Goal: Task Accomplishment & Management: Use online tool/utility

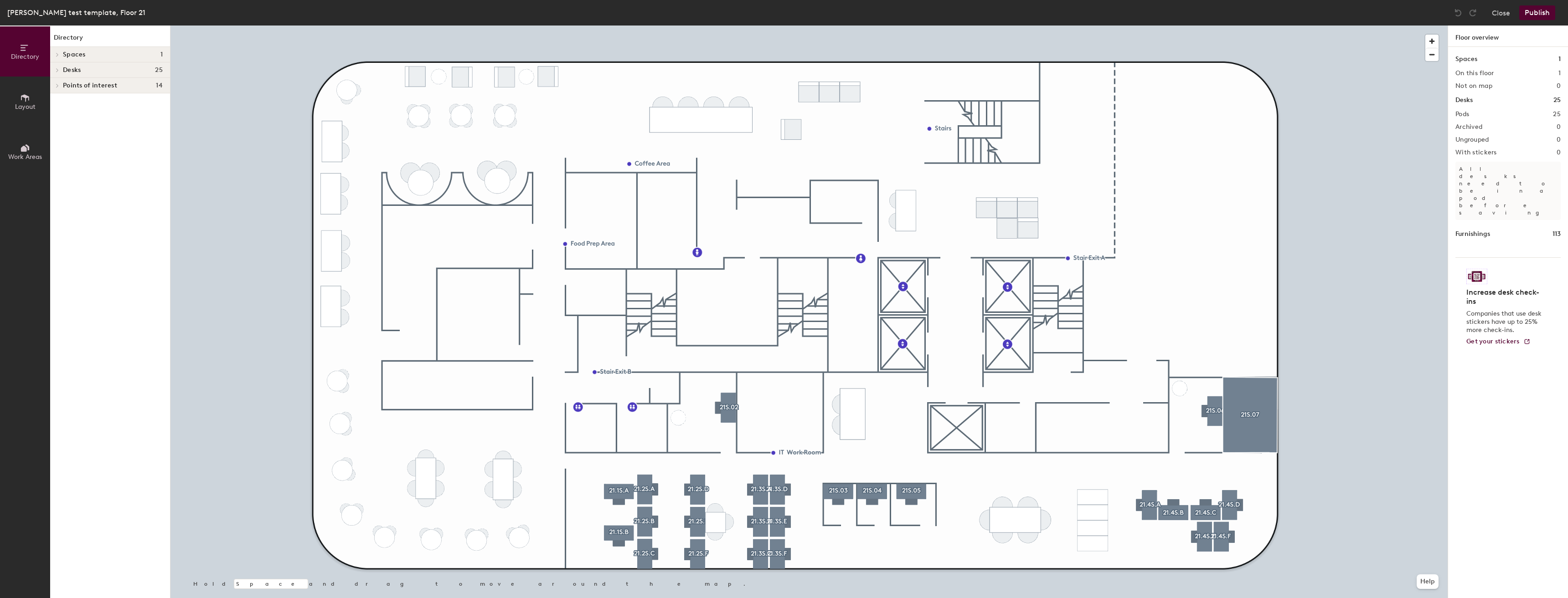
click at [22, 97] on icon at bounding box center [25, 98] width 10 height 10
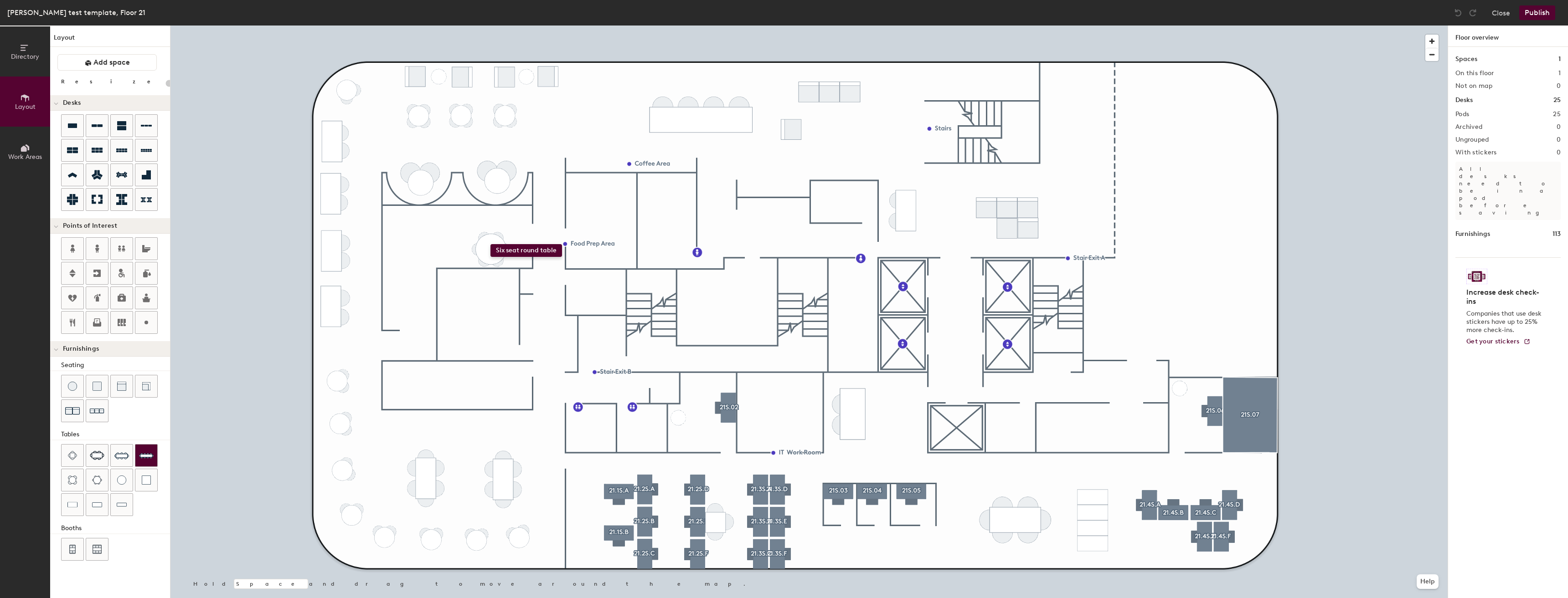
click at [491, 244] on div "Directory Layout Work Areas Layout Add space Resize Desks Points of Interest Fu…" at bounding box center [784, 311] width 1568 height 572
click at [425, 251] on div "Directory Layout Work Areas Layout Add space Resize Desks Points of Interest Fu…" at bounding box center [784, 311] width 1568 height 572
drag, startPoint x: 72, startPoint y: 479, endPoint x: 96, endPoint y: 459, distance: 31.2
click at [96, 458] on div at bounding box center [115, 481] width 109 height 74
click at [75, 476] on img at bounding box center [72, 480] width 9 height 9
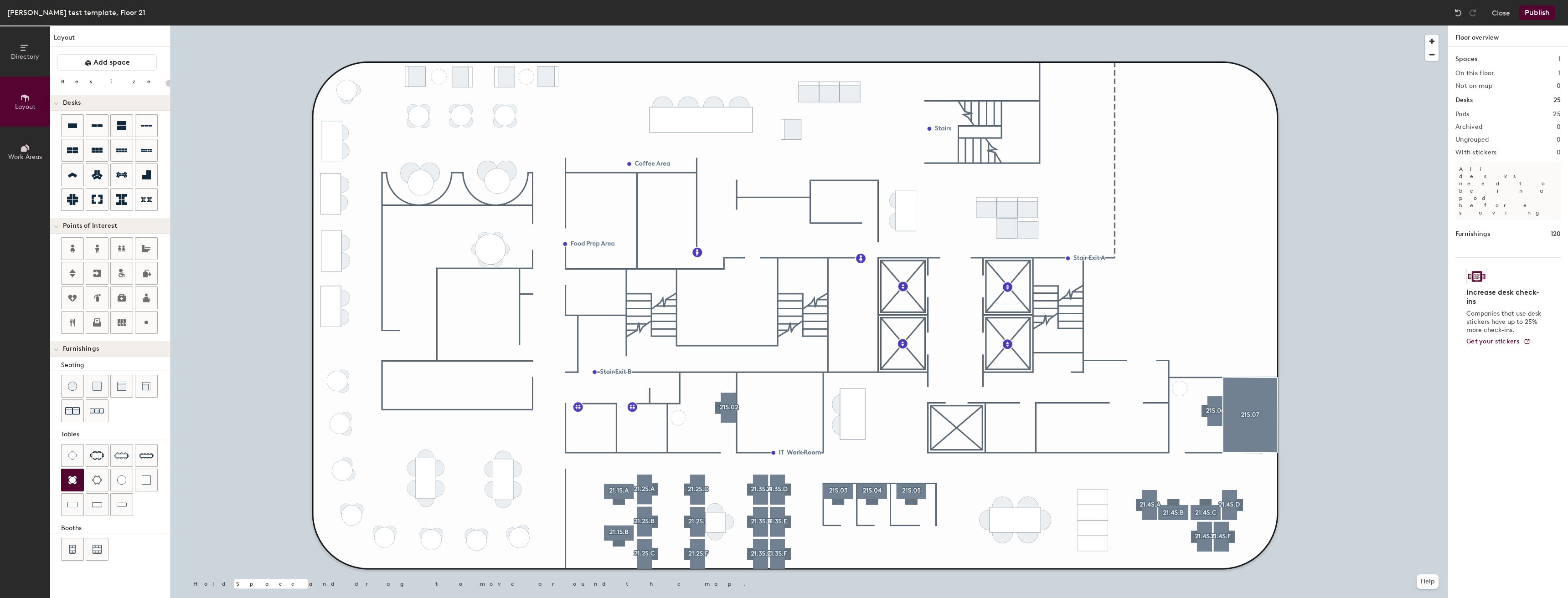
click at [444, 249] on div "Directory Layout Work Areas Layout Add space Resize Desks Points of Interest Fu…" at bounding box center [784, 311] width 1568 height 572
type input "20"
click at [33, 55] on span "Directory" at bounding box center [25, 57] width 28 height 8
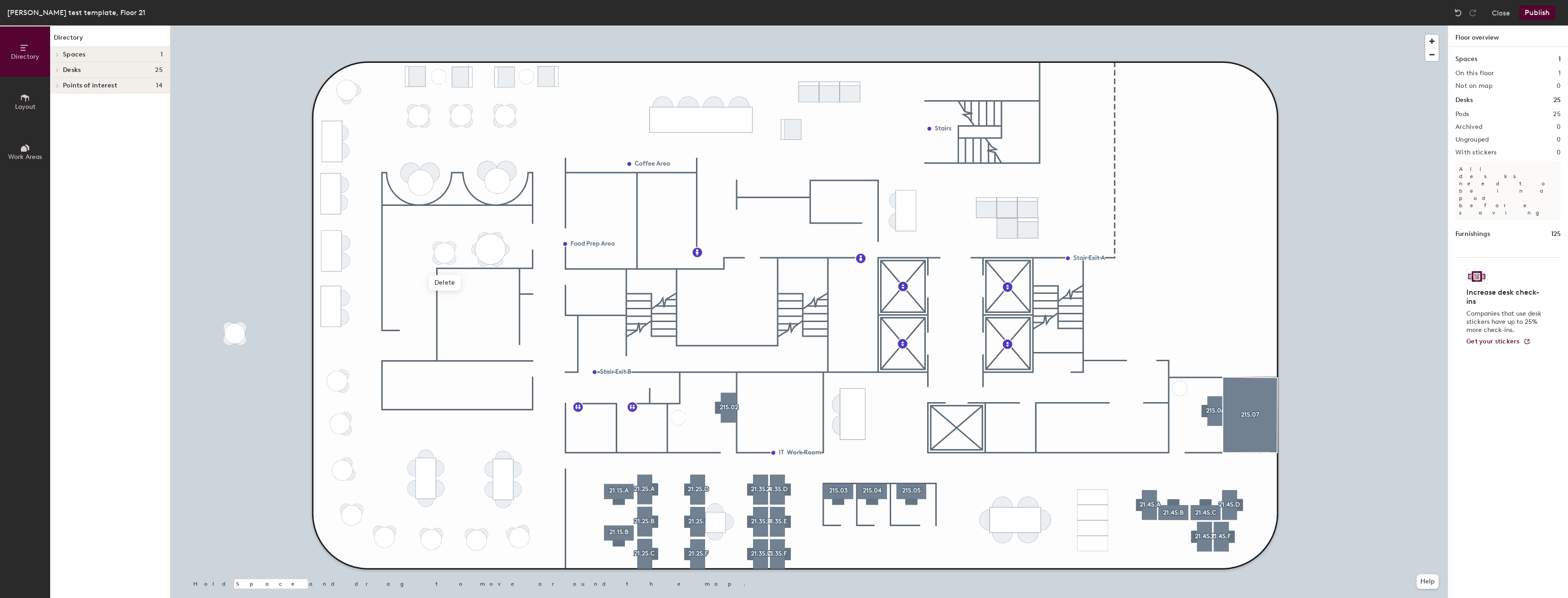
click at [28, 90] on button "Layout" at bounding box center [25, 102] width 50 height 50
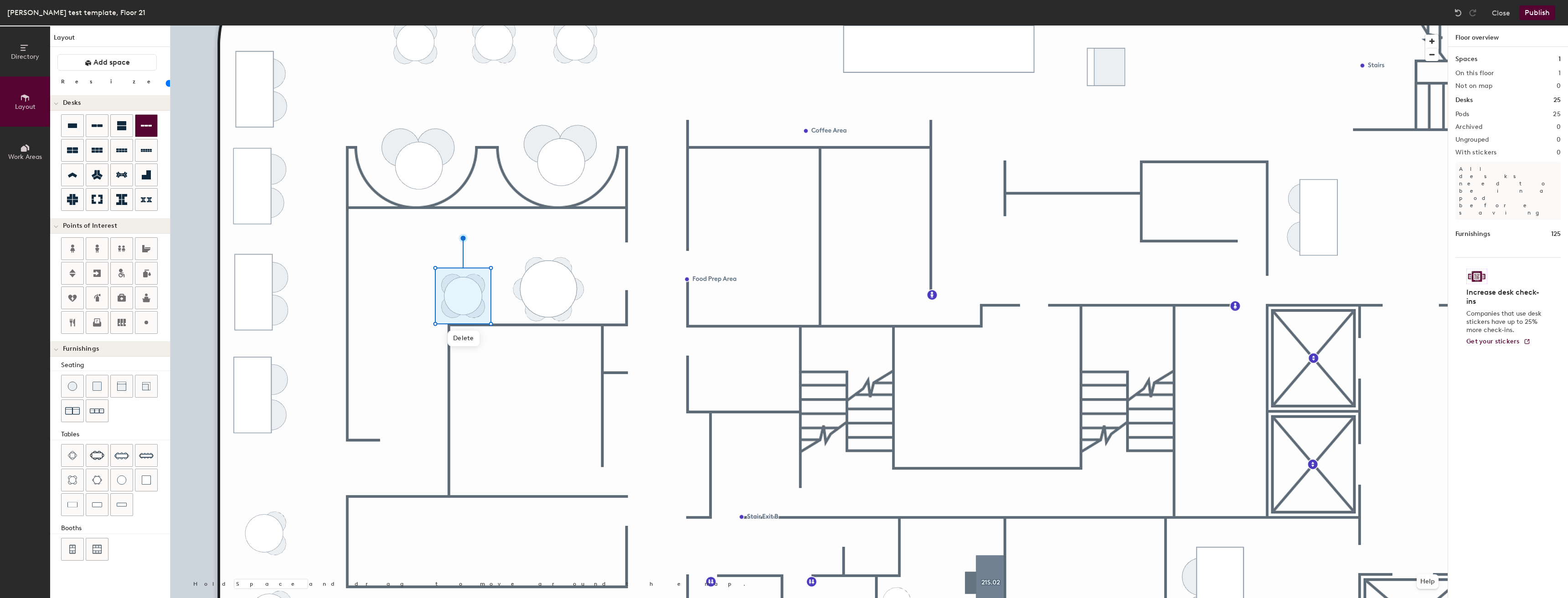
click at [518, 26] on div at bounding box center [809, 26] width 1277 height 0
click at [475, 336] on span "Delete" at bounding box center [474, 338] width 32 height 15
click at [451, 313] on span "Delete" at bounding box center [453, 317] width 32 height 15
click at [506, 26] on div at bounding box center [809, 26] width 1277 height 0
click at [667, 122] on span "Delete" at bounding box center [671, 119] width 32 height 15
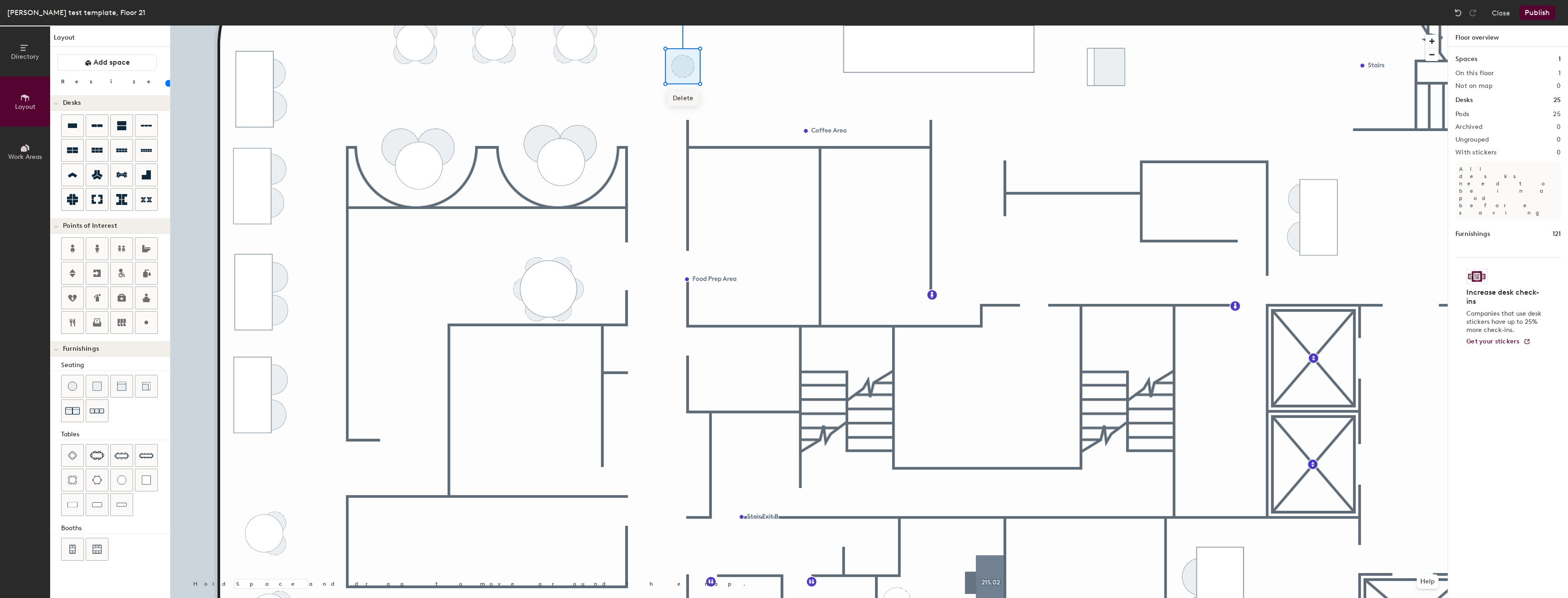
click at [689, 92] on span "Delete" at bounding box center [683, 98] width 32 height 15
click at [548, 341] on span "Delete" at bounding box center [548, 342] width 32 height 15
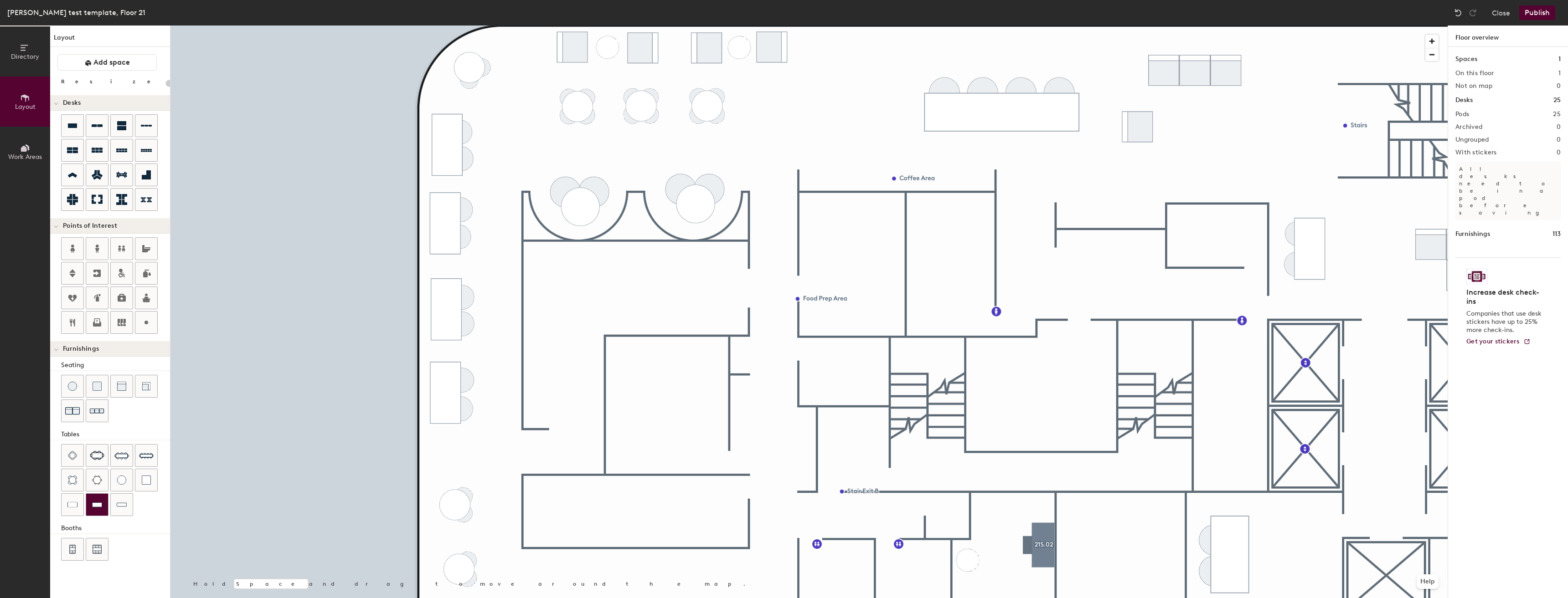
click at [100, 512] on div at bounding box center [97, 505] width 22 height 22
click at [75, 509] on div at bounding box center [72, 505] width 22 height 22
click at [625, 289] on div "Directory Layout Work Areas Layout Add space Resize Desks Points of Interest Fu…" at bounding box center [784, 311] width 1568 height 572
click at [77, 386] on div at bounding box center [72, 386] width 22 height 22
click at [682, 286] on div "Directory Layout Work Areas Layout Add space Resize Desks Points of Interest Fu…" at bounding box center [784, 311] width 1568 height 572
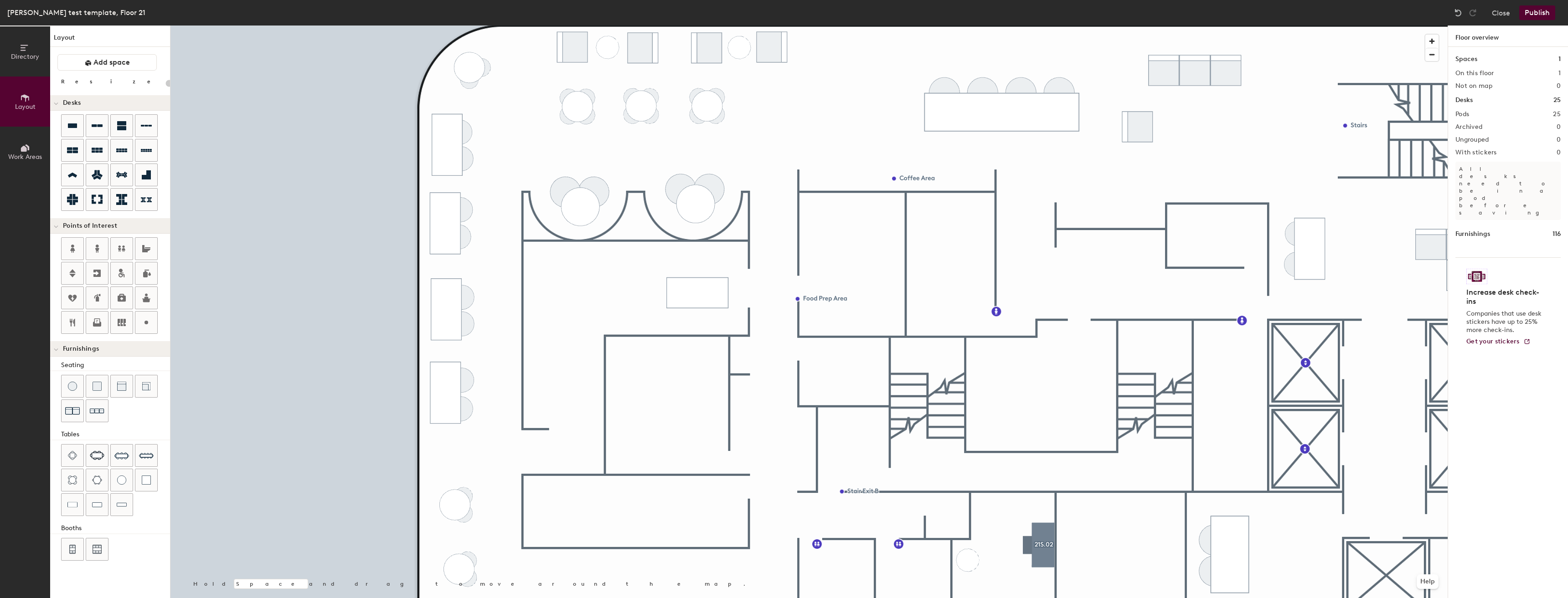
click at [674, 26] on div at bounding box center [809, 26] width 1277 height 0
click at [696, 325] on span "Delete" at bounding box center [698, 327] width 32 height 15
click at [713, 320] on span "Delete" at bounding box center [706, 322] width 32 height 15
click at [76, 510] on div at bounding box center [72, 505] width 22 height 22
click at [598, 293] on div "Directory Layout Work Areas Layout Add space Resize Desks Points of Interest Fu…" at bounding box center [784, 311] width 1568 height 572
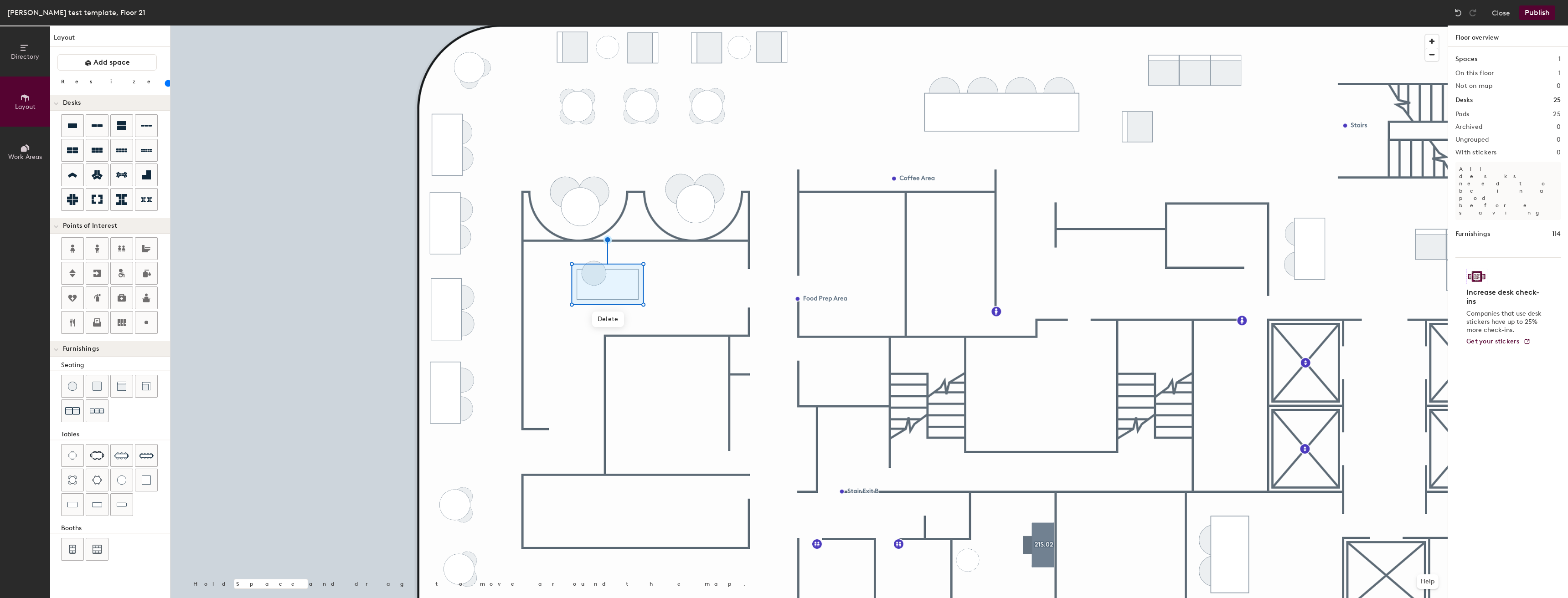
click at [594, 269] on div "Directory Layout Work Areas Layout Add space Resize Desks Points of Interest Fu…" at bounding box center [784, 311] width 1568 height 572
click at [621, 269] on div "Directory Layout Work Areas Layout Add space Resize Desks Points of Interest Fu…" at bounding box center [784, 311] width 1568 height 572
click at [736, 329] on span "Delete" at bounding box center [728, 327] width 32 height 15
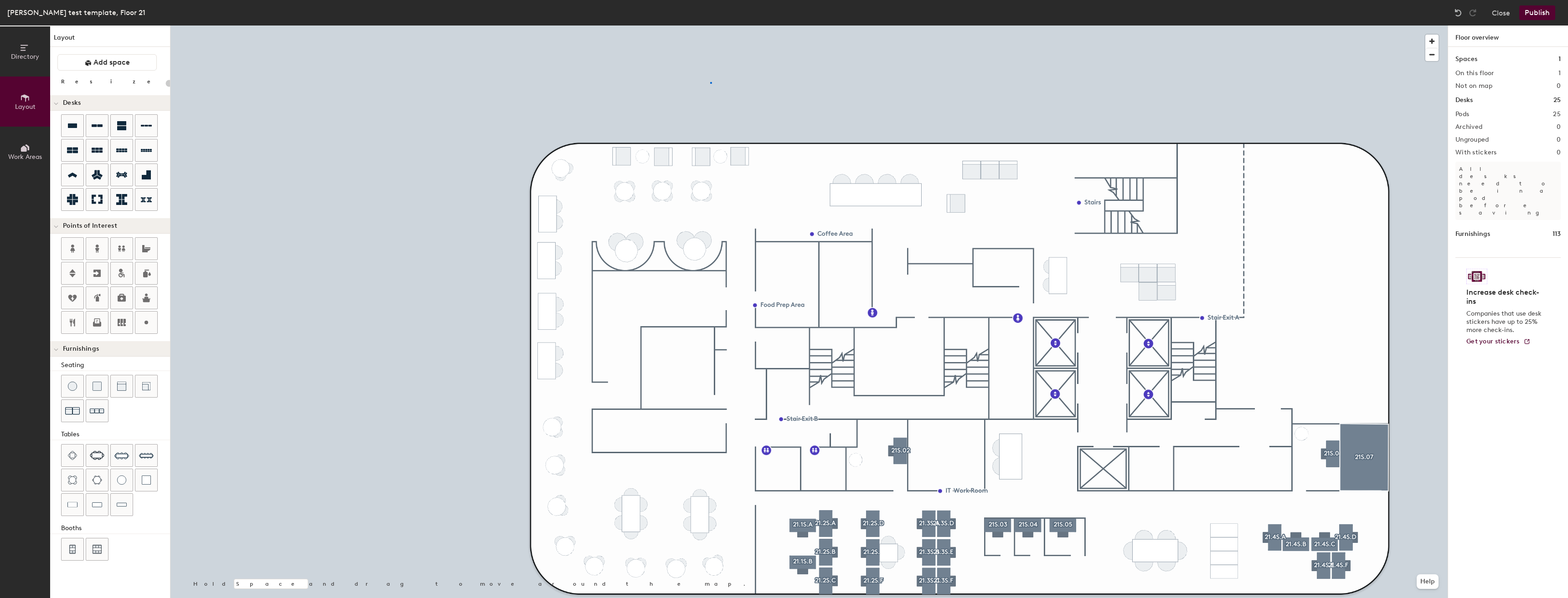
click at [710, 26] on div at bounding box center [809, 26] width 1277 height 0
click at [783, 10] on button "Publish" at bounding box center [1537, 13] width 36 height 15
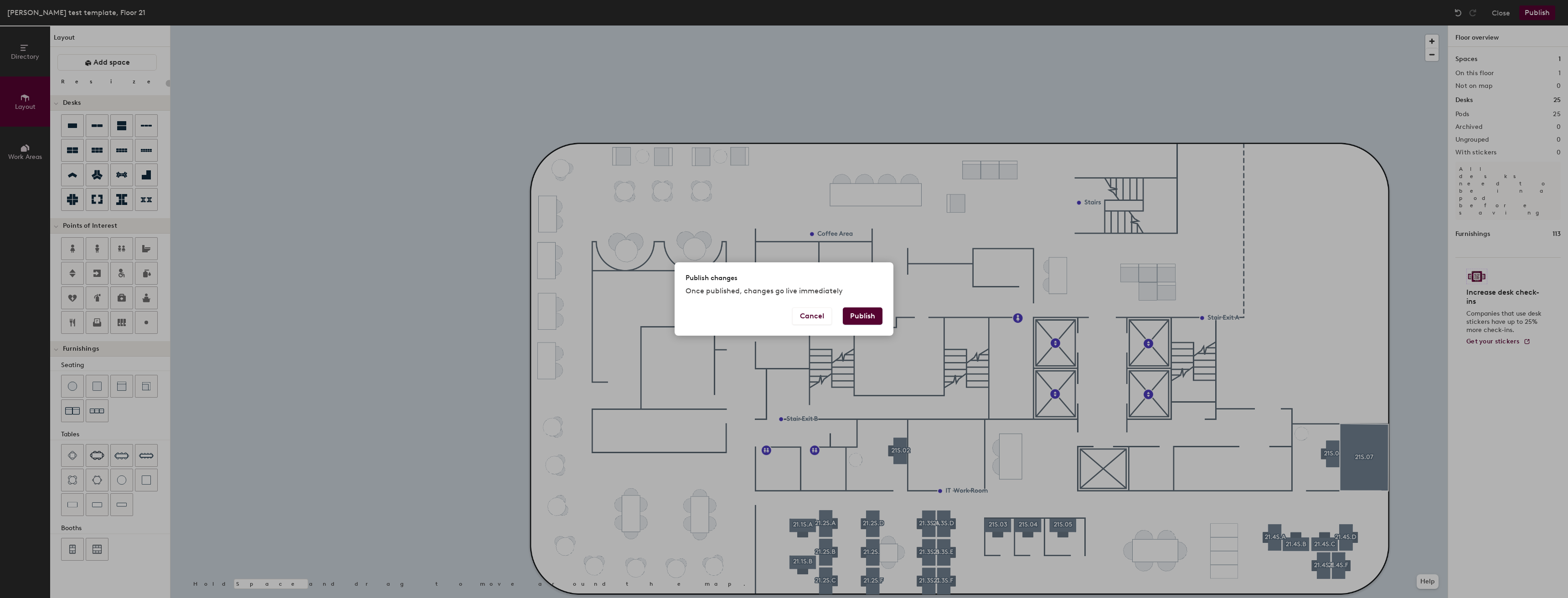
click at [783, 313] on button "Publish" at bounding box center [863, 316] width 40 height 17
type input "20"
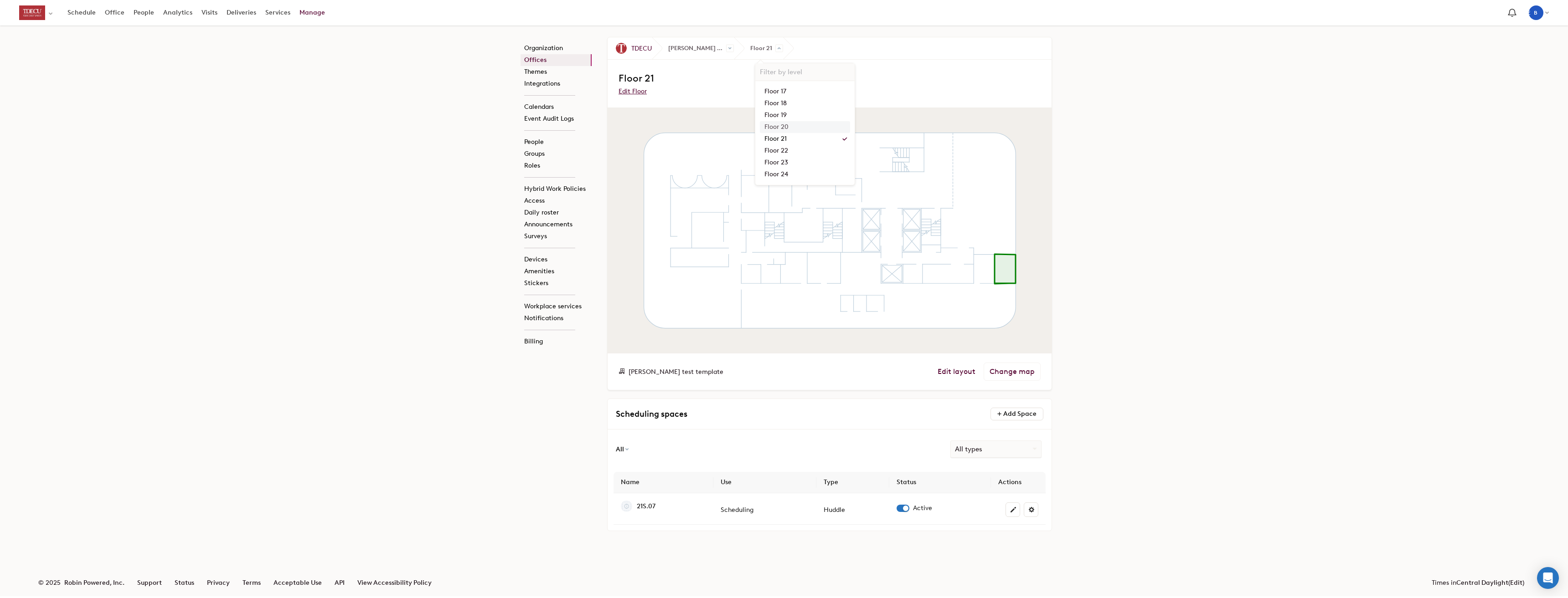
click at [808, 126] on link "Floor 20" at bounding box center [805, 127] width 90 height 12
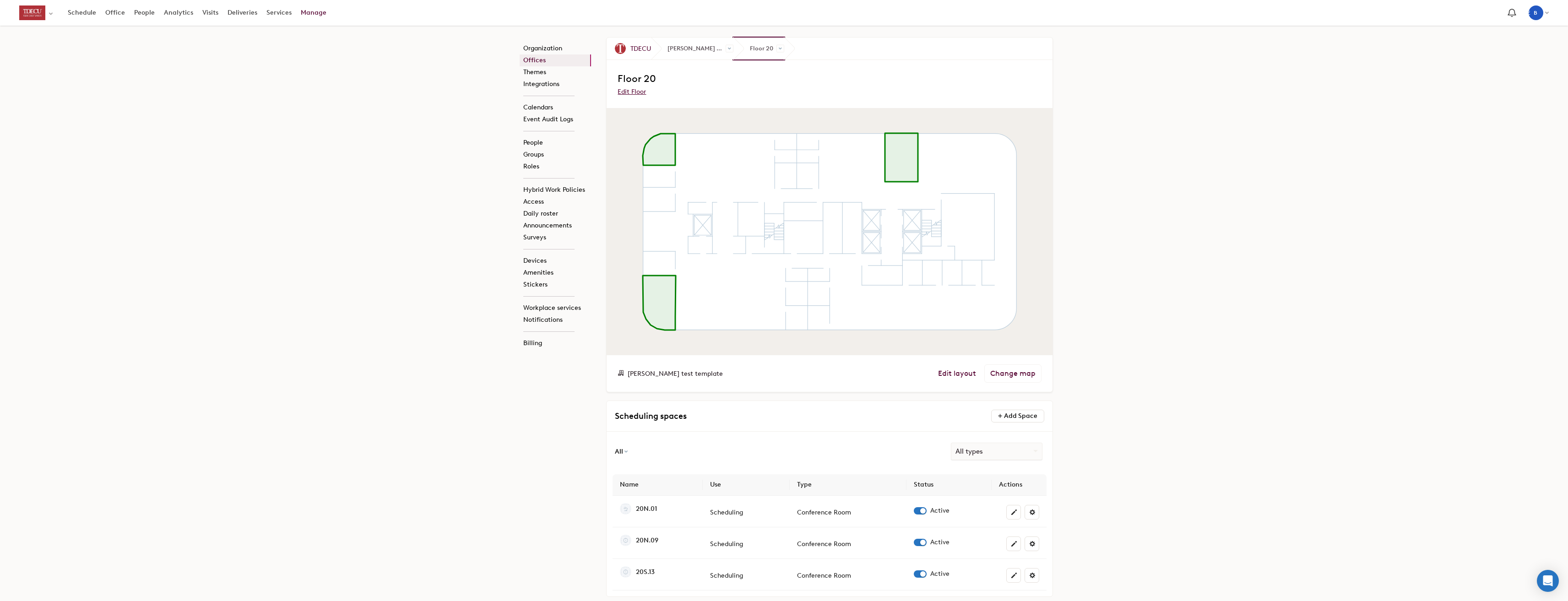
click at [775, 51] on span "Floor 20" at bounding box center [759, 48] width 51 height 22
click at [779, 52] on span at bounding box center [780, 48] width 8 height 8
click at [781, 138] on link "Floor 21" at bounding box center [804, 139] width 90 height 12
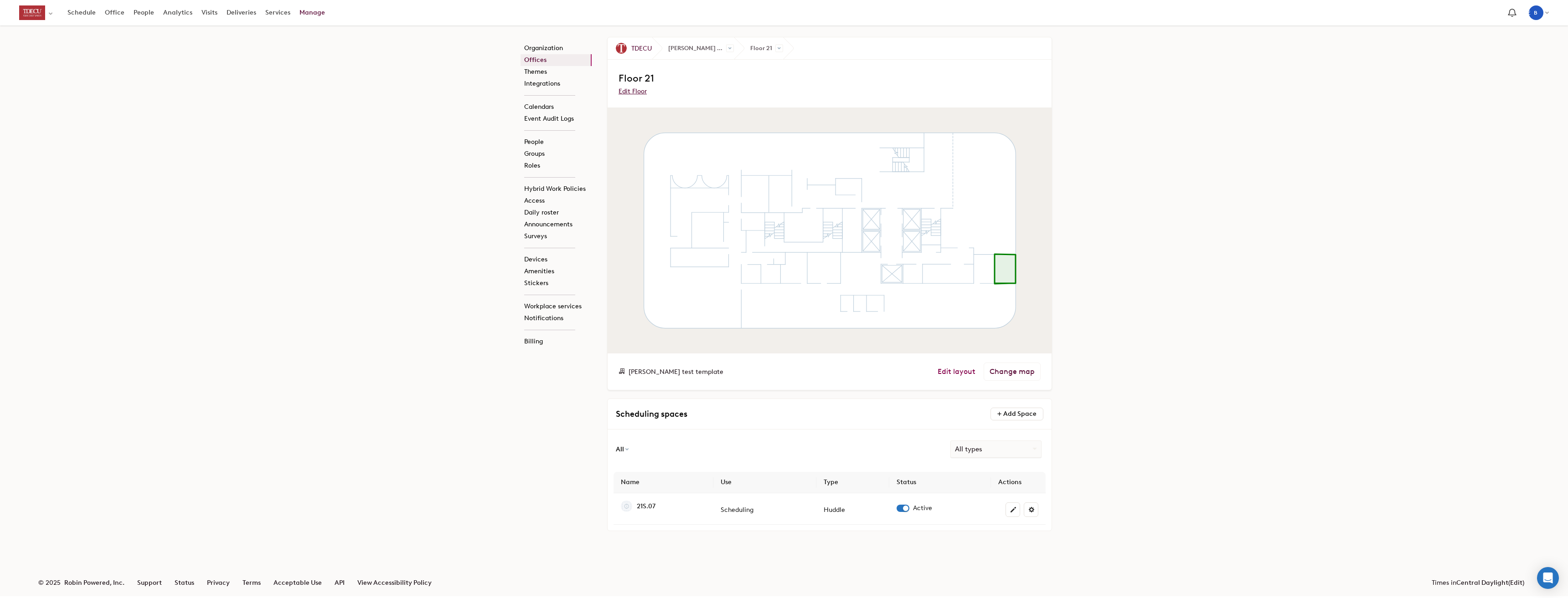
click at [967, 374] on link "Edit layout" at bounding box center [956, 372] width 38 height 9
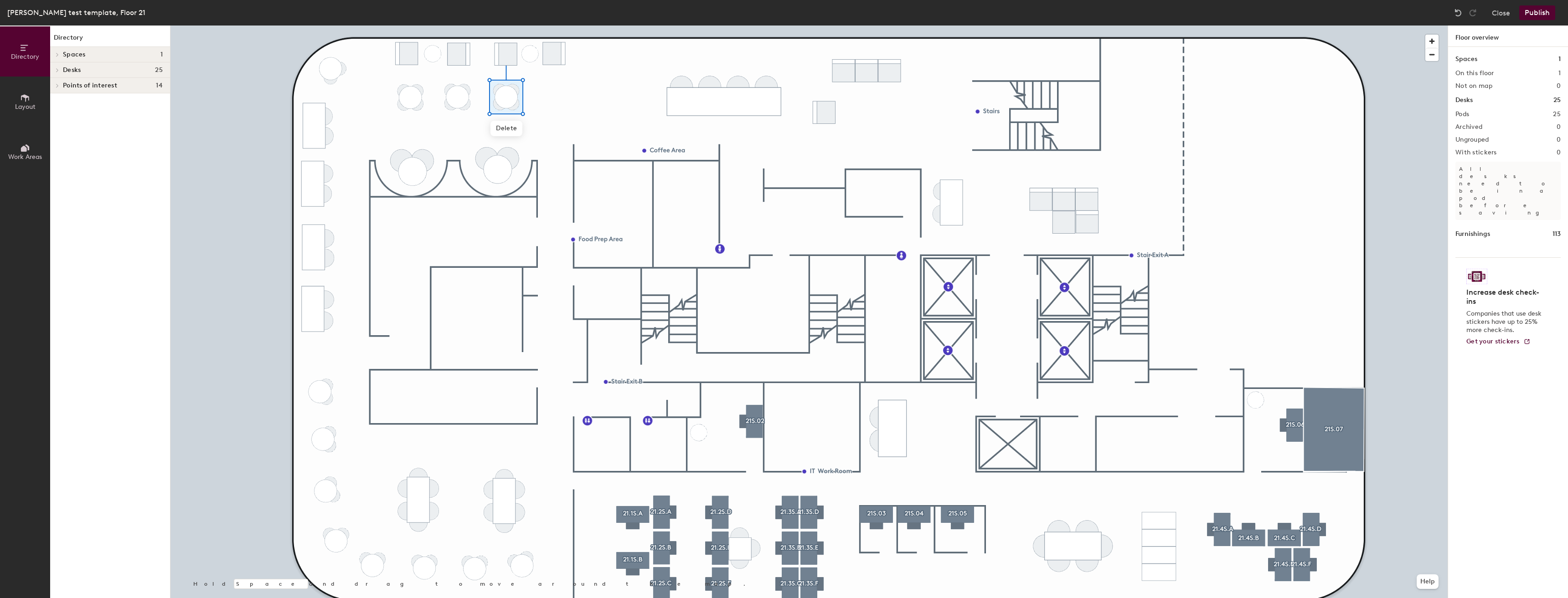
click at [21, 145] on icon at bounding box center [25, 148] width 10 height 10
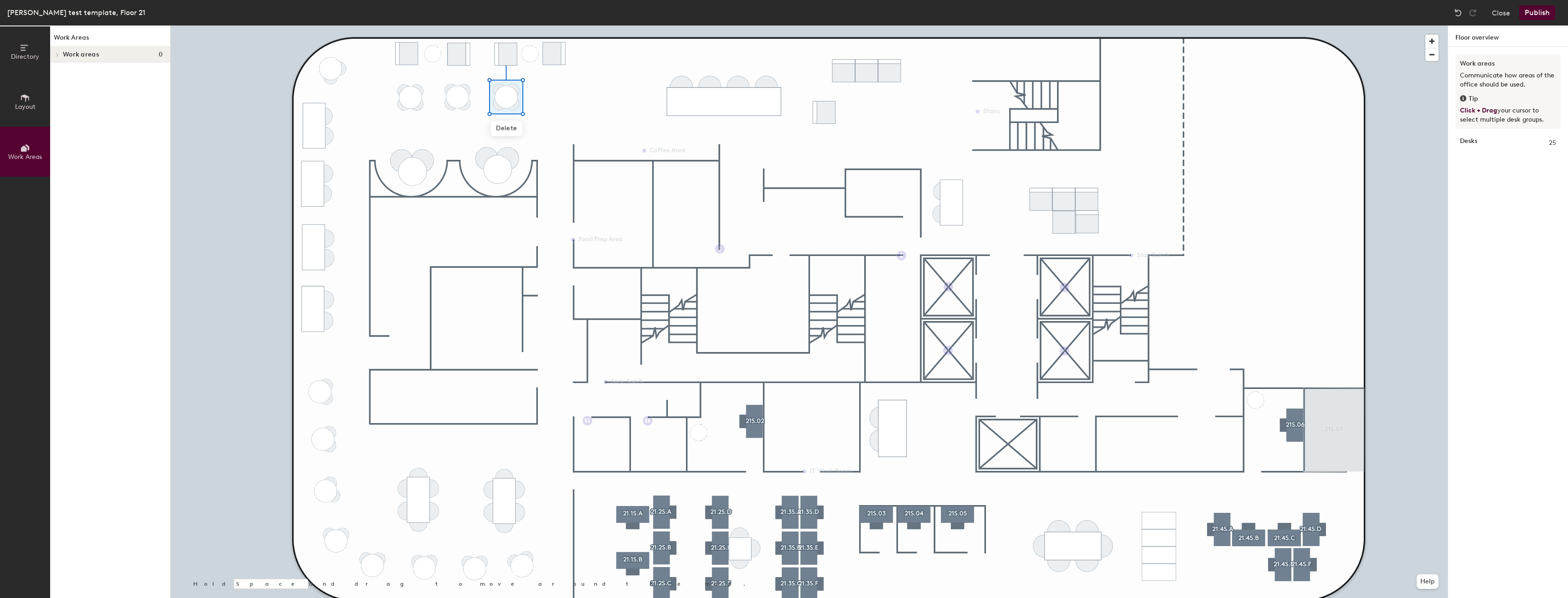
click at [24, 108] on span "Layout" at bounding box center [26, 106] width 21 height 8
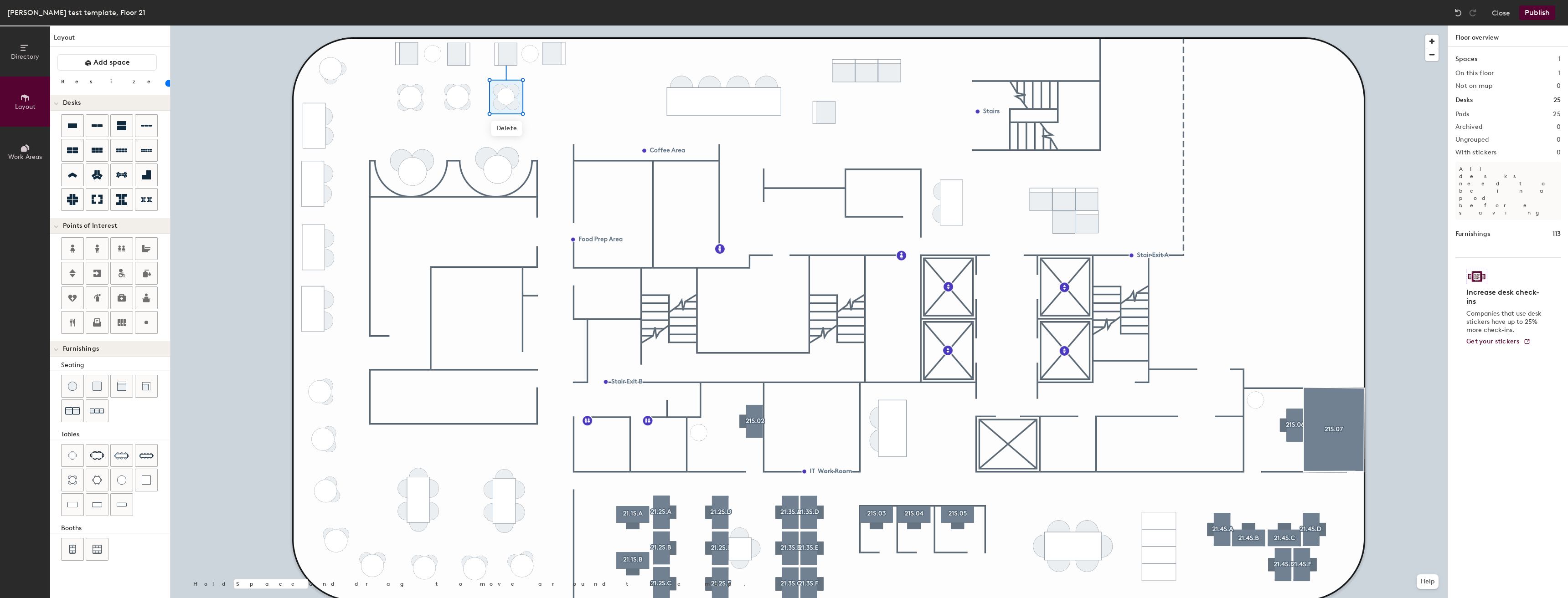
click at [166, 82] on input "range" at bounding box center [166, 83] width 0 height 7
click at [1466, 15] on div at bounding box center [1473, 13] width 15 height 15
click at [1461, 15] on img at bounding box center [1458, 12] width 9 height 9
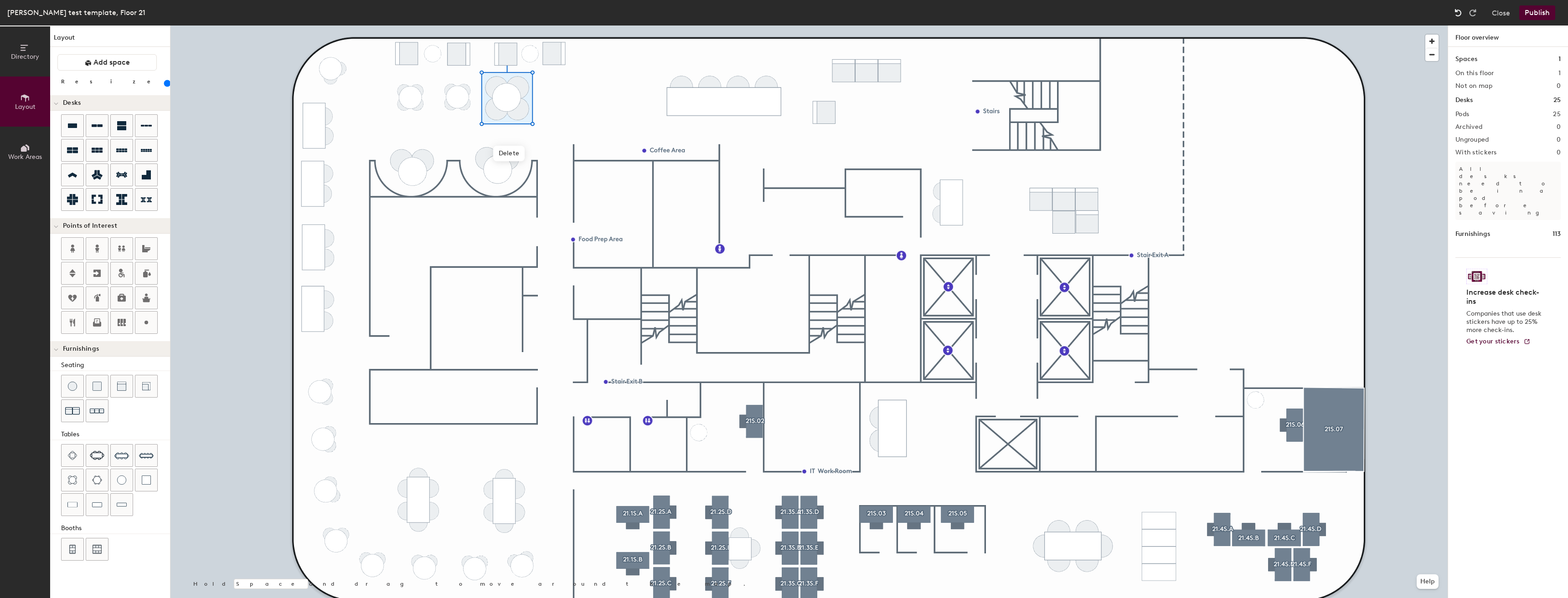
click at [1461, 15] on img at bounding box center [1458, 12] width 9 height 9
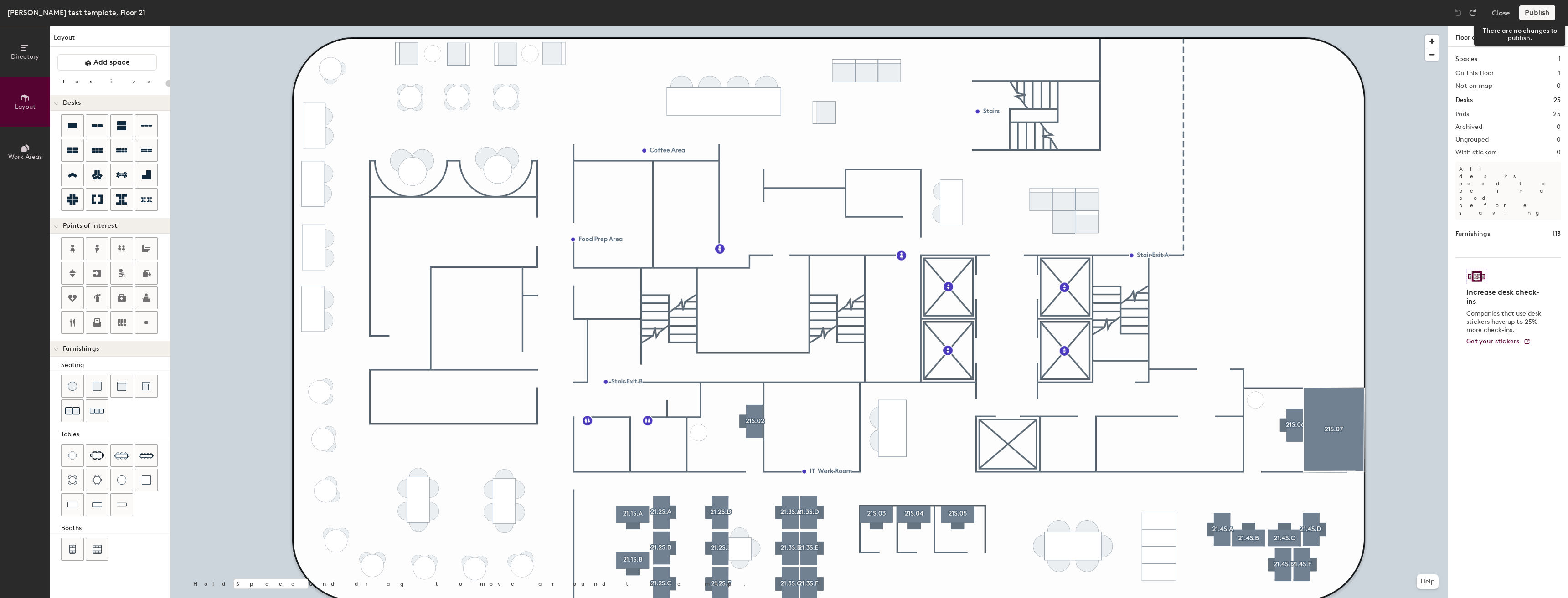
click at [1547, 12] on div "Publish" at bounding box center [1540, 13] width 41 height 15
click at [1508, 15] on button "Close" at bounding box center [1501, 13] width 18 height 15
type input "20"
click at [1506, 15] on button "Close" at bounding box center [1501, 13] width 18 height 15
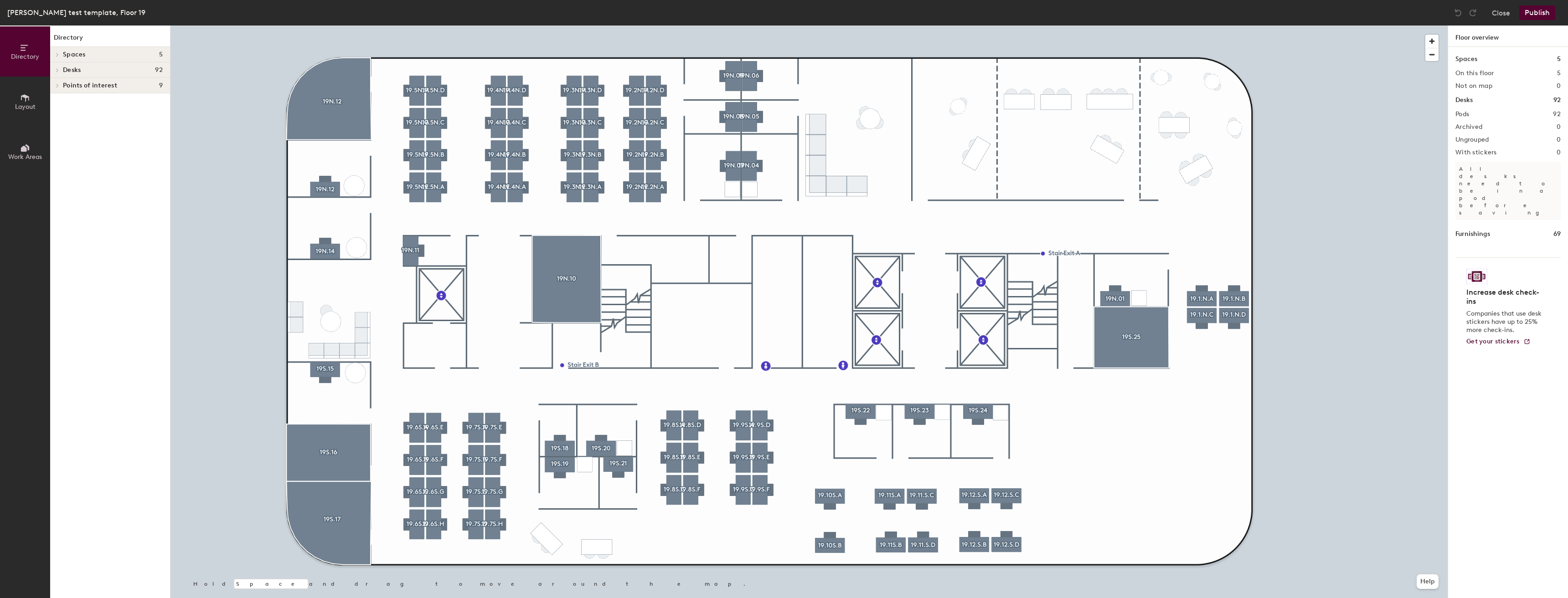
click at [1539, 15] on button "Publish" at bounding box center [1537, 13] width 36 height 15
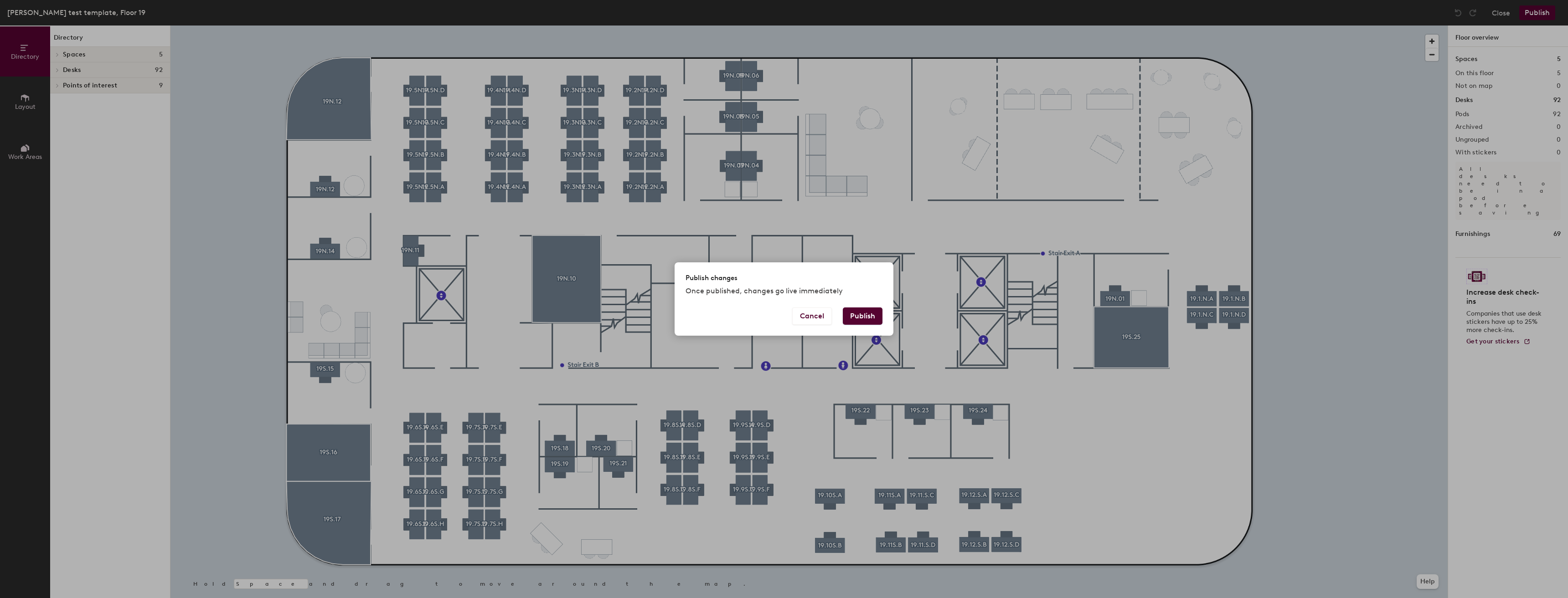
click at [854, 318] on button "Publish" at bounding box center [863, 316] width 40 height 17
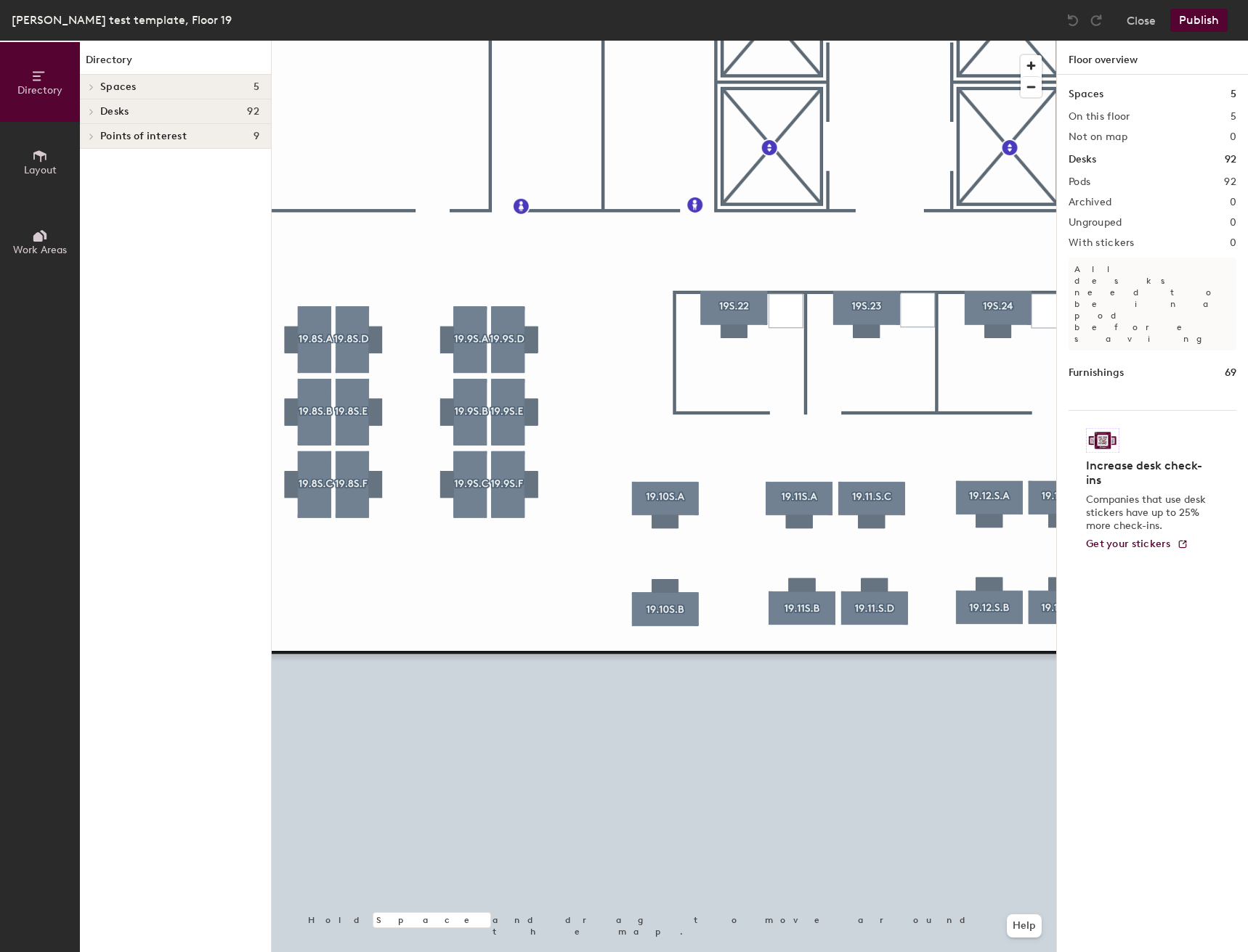
click at [224, 380] on div "Directory Layout Work Areas Directory Spaces 5 19N.10 19N.12 19S.16 19S.17 19S.…" at bounding box center [624, 496] width 1248 height 912
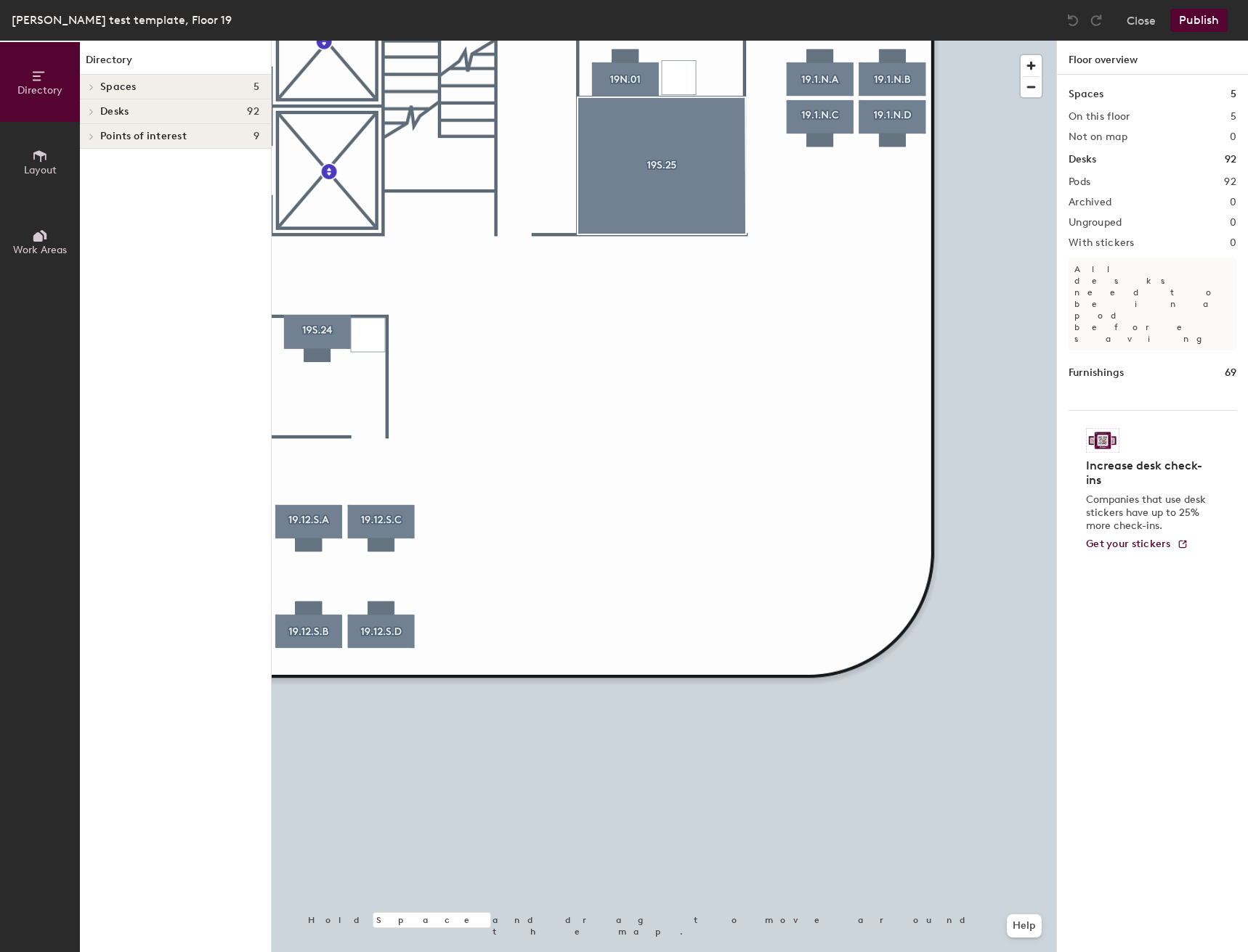
click at [18, 146] on button "Layout" at bounding box center [40, 162] width 80 height 79
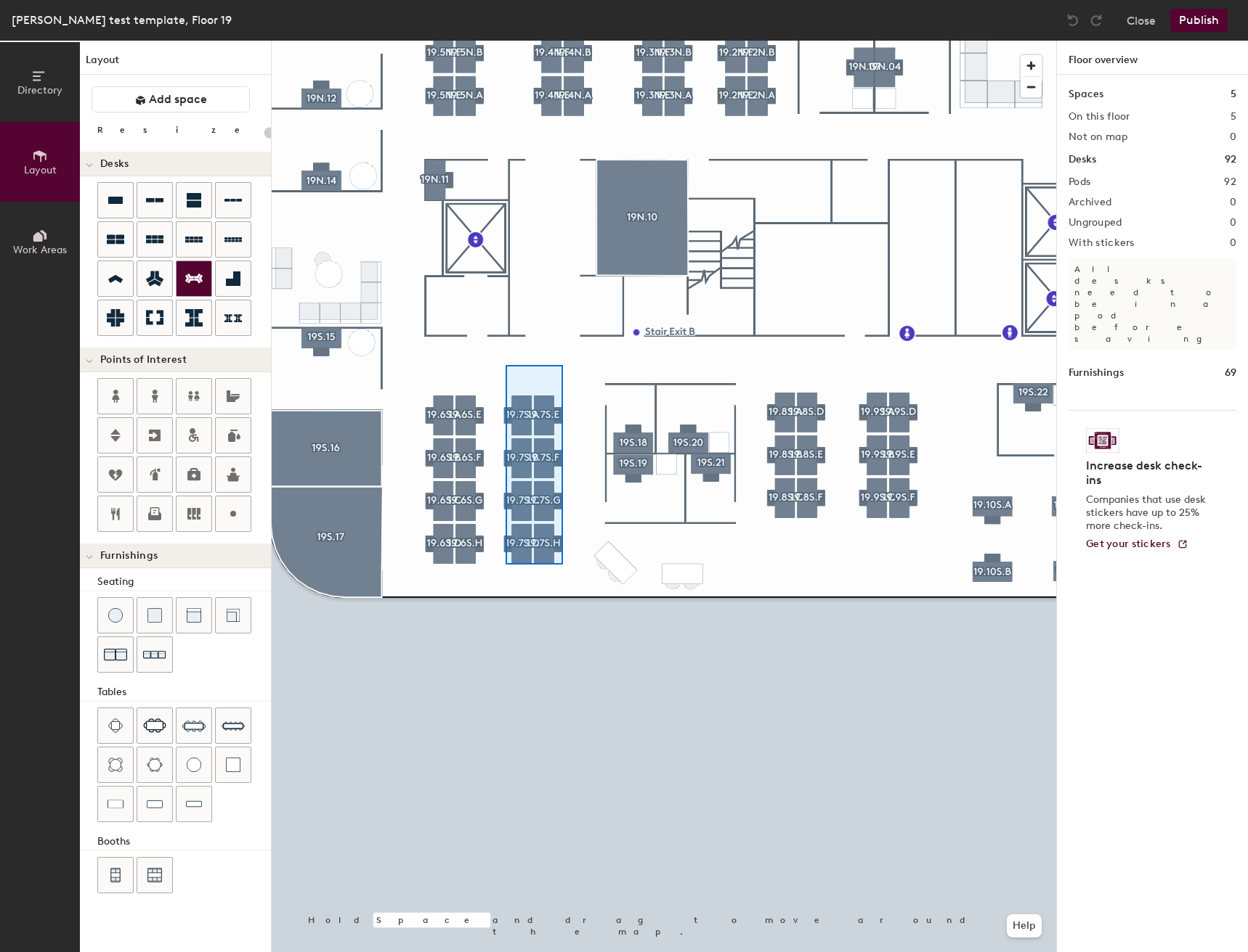
type input "160"
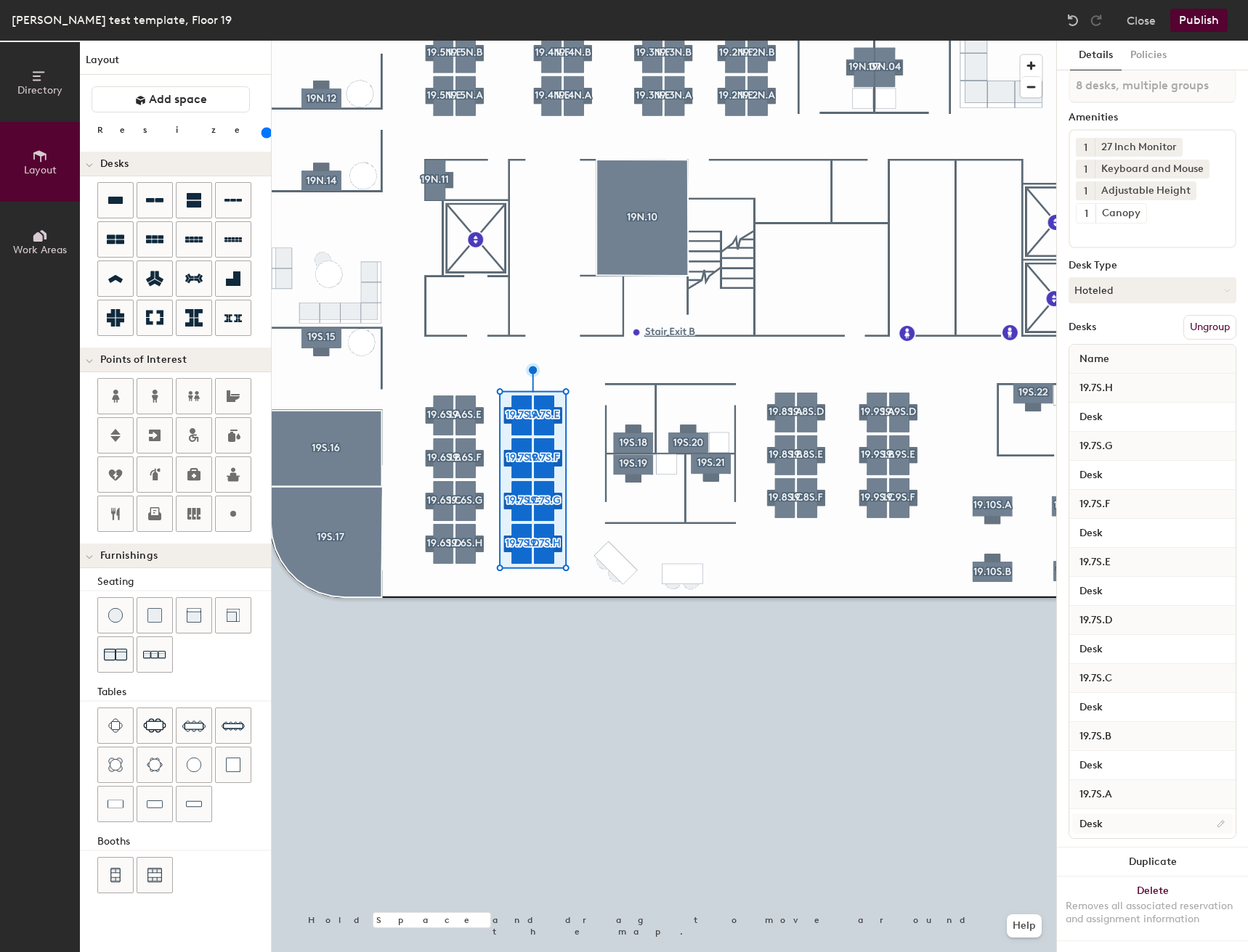
scroll to position [26, 0]
click at [1134, 848] on button "Duplicate" at bounding box center [1152, 863] width 191 height 29
type input "8 desks"
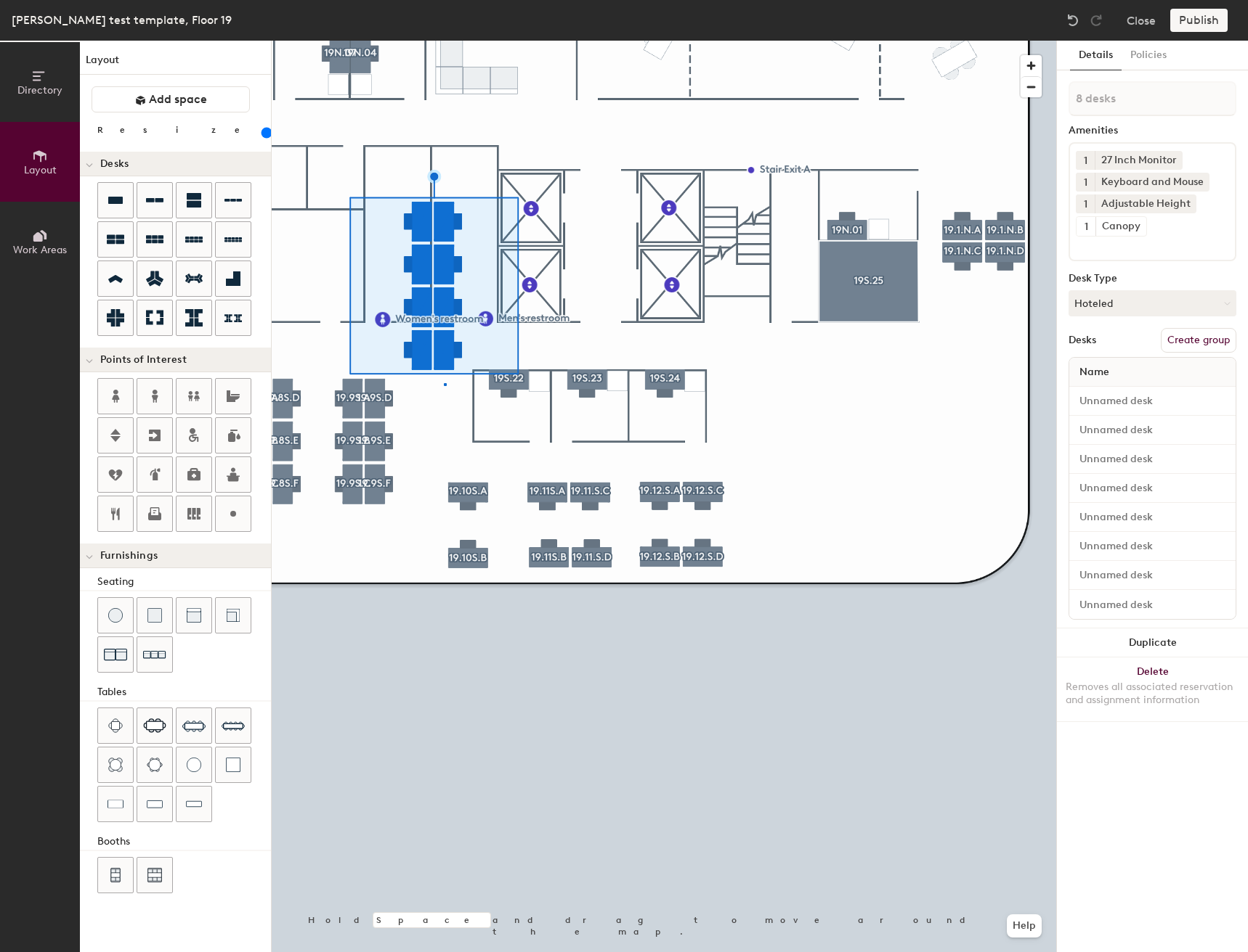
click at [445, 41] on div at bounding box center [663, 41] width 784 height 0
click at [438, 41] on div at bounding box center [663, 41] width 784 height 0
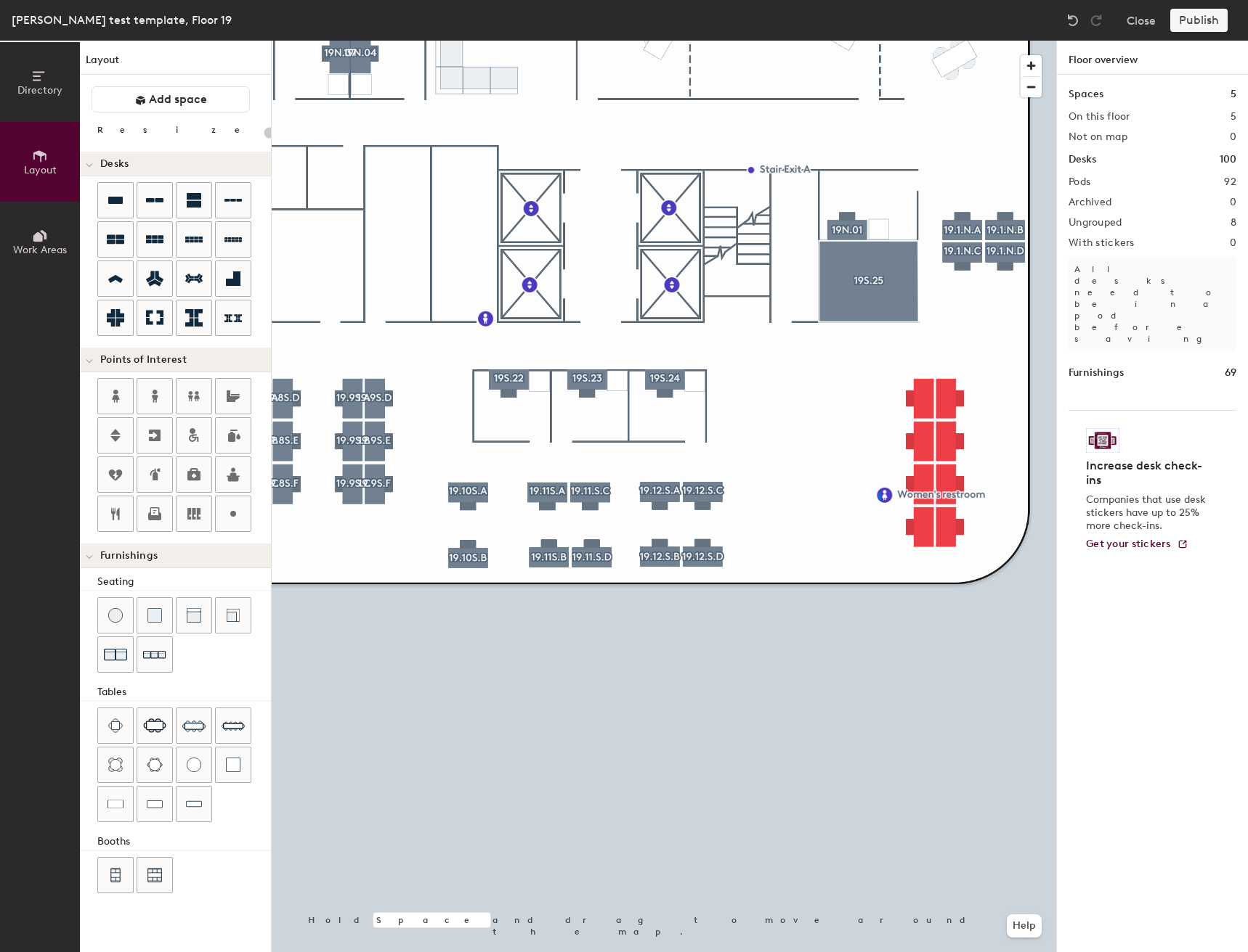
click at [879, 41] on div at bounding box center [663, 41] width 784 height 0
click at [777, 41] on div at bounding box center [663, 41] width 784 height 0
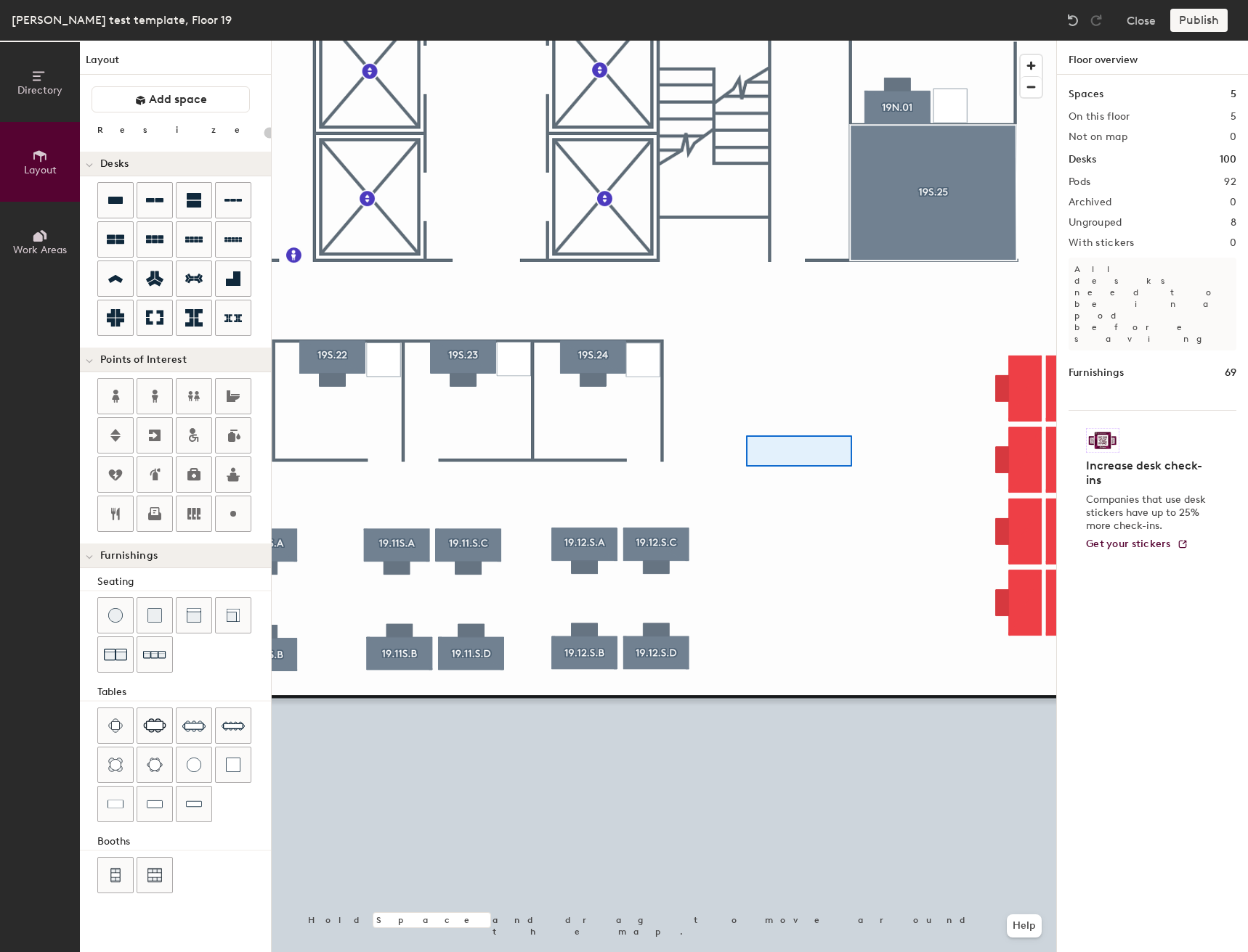
click at [738, 41] on div at bounding box center [663, 41] width 784 height 0
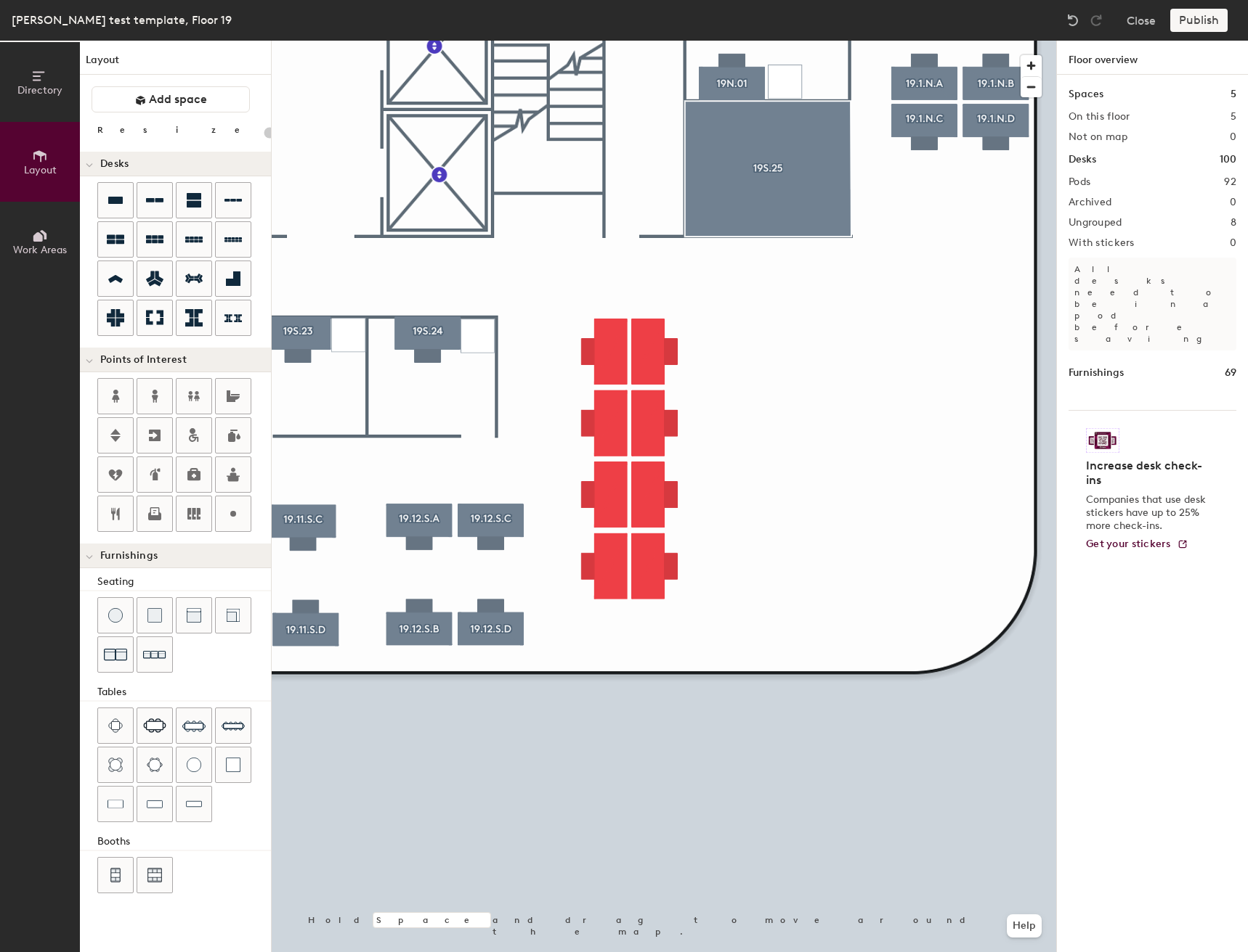
type input "160"
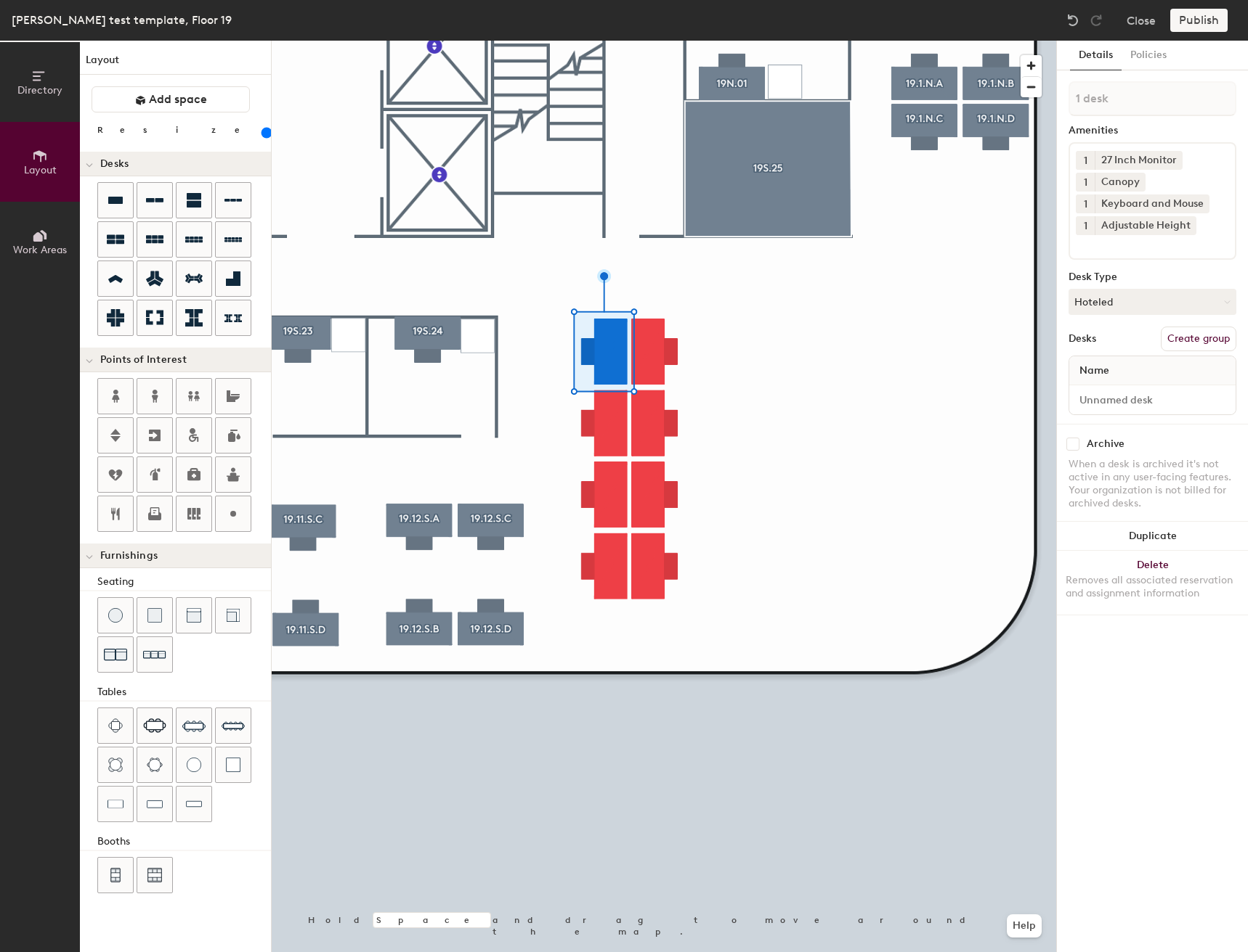
click at [1198, 337] on button "Create group" at bounding box center [1199, 338] width 76 height 24
click at [961, 117] on div "Directory Layout Work Areas Layout Add space Resize Desks Points of Interest Fu…" at bounding box center [624, 496] width 1248 height 912
click at [1050, 97] on div "Directory Layout Work Areas Layout Add space Resize Desks Points of Interest Fu…" at bounding box center [624, 496] width 1248 height 912
click at [1140, 107] on input "19.13S.A" at bounding box center [1152, 99] width 168 height 35
type input "19.13S.A"
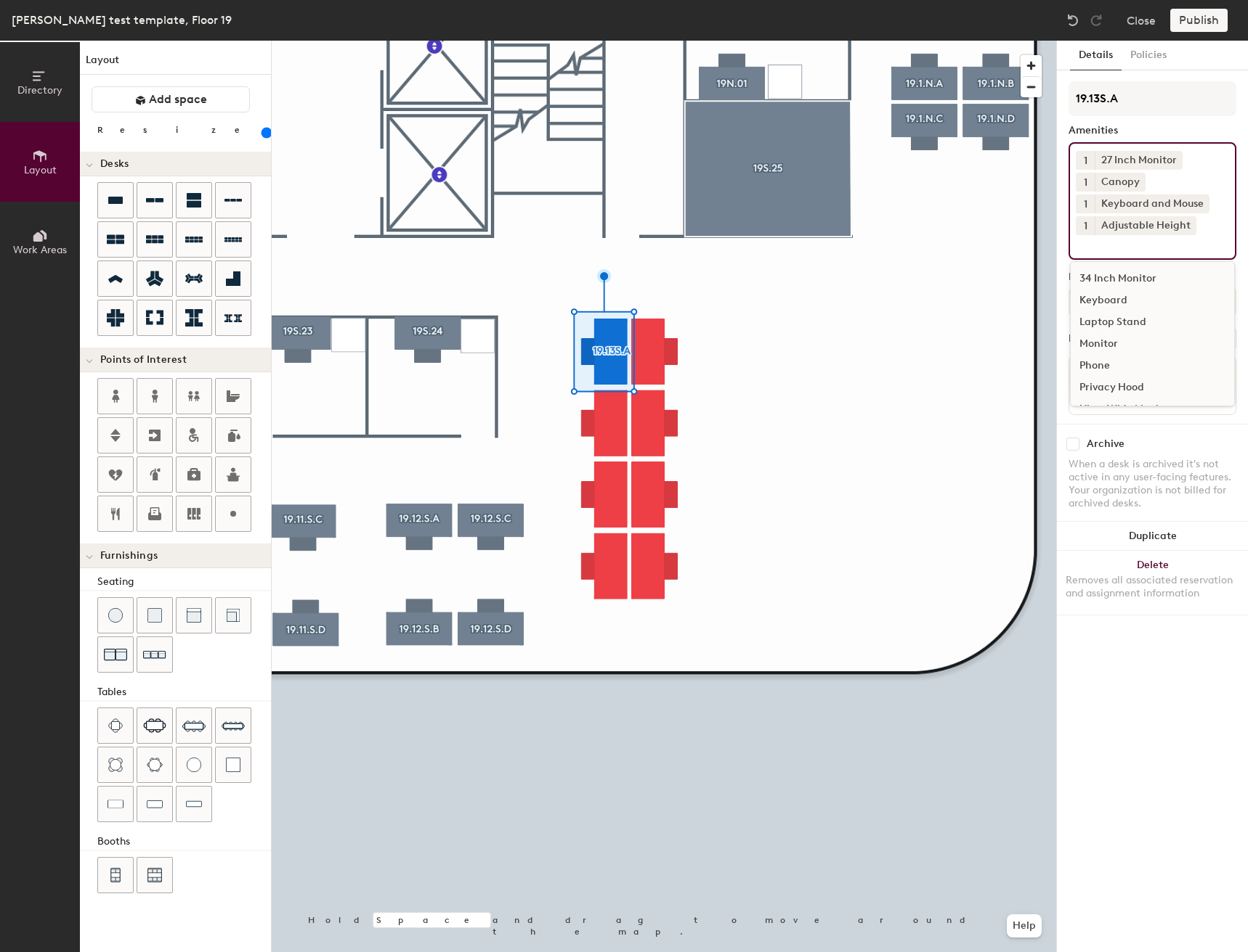
click at [1141, 256] on div "1 27 Inch Monitor 1 Canopy 1 Keyboard and Mouse 1 Adjustable Height 34 Inch Mon…" at bounding box center [1152, 201] width 168 height 117
click at [1156, 256] on div "1 27 Inch Monitor 1 Canopy 1 Keyboard and Mouse 1 Adjustable Height 34 Inch Mon…" at bounding box center [1152, 201] width 168 height 117
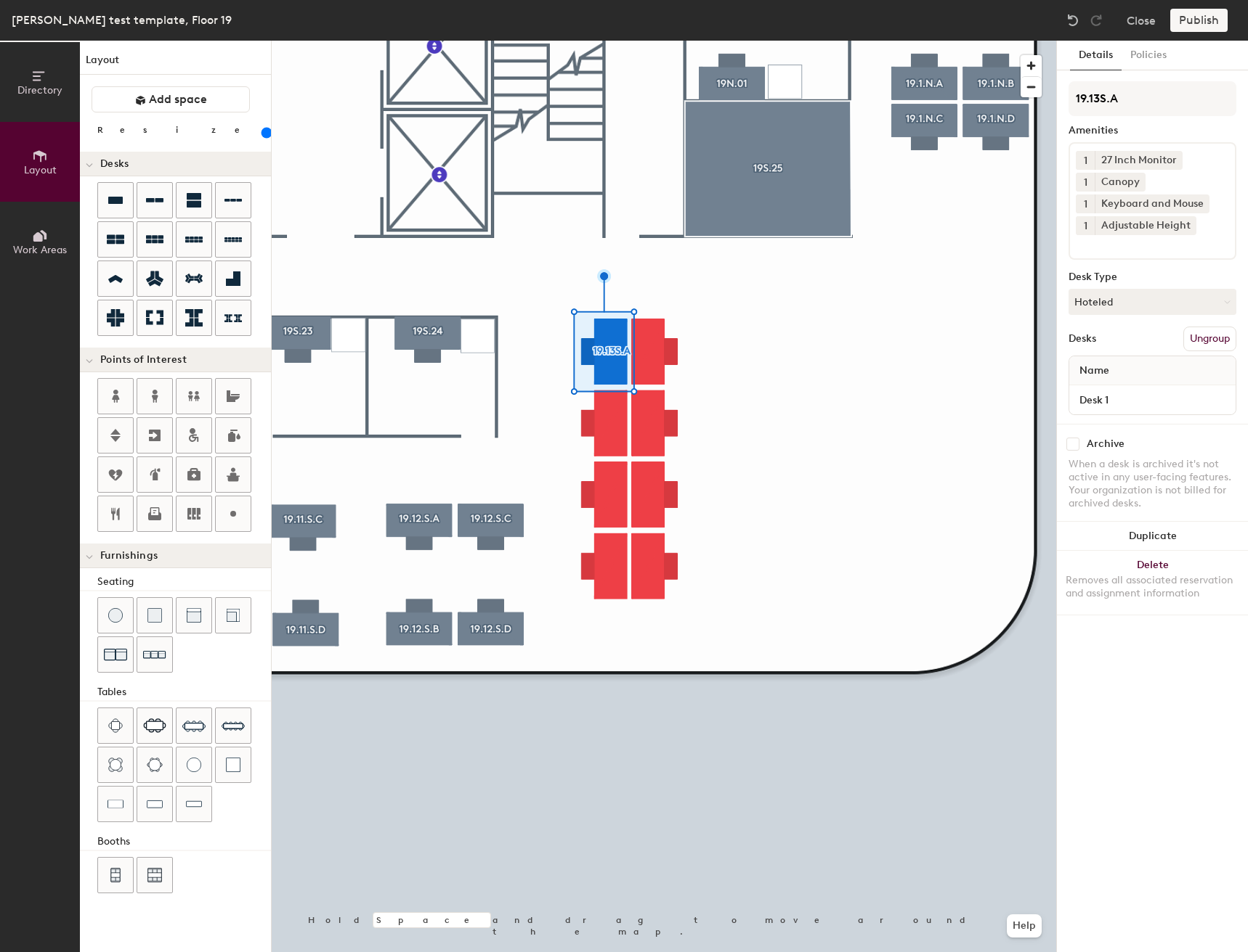
click at [1203, 132] on div "Amenities" at bounding box center [1152, 131] width 168 height 12
click at [1136, 183] on icon at bounding box center [1136, 181] width 10 height 10
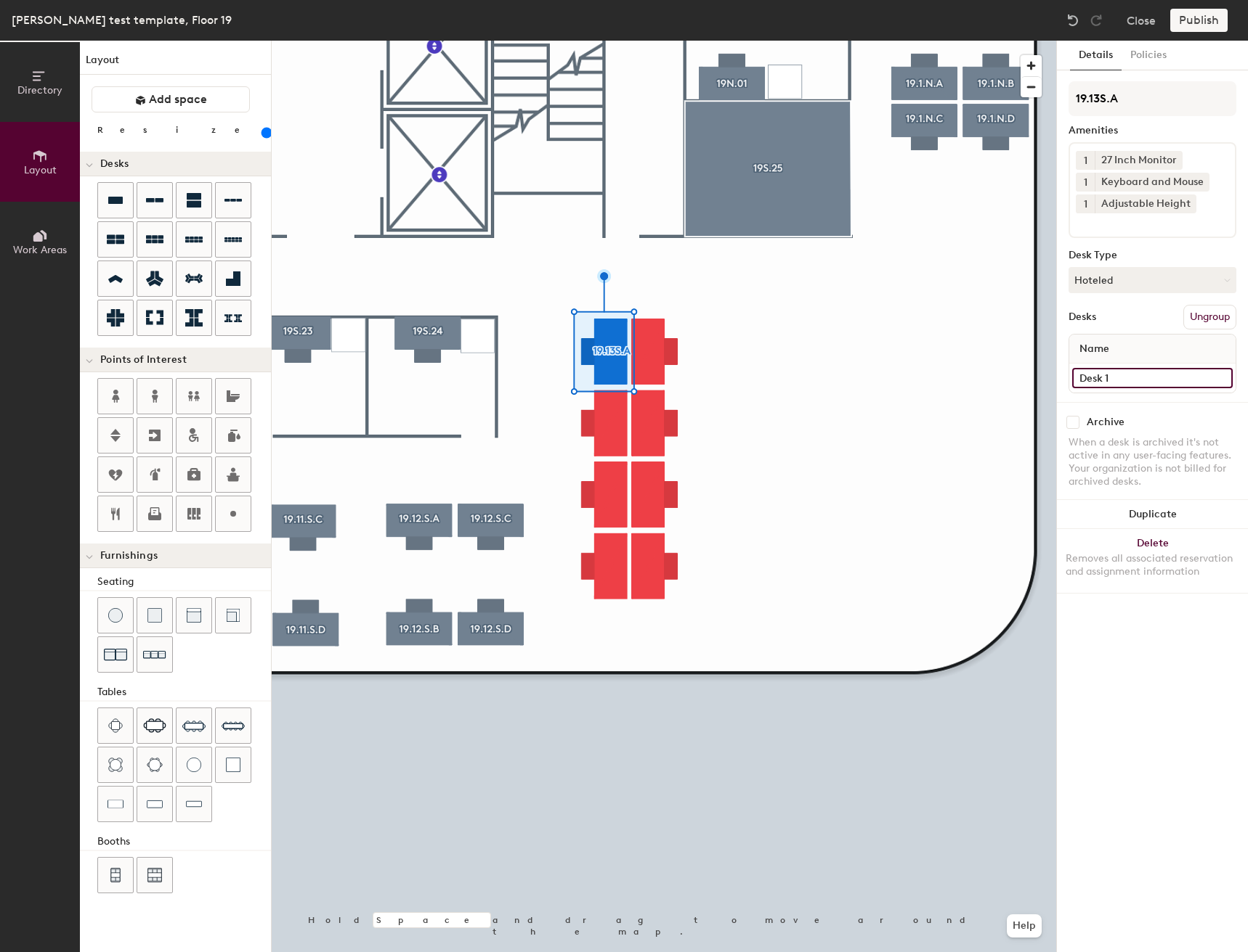
click at [1150, 375] on input "Desk 1" at bounding box center [1151, 378] width 160 height 20
click at [1153, 377] on input "Desk 1" at bounding box center [1151, 378] width 160 height 20
click at [1157, 380] on input "Desk 1" at bounding box center [1151, 378] width 160 height 20
click at [1182, 392] on div "Desk 1" at bounding box center [1151, 378] width 166 height 29
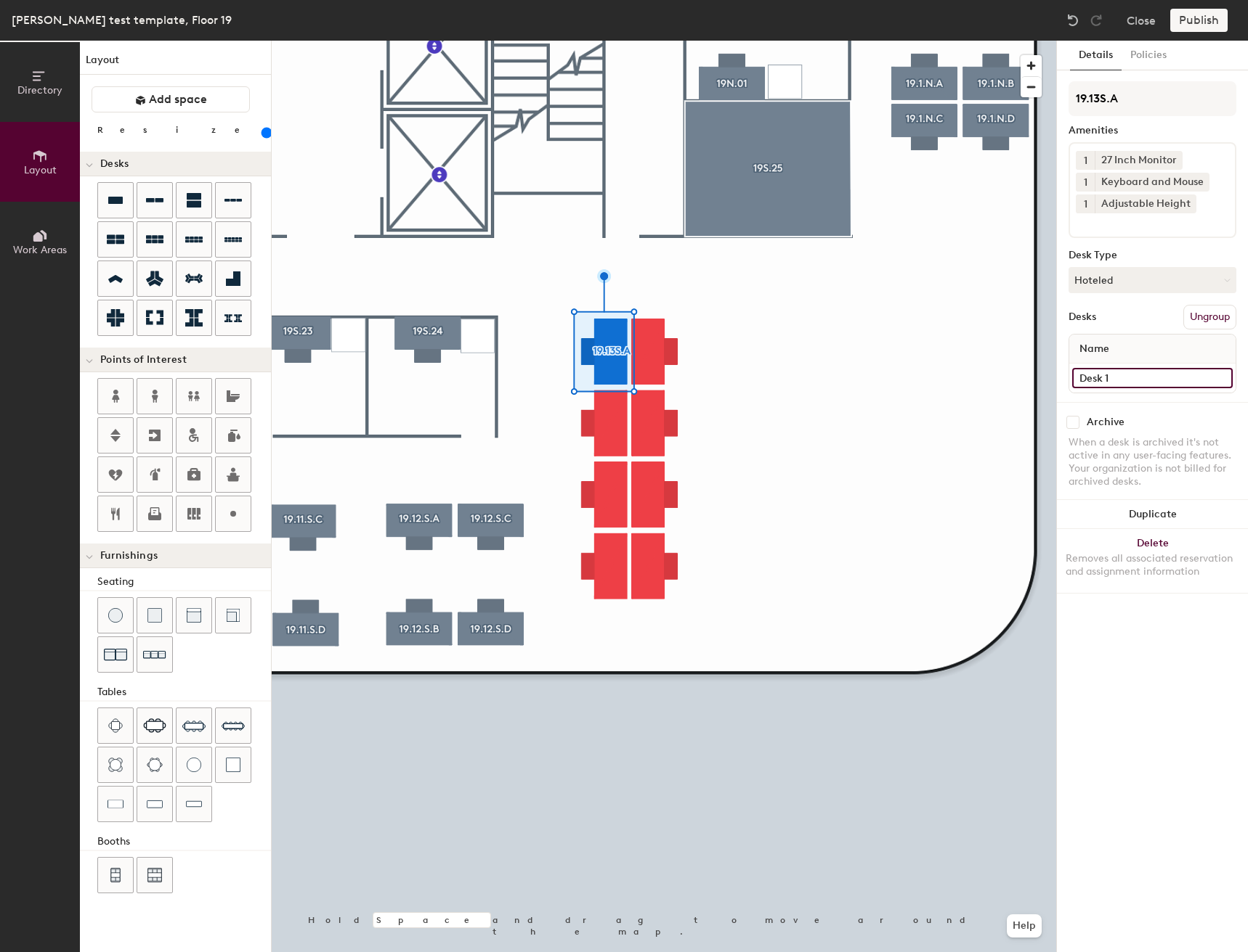
click at [1169, 381] on input "Desk 1" at bounding box center [1151, 378] width 160 height 20
click at [1199, 384] on input "Desk 1" at bounding box center [1151, 378] width 160 height 20
type input "Desk"
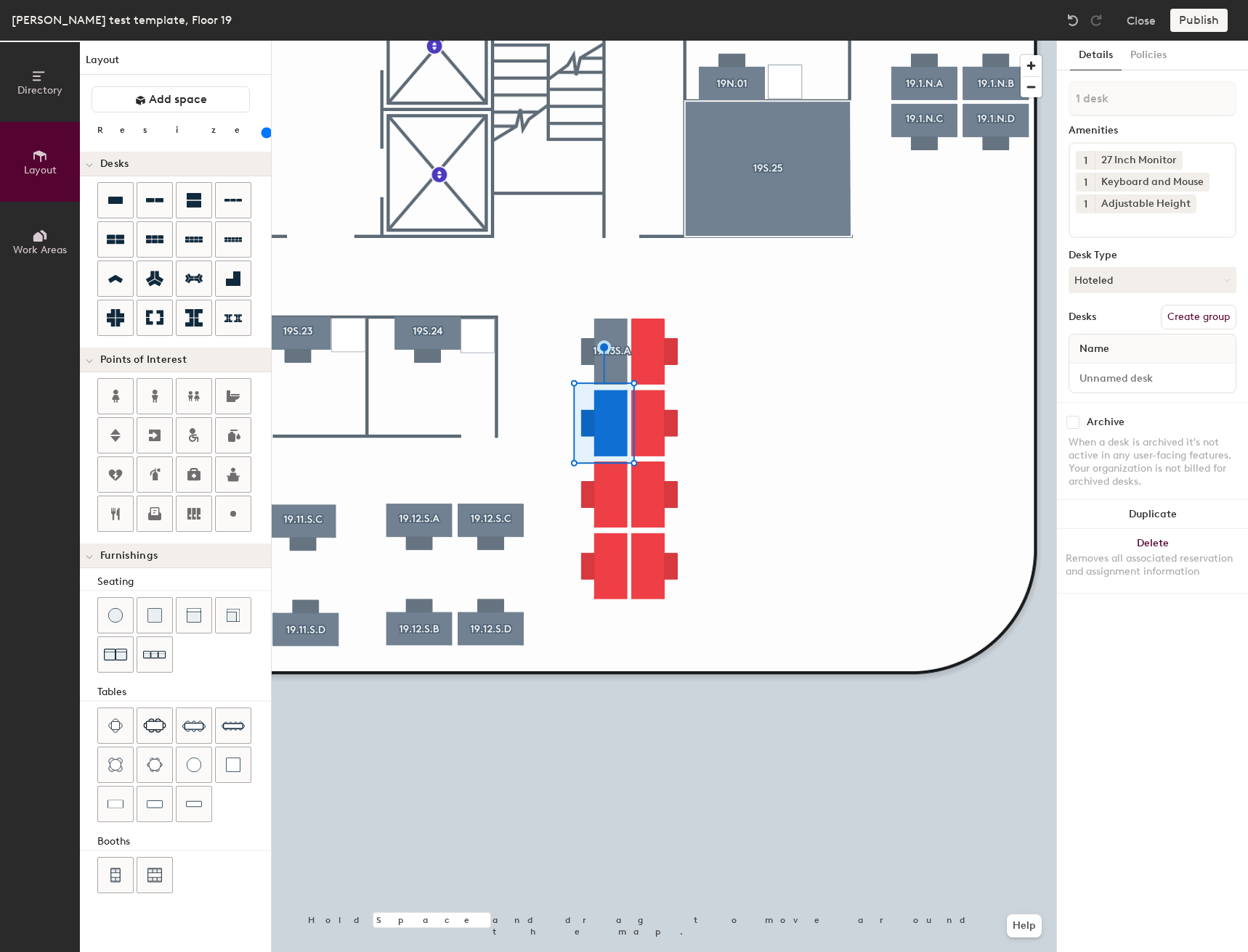
drag, startPoint x: 1211, startPoint y: 312, endPoint x: 1203, endPoint y: 314, distance: 8.2
click at [1203, 314] on button "Create group" at bounding box center [1199, 317] width 76 height 24
type input "P"
click at [1145, 89] on input "19.13S.A" at bounding box center [1152, 99] width 168 height 35
type input "19.13S.B"
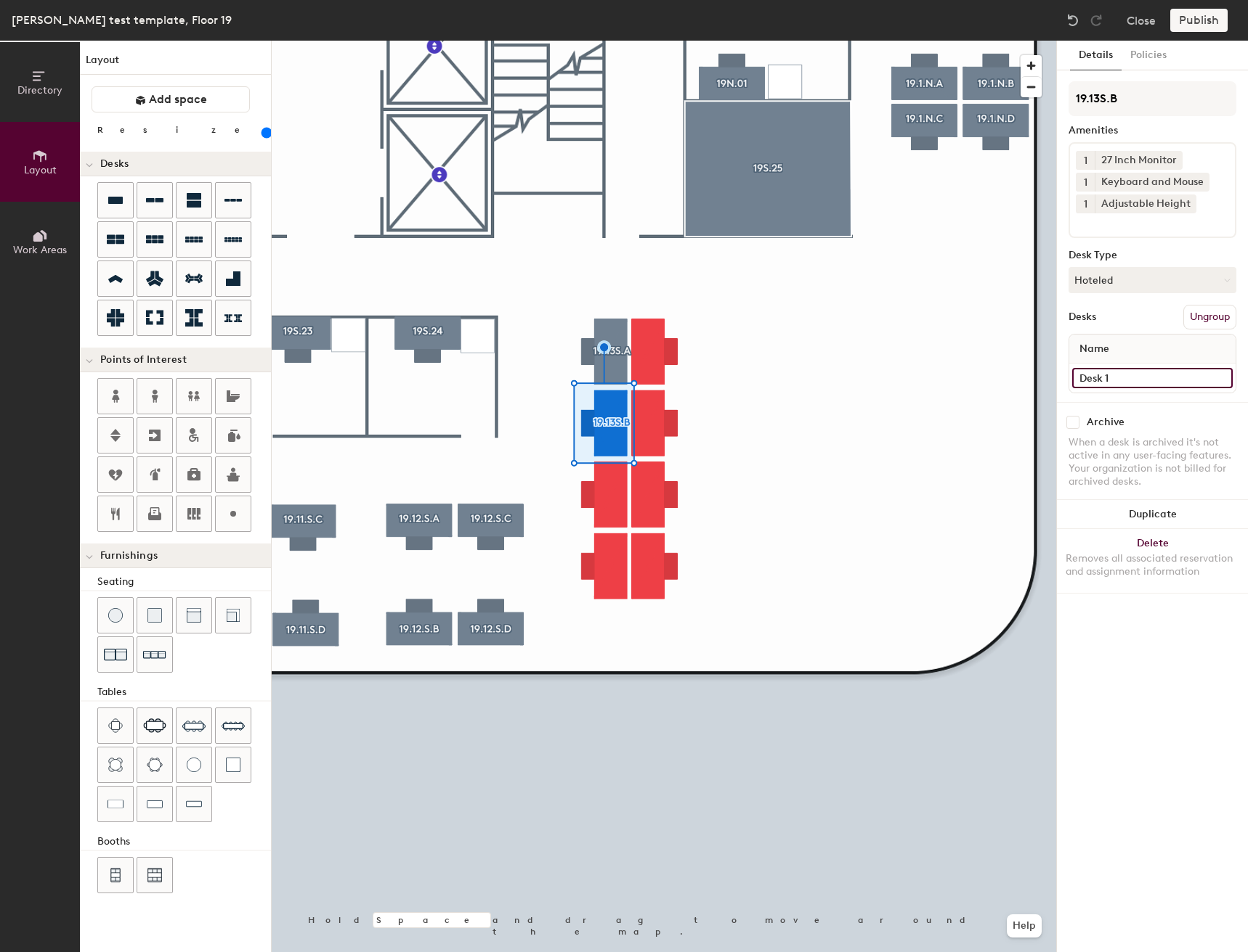
click at [1147, 371] on input "Desk 1" at bounding box center [1151, 378] width 160 height 20
click at [1149, 371] on input "Desk 1" at bounding box center [1151, 378] width 160 height 20
click at [1150, 380] on input "Desk 1" at bounding box center [1151, 378] width 160 height 20
type input "Desk"
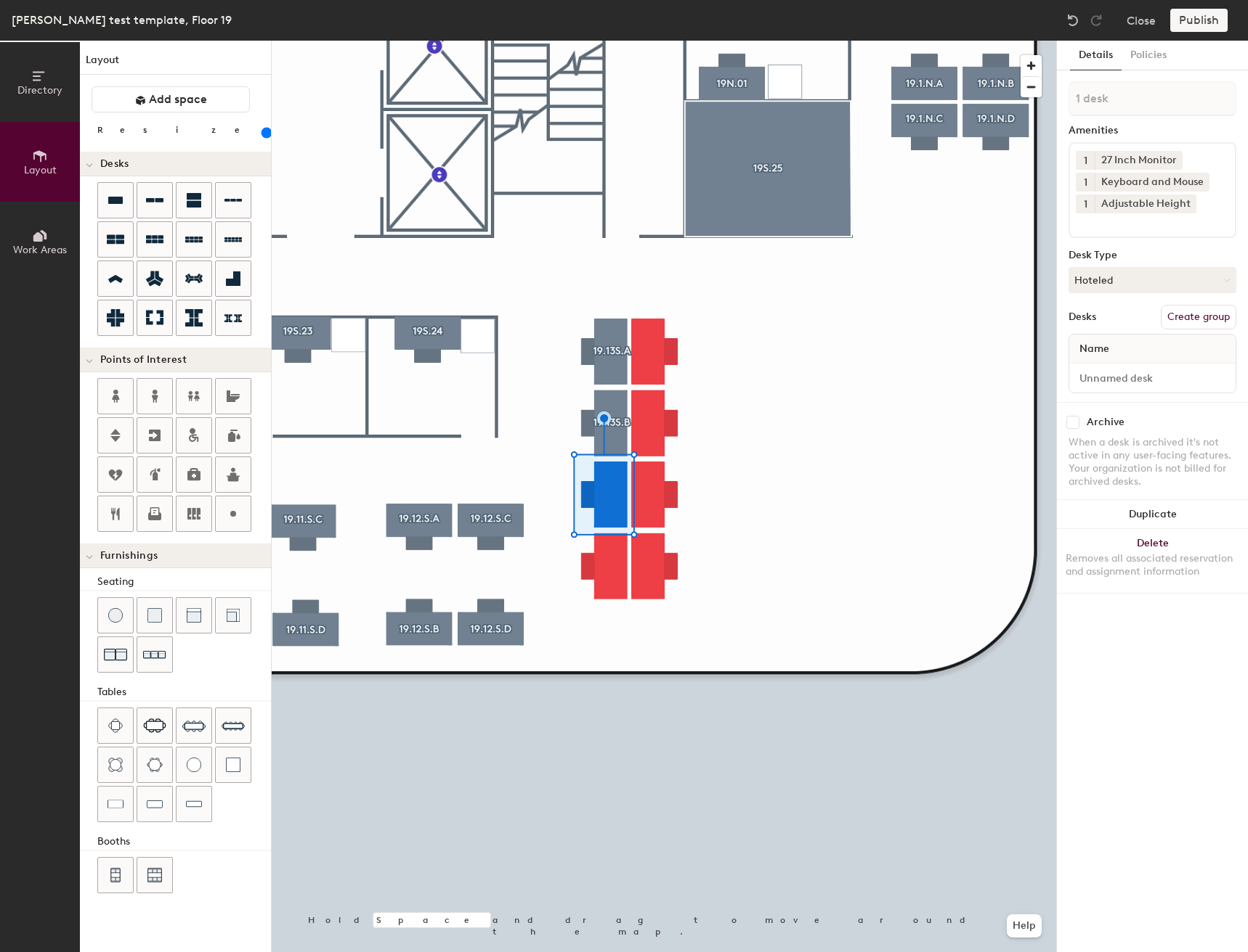
click at [1196, 323] on button "Create group" at bounding box center [1199, 317] width 76 height 24
type input "P"
type input "19.13S.C"
click at [1155, 386] on input "Desk 1" at bounding box center [1151, 378] width 160 height 20
click at [1155, 381] on input "Desk 1" at bounding box center [1151, 378] width 160 height 20
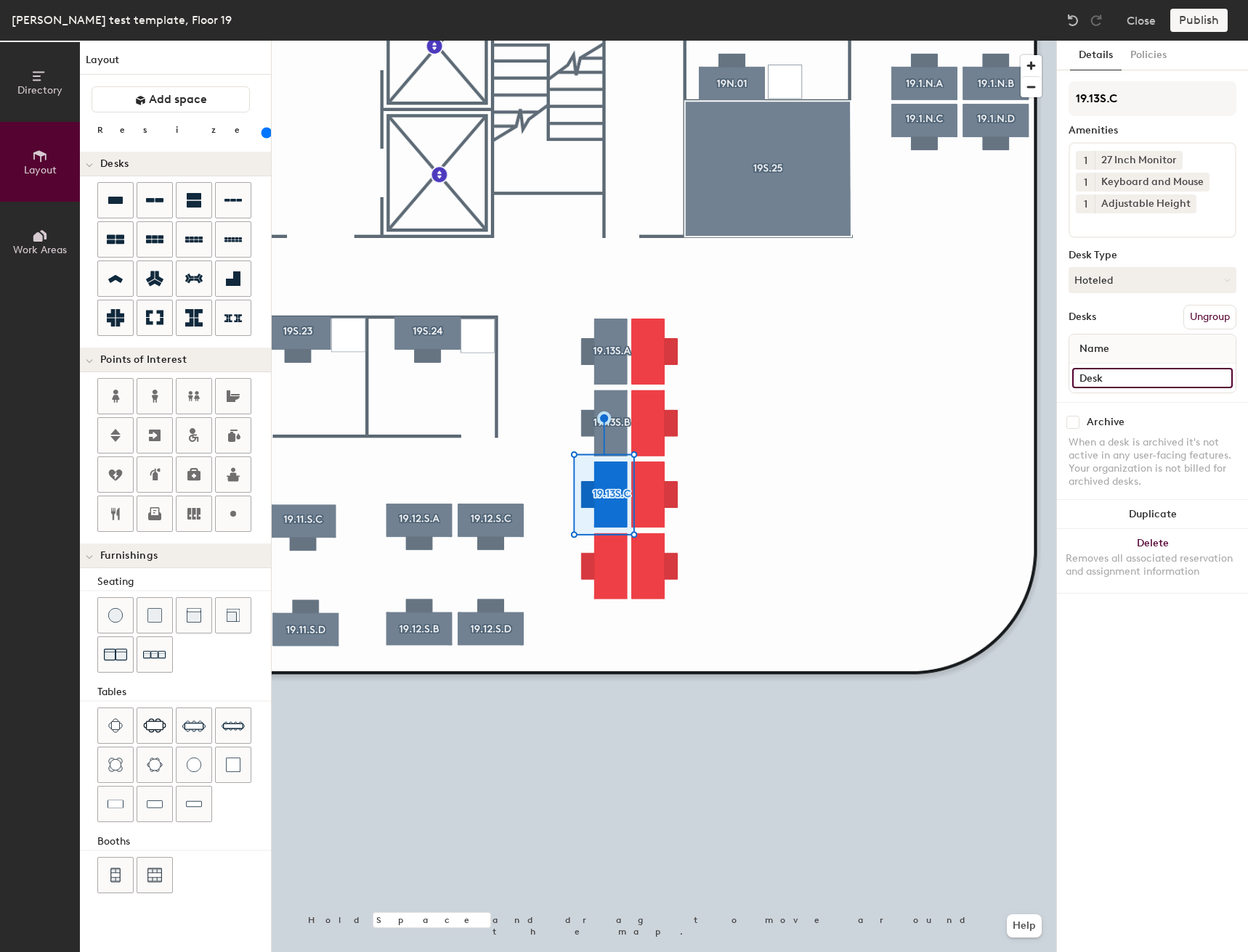
type input "Desk"
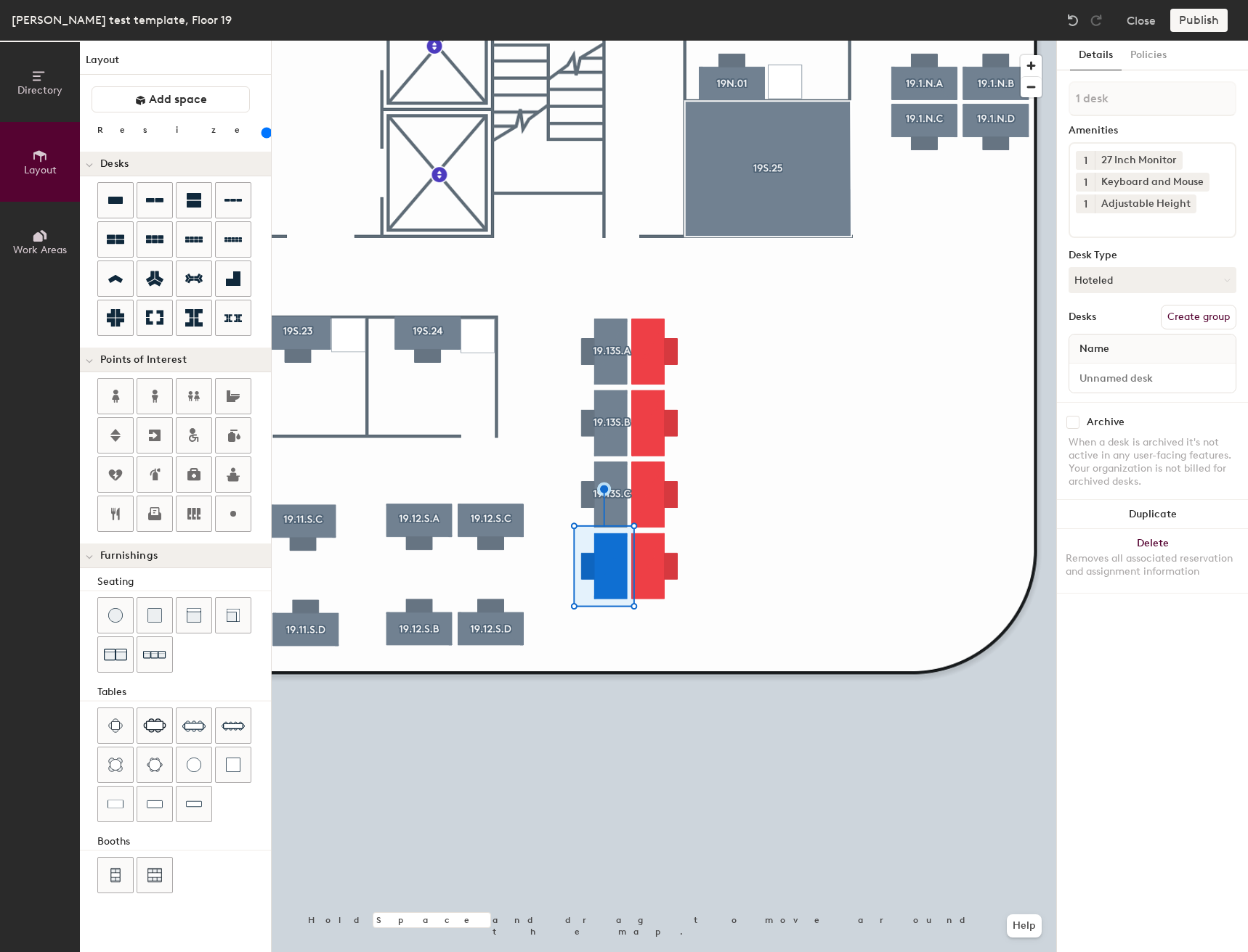
click at [1194, 308] on button "Create group" at bounding box center [1199, 317] width 76 height 24
type input "P"
type input "19.13S.D"
click at [1155, 220] on input at bounding box center [1140, 222] width 131 height 17
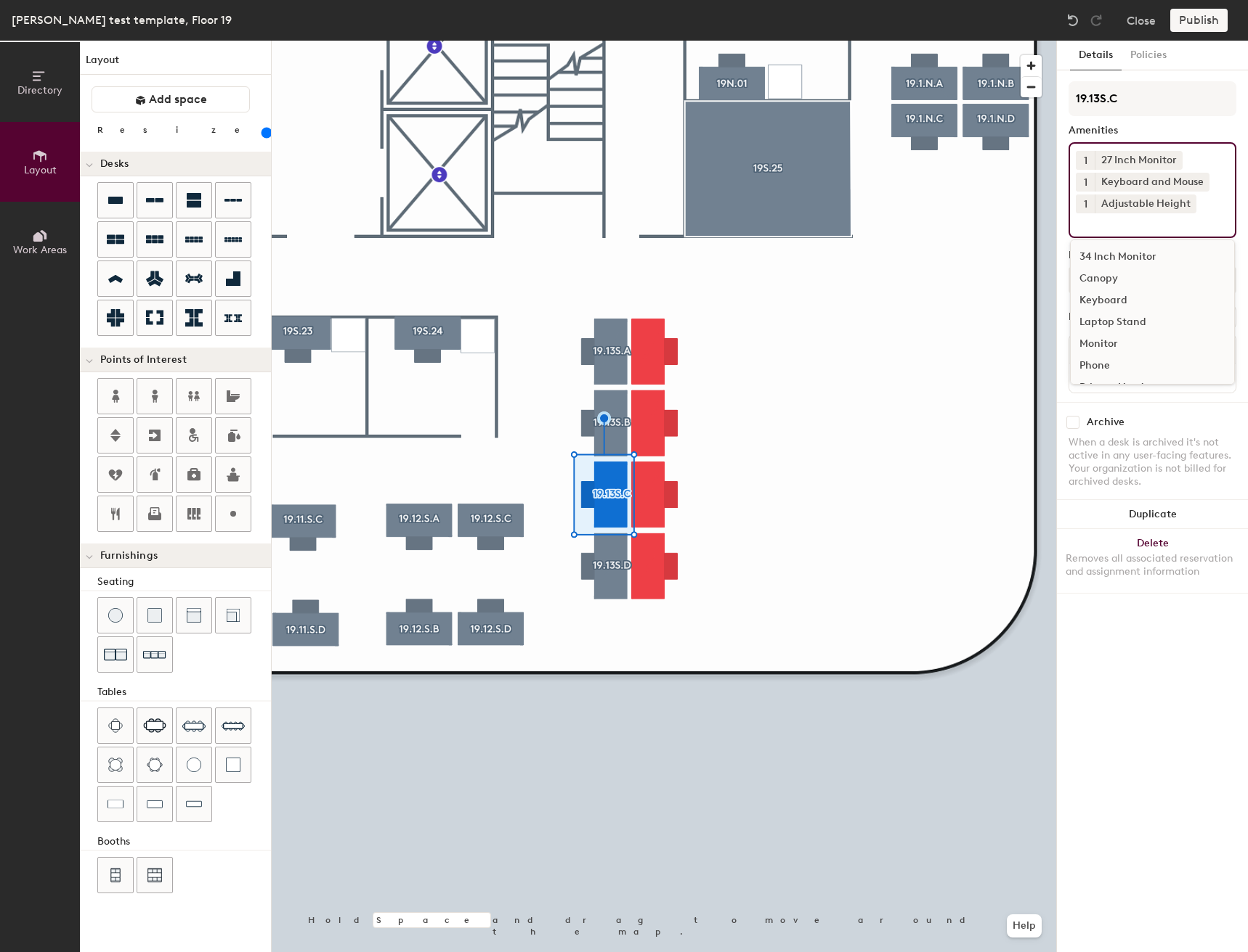
click at [1105, 283] on div "Canopy" at bounding box center [1152, 278] width 163 height 21
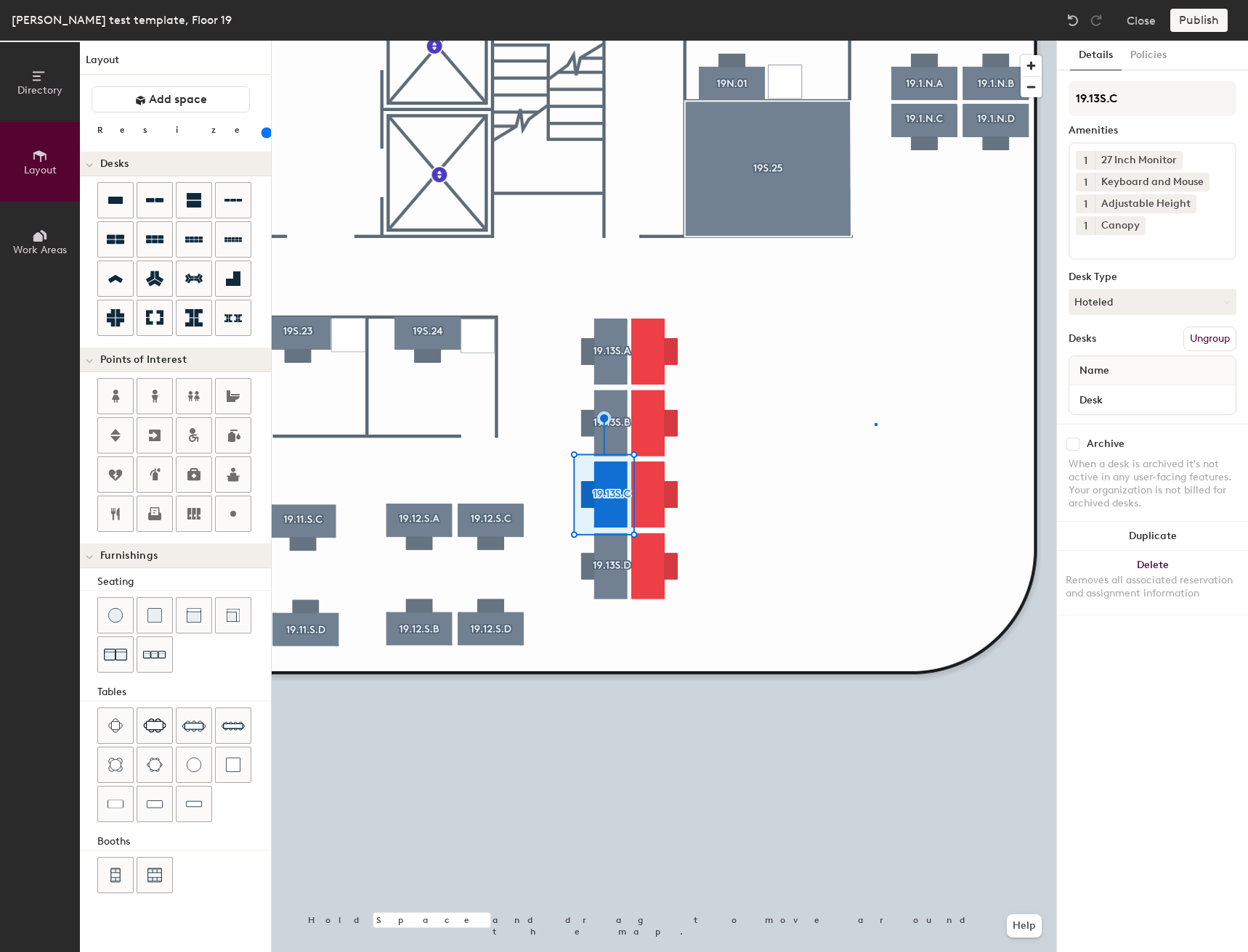
click at [875, 41] on div at bounding box center [663, 41] width 784 height 0
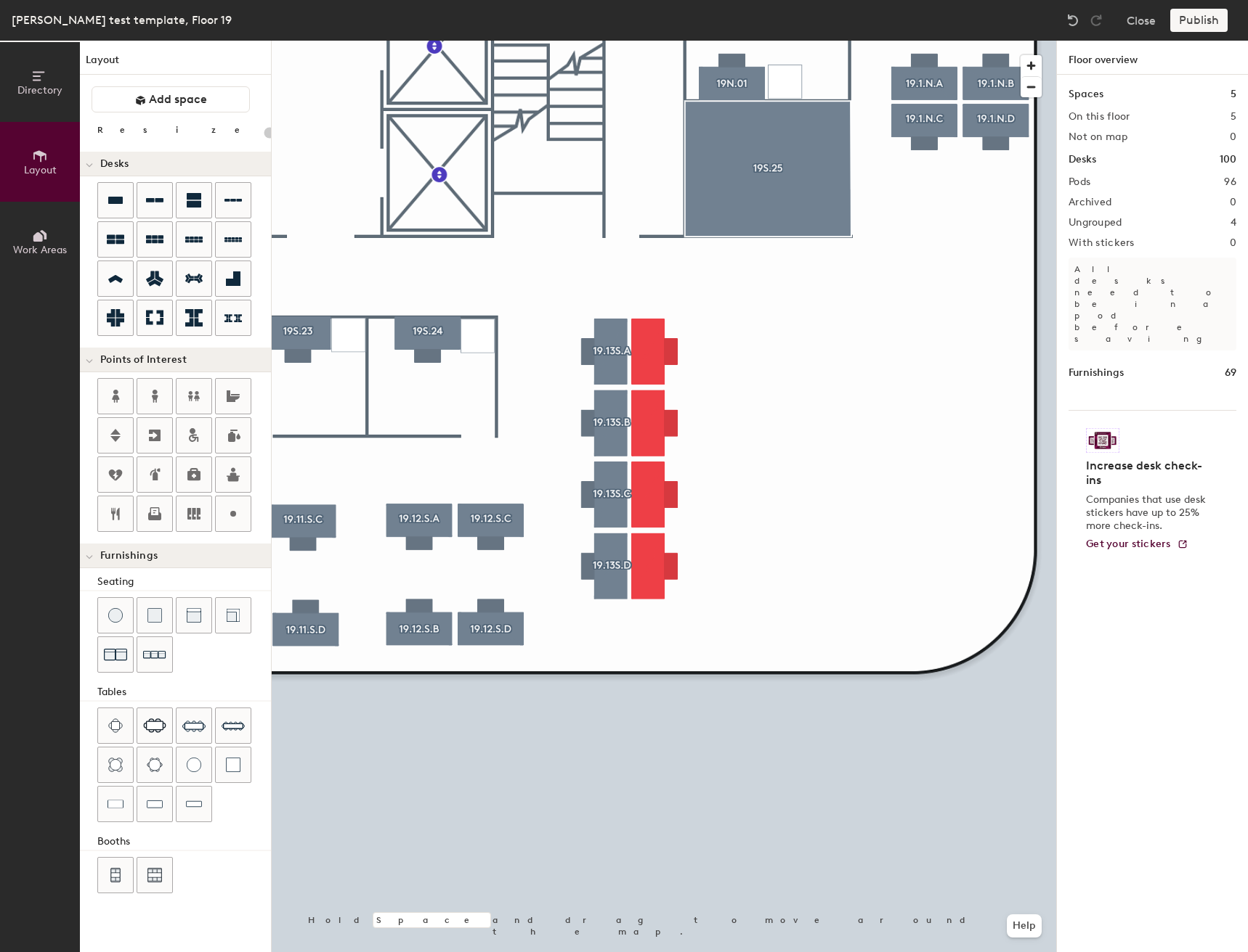
type input "160"
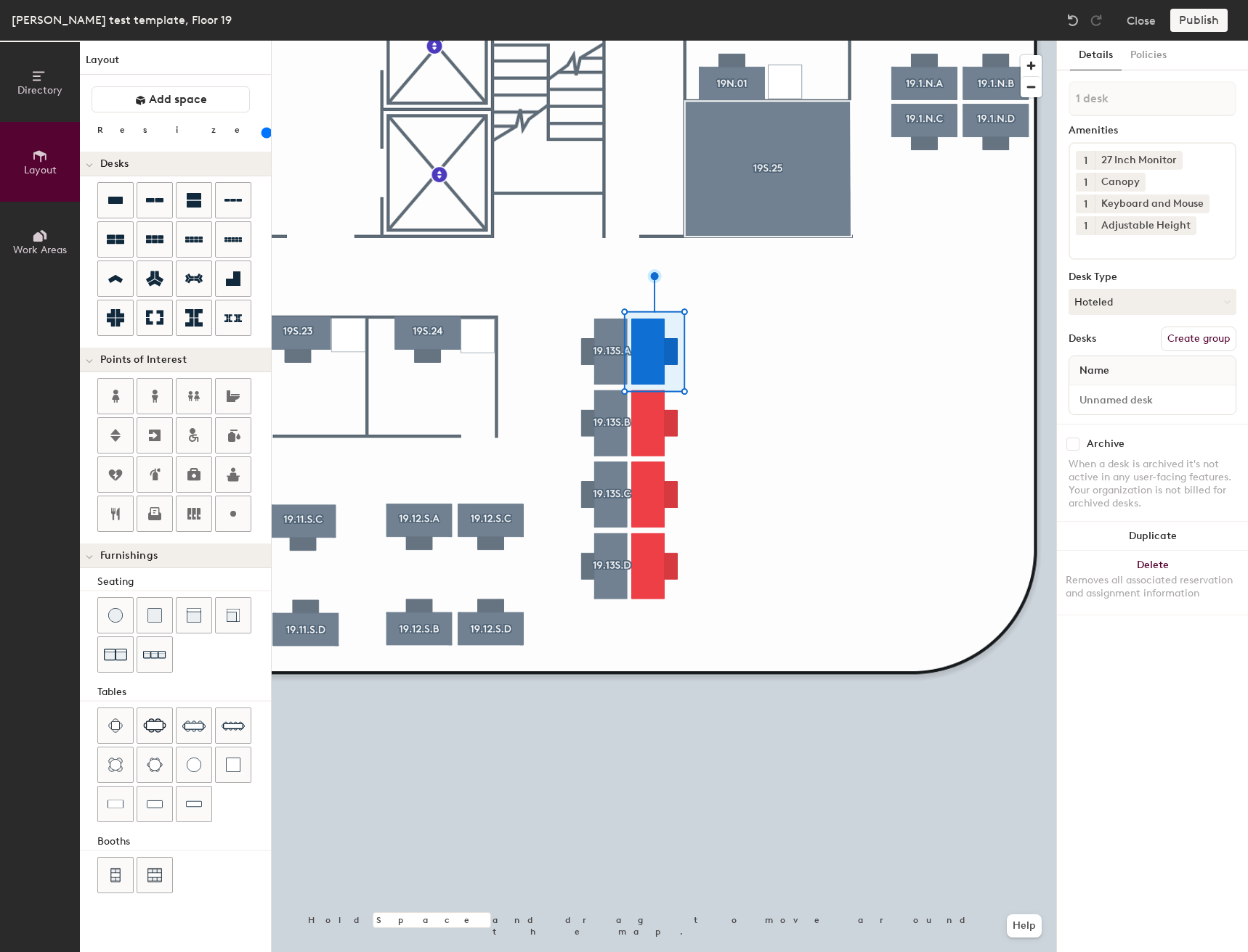
click at [1189, 337] on button "Create group" at bounding box center [1199, 338] width 76 height 24
click at [1129, 183] on div at bounding box center [1134, 180] width 16 height 11
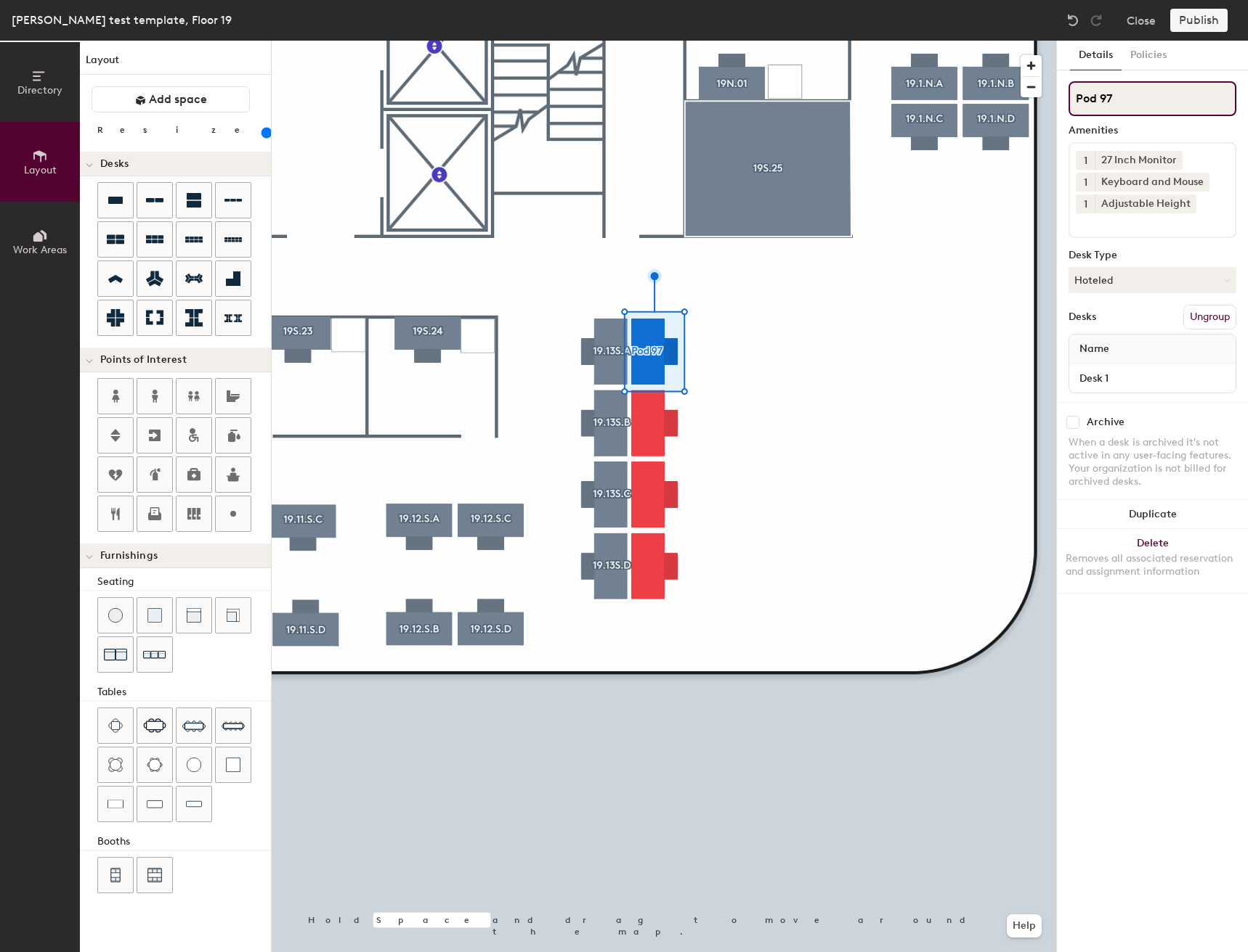
click at [1127, 98] on input "Pod 97" at bounding box center [1152, 99] width 168 height 35
type input "P"
paste input "19.13S.A"
type input "19.13S.E"
click at [1129, 371] on input "Desk 1" at bounding box center [1151, 378] width 160 height 20
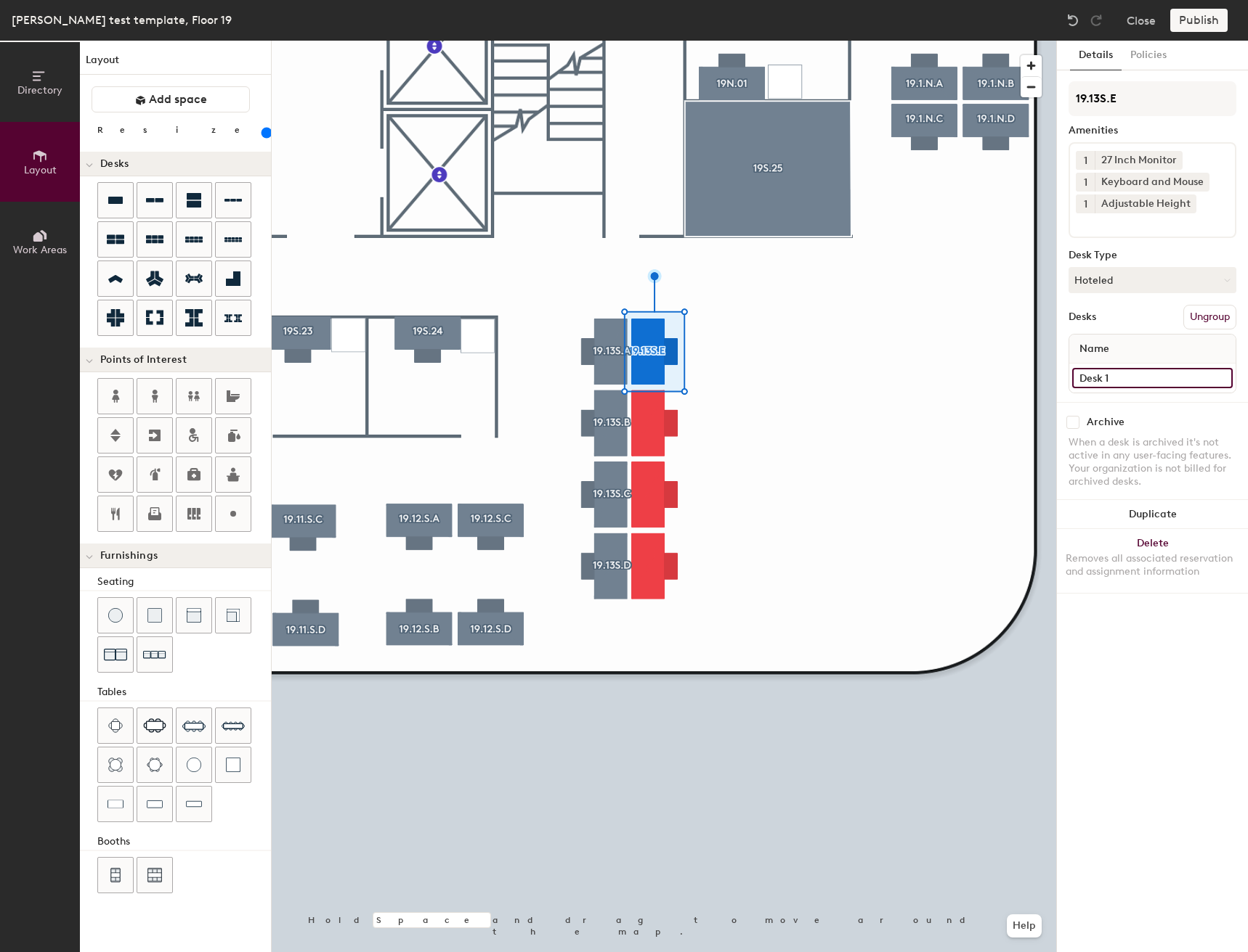
click at [1134, 374] on input "Desk 1" at bounding box center [1151, 378] width 160 height 20
click at [1136, 379] on input "Desk 1" at bounding box center [1151, 378] width 160 height 20
click at [1146, 385] on input "Desk 1" at bounding box center [1151, 378] width 160 height 20
type input "Desk"
click at [784, 41] on div at bounding box center [663, 41] width 784 height 0
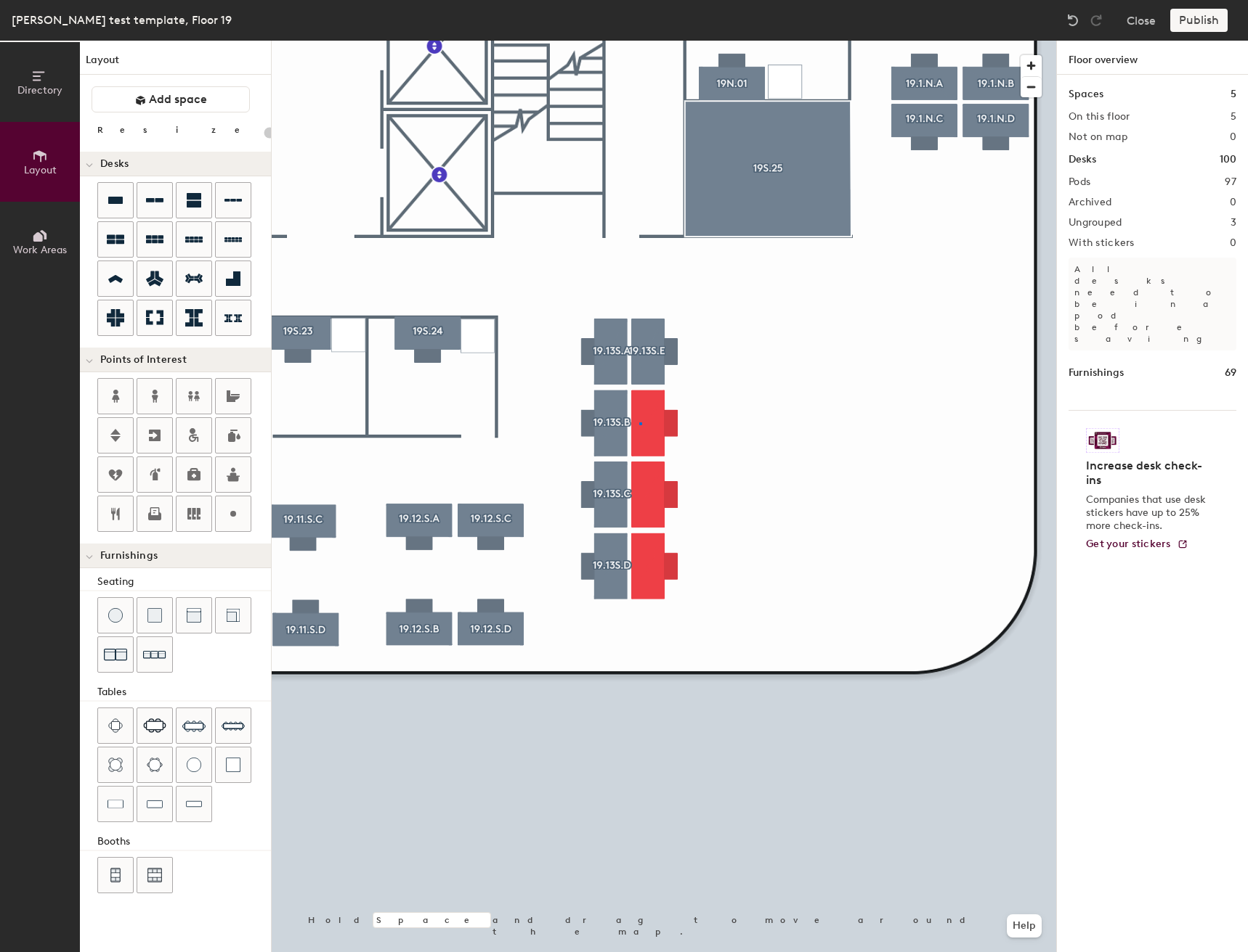
click at [639, 41] on div at bounding box center [663, 41] width 784 height 0
type input "160"
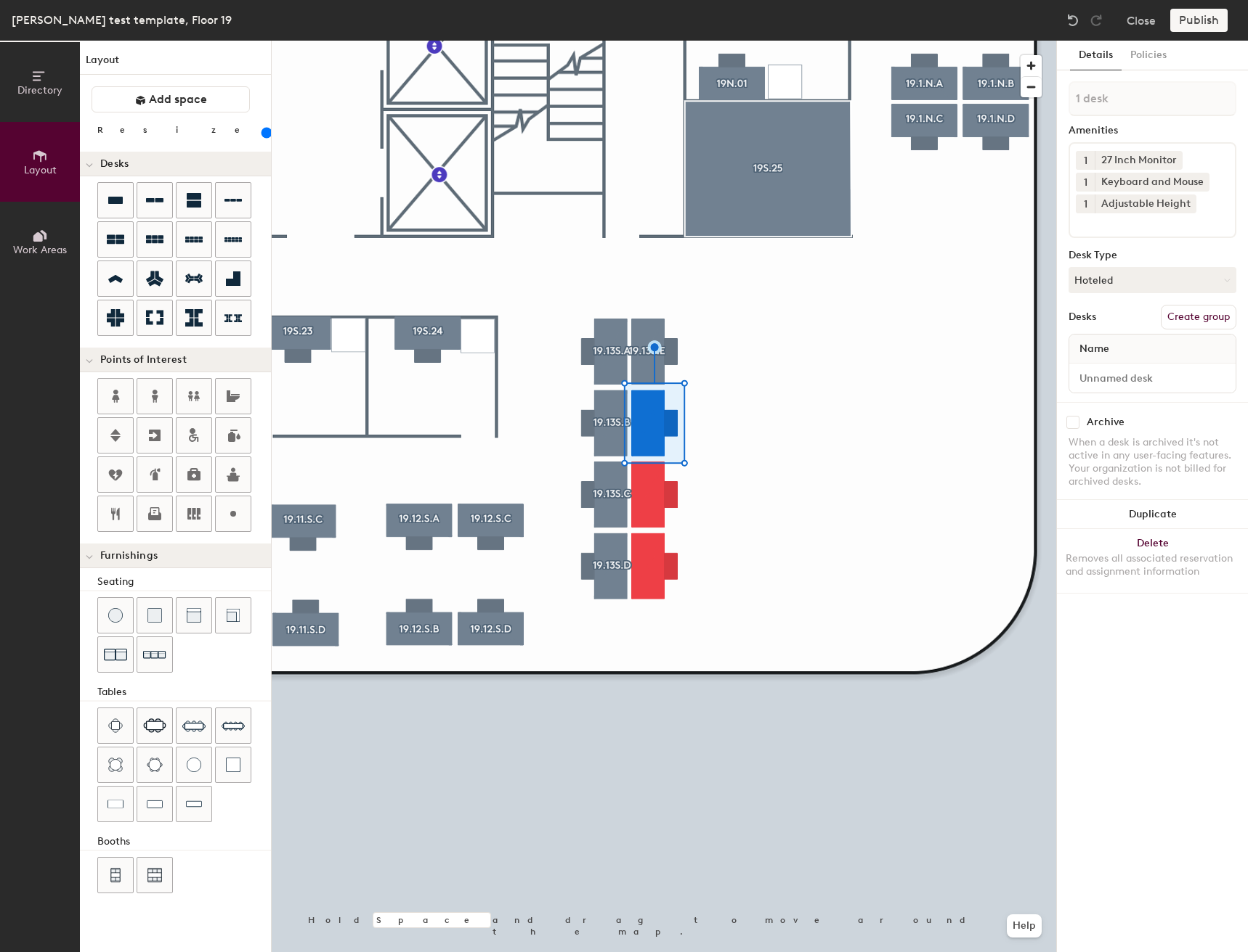
click at [1182, 316] on button "Create group" at bounding box center [1199, 317] width 76 height 24
type input "P"
type input "19.13S.F"
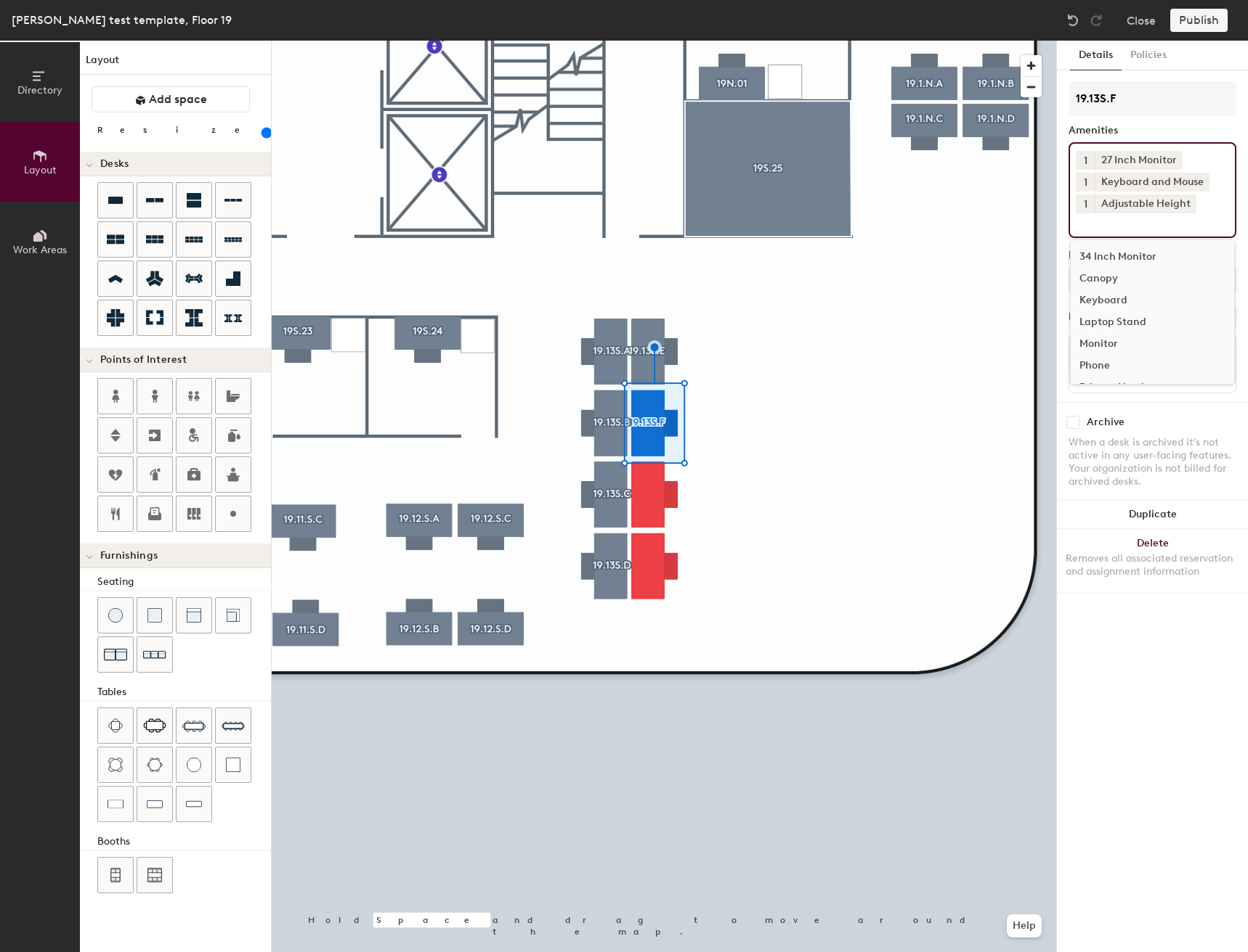
click at [1102, 231] on div "1 27 Inch Monitor 1 Keyboard and Mouse 1 Adjustable Height 34 Inch Monitor Cano…" at bounding box center [1152, 190] width 168 height 96
click at [1097, 270] on div "Canopy" at bounding box center [1152, 278] width 163 height 21
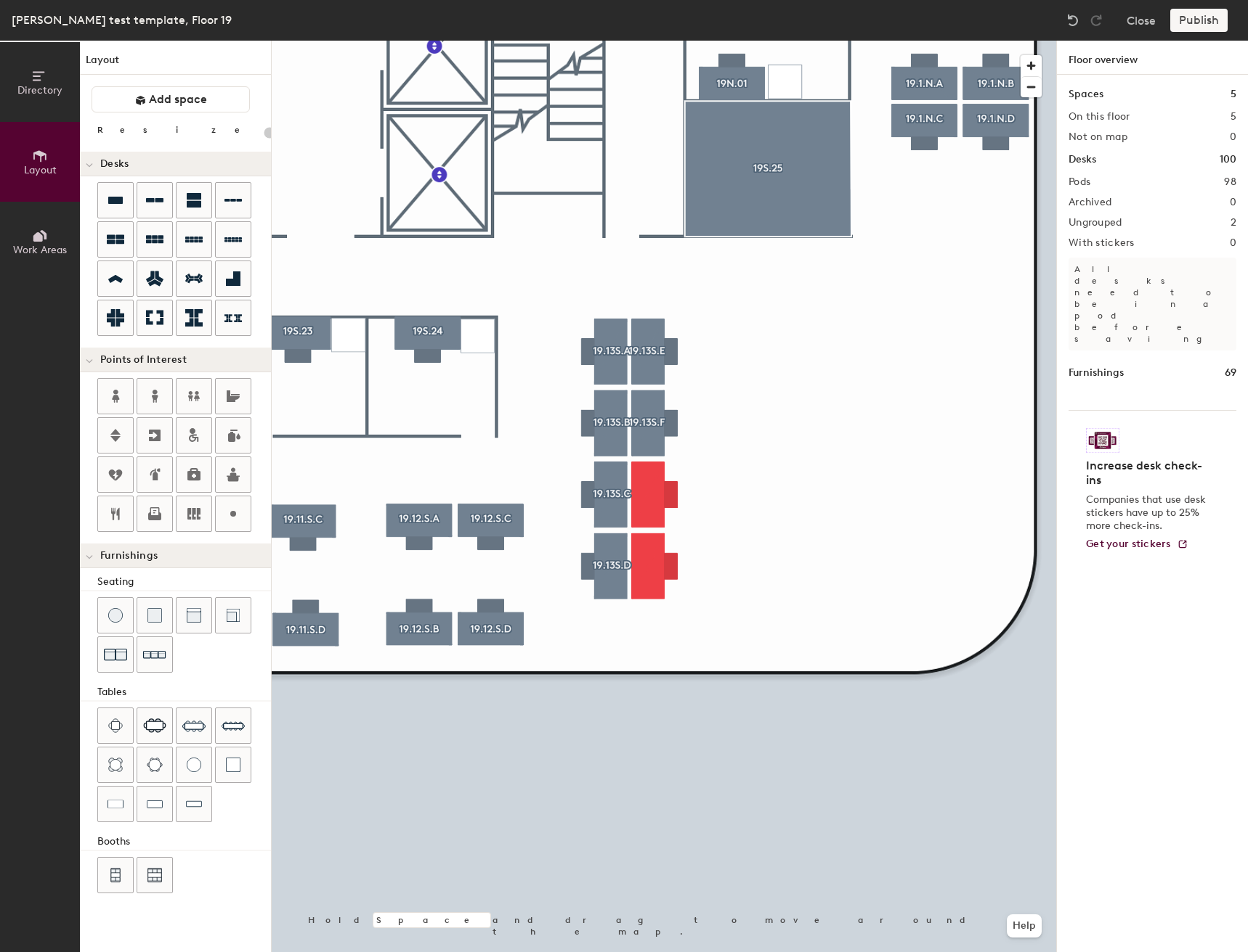
type input "160"
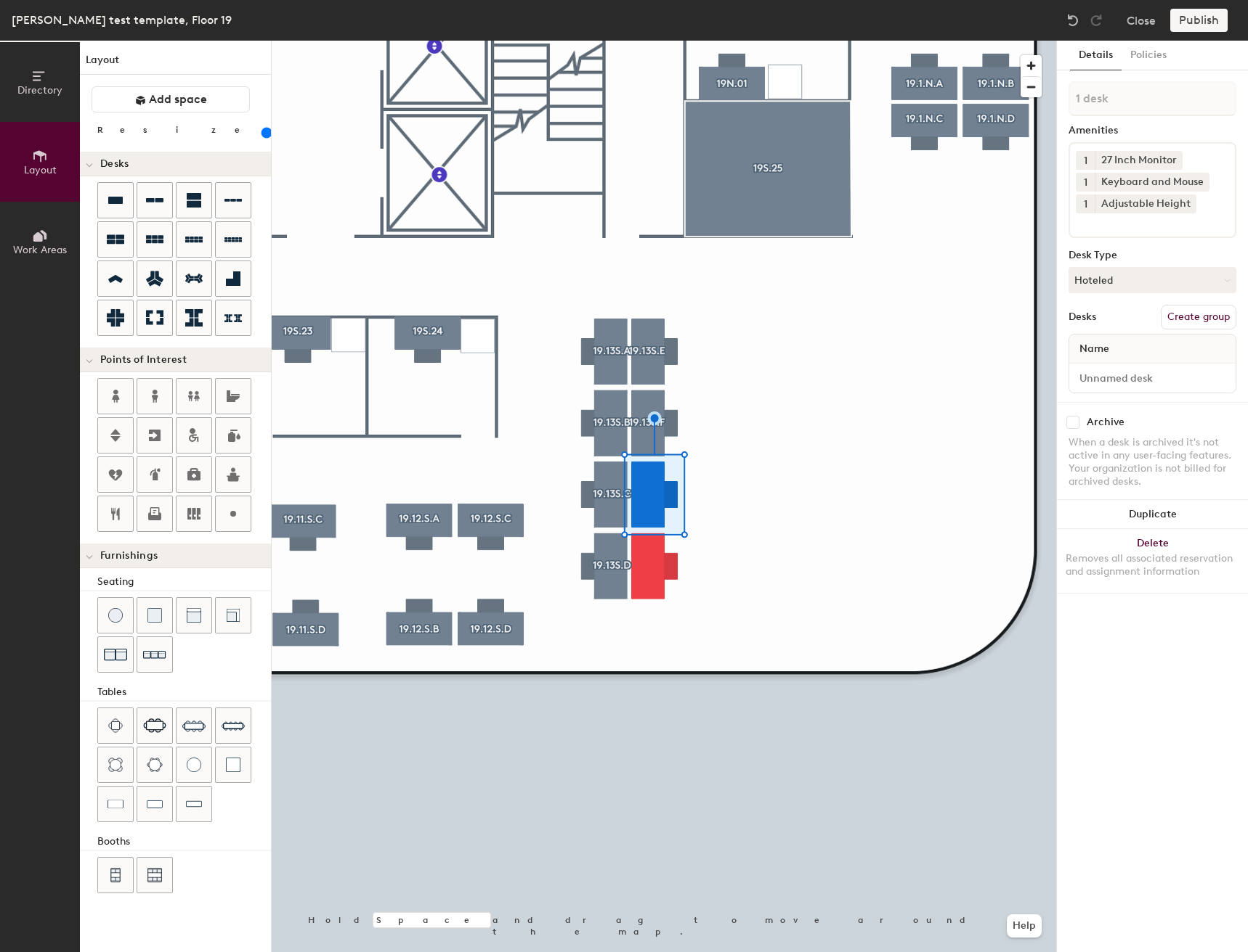
click at [1180, 320] on button "Create group" at bounding box center [1199, 317] width 76 height 24
type input "P"
type input "19.13S.G"
click at [1219, 323] on button "Create group" at bounding box center [1199, 317] width 76 height 24
type input "P"
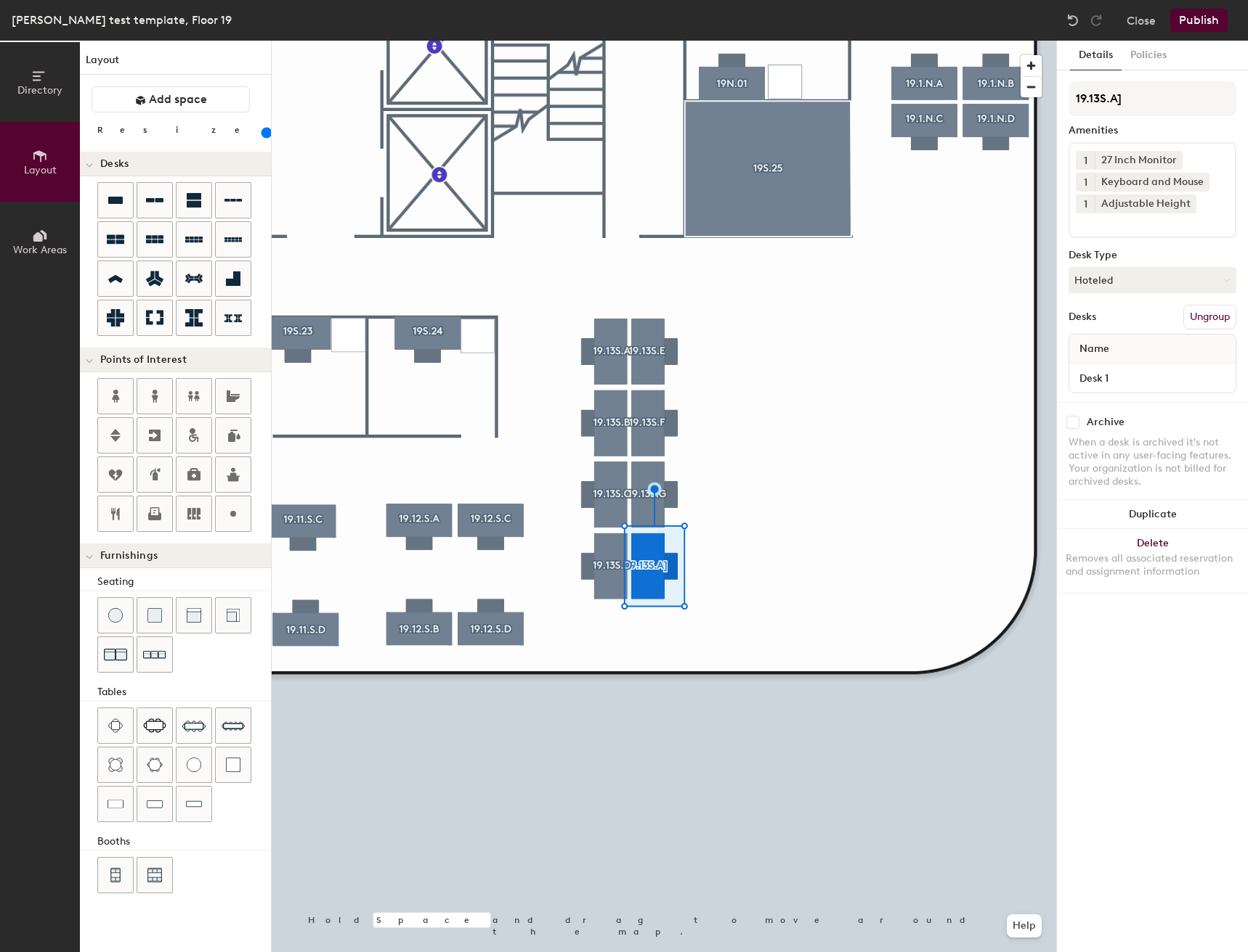
type input "19.13S.A"
type input "19.13S.H"
click at [1133, 376] on input "Desk 1" at bounding box center [1151, 378] width 160 height 20
click at [1148, 373] on input "Desk 1" at bounding box center [1151, 378] width 160 height 20
type input "Desk"
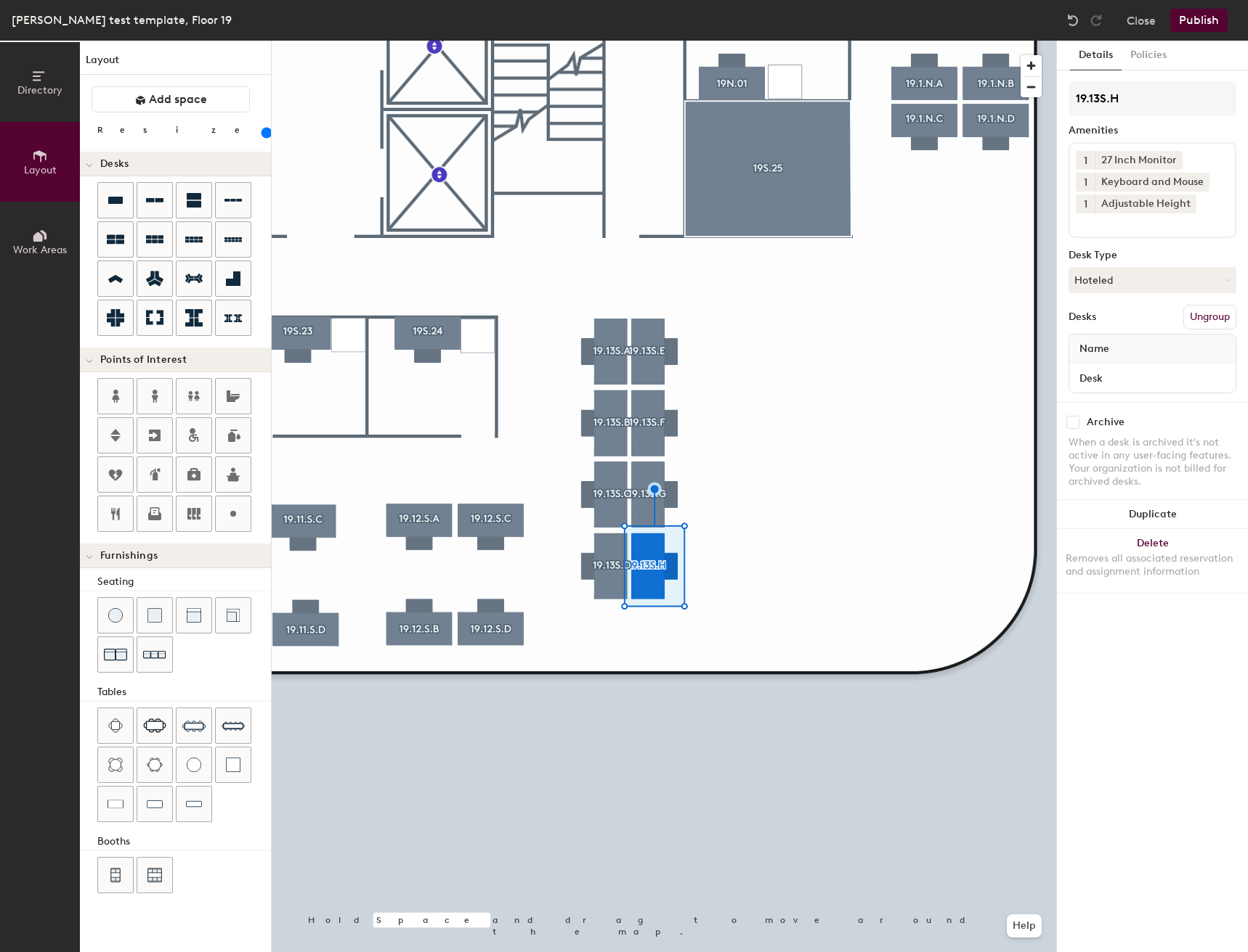
click at [605, 41] on div at bounding box center [663, 41] width 784 height 0
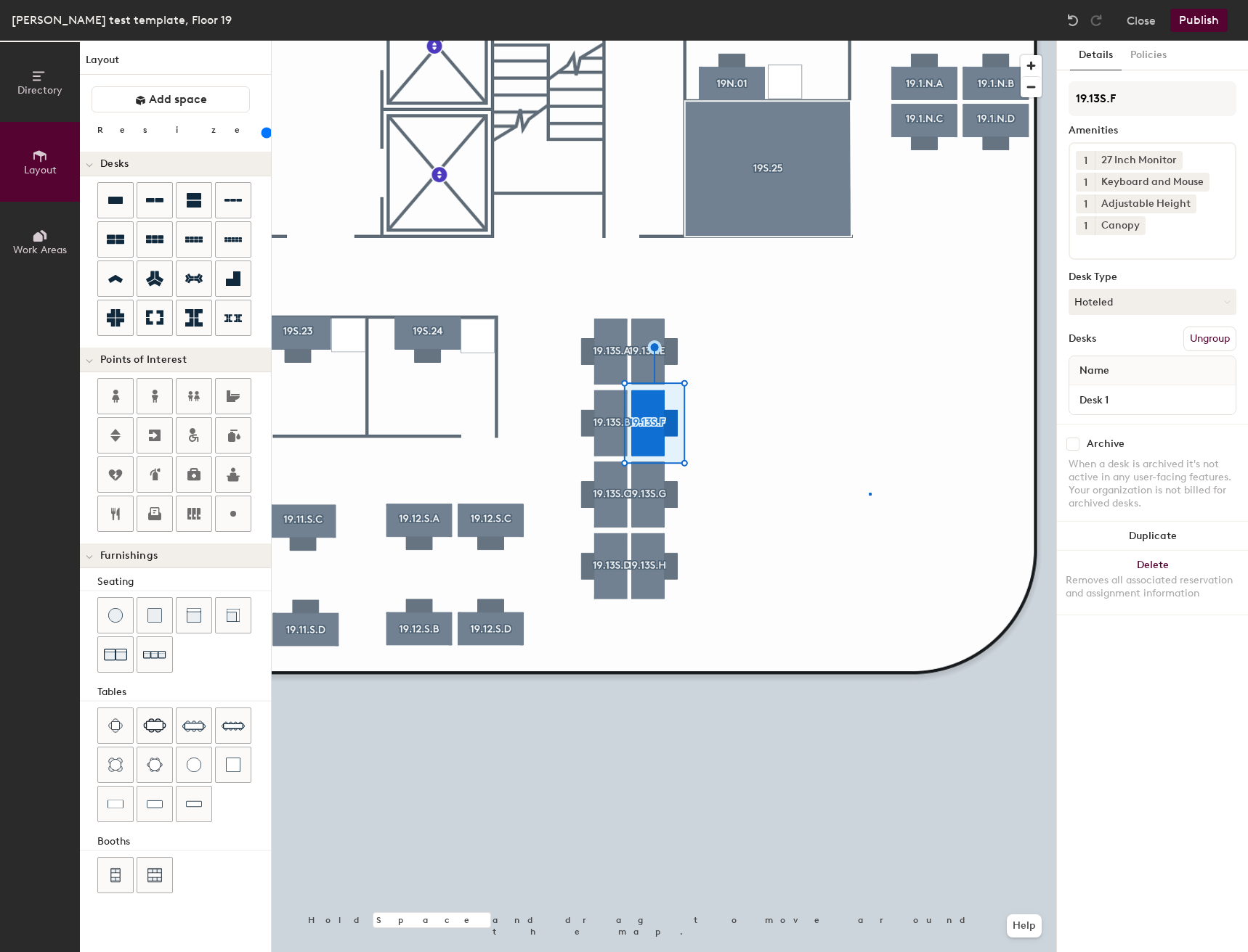
click at [869, 41] on div at bounding box center [663, 41] width 784 height 0
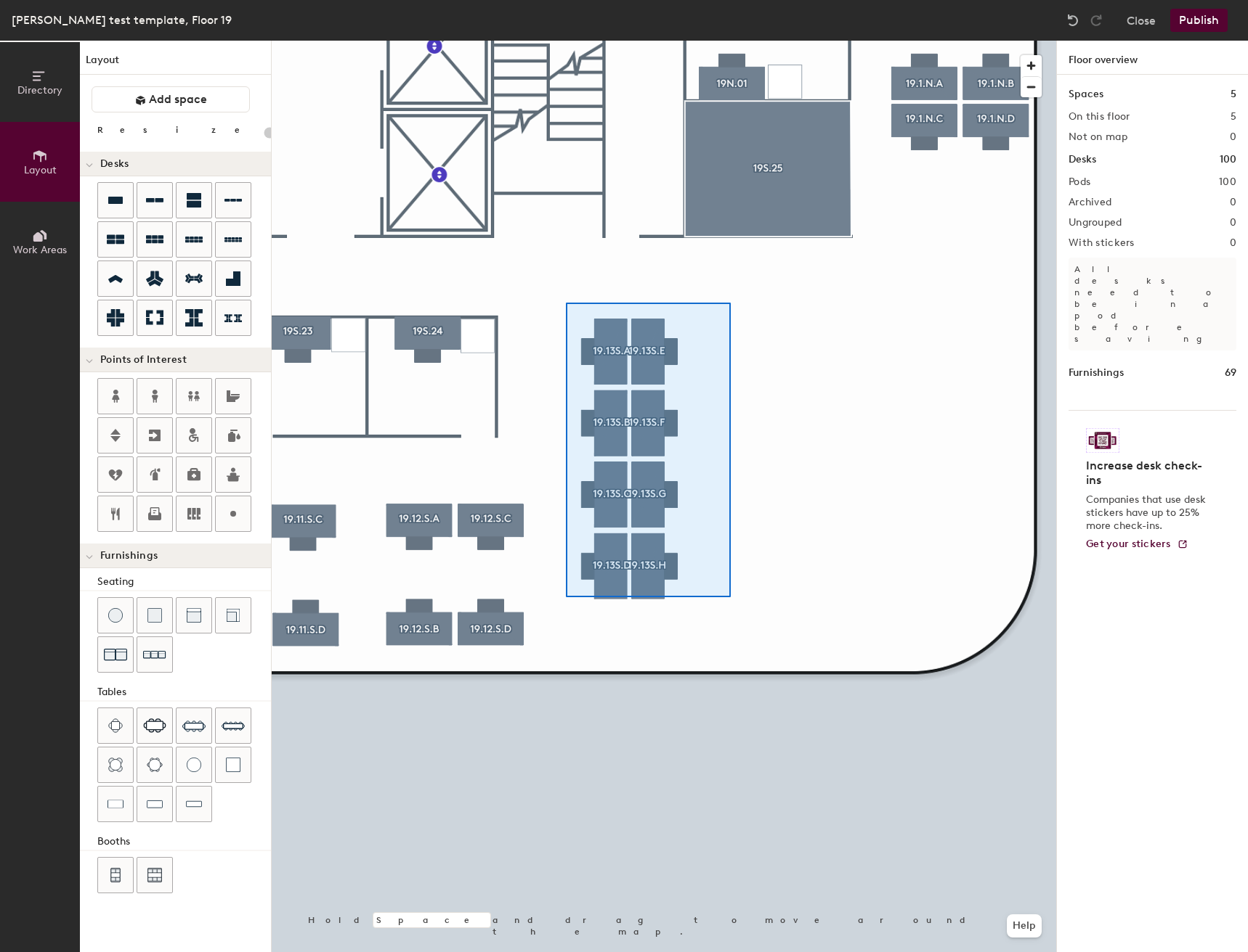
type input "160"
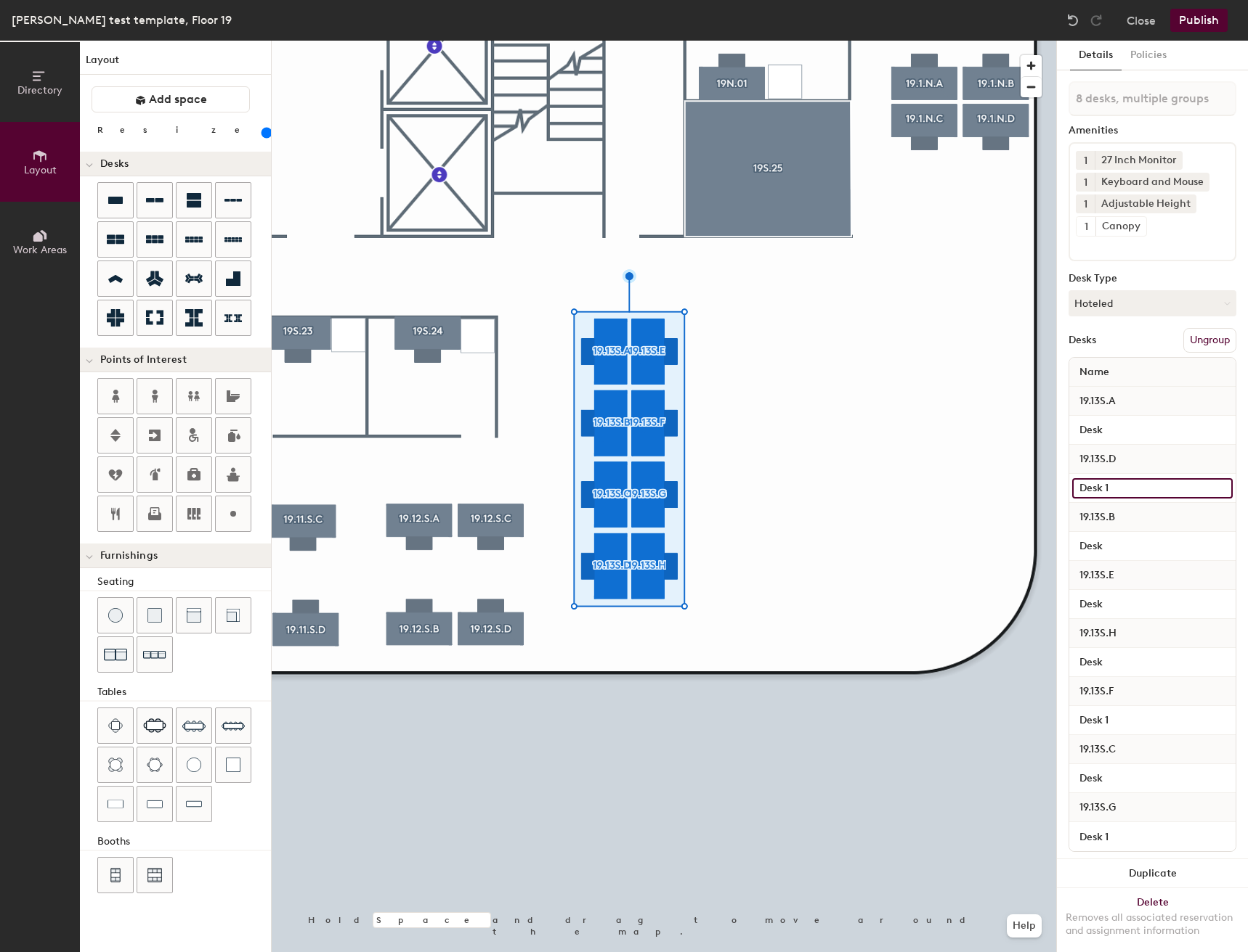
click at [1140, 492] on input "Desk 1" at bounding box center [1151, 488] width 160 height 20
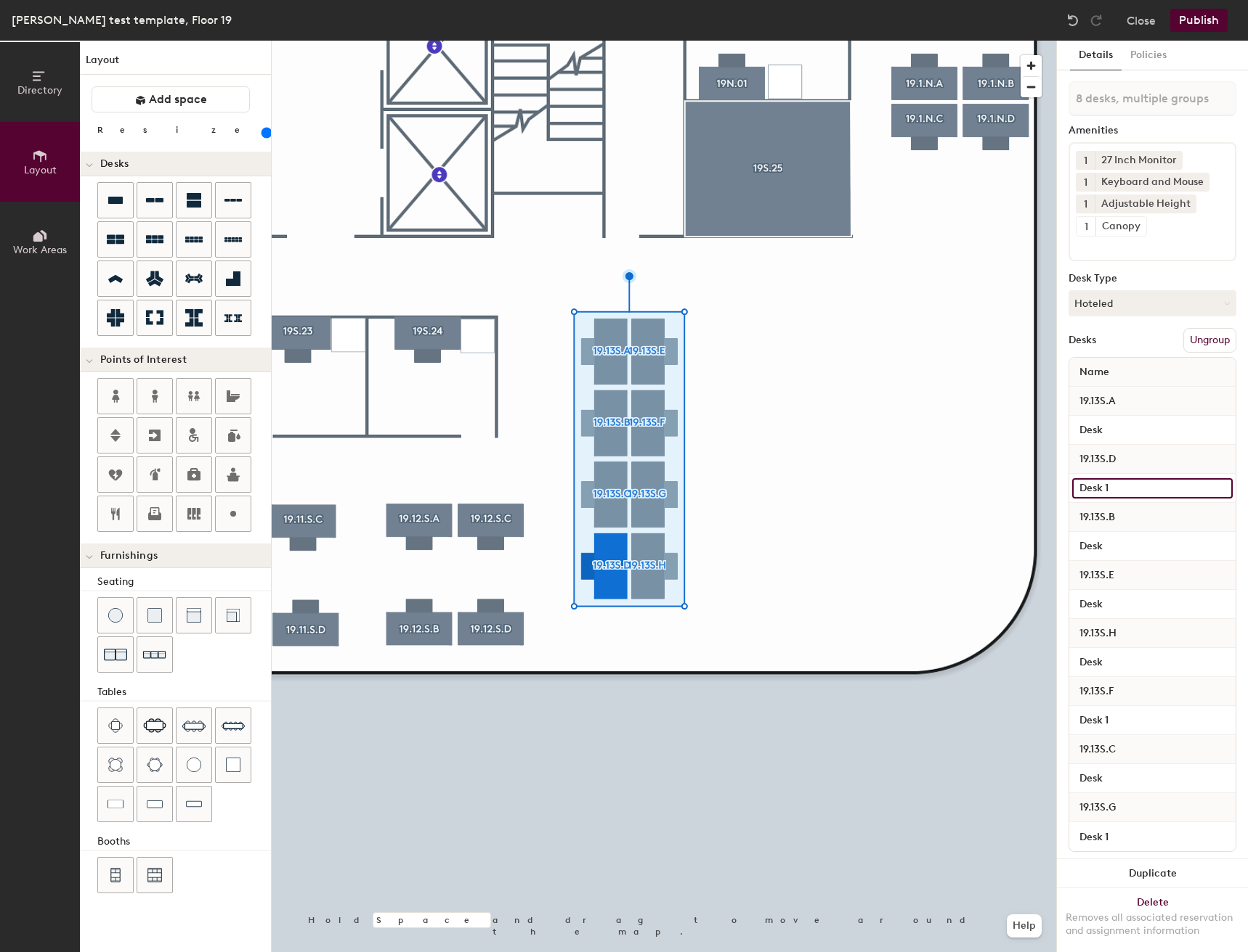
click at [1140, 492] on input "Desk 1" at bounding box center [1151, 488] width 160 height 20
type input "Desk"
click at [1135, 715] on input "Desk 1" at bounding box center [1151, 720] width 160 height 20
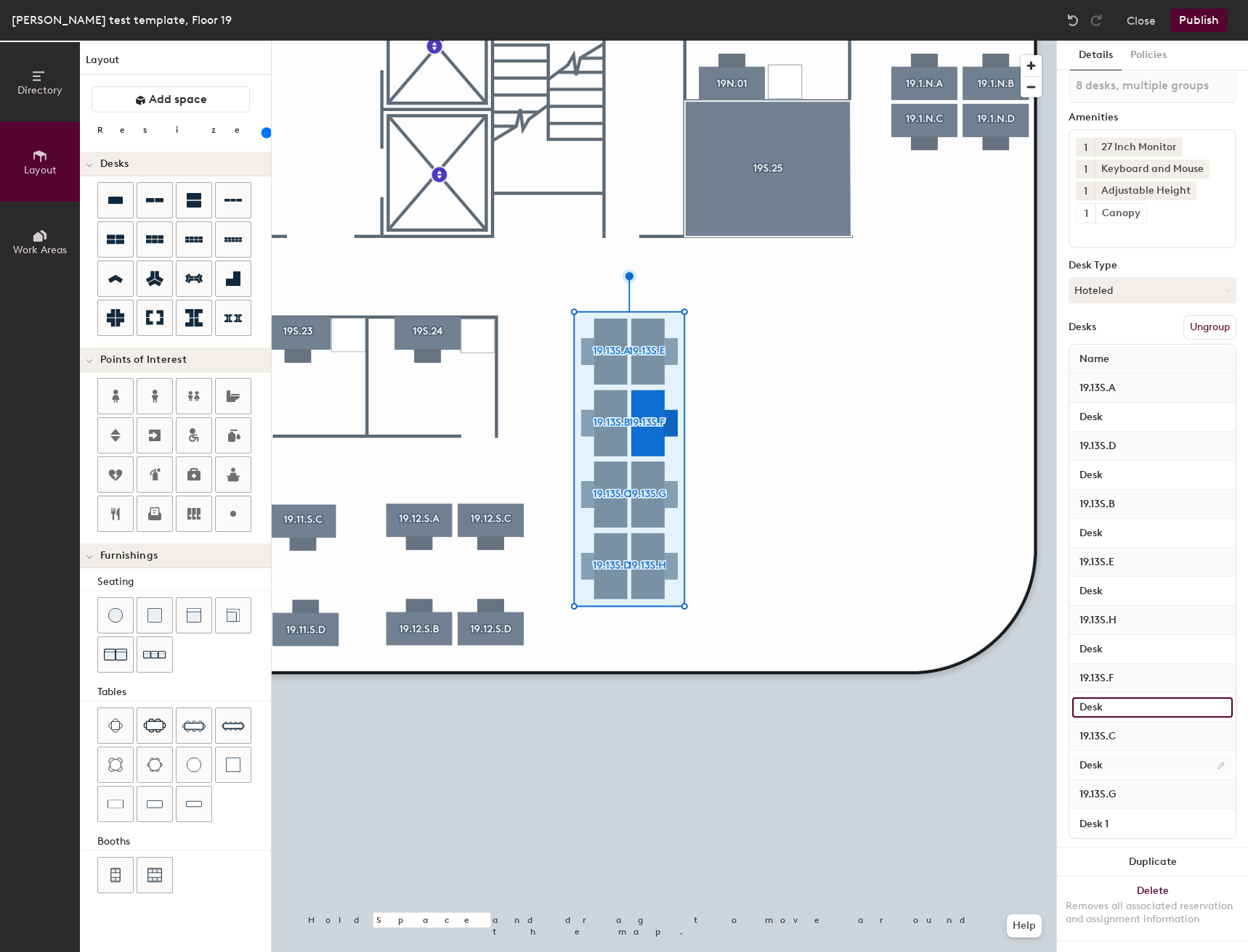
scroll to position [26, 0]
type input "Desk"
click at [1140, 813] on input "Desk 1" at bounding box center [1151, 823] width 160 height 20
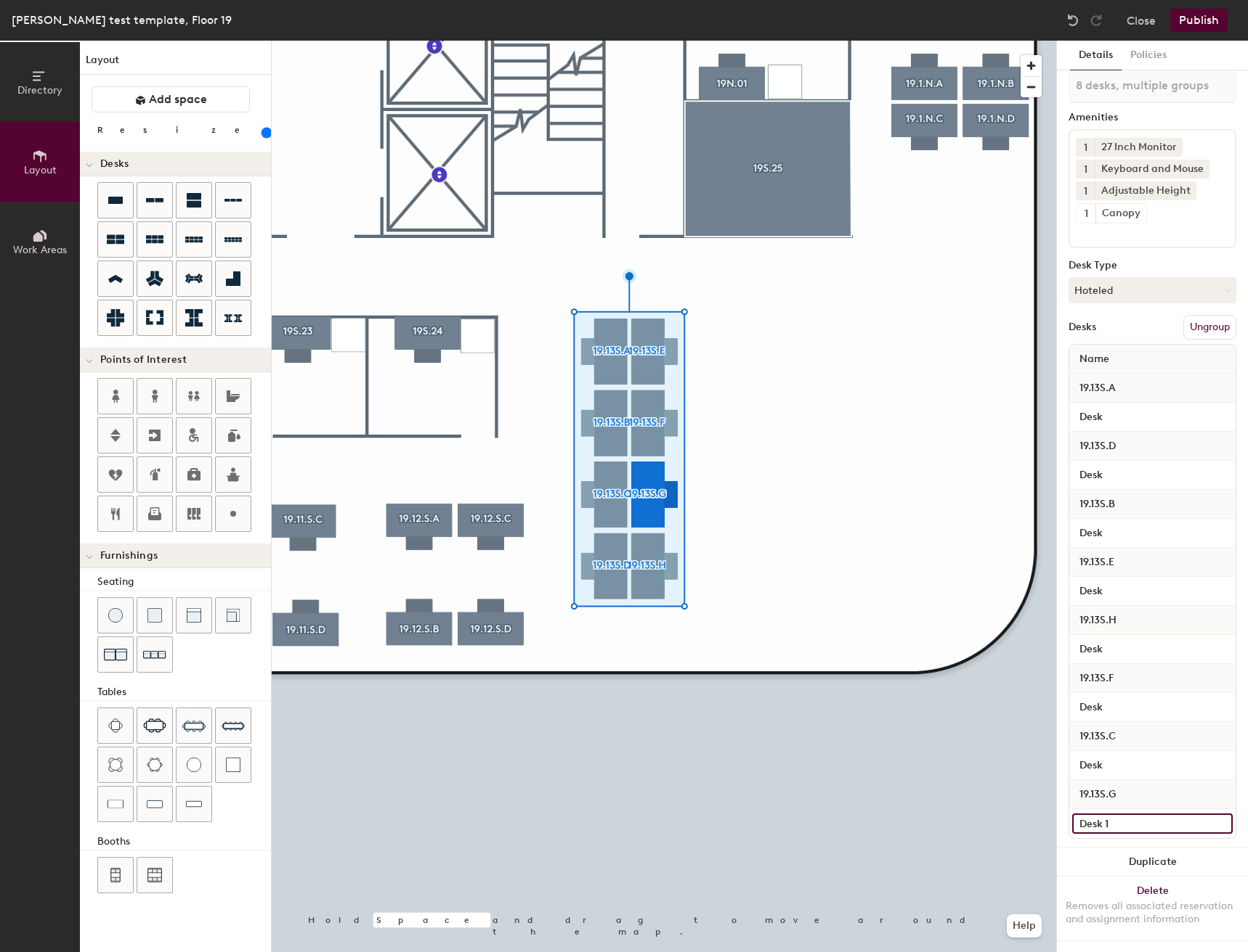
click at [1140, 813] on input "Desk 1" at bounding box center [1151, 823] width 160 height 20
type input "Desk"
click at [851, 41] on div at bounding box center [663, 41] width 784 height 0
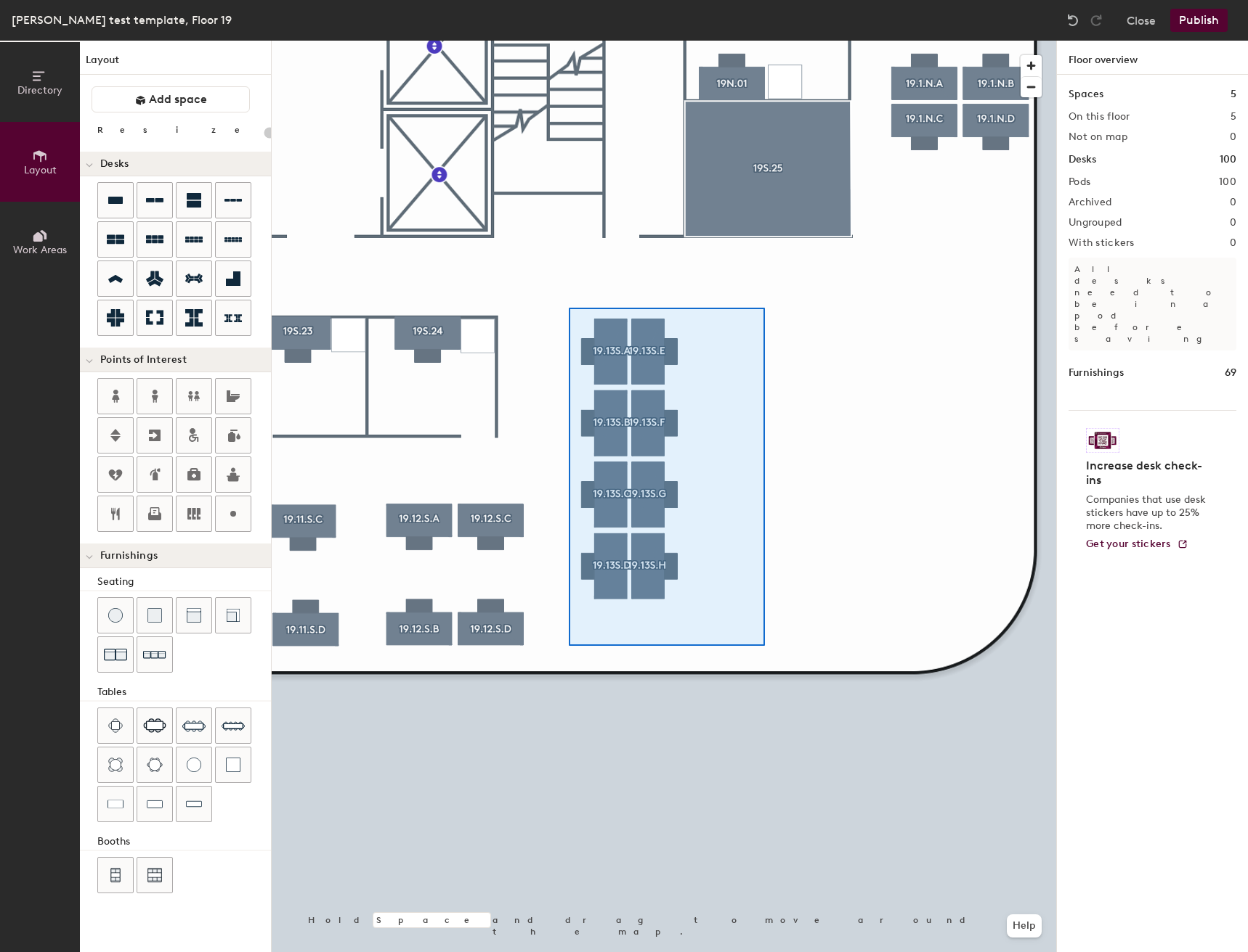
type input "160"
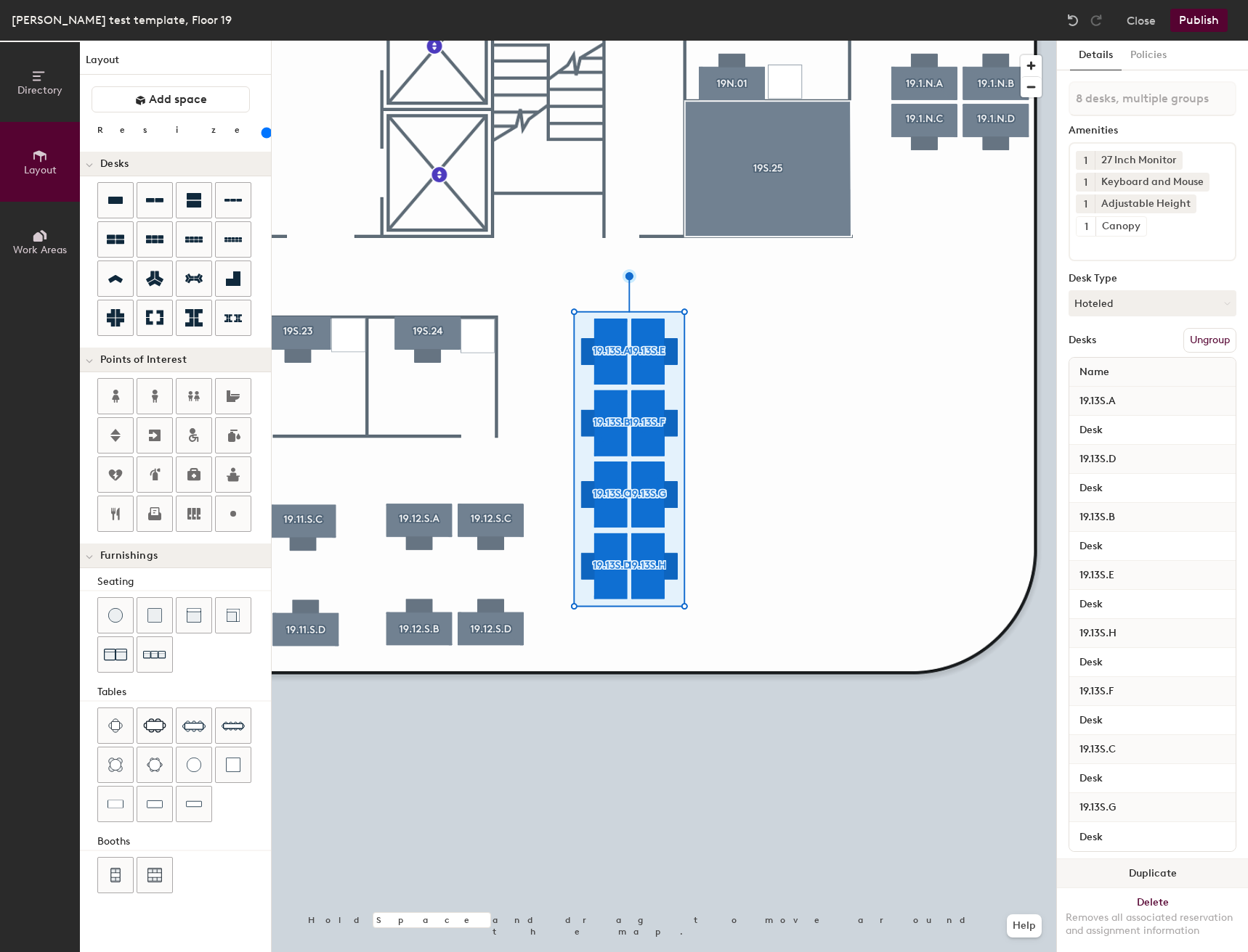
click at [1159, 860] on button "Duplicate" at bounding box center [1152, 874] width 191 height 29
type input "8 desks"
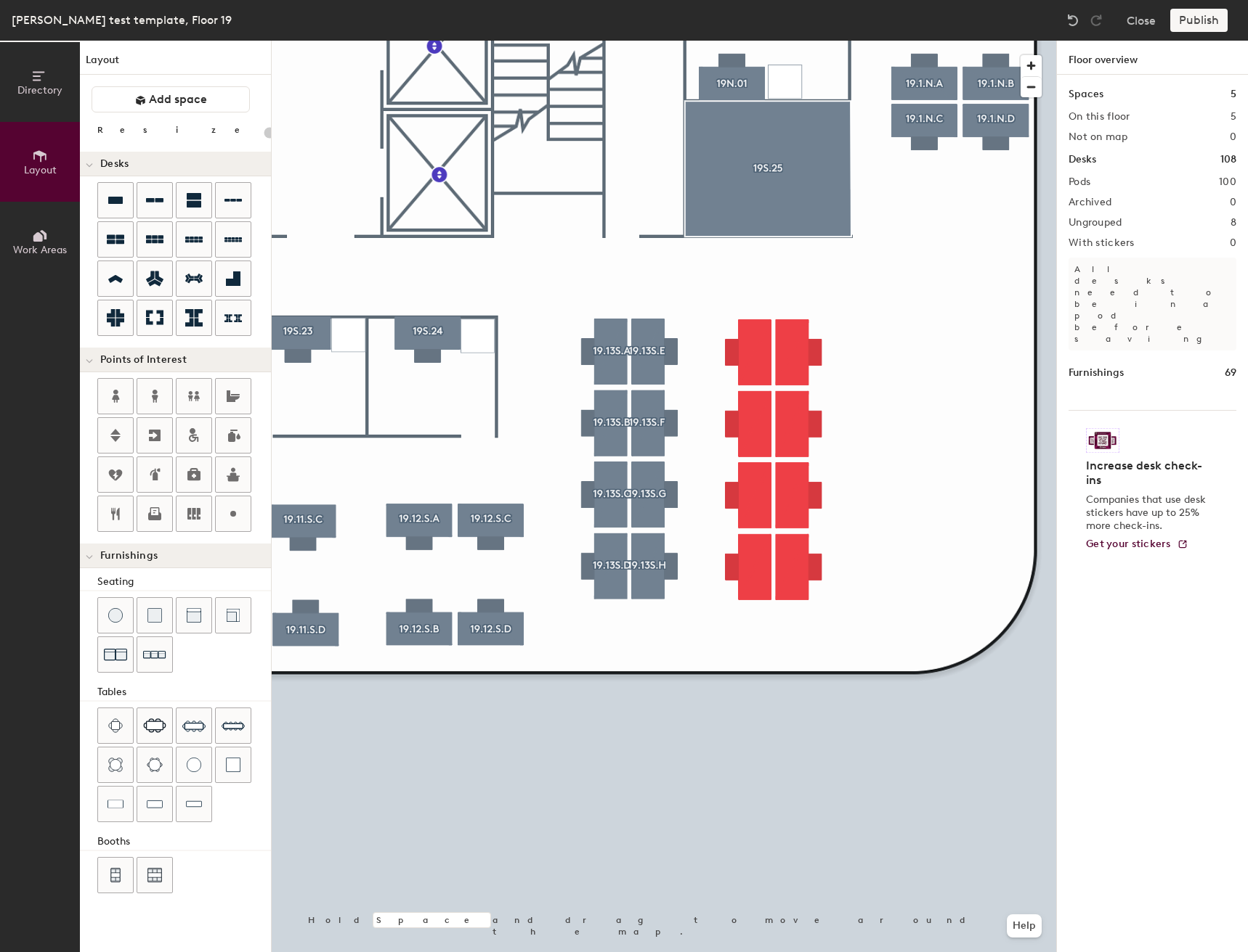
type input "160"
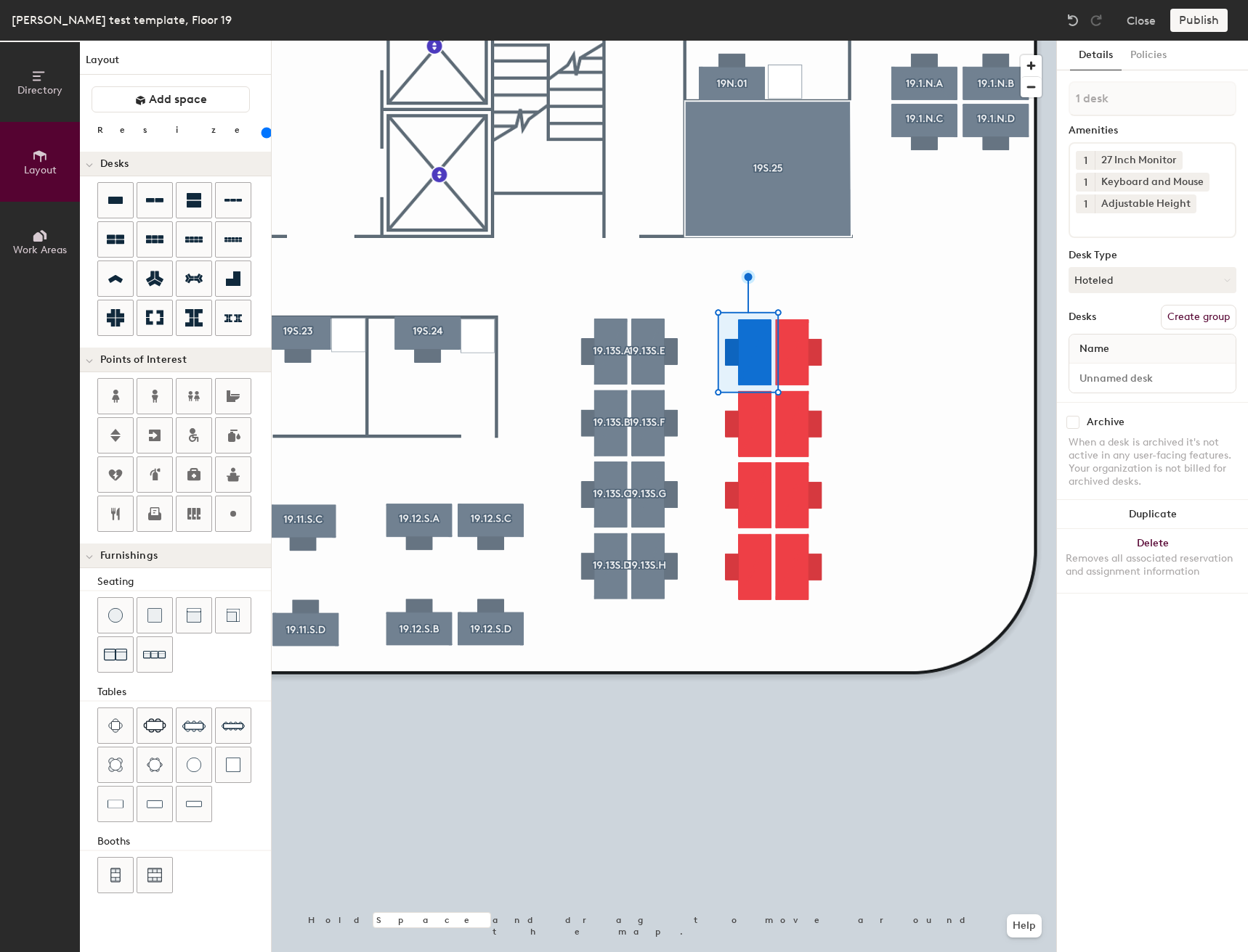
click at [1172, 316] on button "Create group" at bounding box center [1199, 317] width 76 height 24
type input "P"
click at [1095, 102] on input "19.13S.A" at bounding box center [1152, 99] width 168 height 35
click at [1098, 99] on input "19.13S.A" at bounding box center [1152, 99] width 168 height 35
drag, startPoint x: 1169, startPoint y: 103, endPoint x: 1060, endPoint y: 97, distance: 109.2
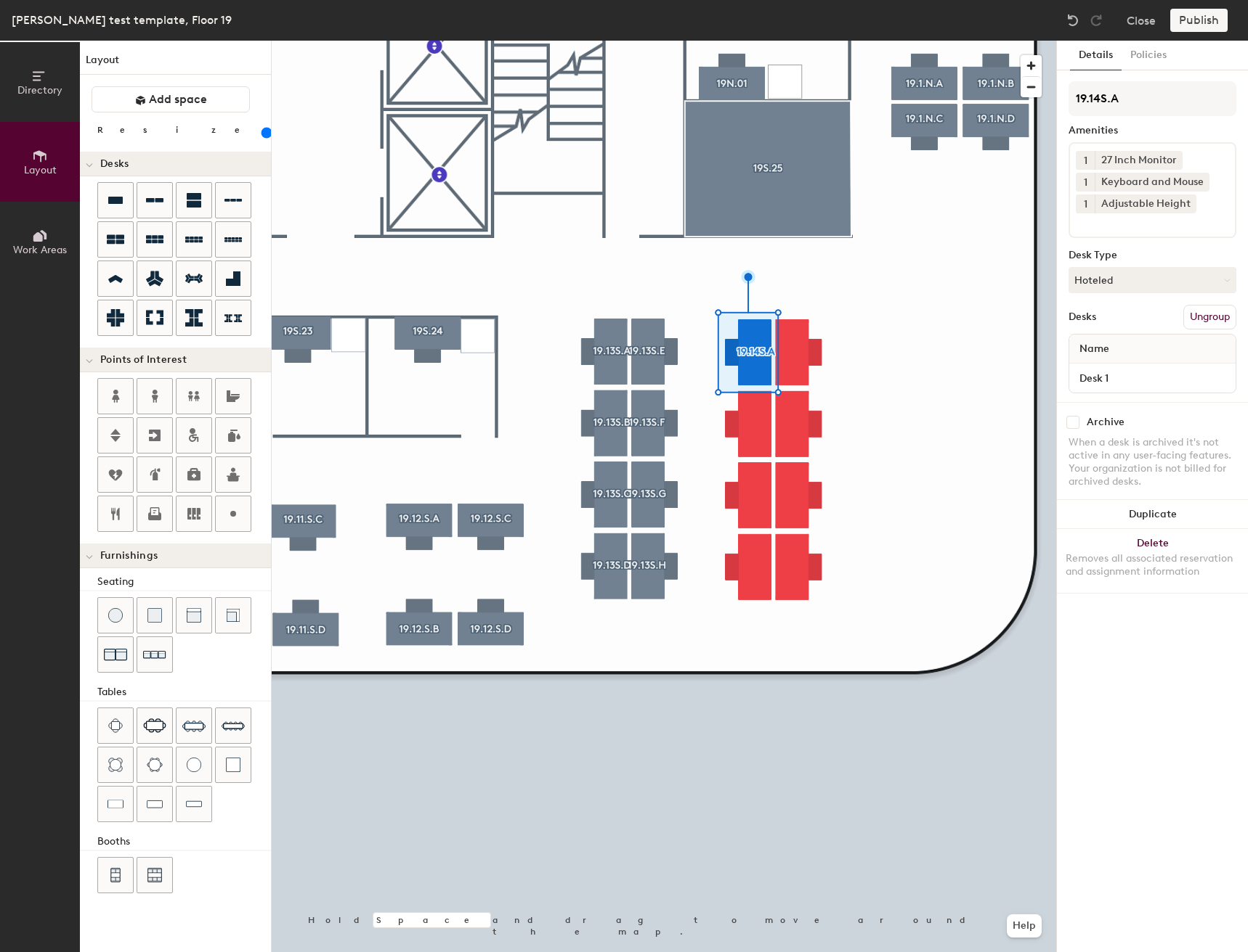
click at [1060, 97] on div "Details Policies 19.14S.A Amenities 1 27 Inch Monitor 1 Keyboard and Mouse 1 Ad…" at bounding box center [1152, 496] width 191 height 912
click at [1158, 103] on input "19.14S.A" at bounding box center [1152, 99] width 168 height 35
type input "19.14S.A"
click at [1223, 316] on button "Create group" at bounding box center [1199, 317] width 76 height 24
type input "P"
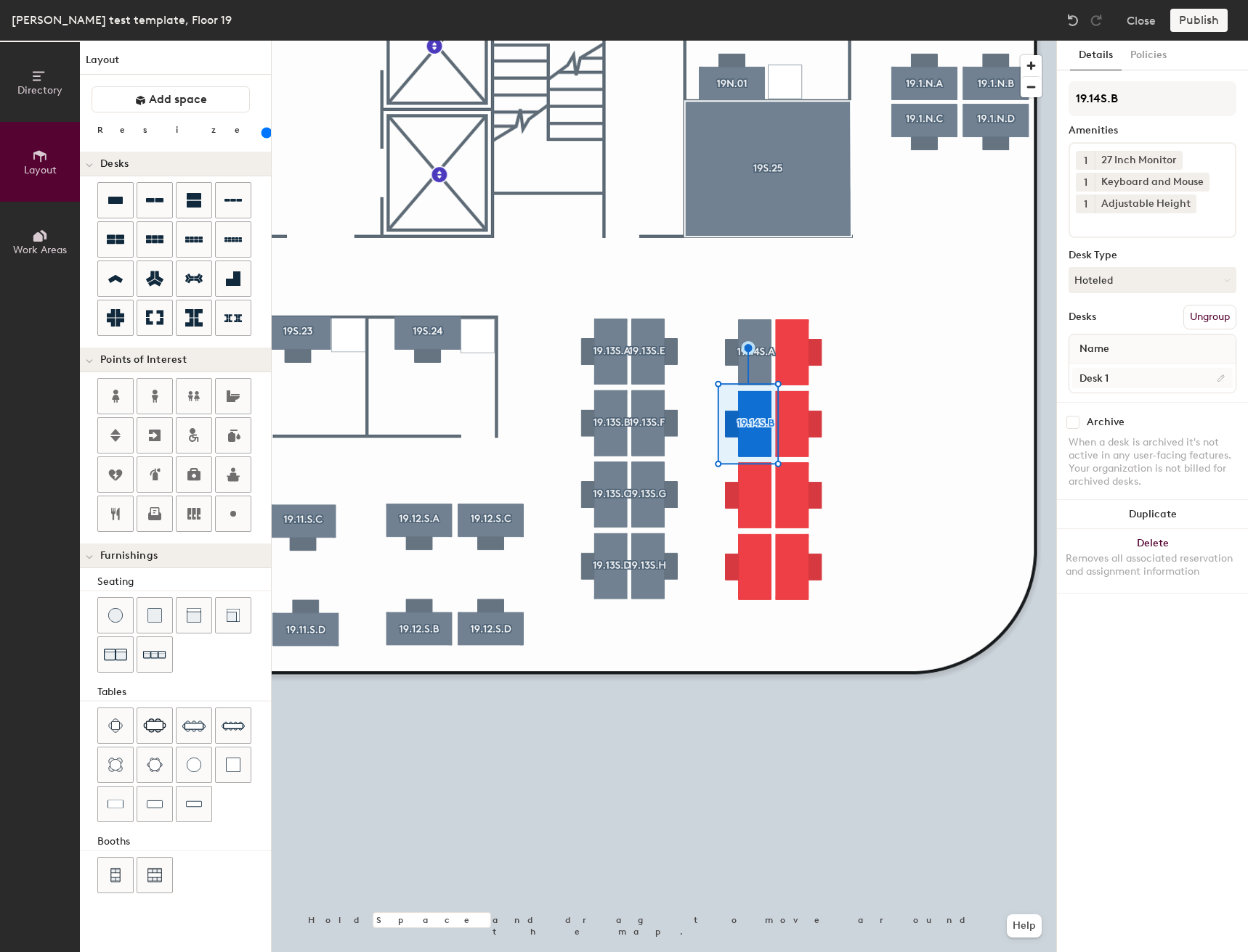
type input "19.14S.B"
click at [1145, 381] on input "Desk 1" at bounding box center [1151, 378] width 160 height 20
click at [1145, 380] on input "Desk 1" at bounding box center [1151, 378] width 160 height 20
type input "Desk"
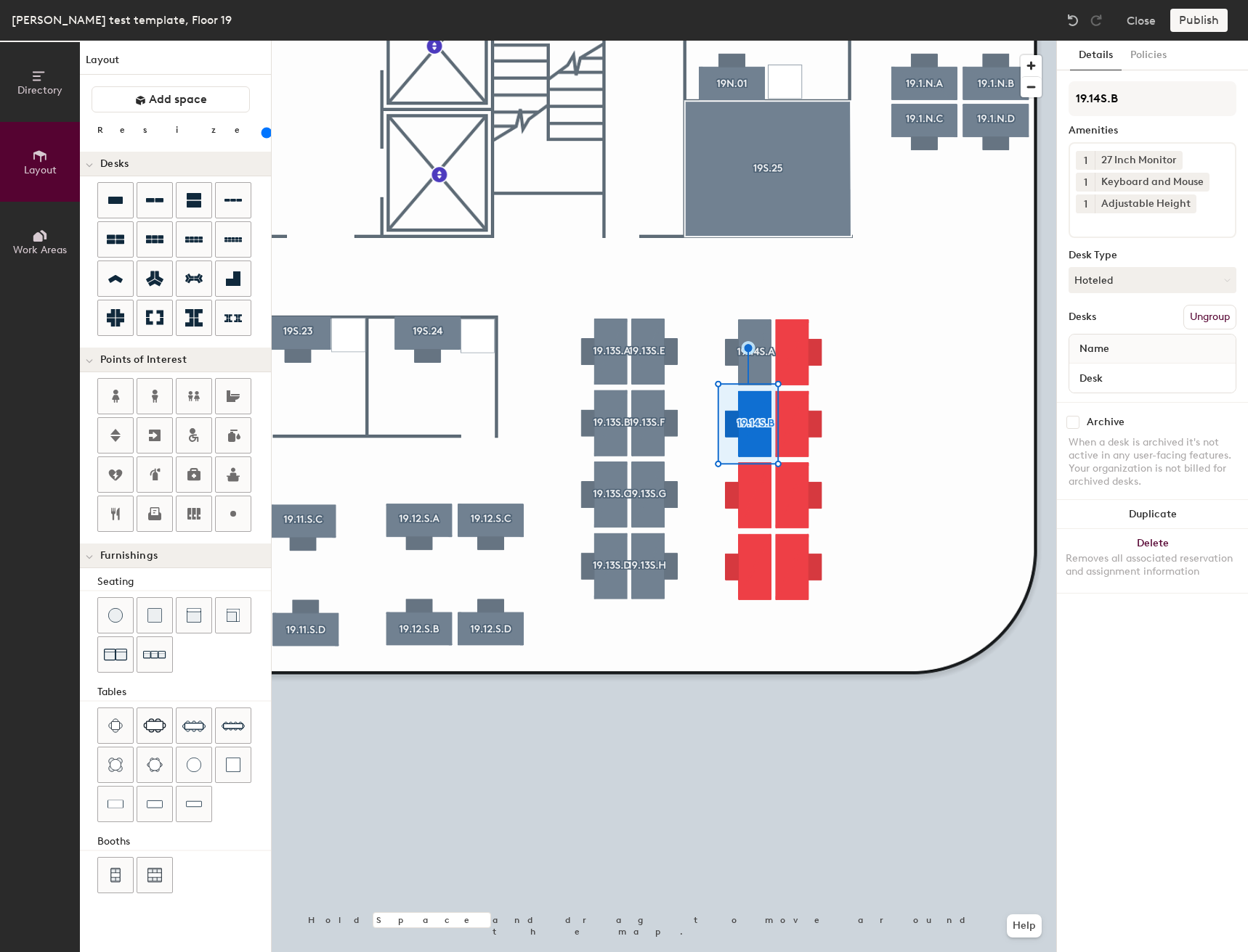
click at [1148, 232] on div "1 27 Inch Monitor 1 Keyboard and Mouse 1 Adjustable Height" at bounding box center [1152, 190] width 168 height 96
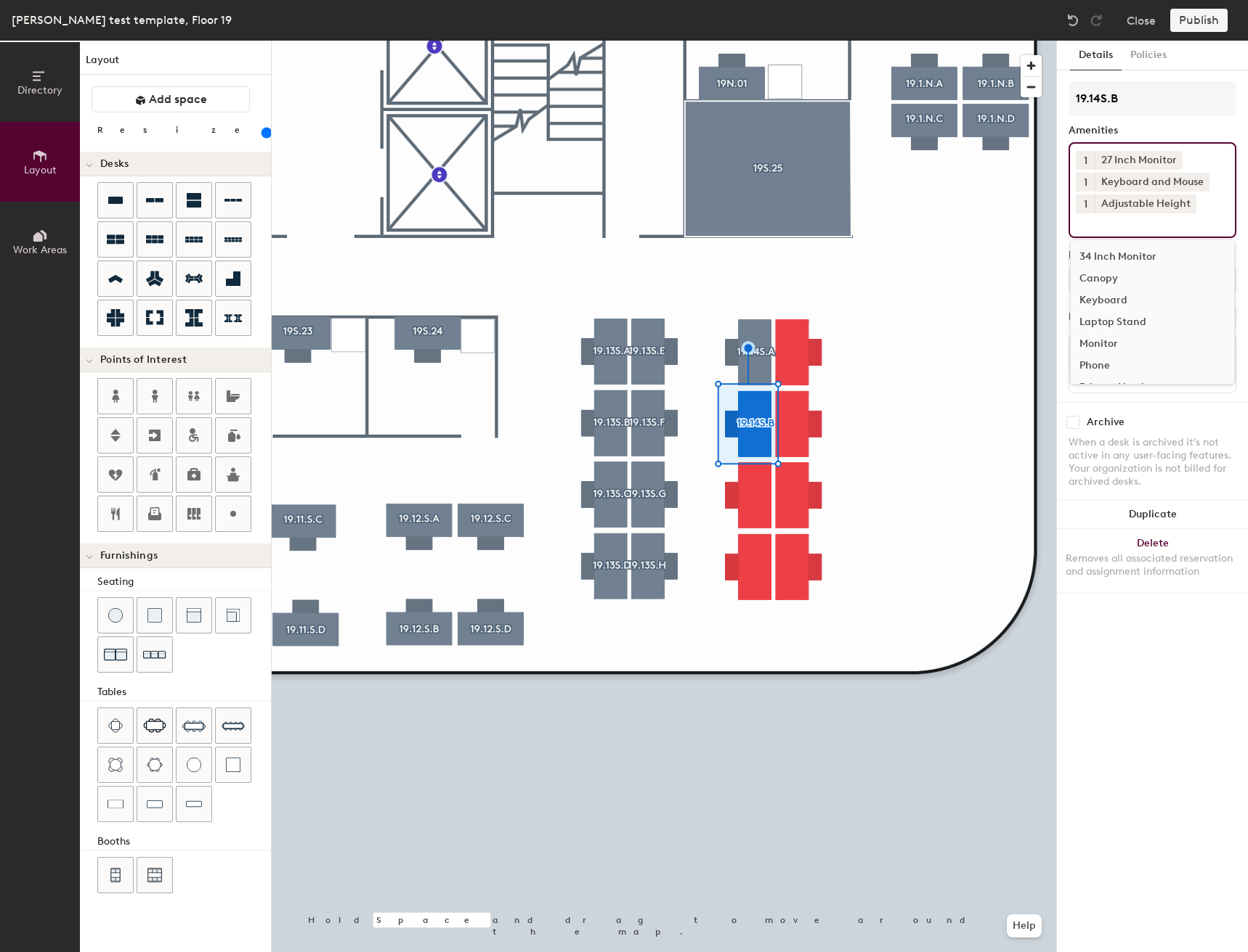
click at [1108, 276] on div "Canopy" at bounding box center [1152, 278] width 163 height 21
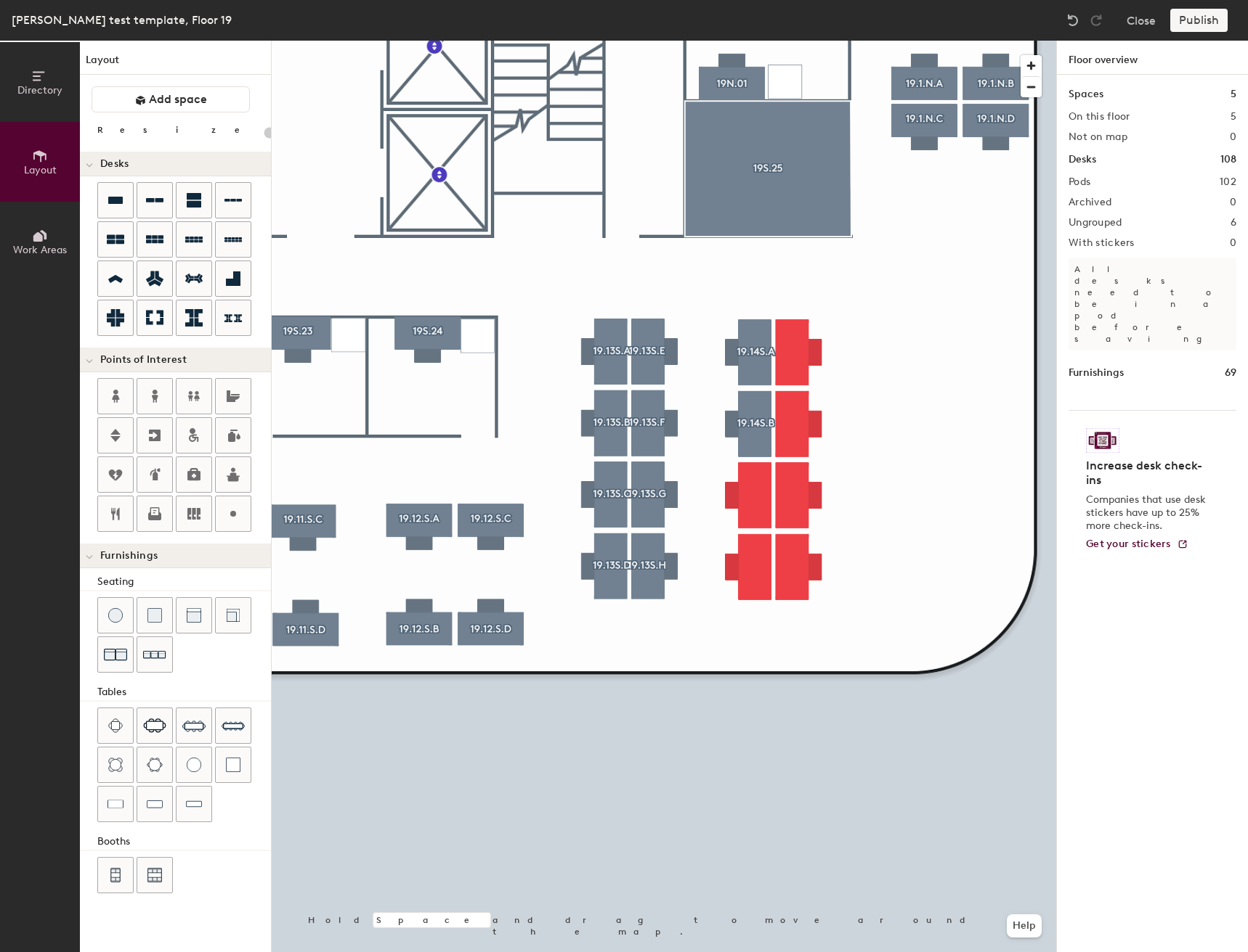
type input "160"
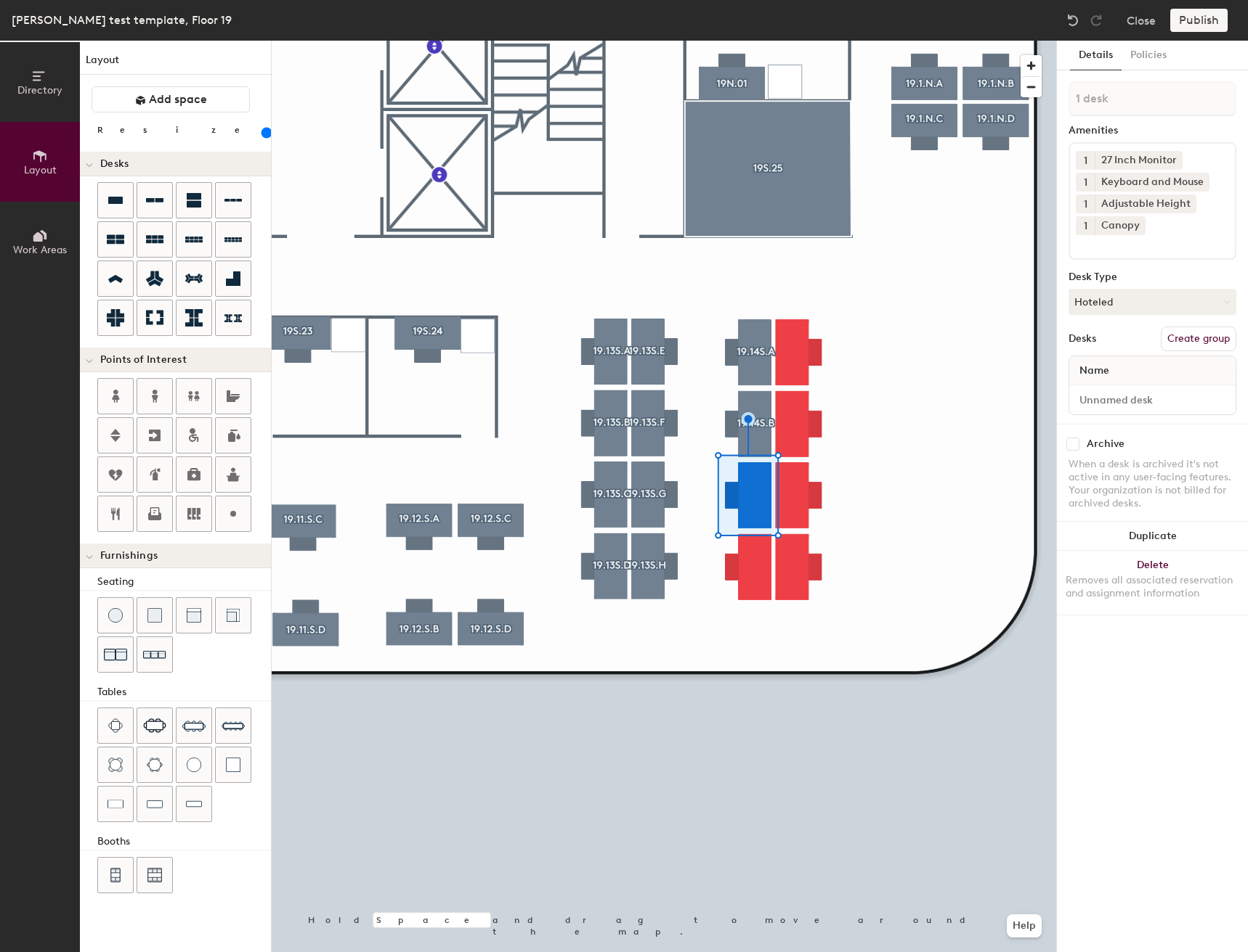
click at [1197, 335] on button "Create group" at bounding box center [1199, 338] width 76 height 24
type input "P"
type input "19.14S.C"
click at [1174, 392] on input "Desk 1" at bounding box center [1151, 399] width 160 height 20
click at [1173, 395] on input "Desk 1" at bounding box center [1151, 399] width 160 height 20
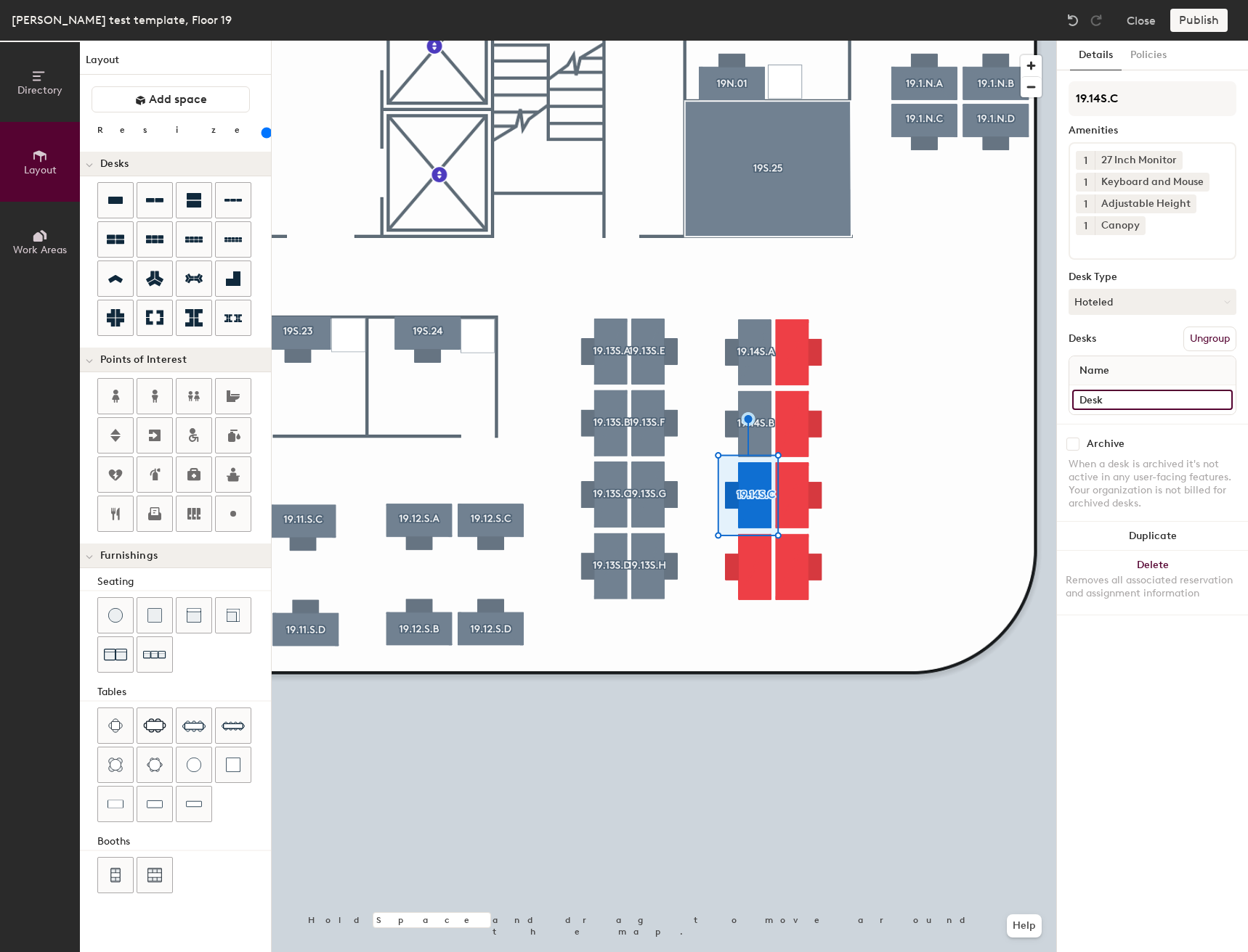
type input "Desk"
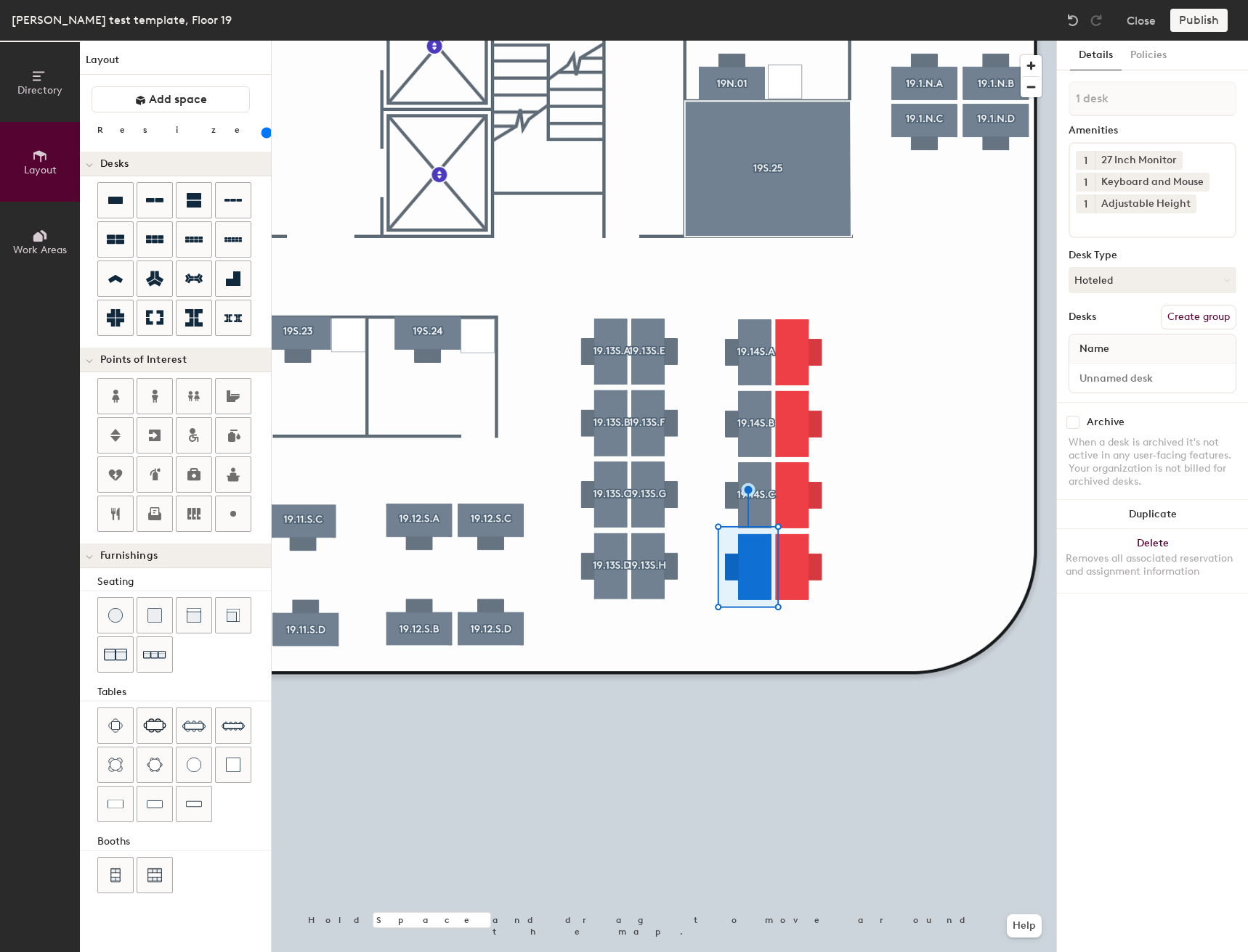
click at [1222, 322] on button "Create group" at bounding box center [1199, 317] width 76 height 24
type input "P"
type input "19.14S.D"
click at [1144, 375] on input "Desk 1" at bounding box center [1151, 378] width 160 height 20
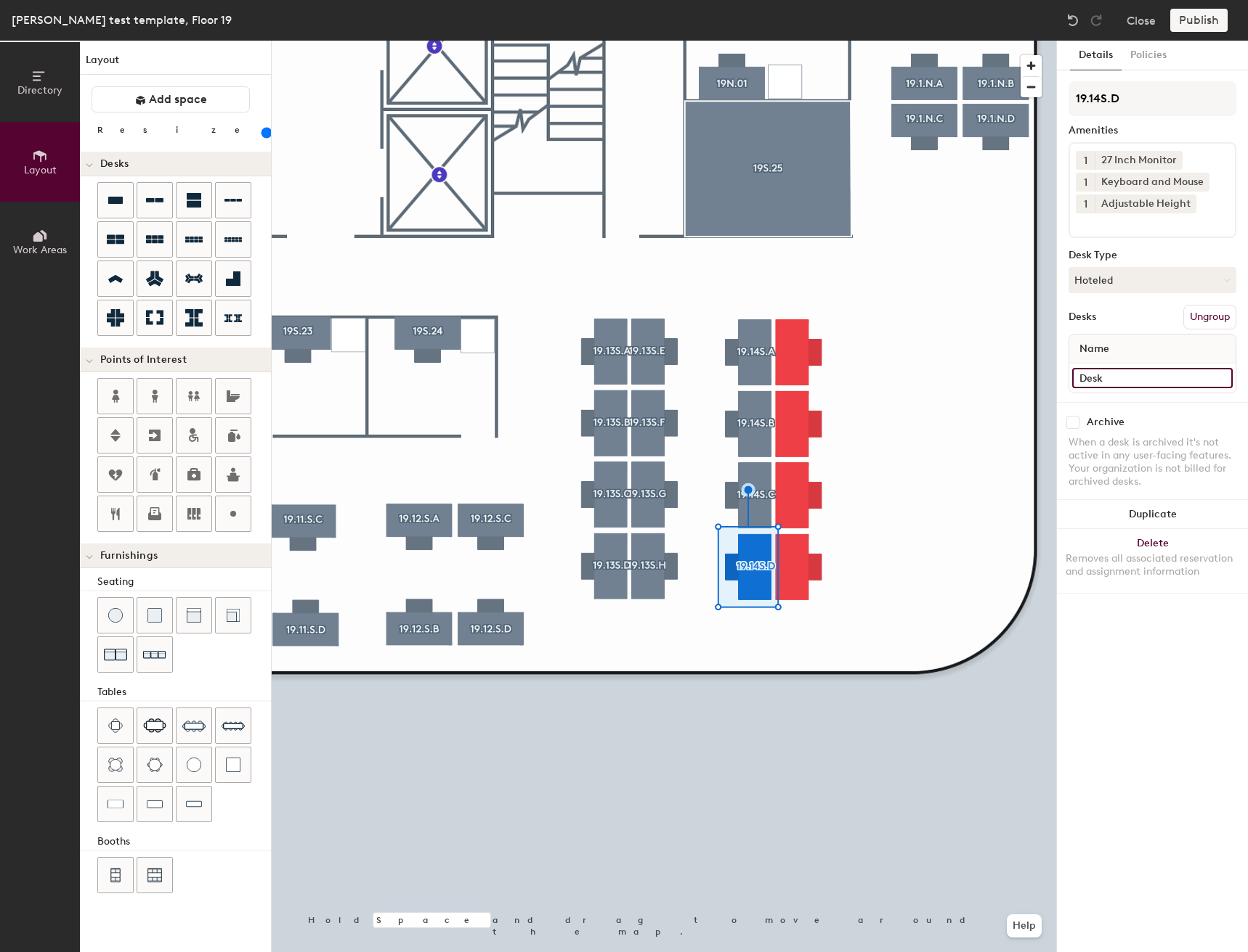
type input "Desk"
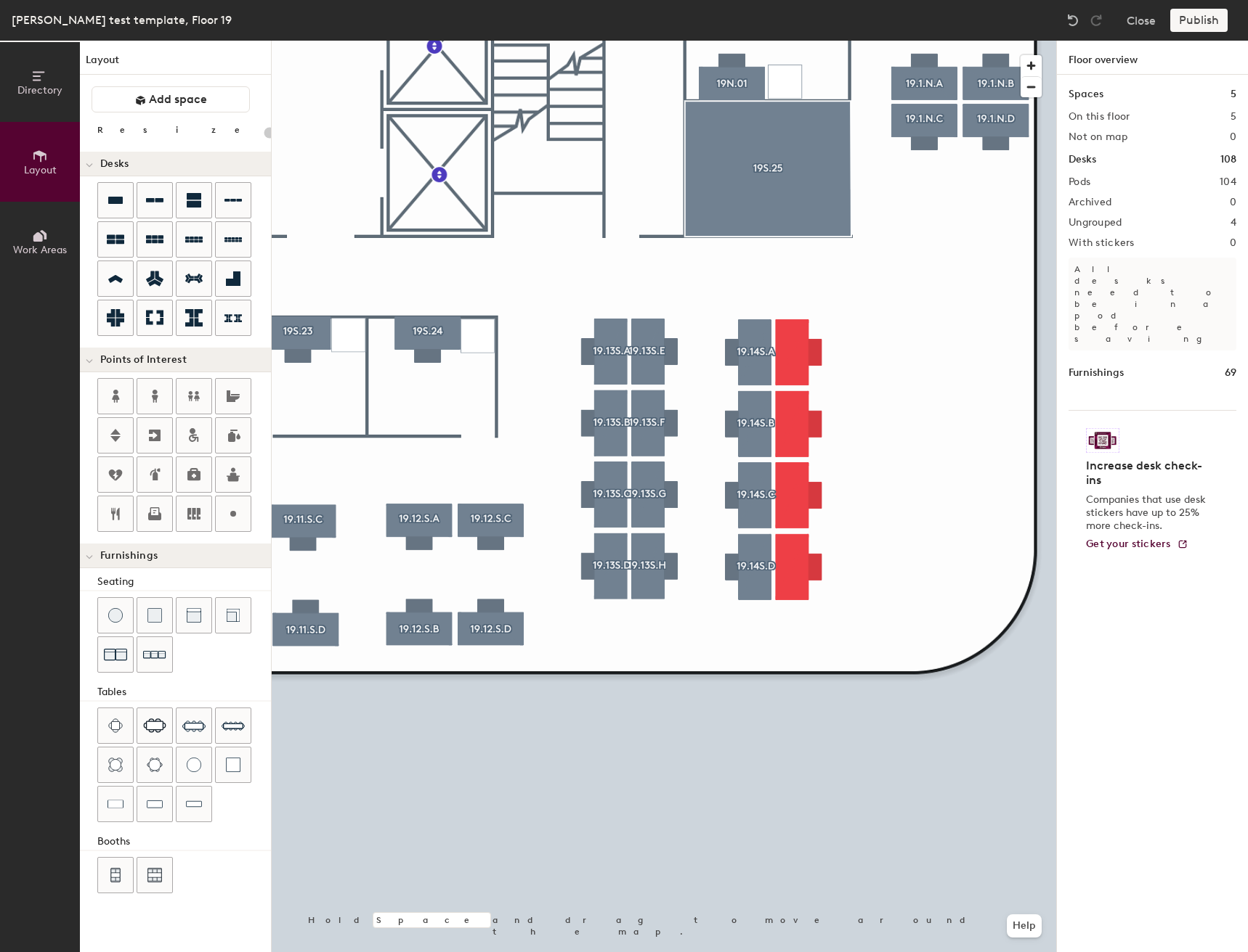
type input "160"
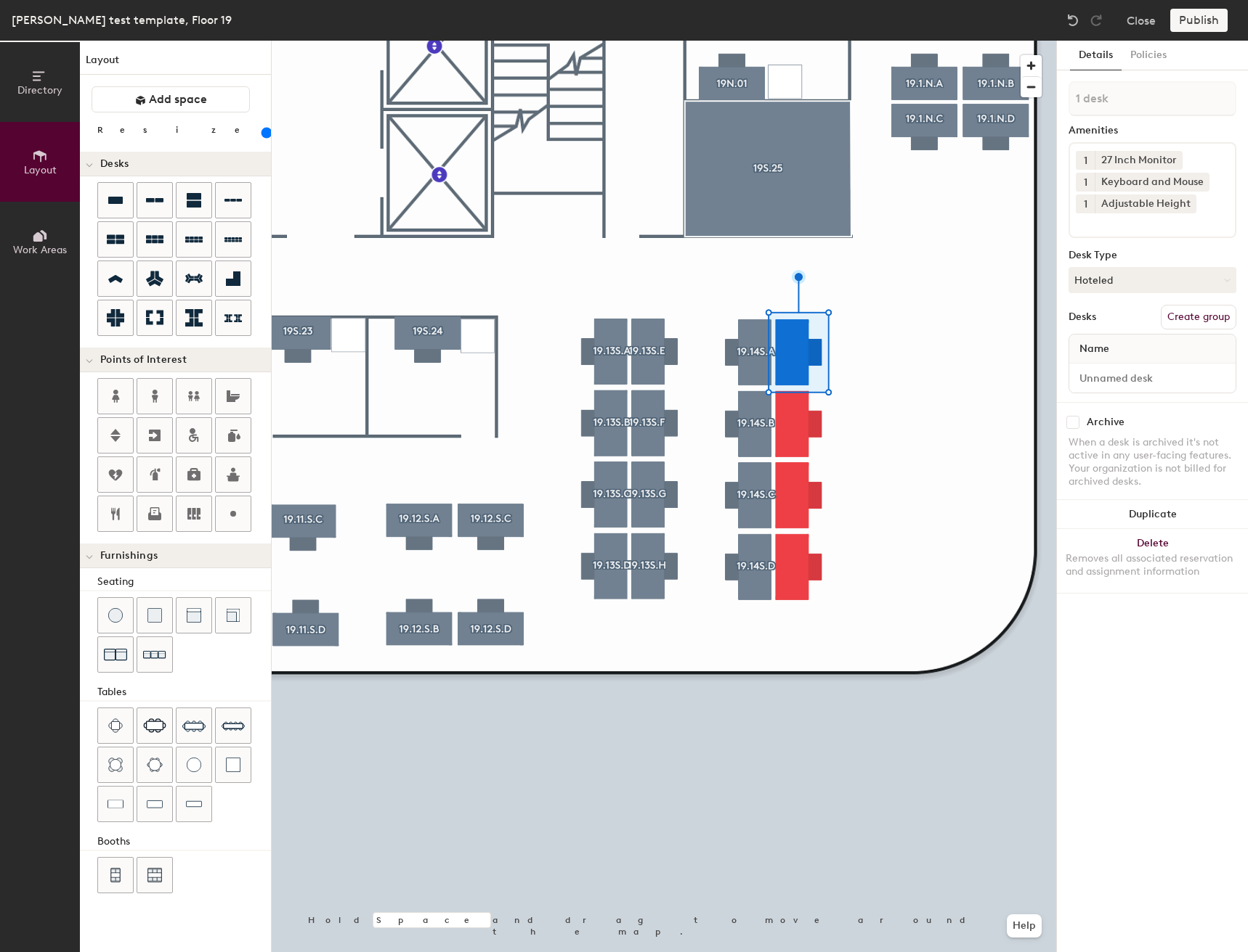
click at [1194, 325] on button "Create group" at bounding box center [1199, 317] width 76 height 24
type input "P"
type input "19.14S.E"
click at [1169, 386] on input "Desk 1" at bounding box center [1151, 378] width 160 height 20
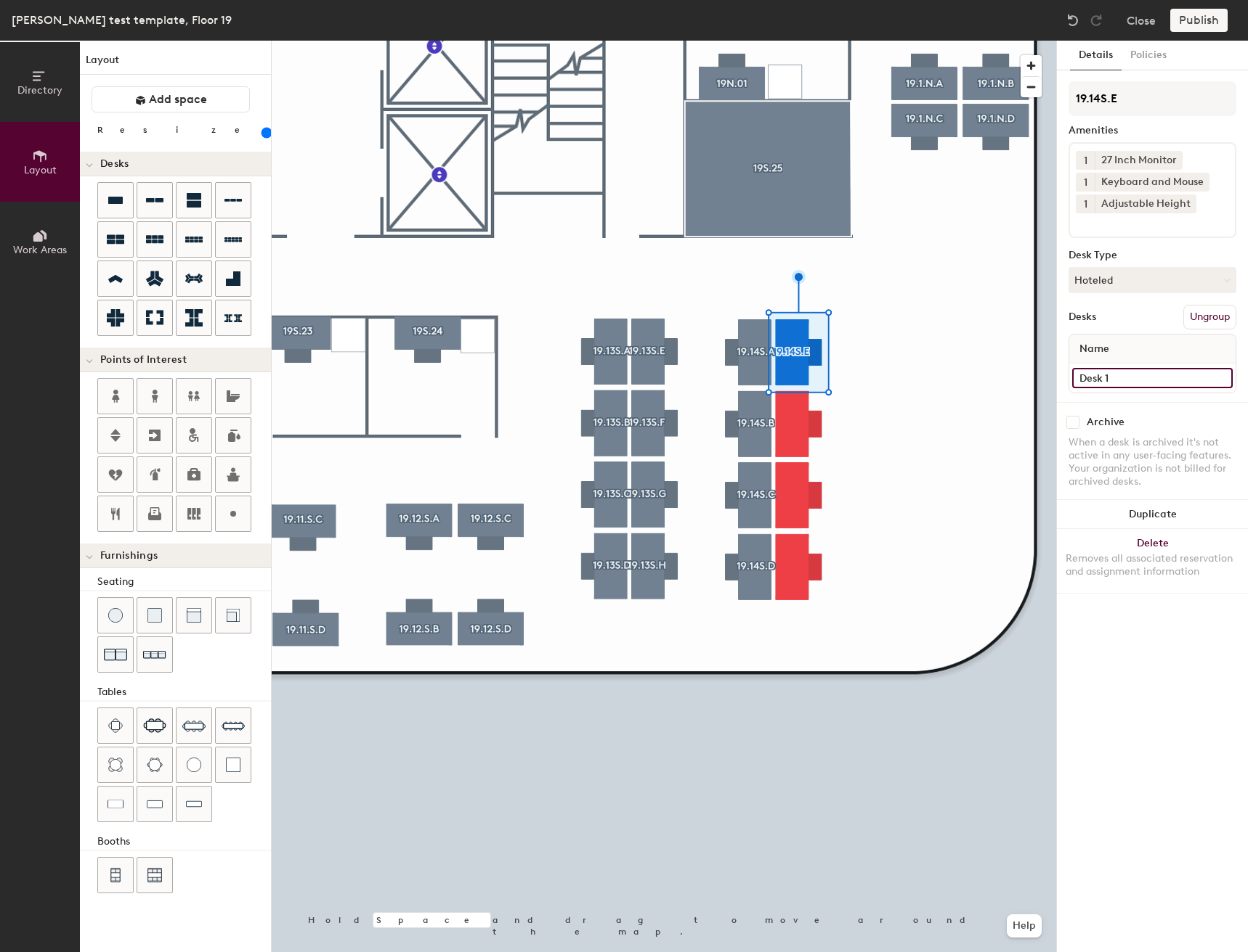
click at [1170, 377] on input "Desk 1" at bounding box center [1151, 378] width 160 height 20
type input "Desk"
click at [805, 41] on div at bounding box center [663, 41] width 784 height 0
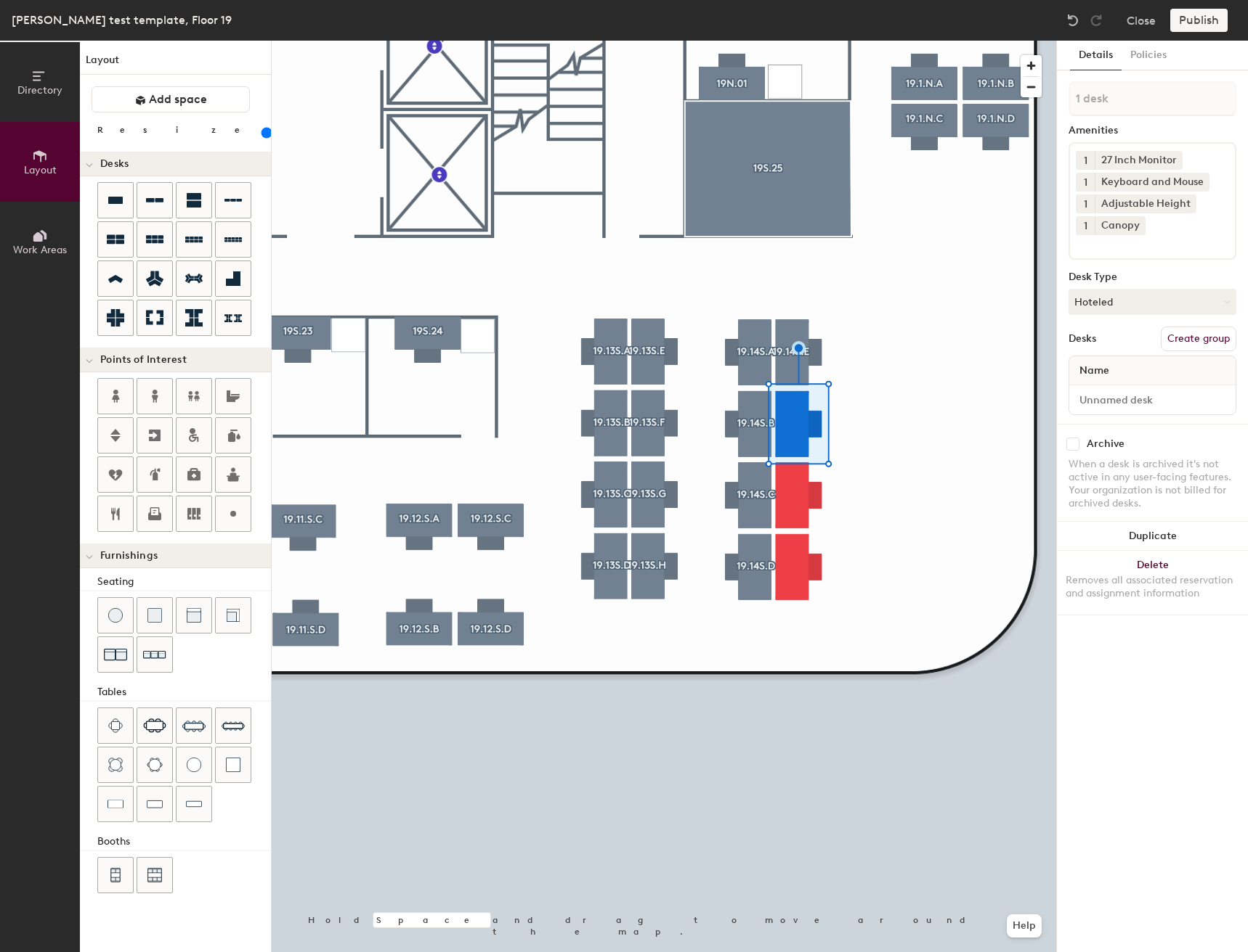
click at [1200, 342] on button "Create group" at bounding box center [1199, 338] width 76 height 24
type input "P"
type input "19.14S.F"
click at [1139, 395] on input "Desk 1" at bounding box center [1151, 399] width 160 height 20
click at [1139, 397] on input "Desk 1" at bounding box center [1151, 399] width 160 height 20
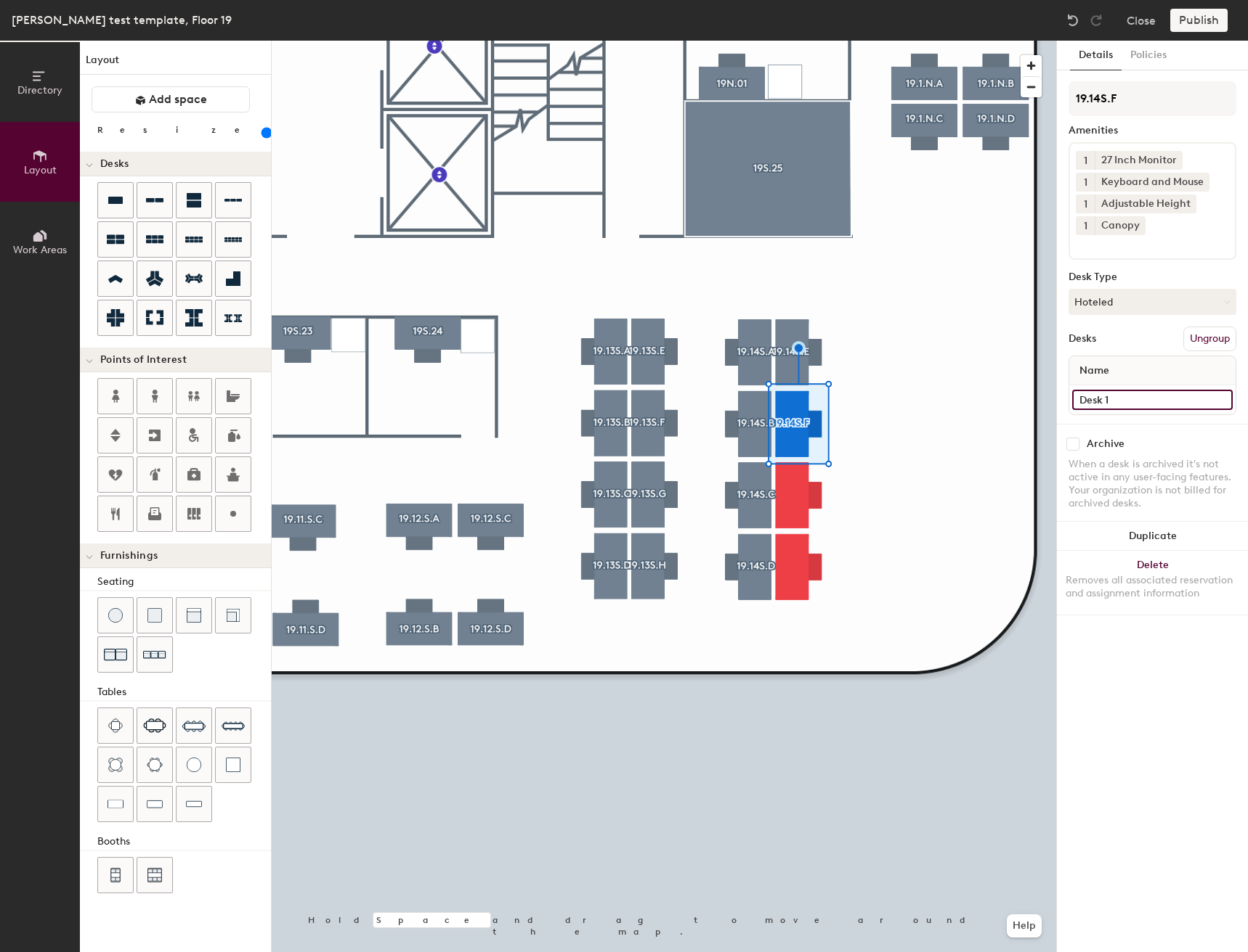
click at [1141, 397] on input "Desk 1" at bounding box center [1151, 399] width 160 height 20
click at [1147, 400] on input "Desk 1" at bounding box center [1151, 399] width 160 height 20
type input "Desk"
click at [1126, 230] on div "Canopy" at bounding box center [1119, 225] width 50 height 18
click at [1135, 227] on icon at bounding box center [1137, 225] width 6 height 6
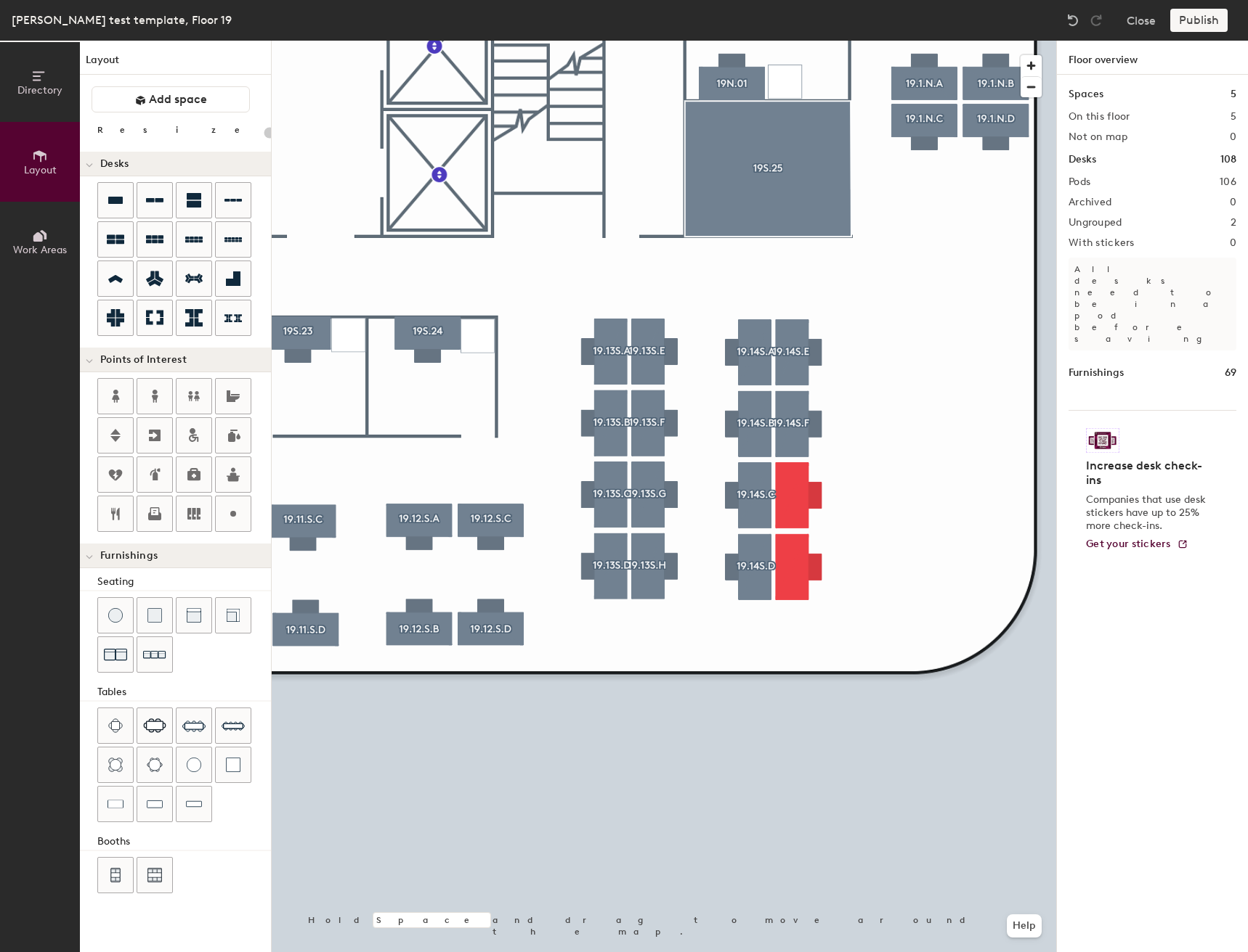
type input "160"
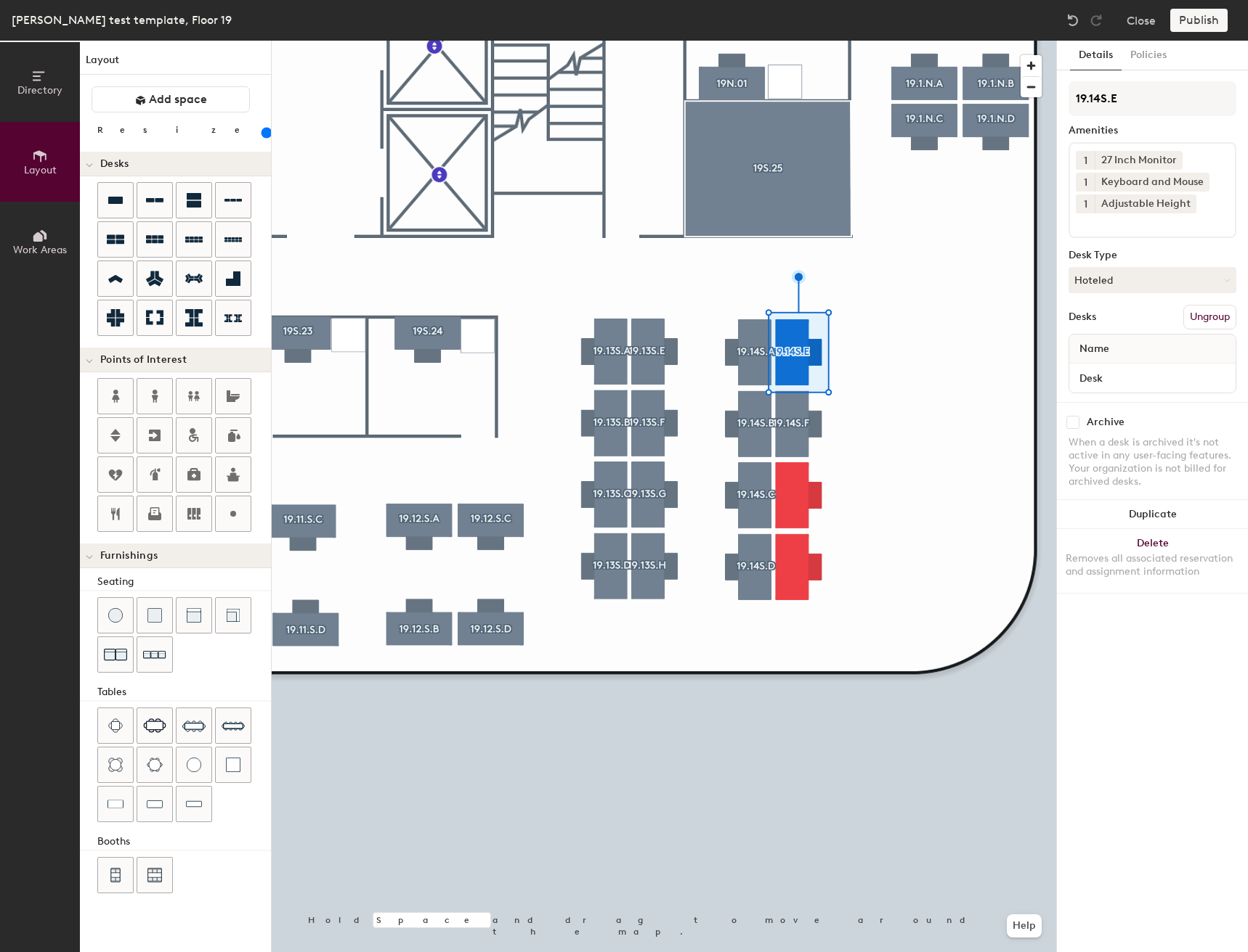
click at [1109, 221] on input at bounding box center [1140, 222] width 131 height 17
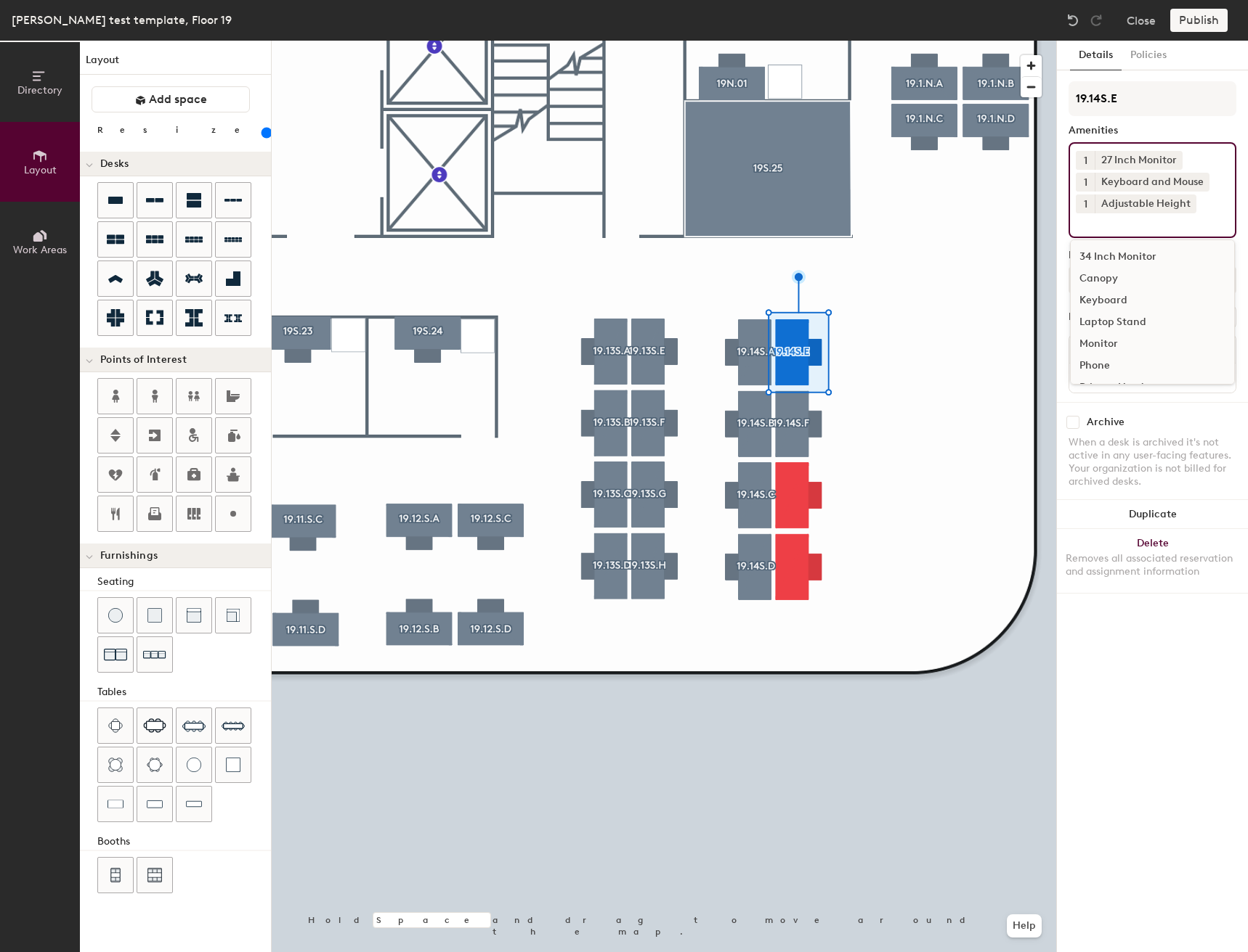
click at [1100, 277] on div "Canopy" at bounding box center [1152, 278] width 163 height 21
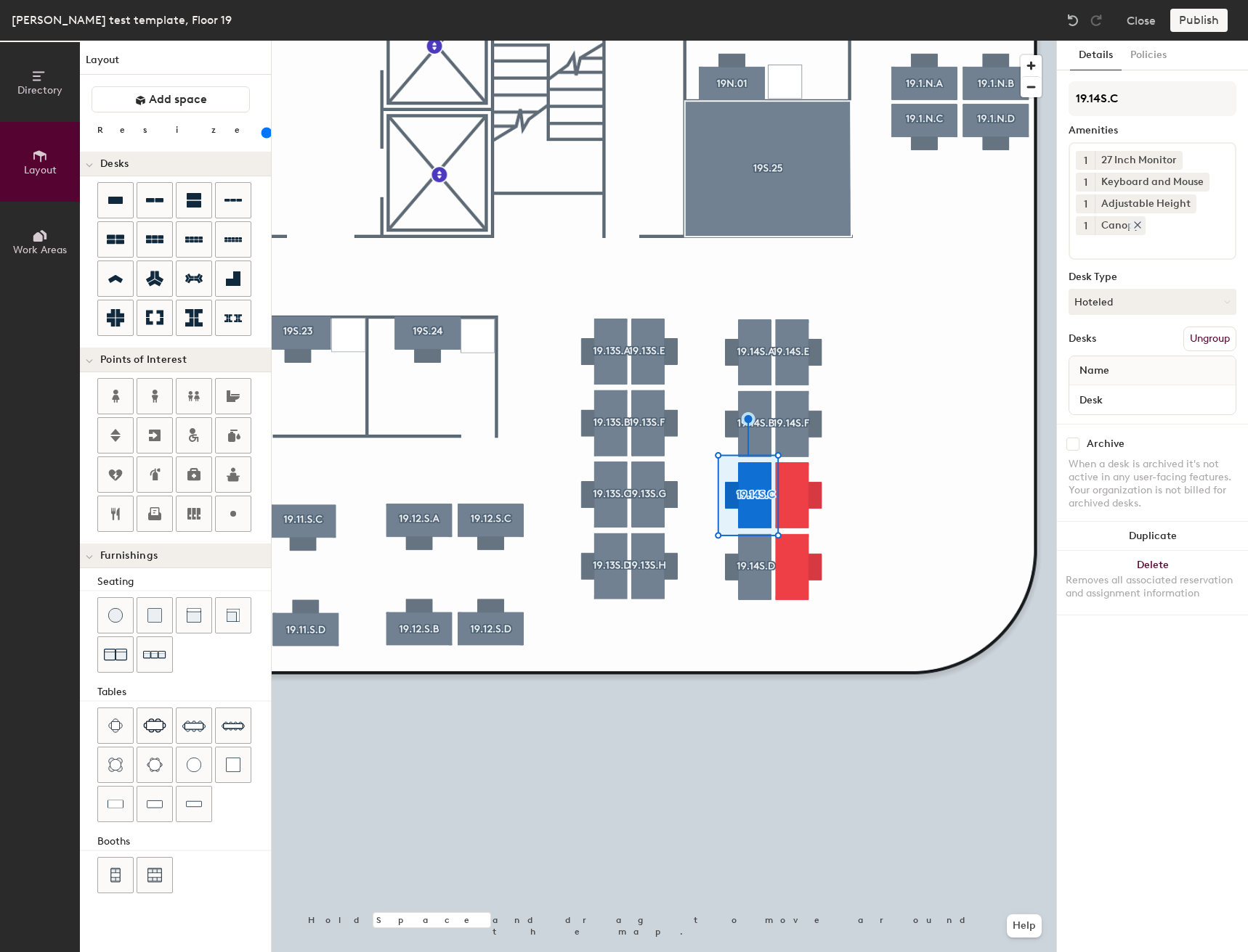
click at [1136, 228] on icon at bounding box center [1136, 225] width 10 height 10
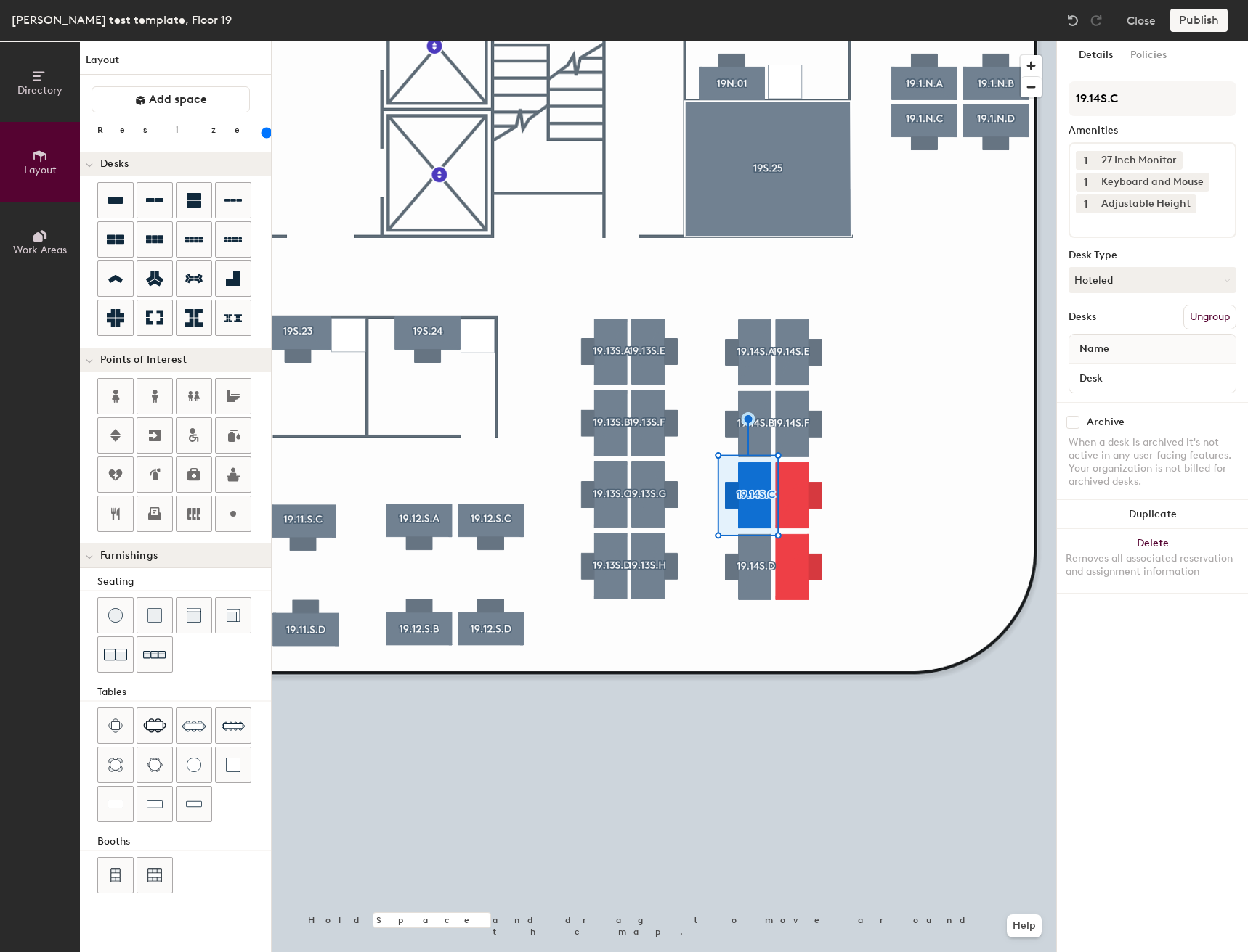
click at [733, 41] on div at bounding box center [663, 41] width 784 height 0
click at [1190, 314] on button "Create group" at bounding box center [1199, 317] width 76 height 24
click at [998, 99] on div "Directory Layout Work Areas Layout Add space Resize Desks Points of Interest Fu…" at bounding box center [624, 496] width 1248 height 912
type input "19.14S.G"
click at [1142, 380] on input "Desk 1" at bounding box center [1151, 378] width 160 height 20
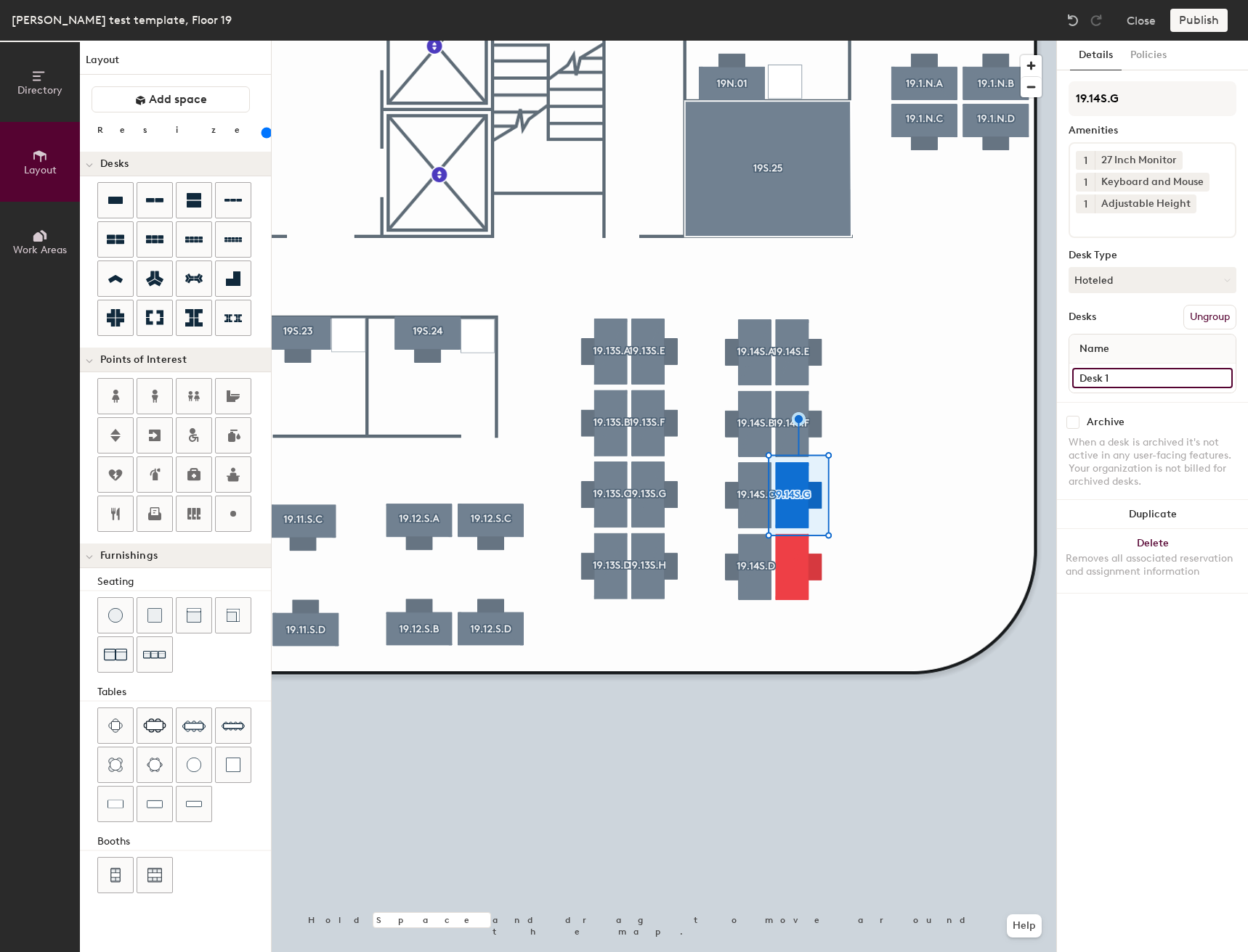
click at [1142, 380] on input "Desk 1" at bounding box center [1151, 378] width 160 height 20
type input "Desk"
click at [1190, 308] on button "Create group" at bounding box center [1199, 317] width 76 height 24
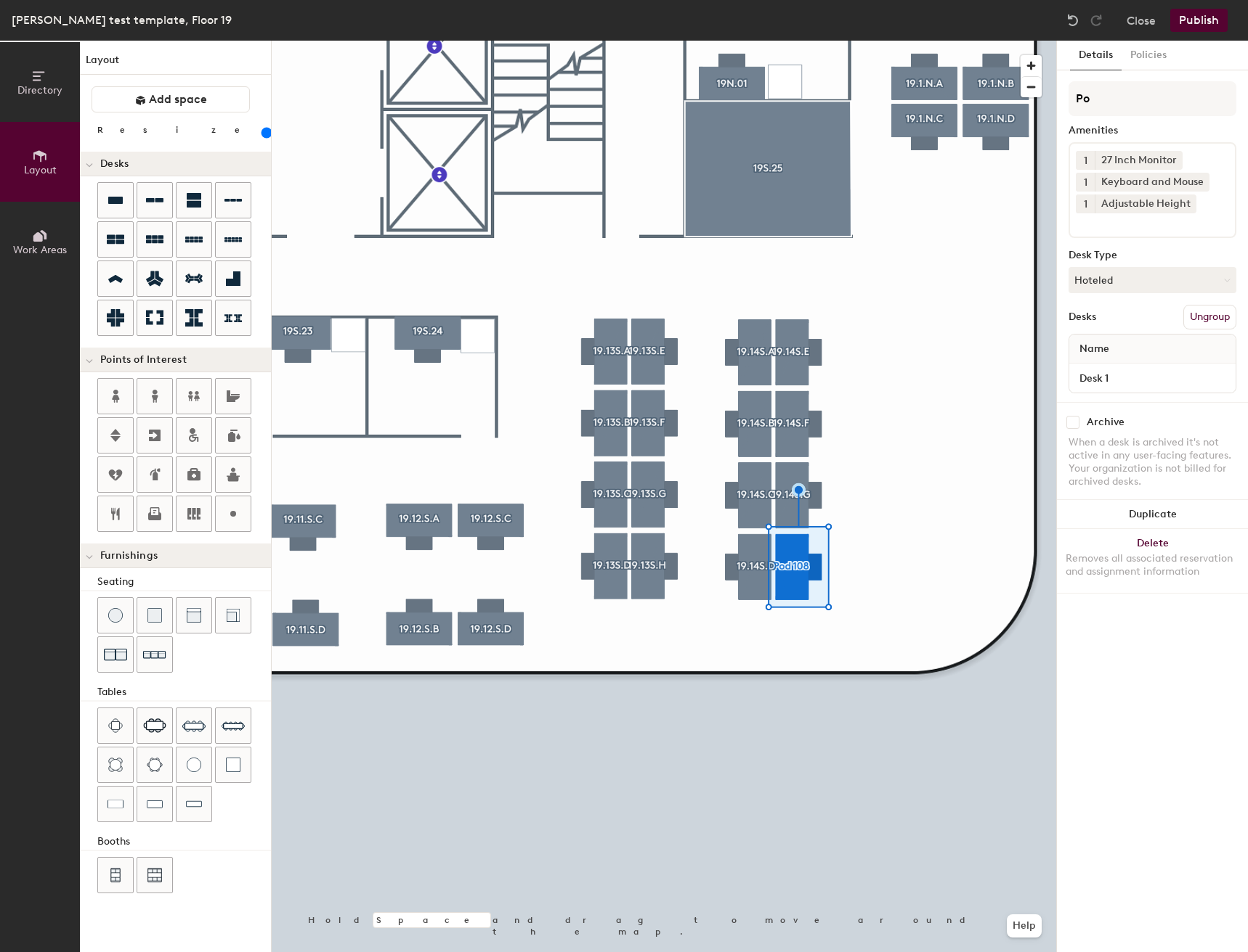
type input "P"
type input "19.14S."
type input "19.14S.H"
click at [1140, 392] on div "19.14S.H Amenities 1 27 Inch Monitor 1 Keyboard and Mouse 1 Adjustable Height D…" at bounding box center [1152, 241] width 168 height 321
click at [1142, 376] on input "Desk 1" at bounding box center [1151, 378] width 160 height 20
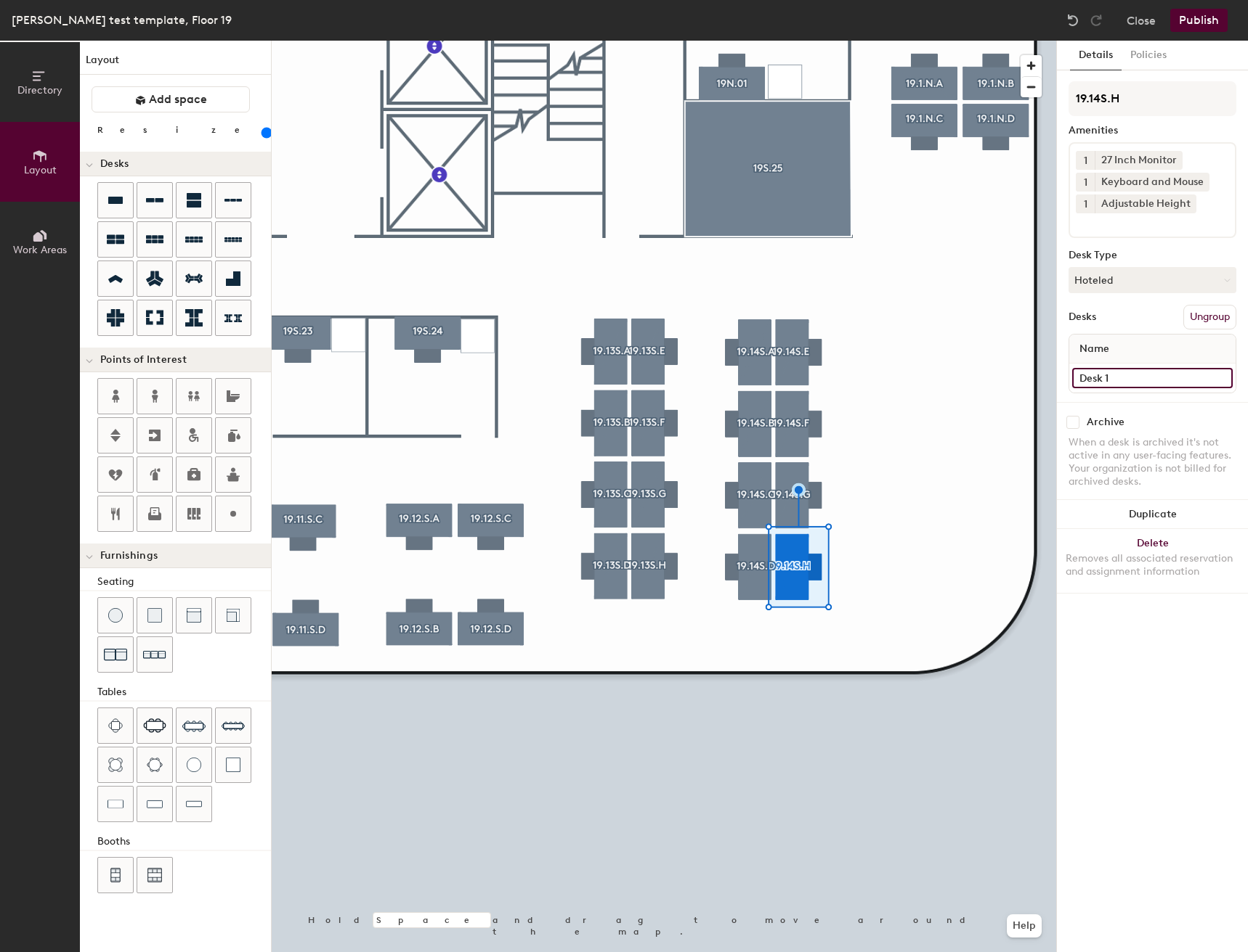
click at [1142, 376] on input "Desk 1" at bounding box center [1151, 378] width 160 height 20
type input "Desk"
click at [922, 41] on div at bounding box center [663, 41] width 784 height 0
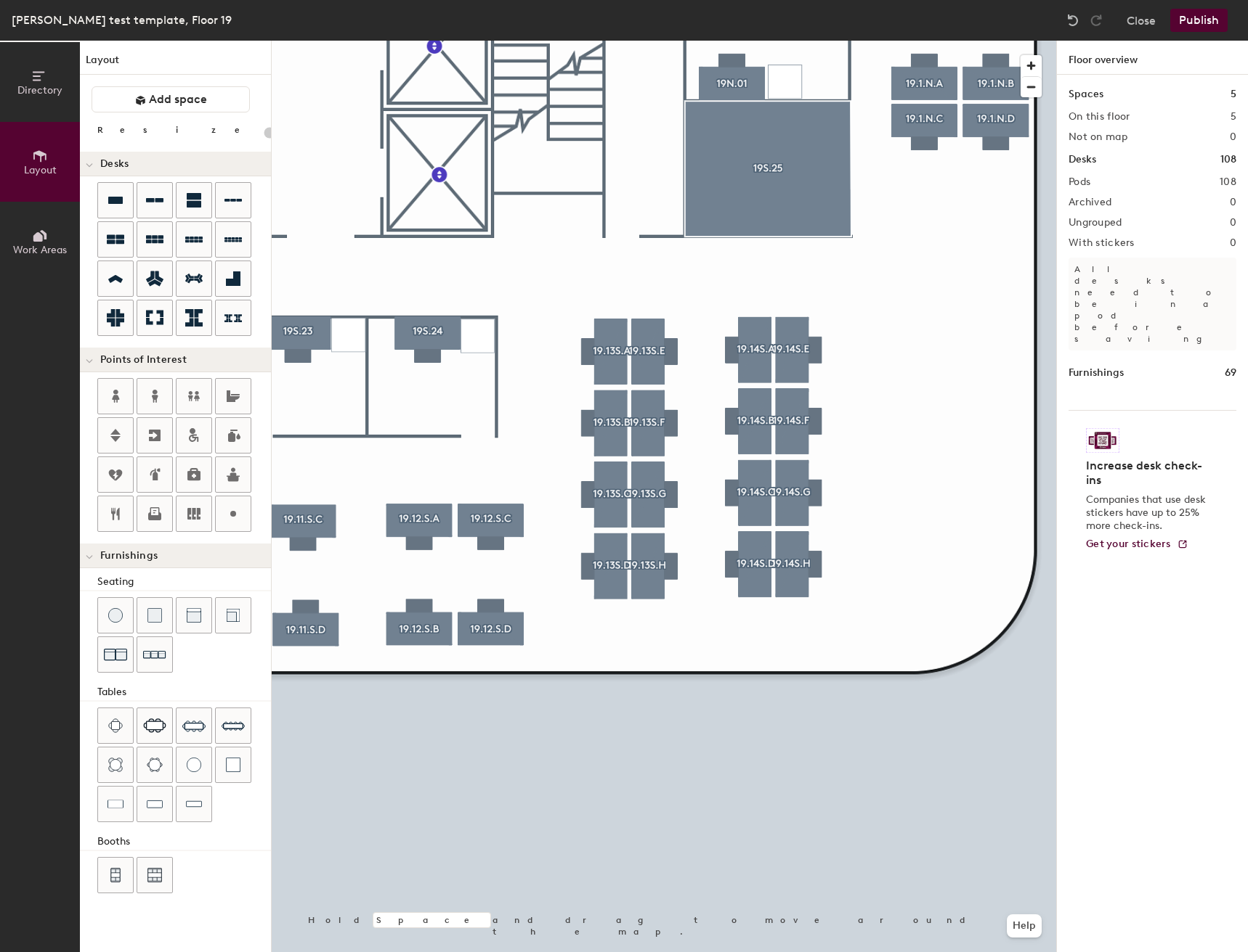
click at [1184, 25] on button "Publish" at bounding box center [1198, 20] width 57 height 23
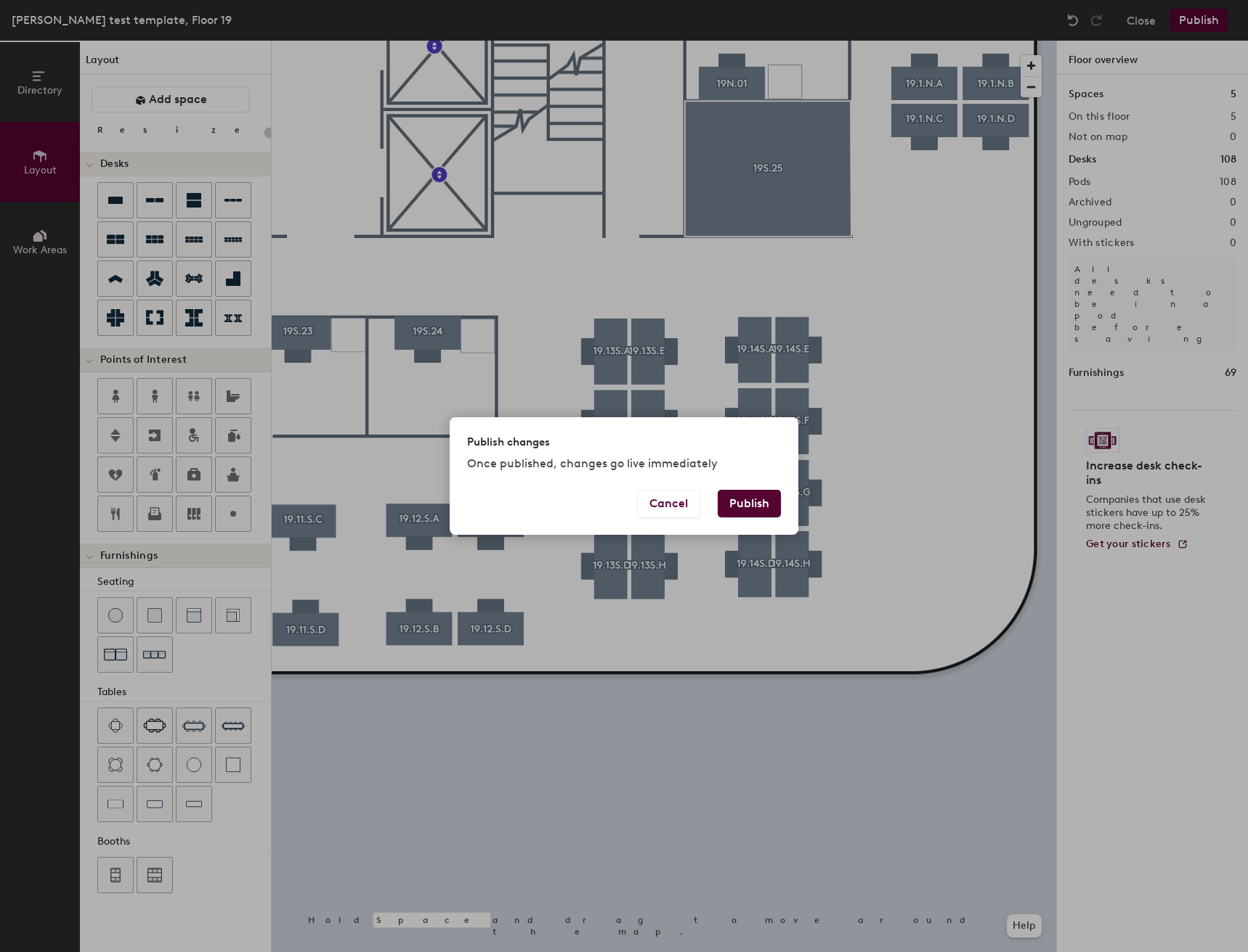
click at [741, 495] on button "Publish" at bounding box center [749, 503] width 63 height 27
type input "20"
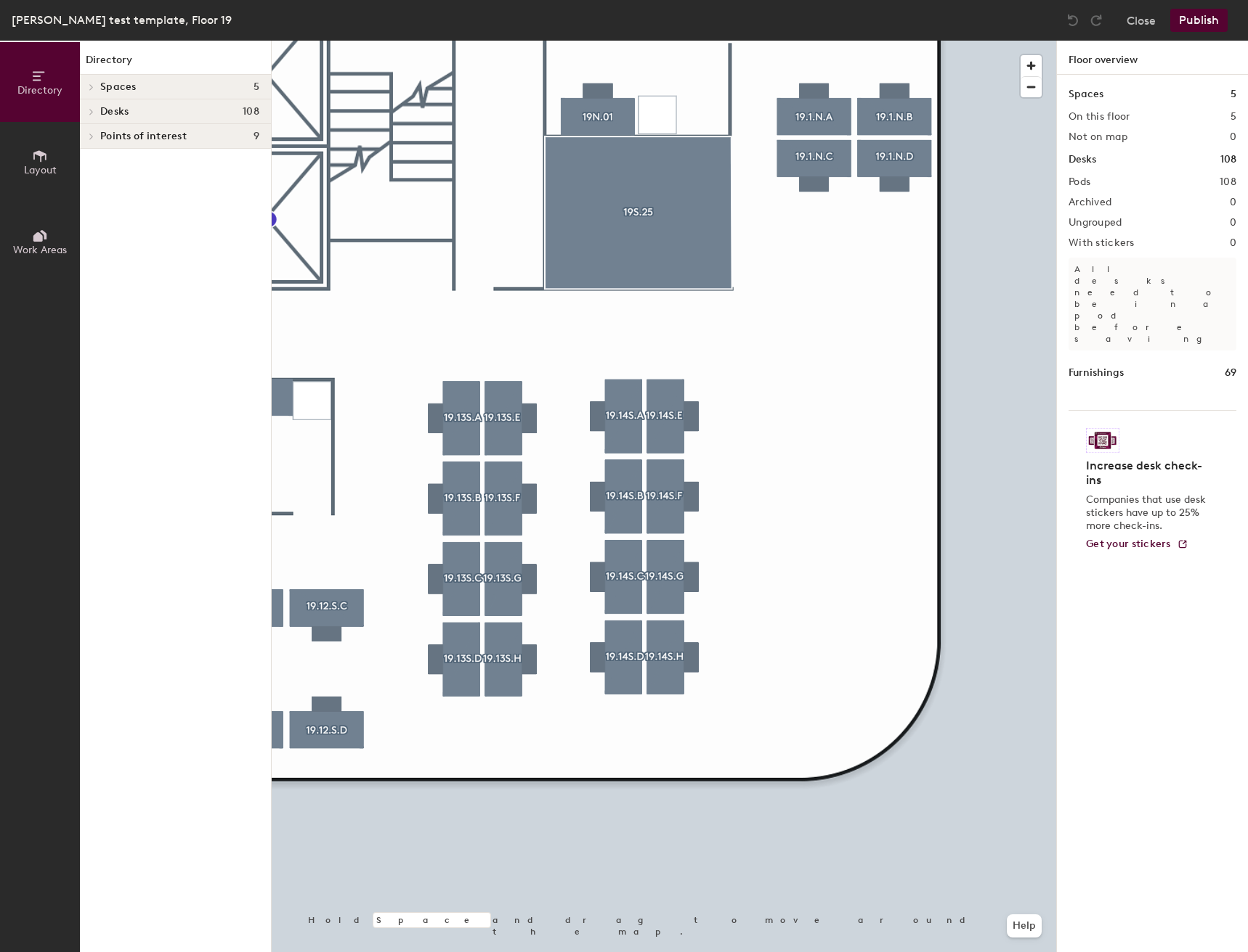
click at [1247, 429] on html "Skip navigation Schedule Office People Analytics Visits Deliveries Services Man…" at bounding box center [624, 476] width 1248 height 952
click at [1099, 365] on div "Directory Layout Work Areas Directory Spaces 5 19N.10 19N.12 19S.16 19S.17 19S.…" at bounding box center [624, 496] width 1248 height 912
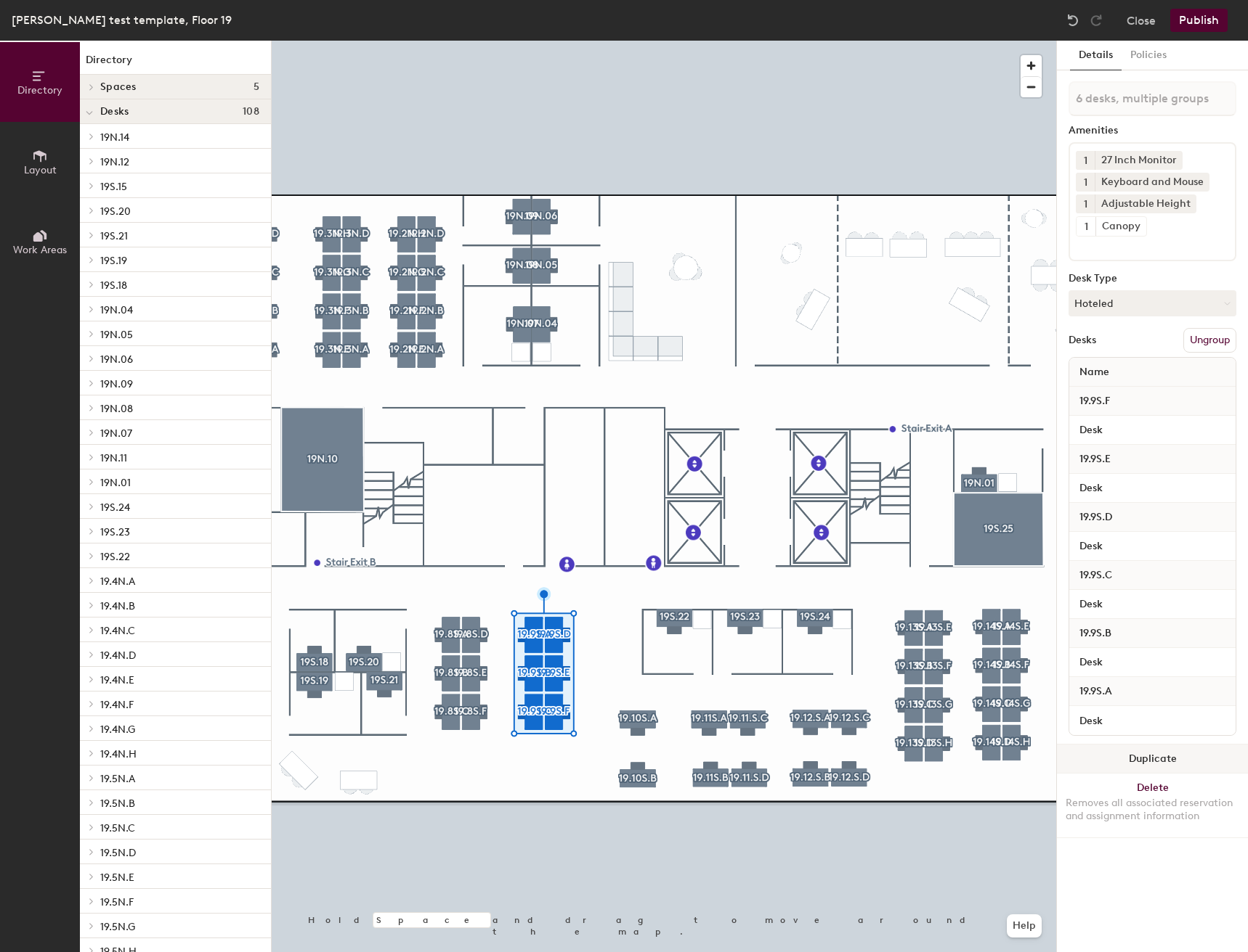
click at [1133, 755] on button "Duplicate" at bounding box center [1152, 759] width 191 height 29
type input "6 desks"
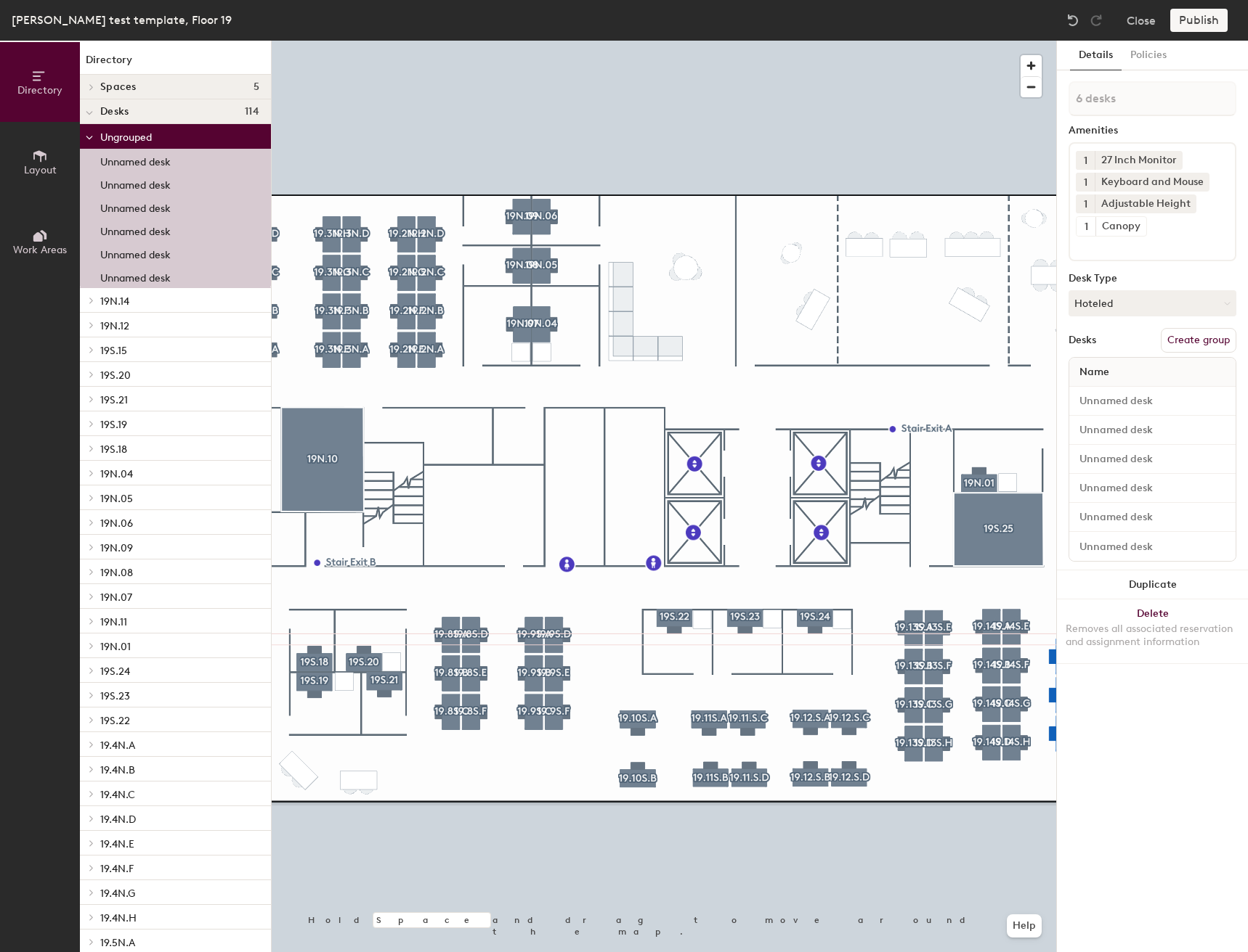
click at [1075, 715] on div "Directory Layout Work Areas Directory Spaces 5 19N.10 19N.12 19S.16 19S.17 19S.…" at bounding box center [624, 496] width 1248 height 912
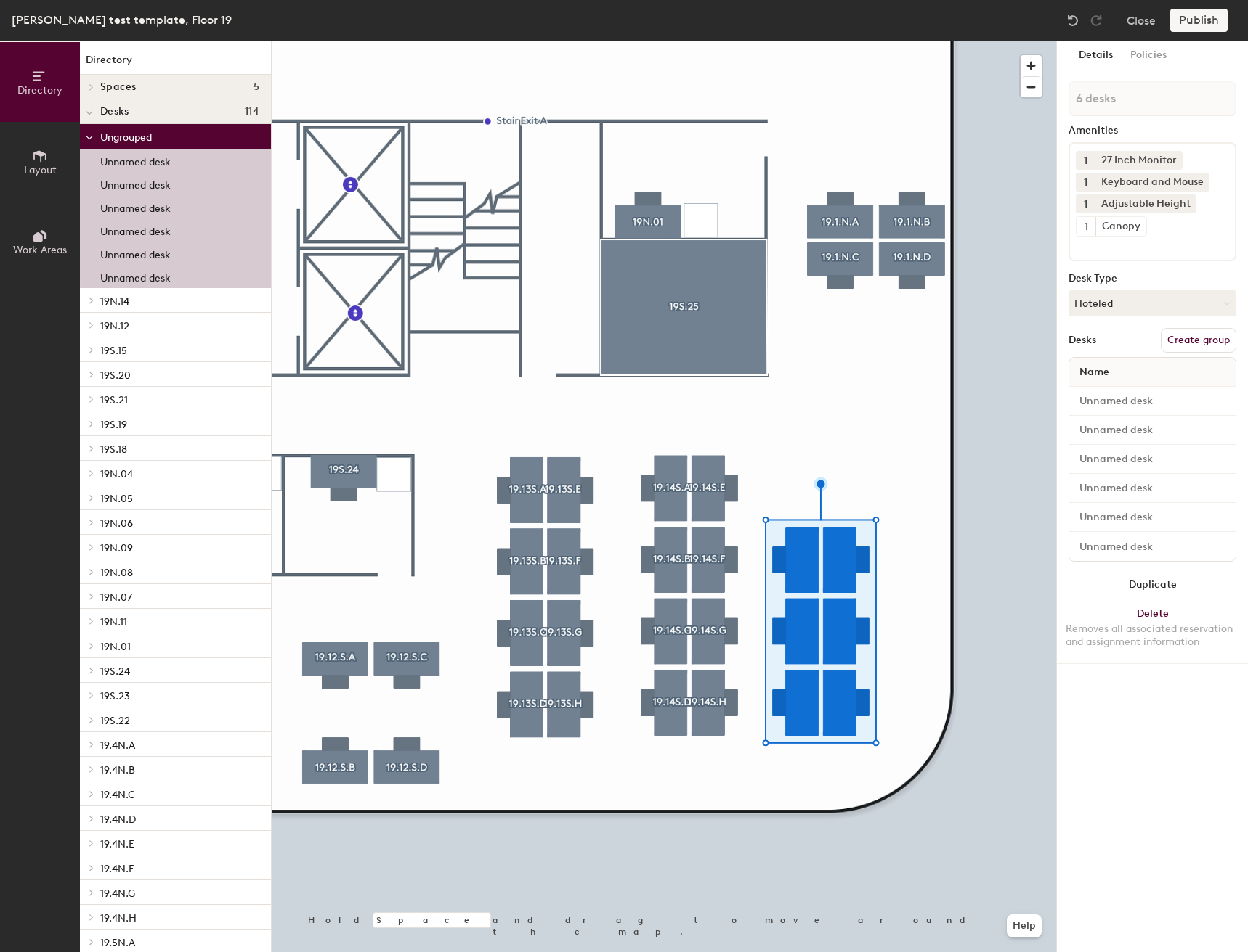
click at [922, 41] on div at bounding box center [663, 41] width 784 height 0
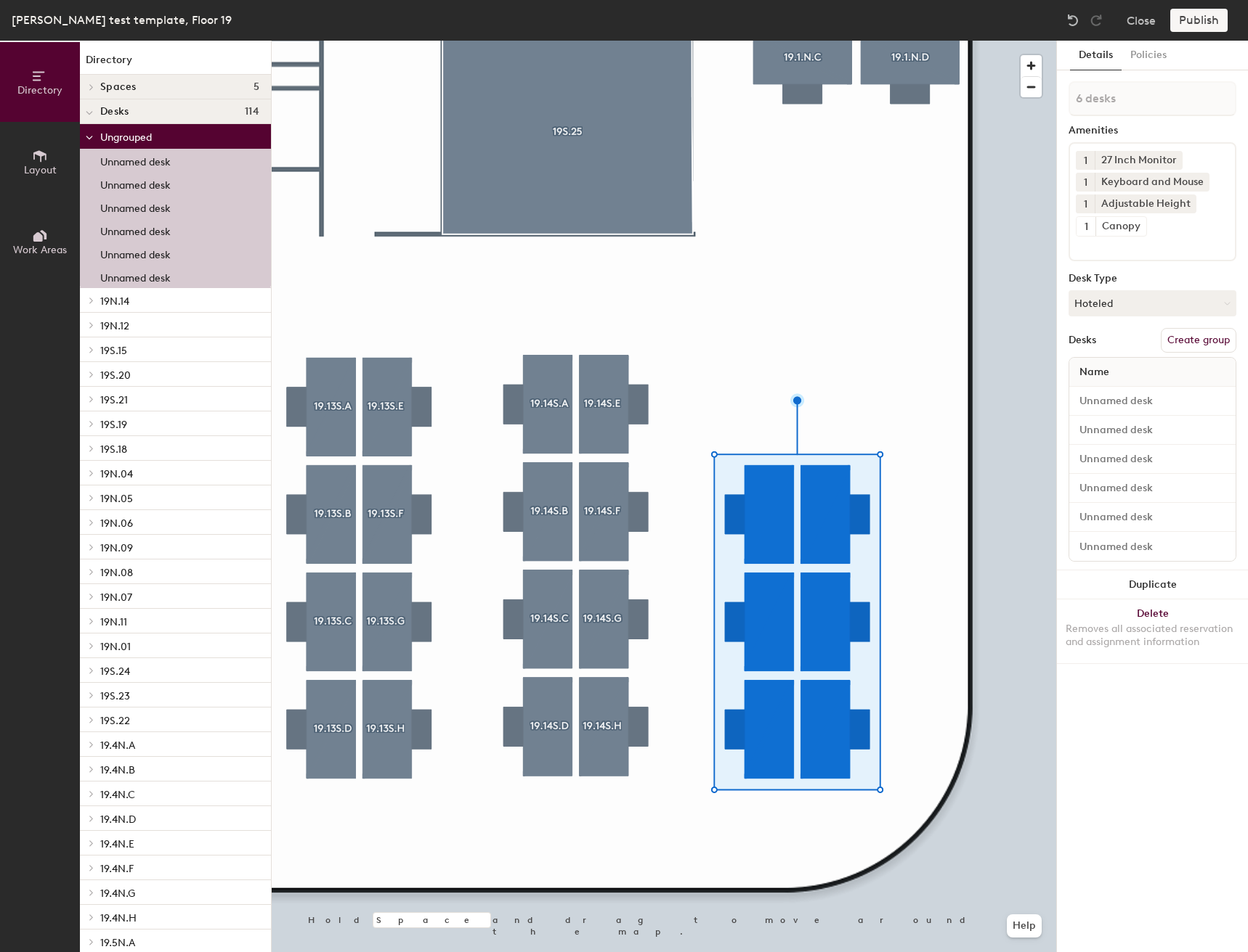
click at [901, 41] on div at bounding box center [663, 41] width 784 height 0
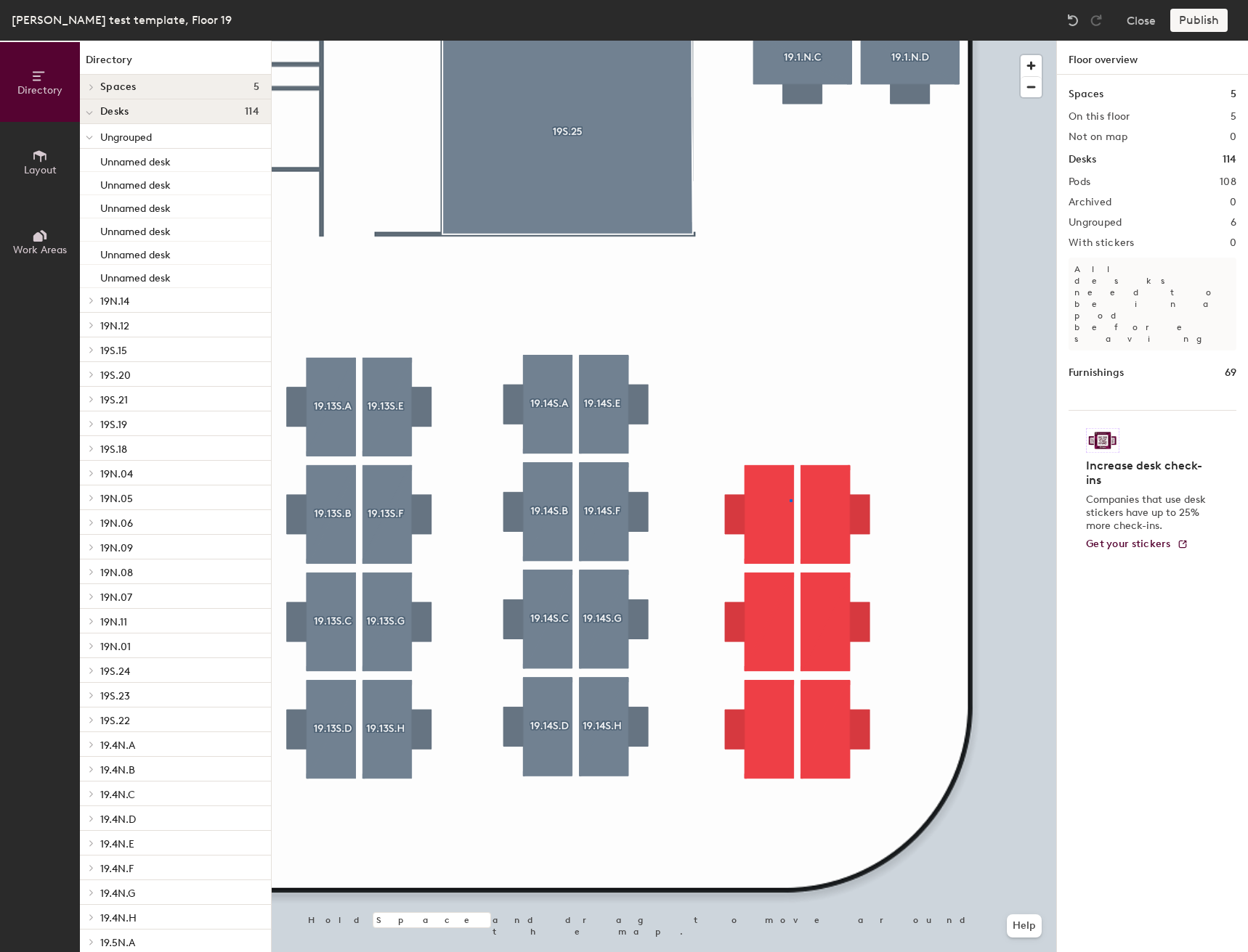
click at [791, 41] on div at bounding box center [663, 41] width 784 height 0
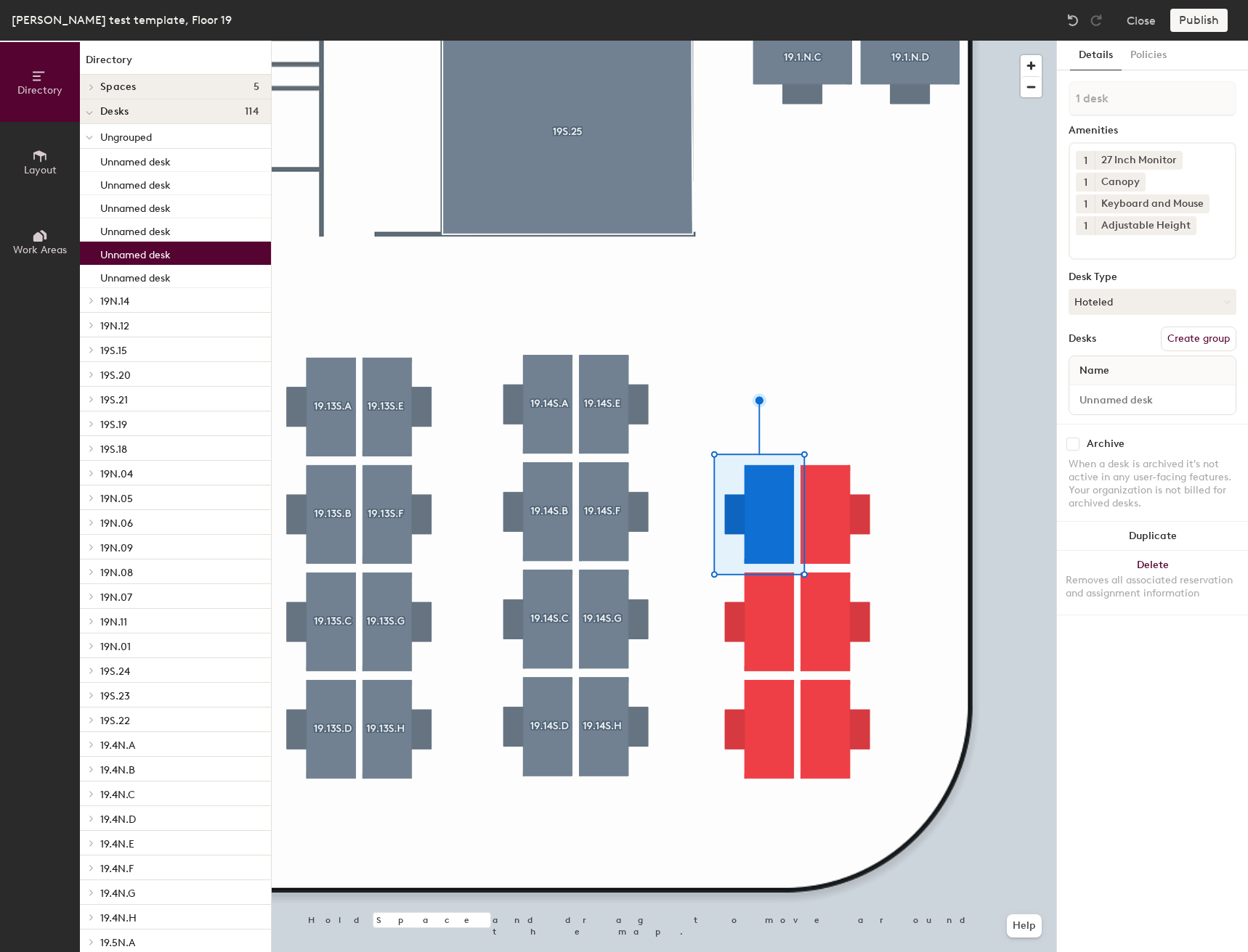
click at [1196, 345] on button "Create group" at bounding box center [1199, 338] width 76 height 24
type input "P"
click at [1136, 184] on icon at bounding box center [1136, 181] width 10 height 10
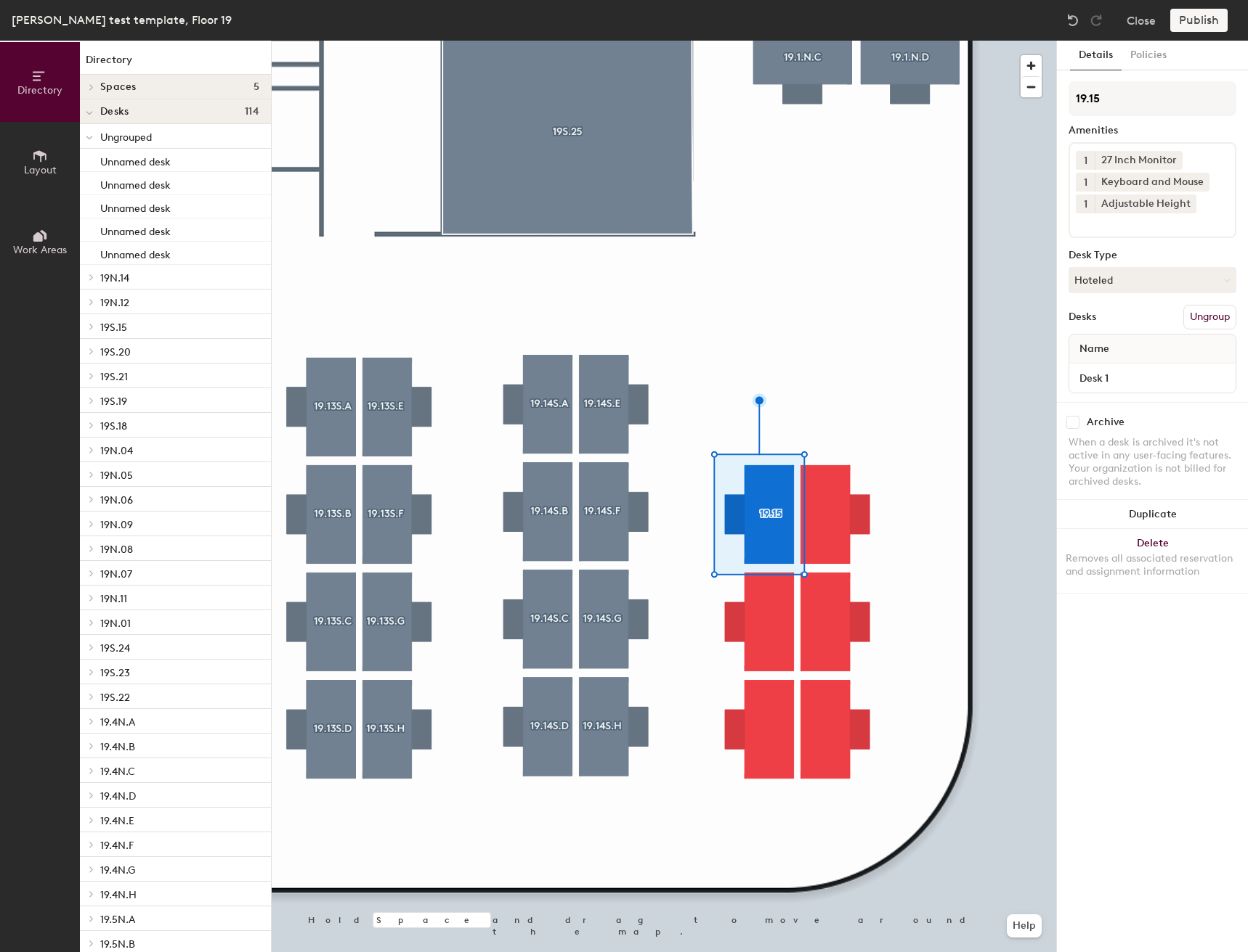
click at [1123, 235] on div "1 27 Inch Monitor 1 Keyboard and Mouse 1 Adjustable Height" at bounding box center [1152, 190] width 168 height 96
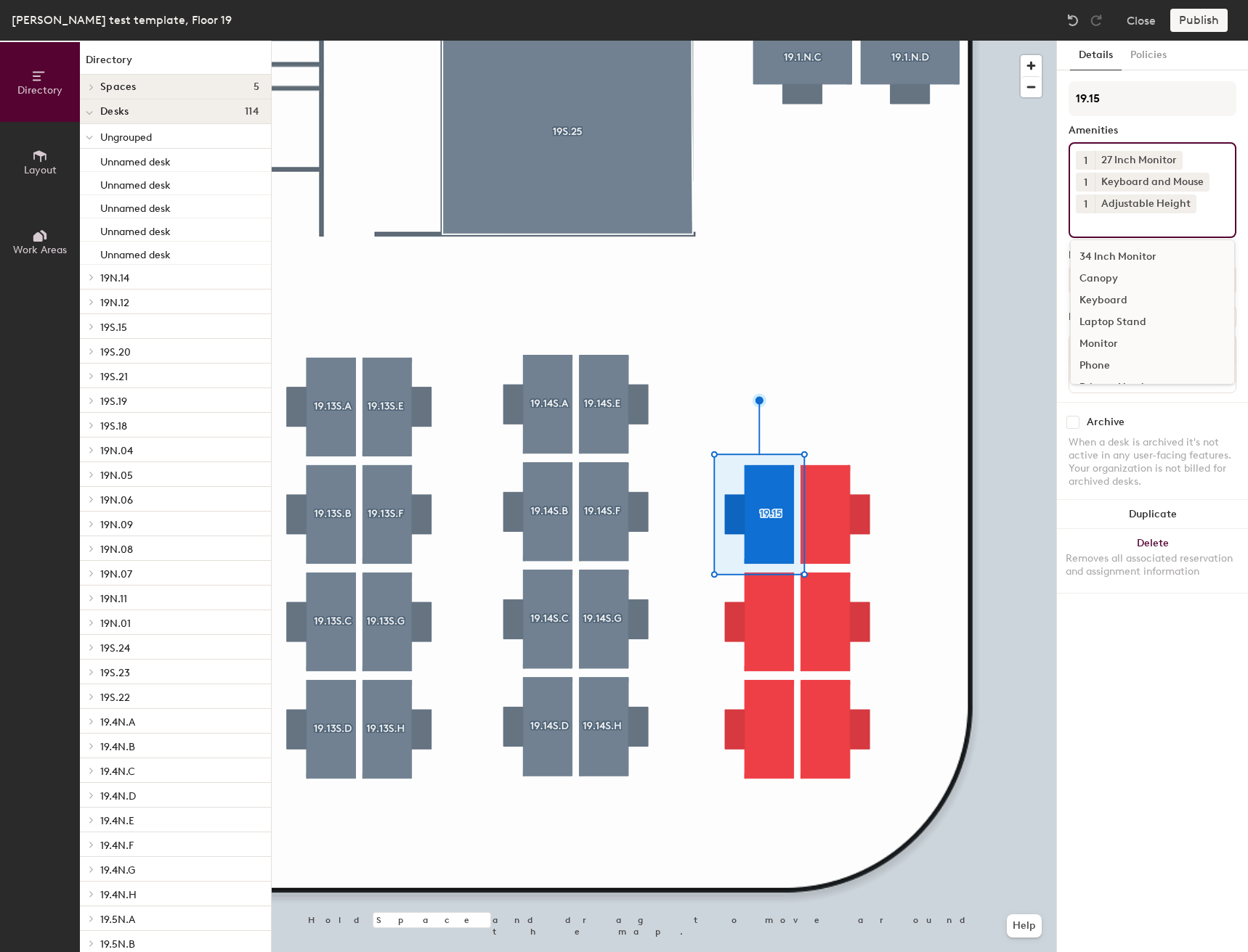
click at [1120, 274] on div "Canopy" at bounding box center [1152, 278] width 163 height 21
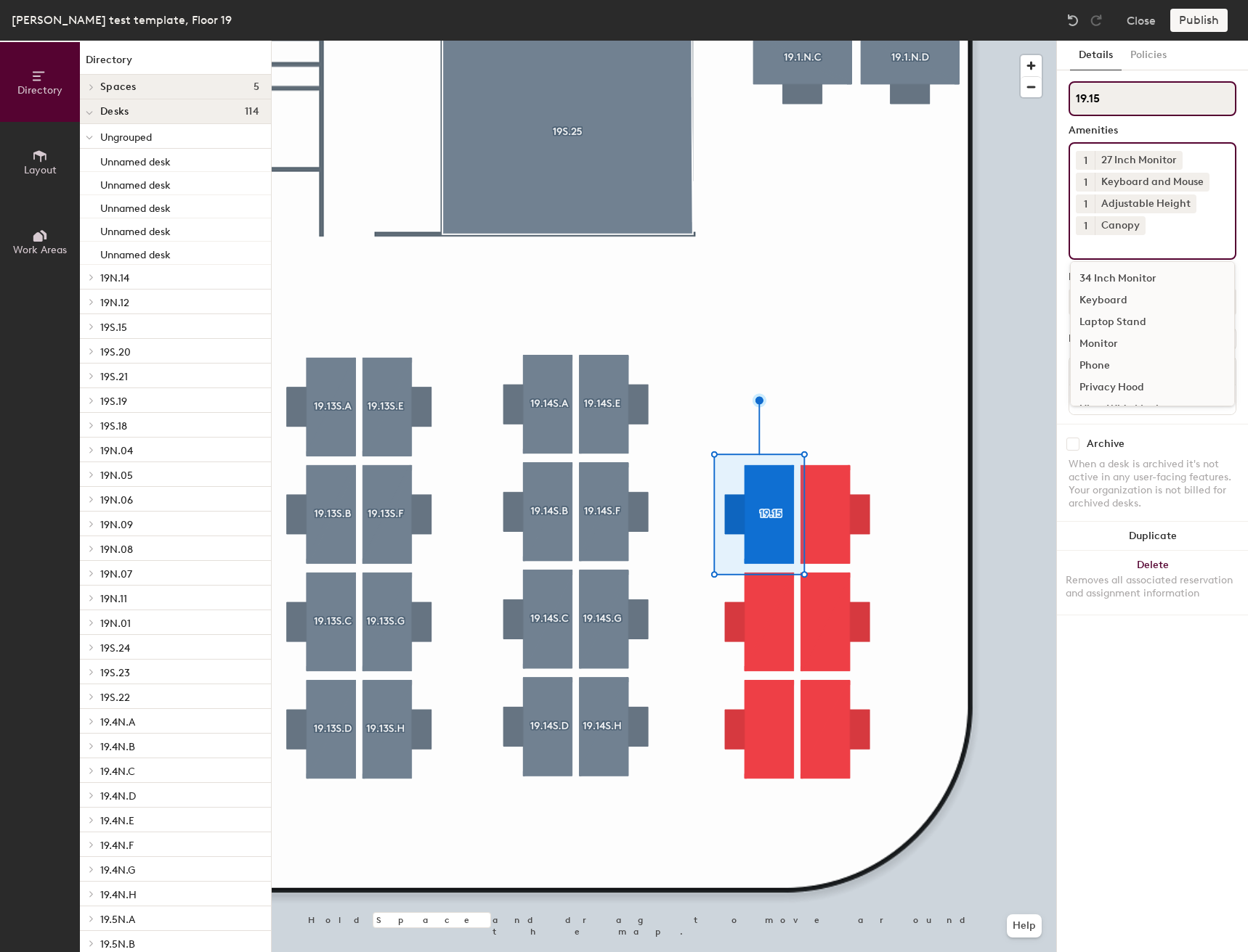
click at [1133, 111] on input "19.15" at bounding box center [1152, 99] width 168 height 35
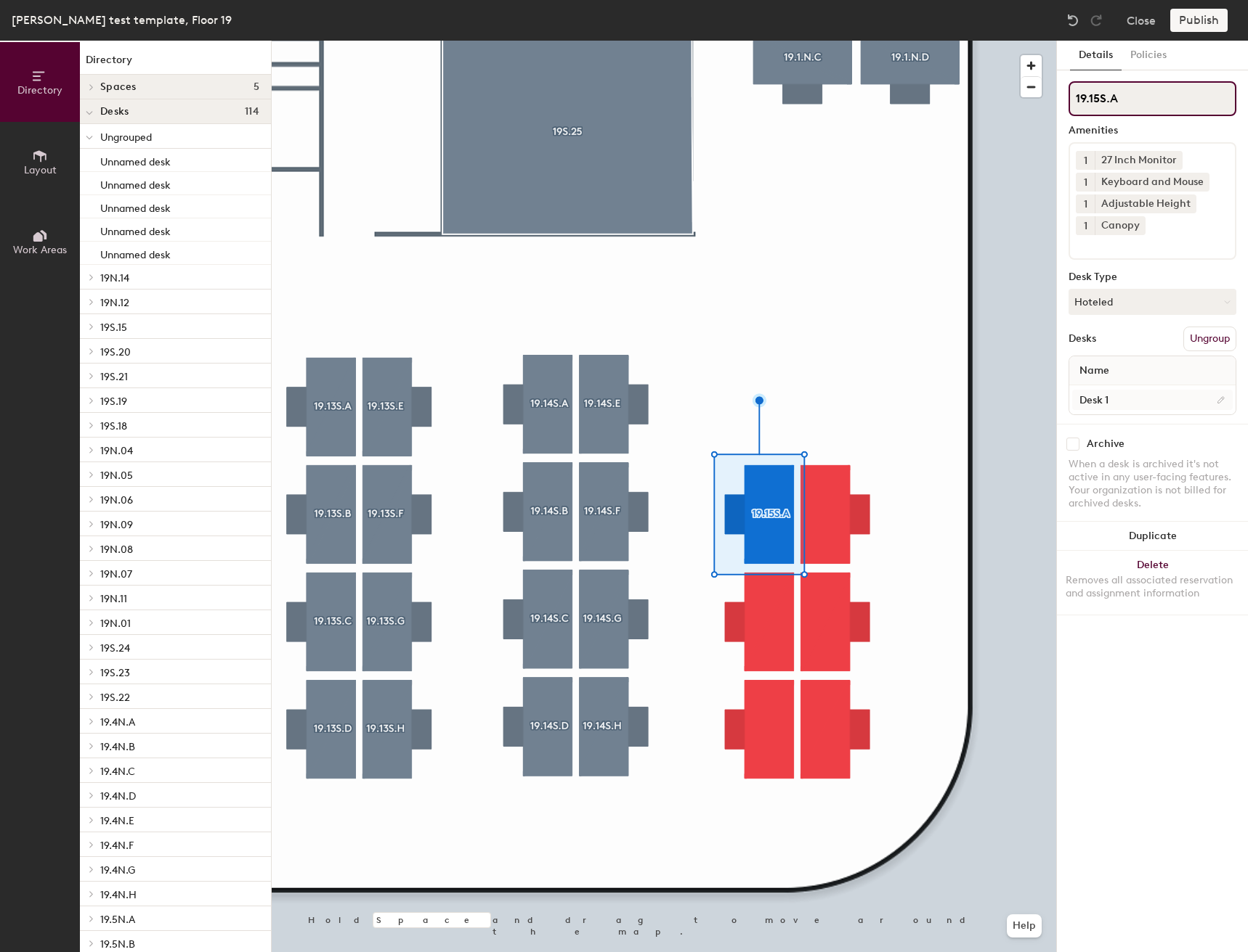
type input "19.15S.A"
click at [1143, 400] on input "Desk 1" at bounding box center [1151, 399] width 160 height 20
drag, startPoint x: 1143, startPoint y: 400, endPoint x: 1153, endPoint y: 400, distance: 10.0
click at [1143, 400] on input "Desk 1" at bounding box center [1151, 399] width 160 height 20
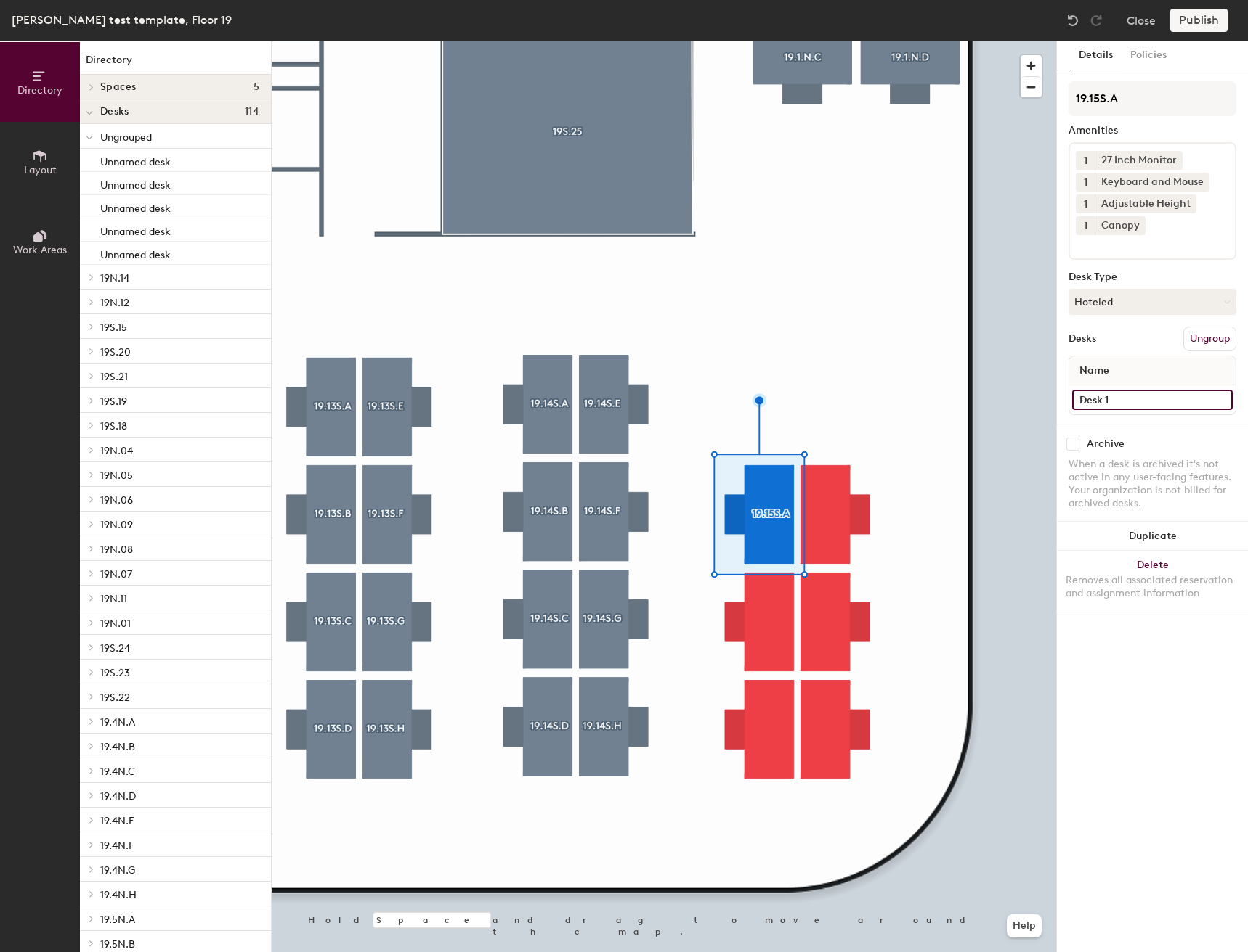
click at [1161, 404] on input "Desk 1" at bounding box center [1151, 399] width 160 height 20
type input "Desk"
click at [970, 85] on div "Directory Layout Work Areas Directory Spaces 5 19N.10 19N.12 19S.16 19S.17 19S.…" at bounding box center [624, 496] width 1248 height 912
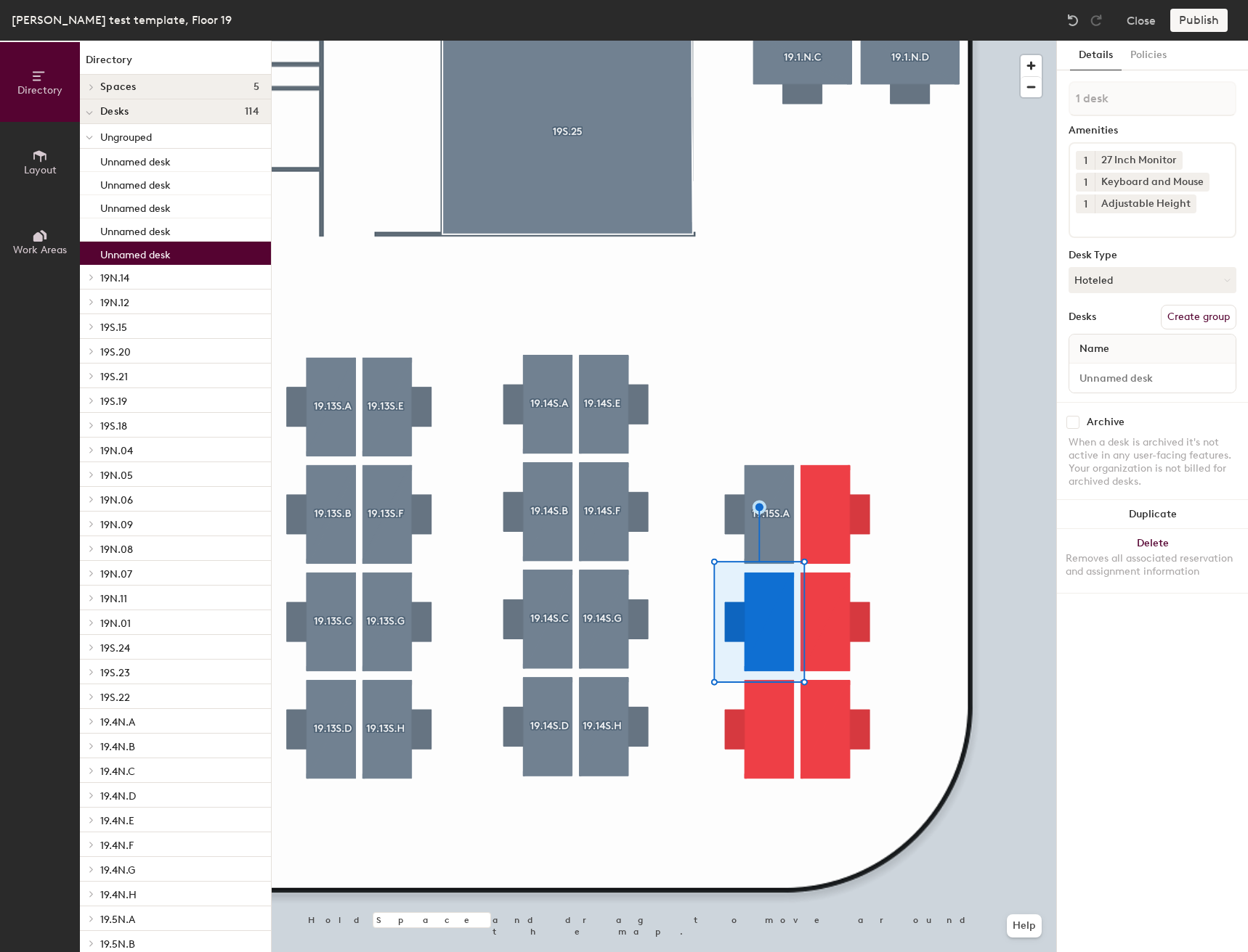
click at [1181, 325] on button "Create group" at bounding box center [1199, 317] width 76 height 24
type input "P"
type input "19.15S.B"
drag, startPoint x: 1185, startPoint y: 372, endPoint x: 1179, endPoint y: 377, distance: 7.8
click at [1180, 377] on input "Desk 1" at bounding box center [1151, 378] width 160 height 20
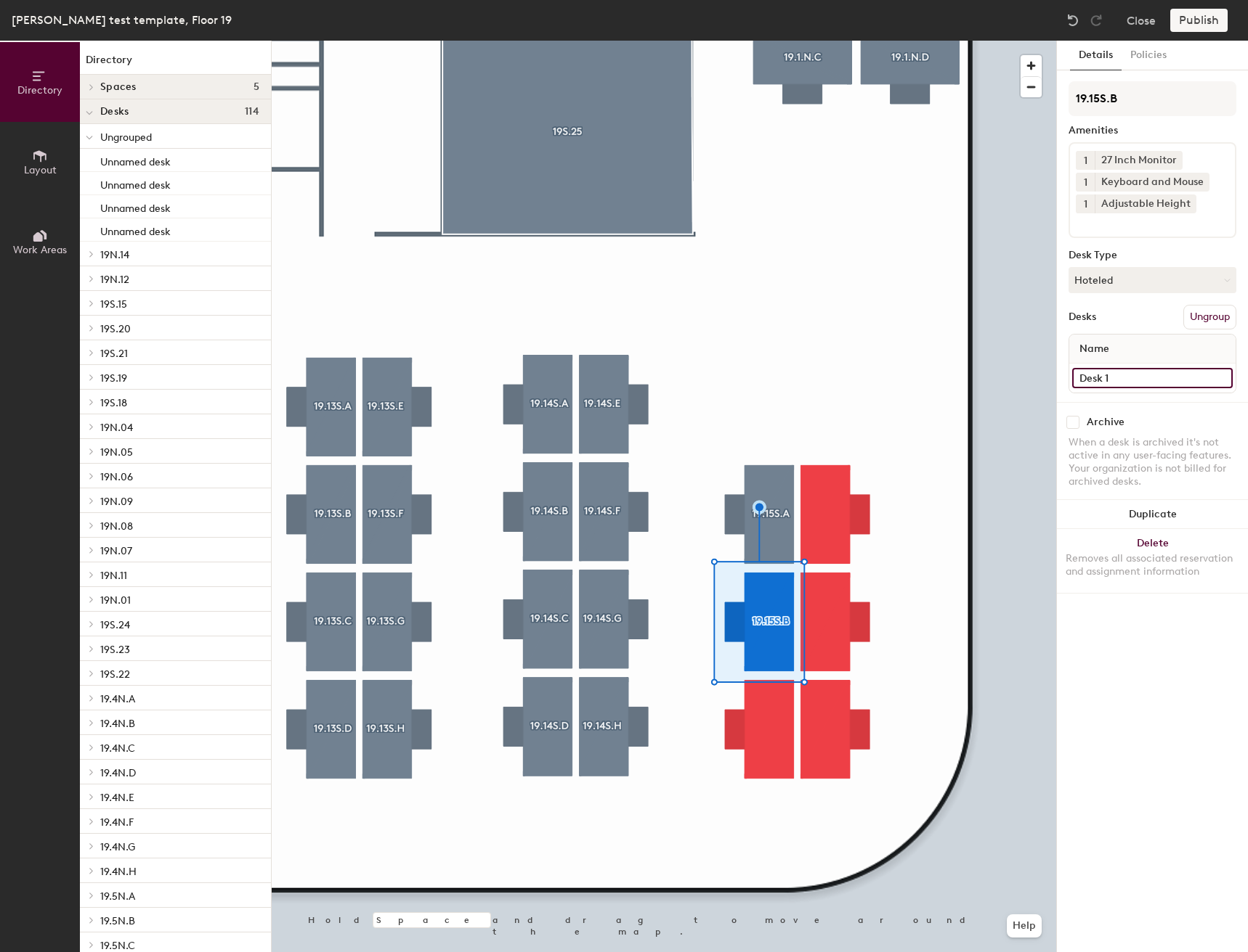
click at [1179, 377] on input "Desk 1" at bounding box center [1151, 378] width 160 height 20
type input "Desk"
click at [759, 41] on div at bounding box center [663, 41] width 784 height 0
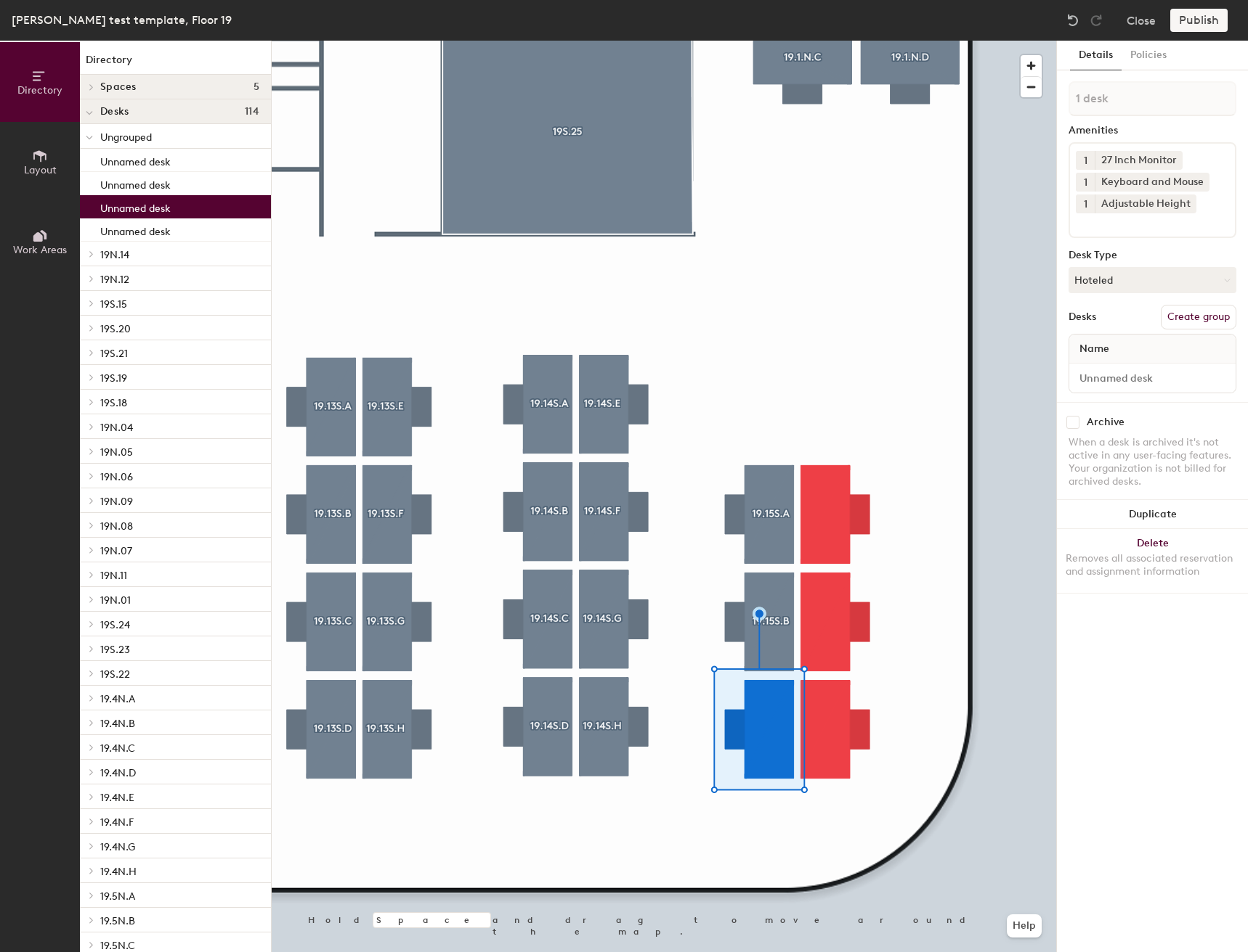
click at [1213, 322] on button "Create group" at bounding box center [1199, 317] width 76 height 24
type input "P"
type input "19.15S.C"
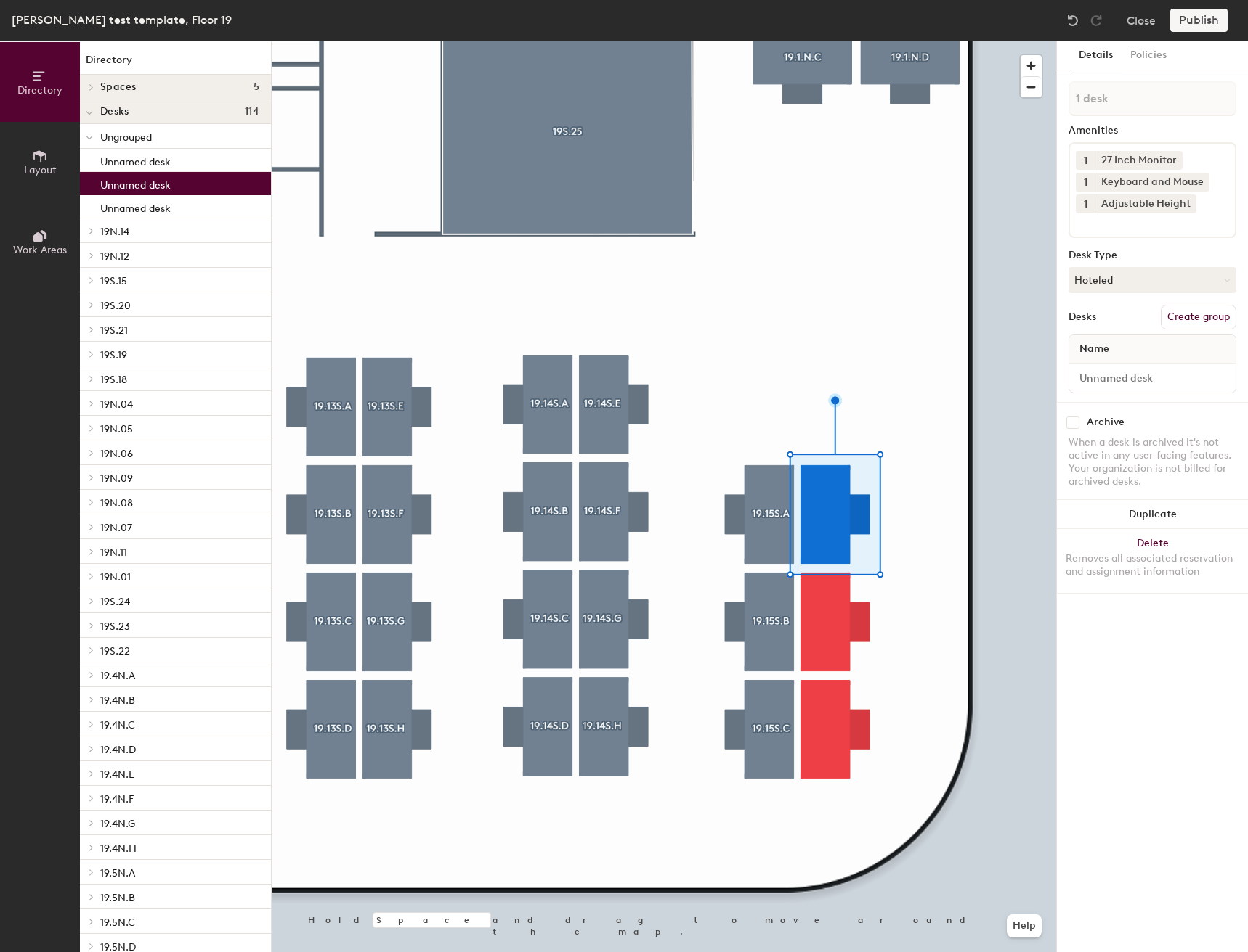
click at [1188, 316] on button "Create group" at bounding box center [1199, 317] width 76 height 24
type input "P"
type input "19.15S.D"
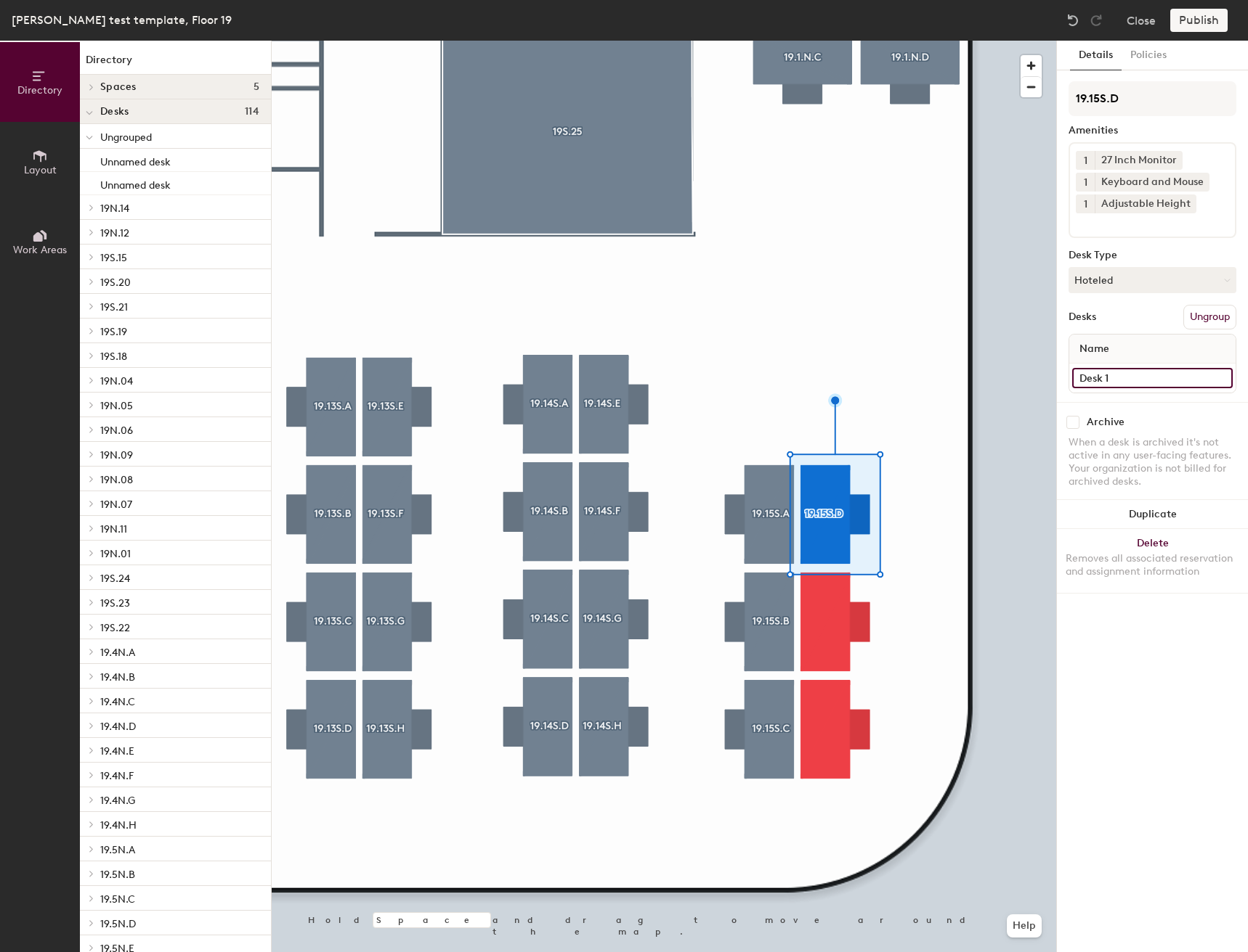
click at [1155, 377] on input "Desk 1" at bounding box center [1151, 378] width 160 height 20
type input "Desk"
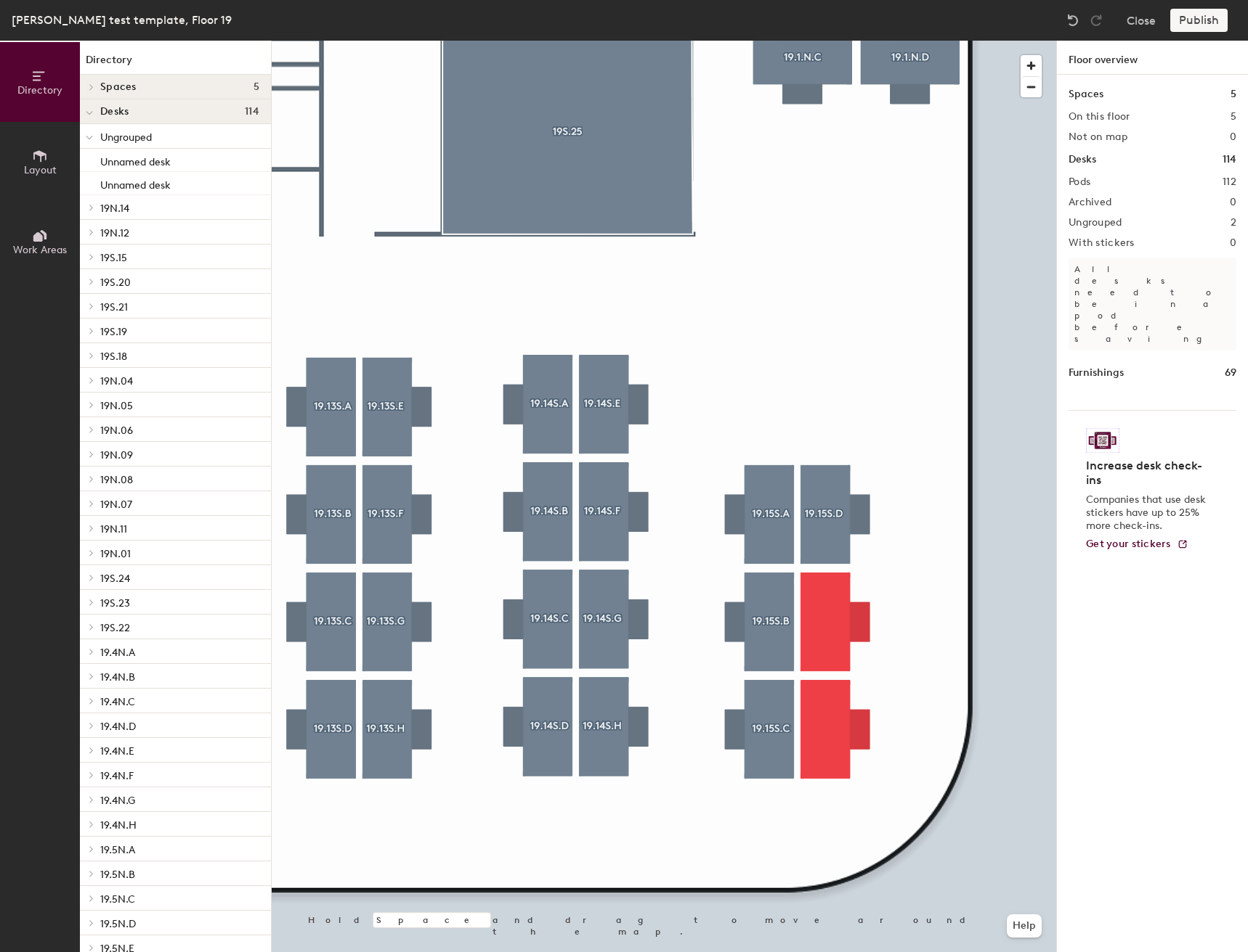
click at [843, 41] on div at bounding box center [663, 41] width 784 height 0
click at [857, 41] on div at bounding box center [663, 41] width 784 height 0
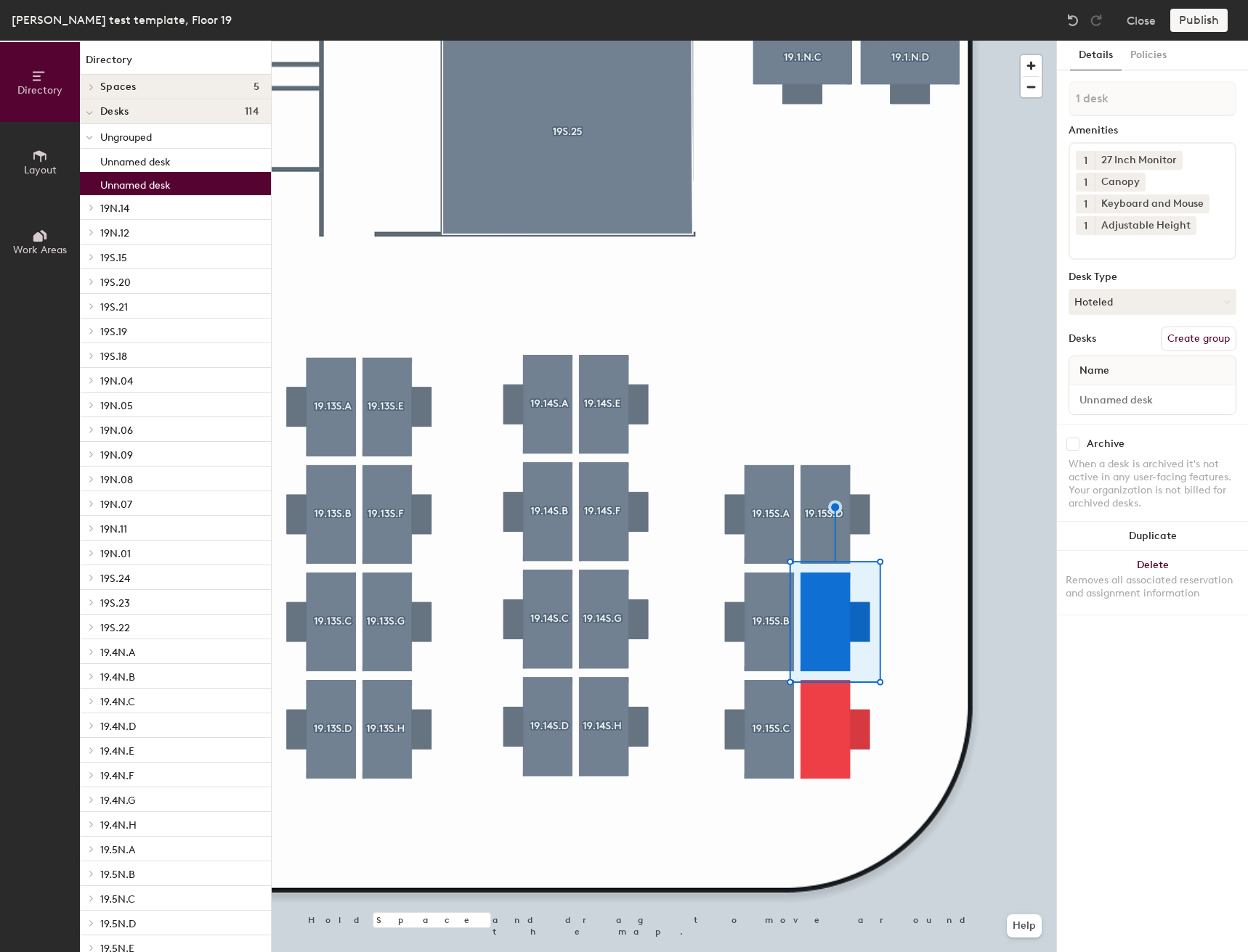
click at [1212, 333] on button "Create group" at bounding box center [1199, 338] width 76 height 24
type input "P"
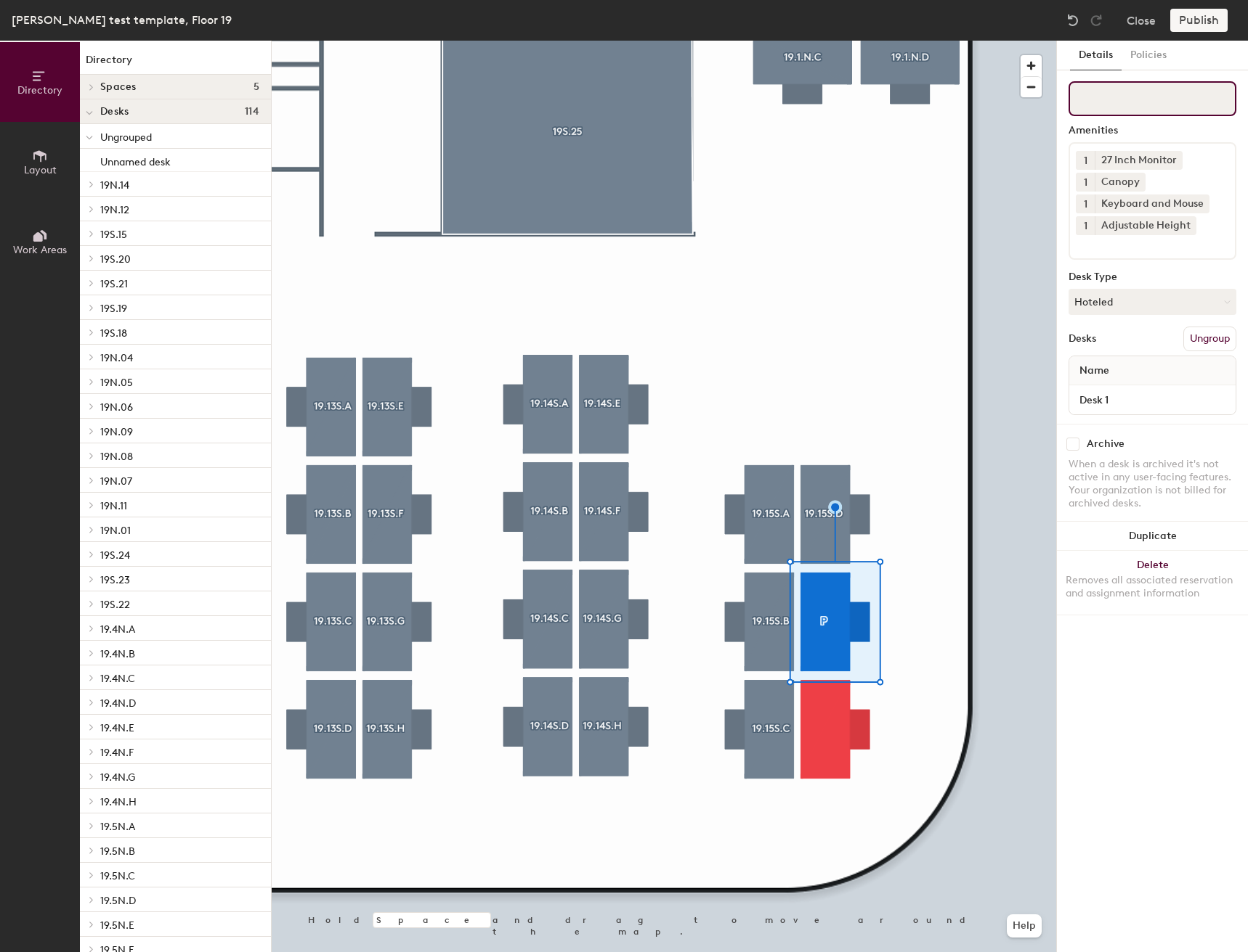
paste input "19.15S.A"
type input "19.15S.E"
click at [1129, 393] on input "Desk 1" at bounding box center [1151, 399] width 160 height 20
click at [1138, 402] on input "Desk 1" at bounding box center [1151, 399] width 160 height 20
type input "Desk"
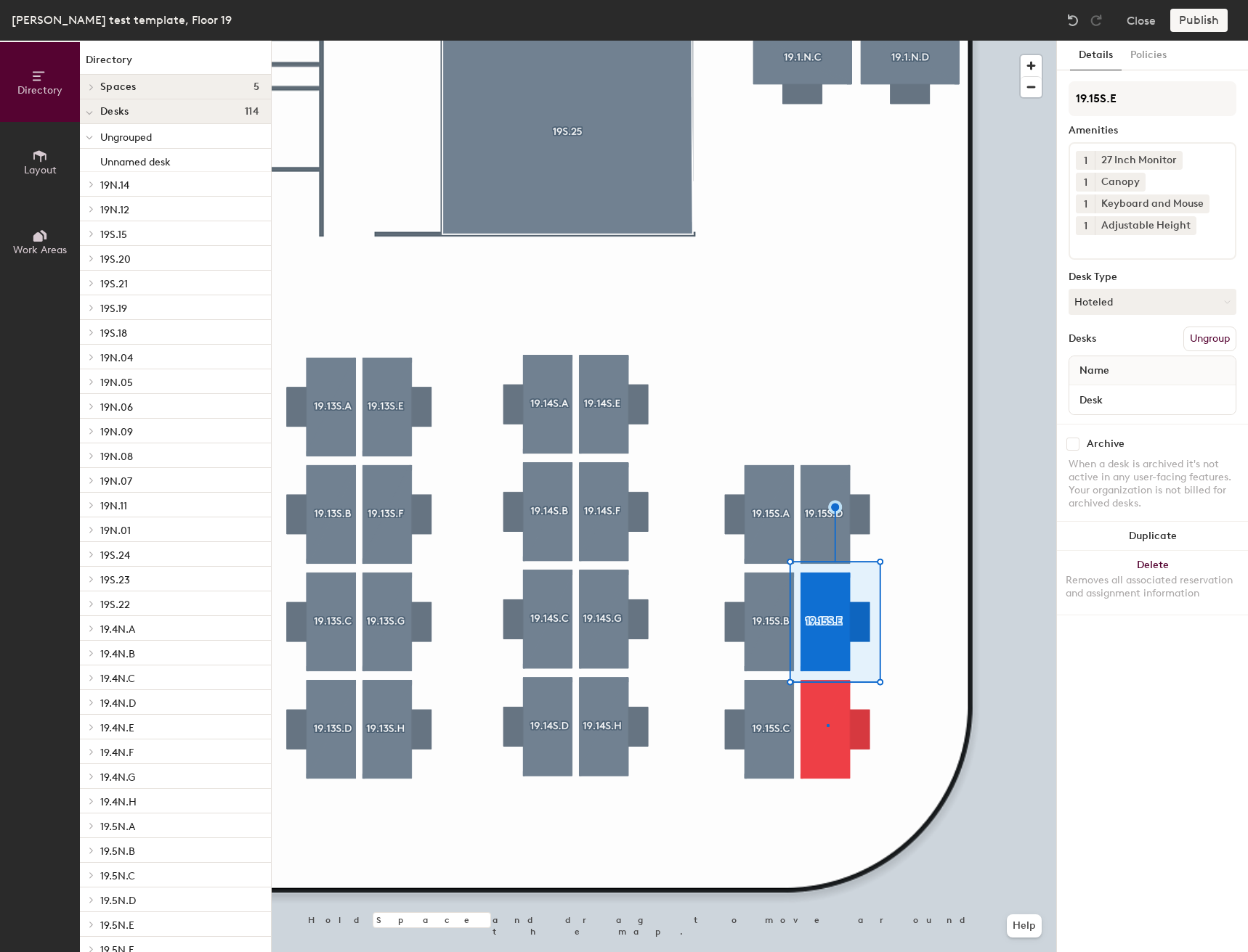
click at [826, 41] on div at bounding box center [663, 41] width 784 height 0
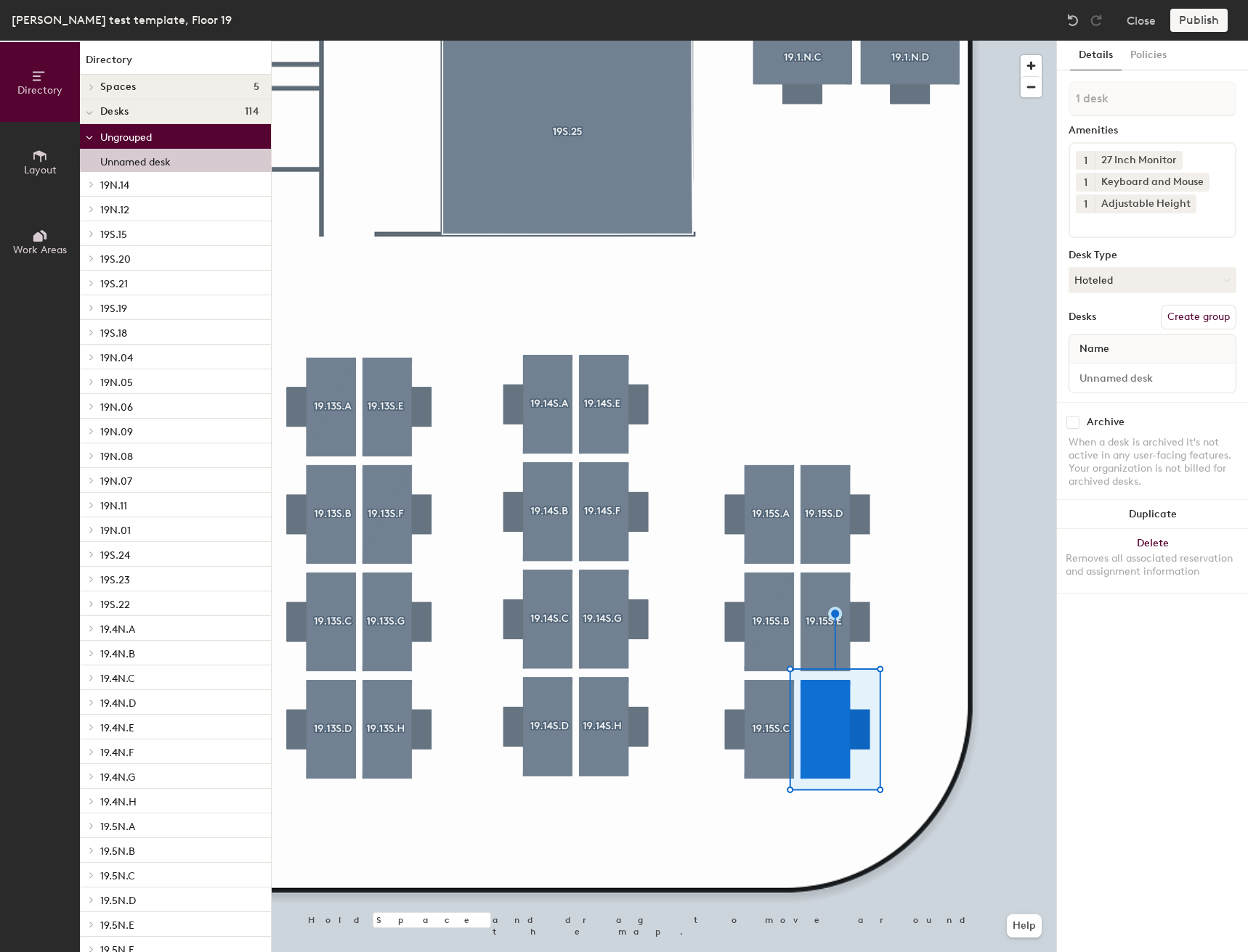
click at [1194, 314] on button "Create group" at bounding box center [1199, 317] width 76 height 24
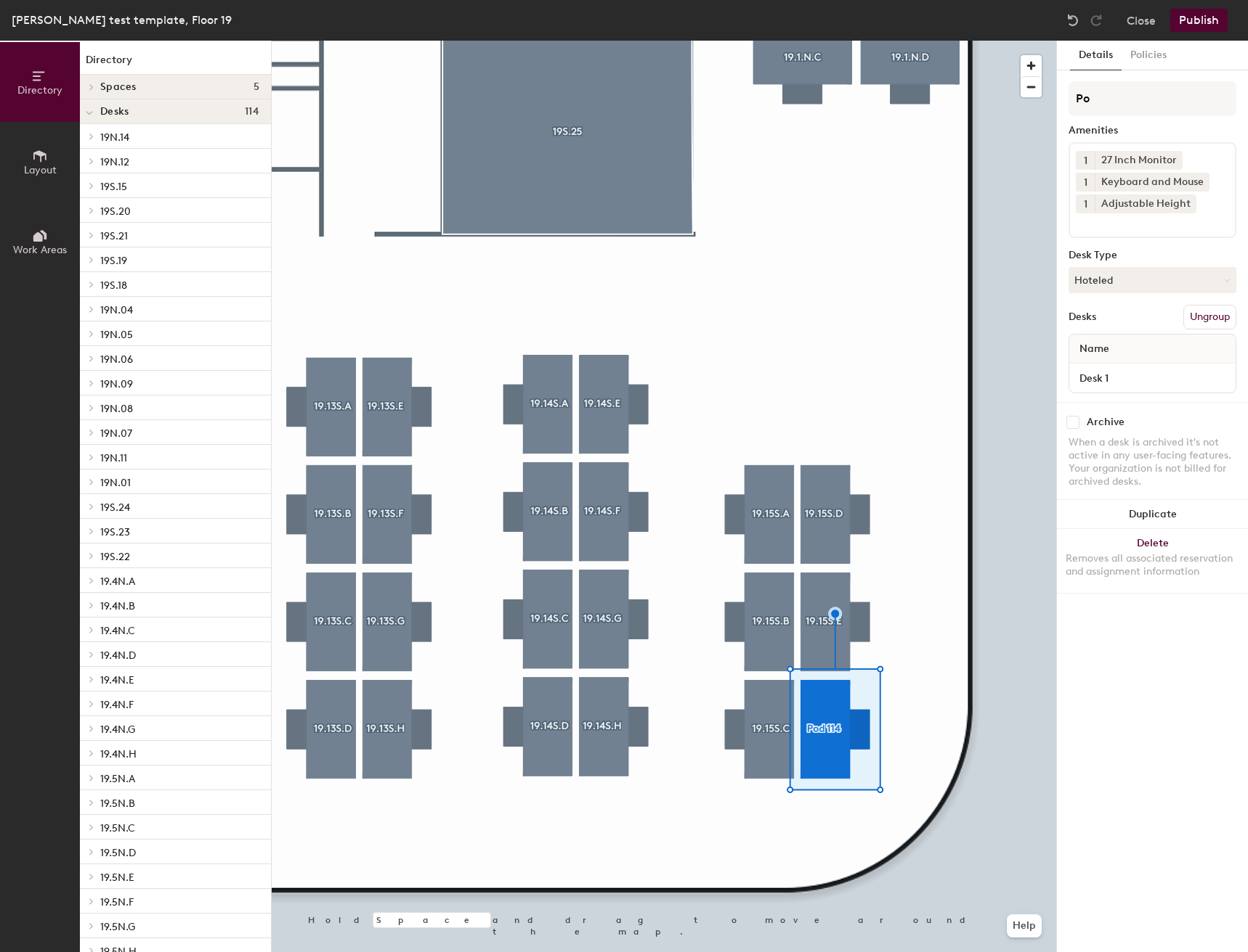
type input "P"
type input "19.15S.F"
click at [1131, 380] on input "Desk 1" at bounding box center [1151, 378] width 160 height 20
click at [1135, 379] on input "Desk 1" at bounding box center [1151, 378] width 160 height 20
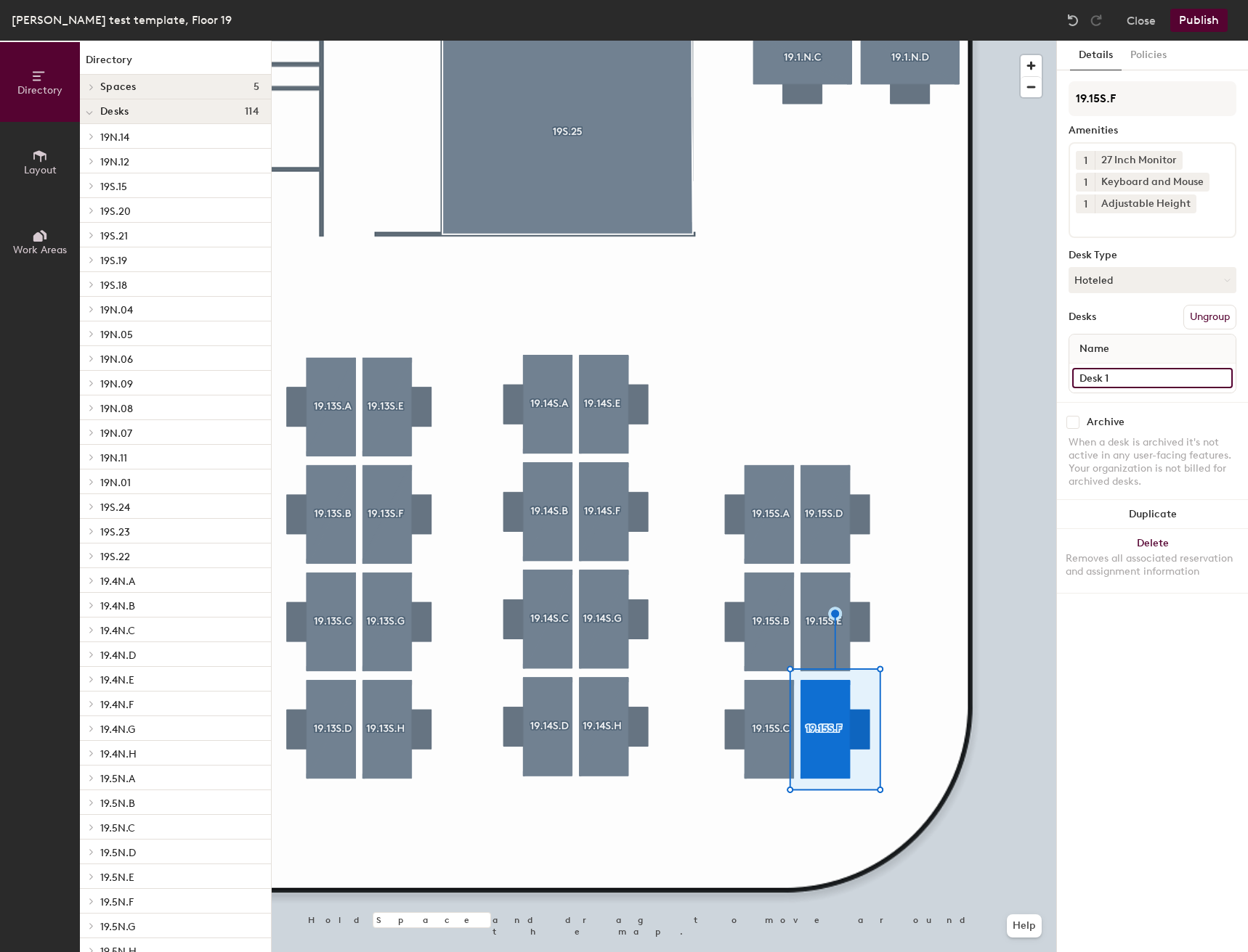
type input "Desk"
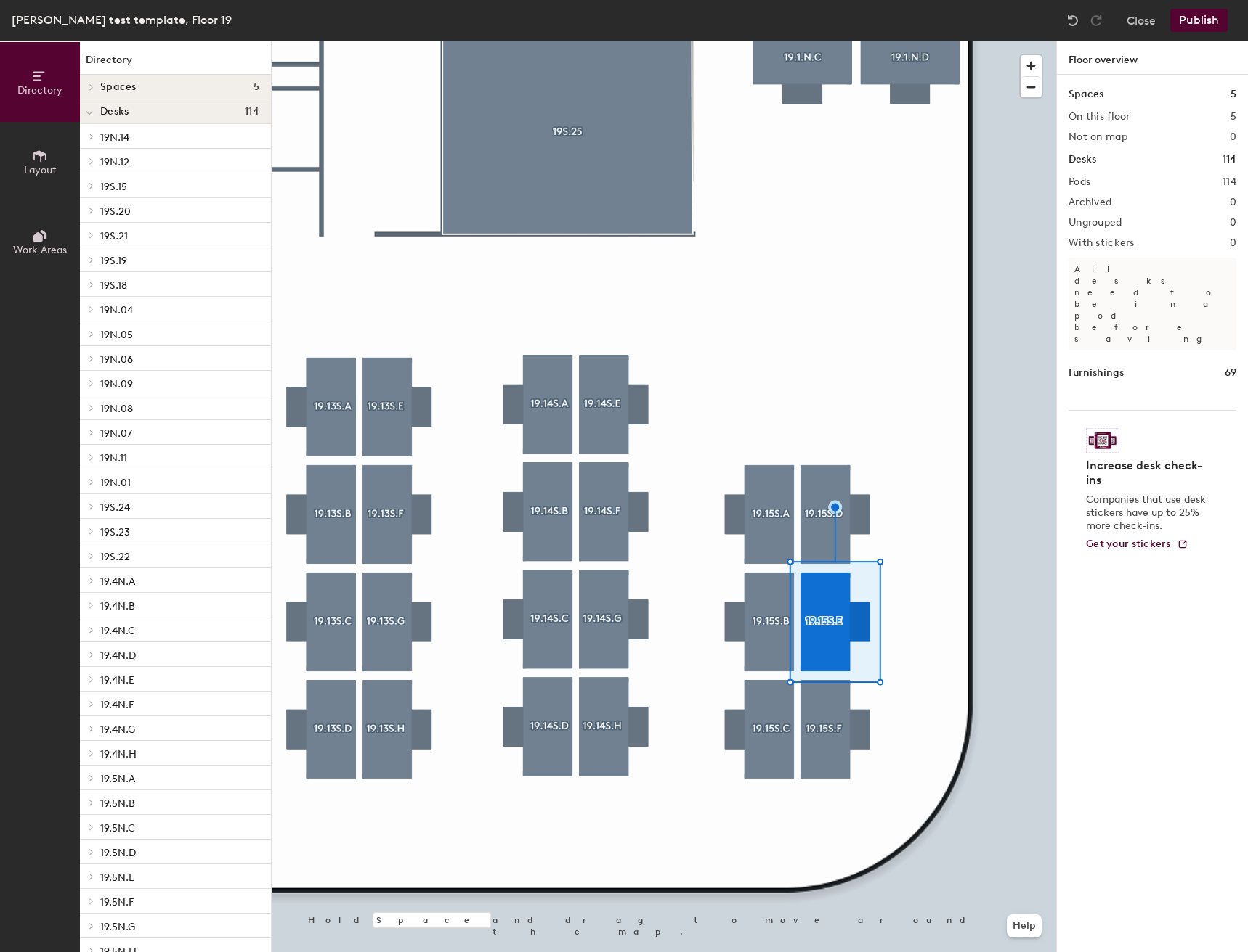
click at [845, 41] on div at bounding box center [663, 41] width 784 height 0
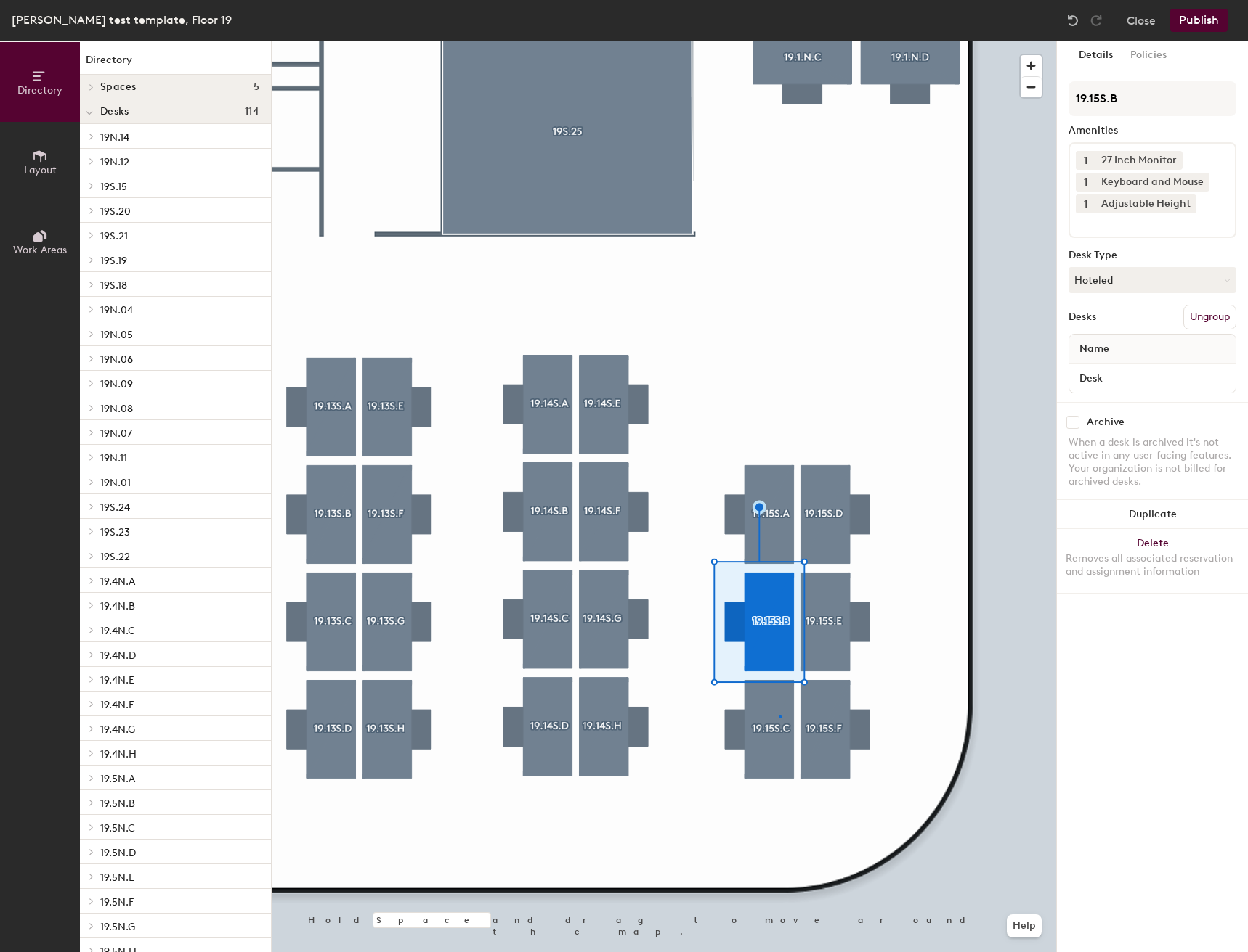
click at [779, 41] on div at bounding box center [663, 41] width 784 height 0
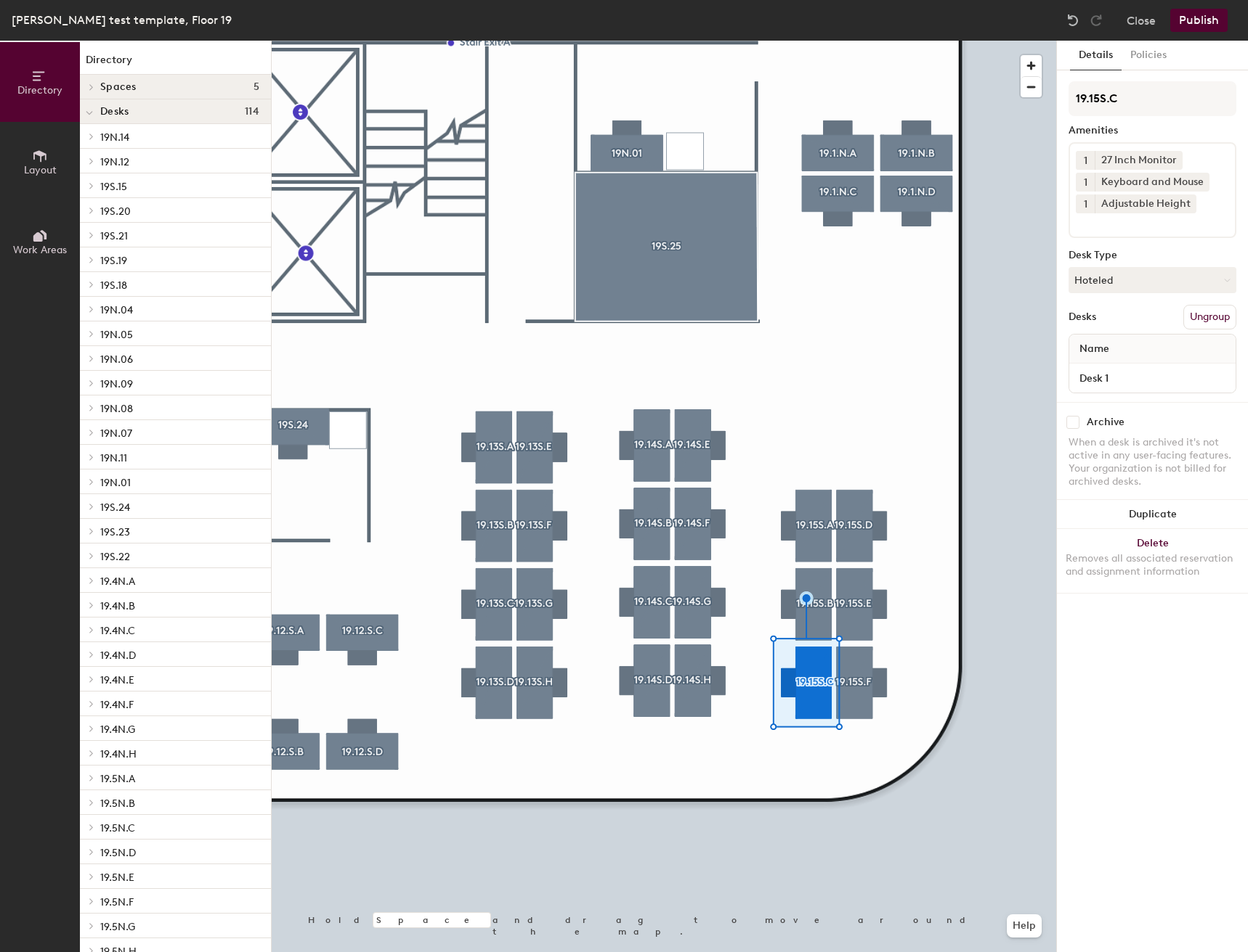
click at [901, 41] on div at bounding box center [663, 41] width 784 height 0
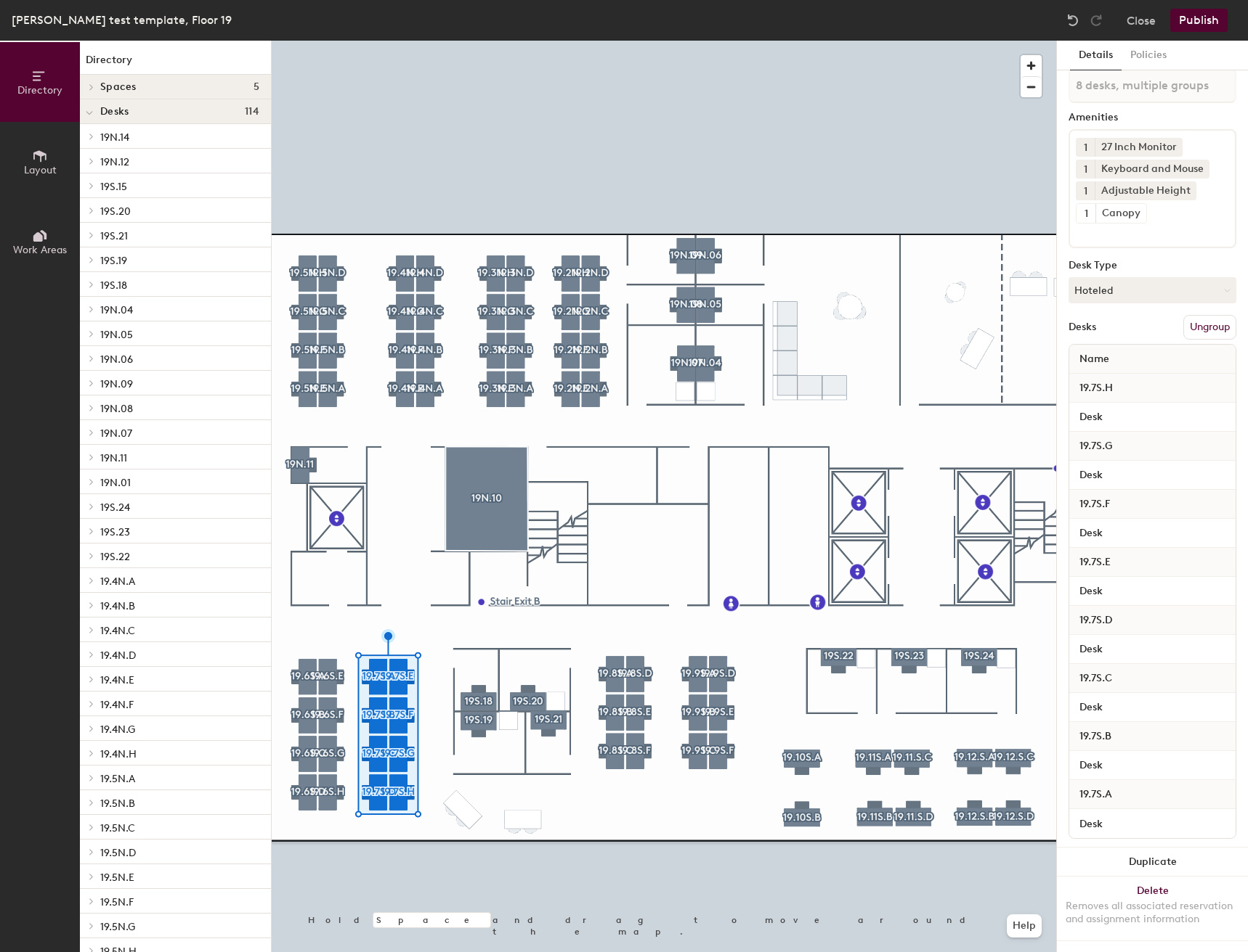
scroll to position [26, 0]
click at [447, 41] on div at bounding box center [663, 41] width 784 height 0
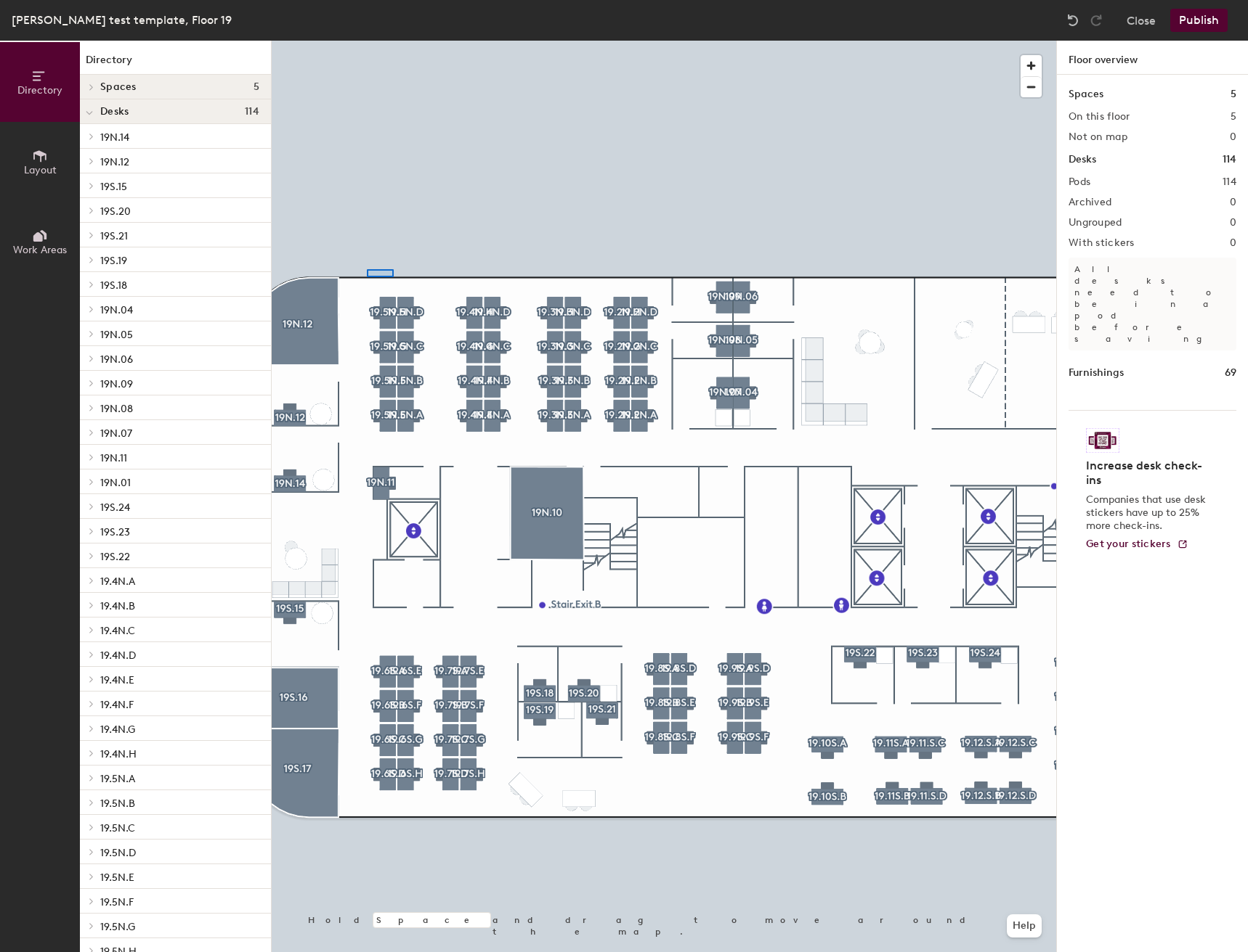
click at [366, 41] on div at bounding box center [663, 41] width 784 height 0
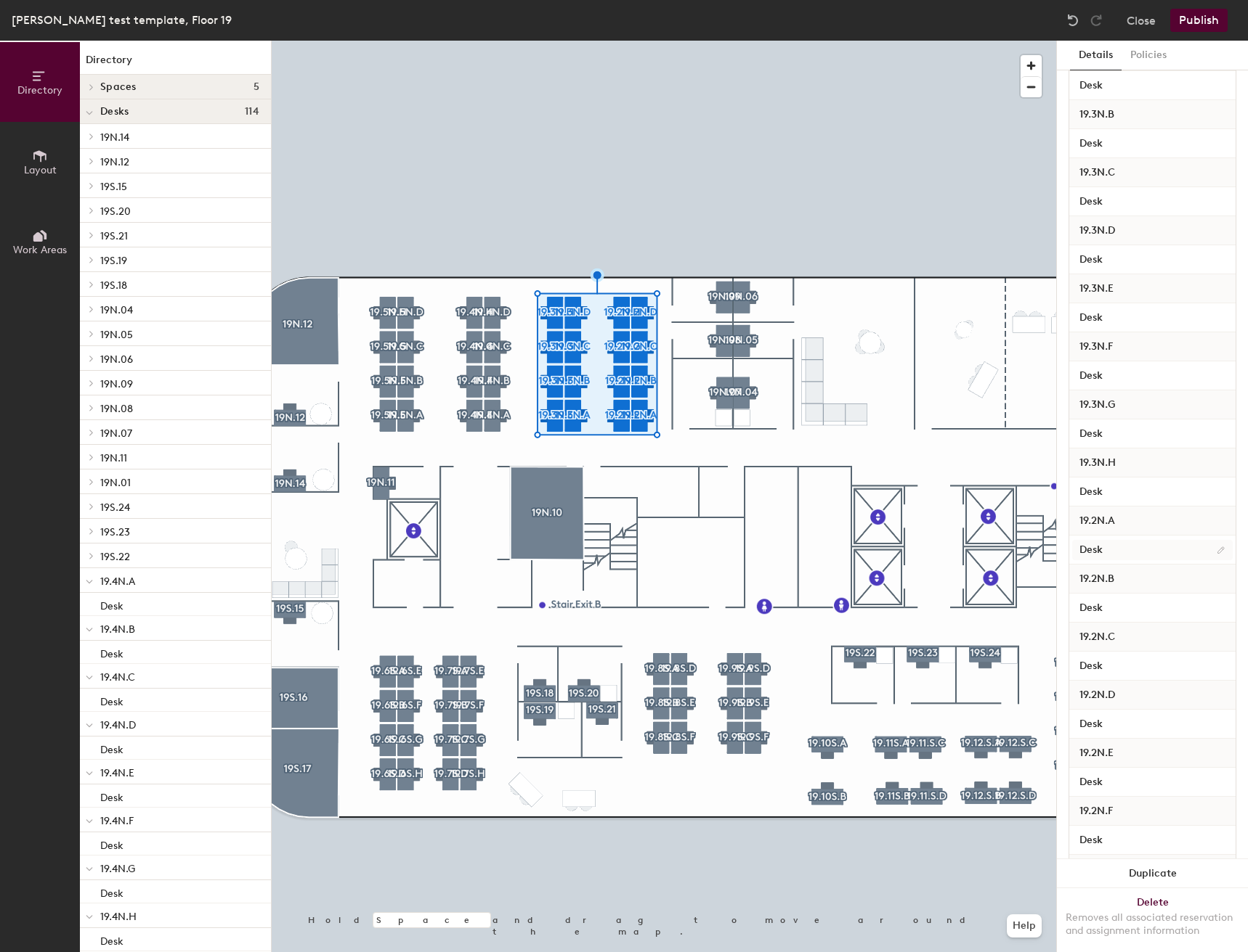
scroll to position [491, 0]
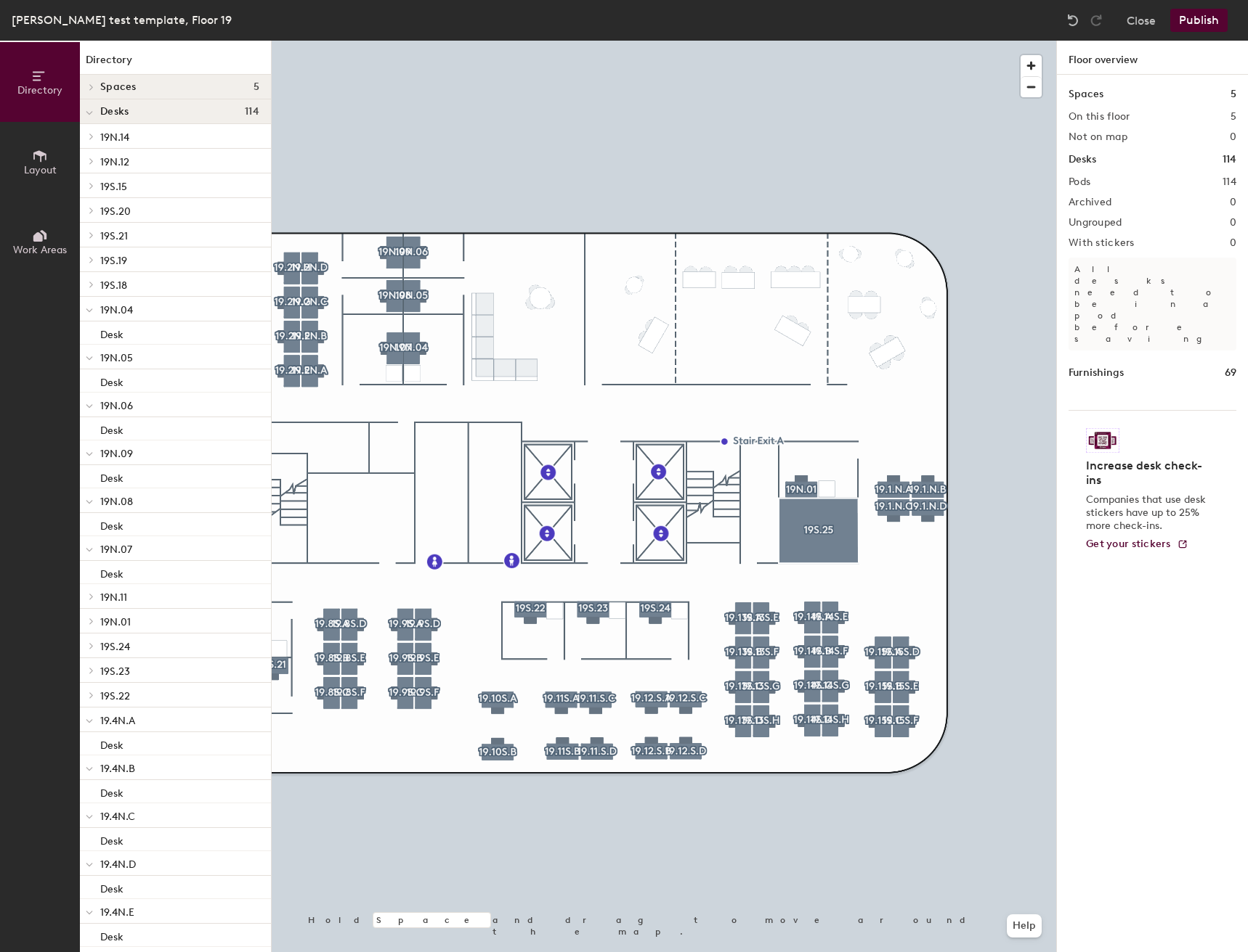
click at [1193, 19] on button "Publish" at bounding box center [1198, 20] width 57 height 23
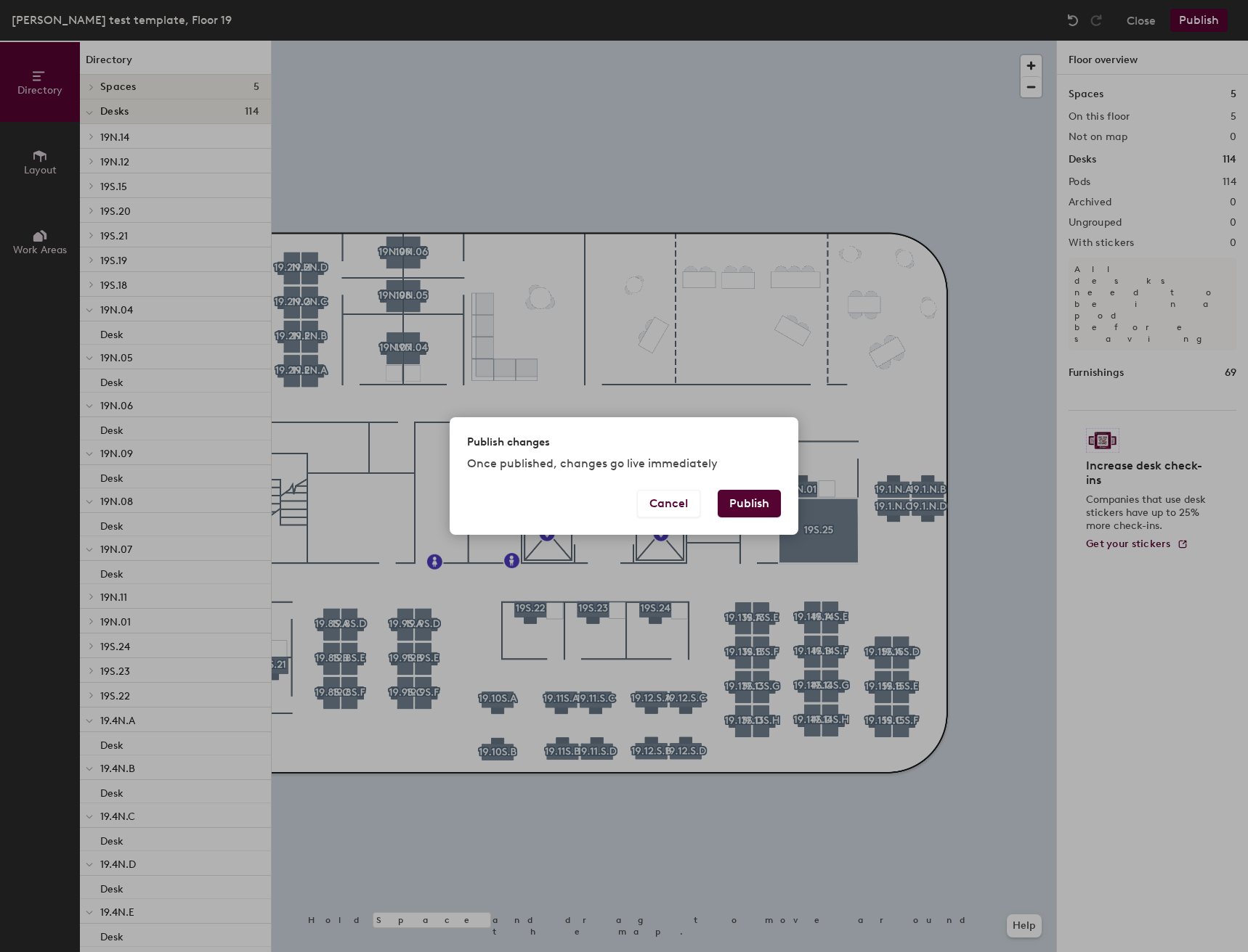
click at [761, 506] on button "Publish" at bounding box center [749, 503] width 63 height 27
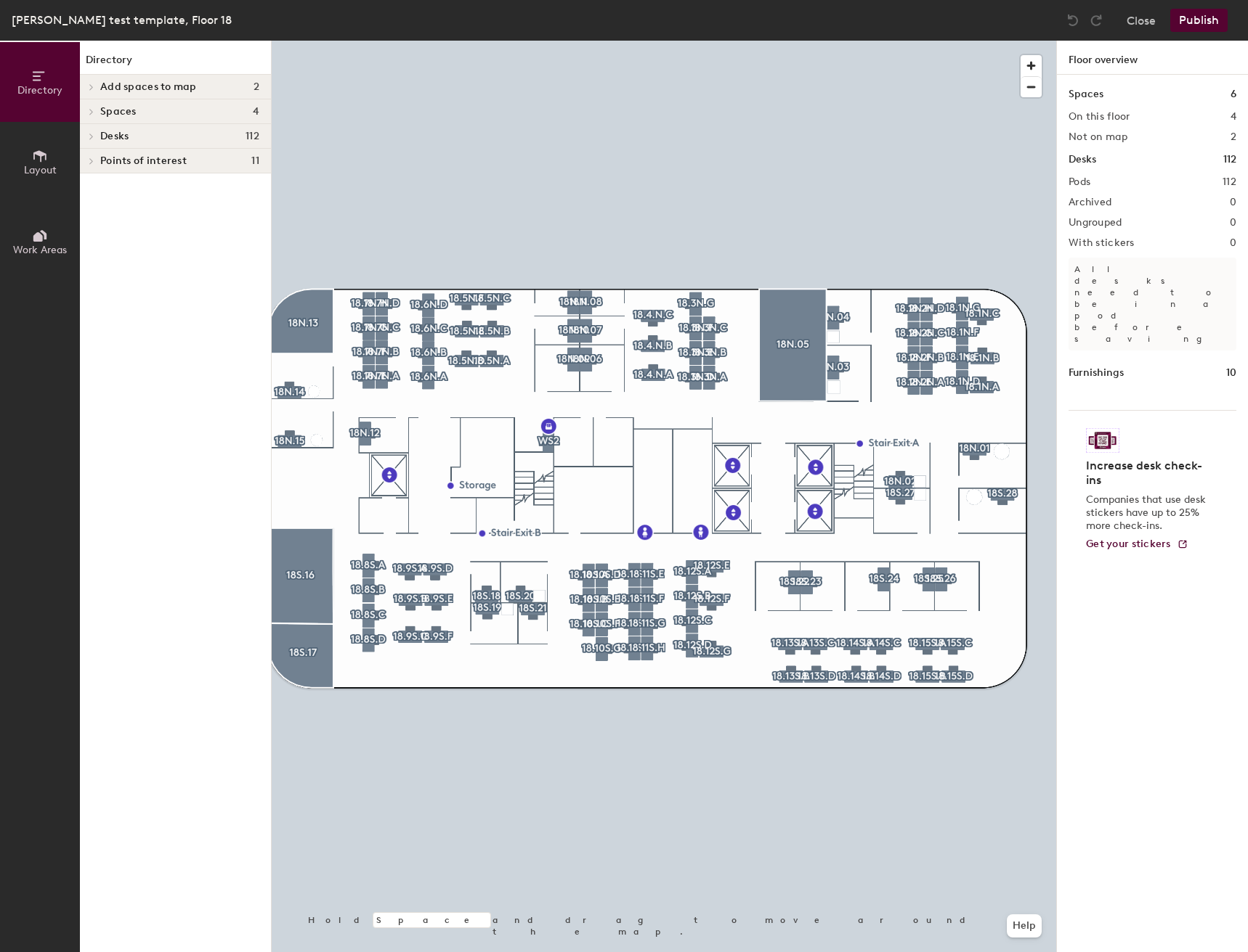
click at [1208, 24] on button "Publish" at bounding box center [1198, 20] width 57 height 23
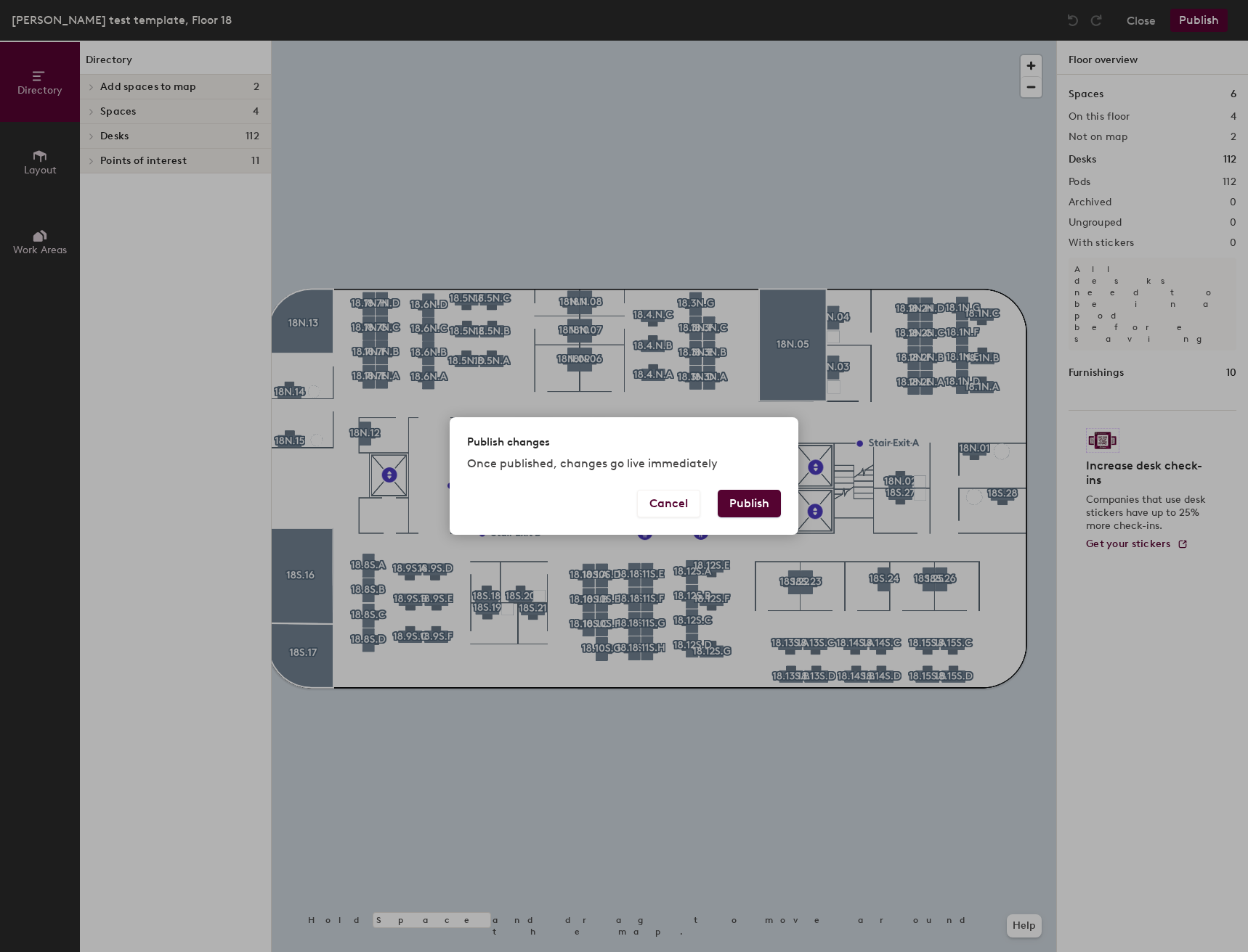
click at [751, 499] on button "Publish" at bounding box center [749, 503] width 63 height 27
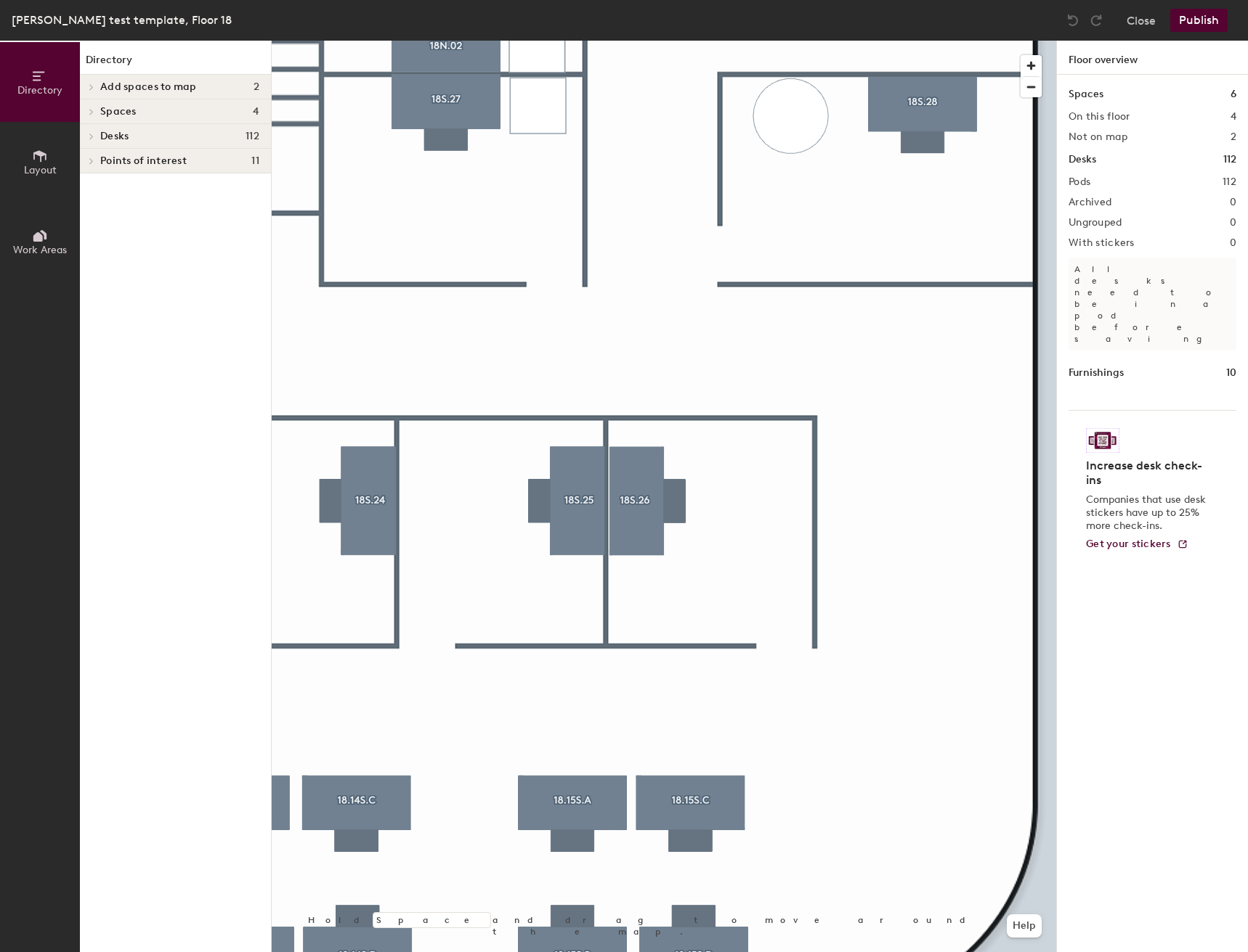
click at [36, 160] on icon at bounding box center [40, 156] width 16 height 16
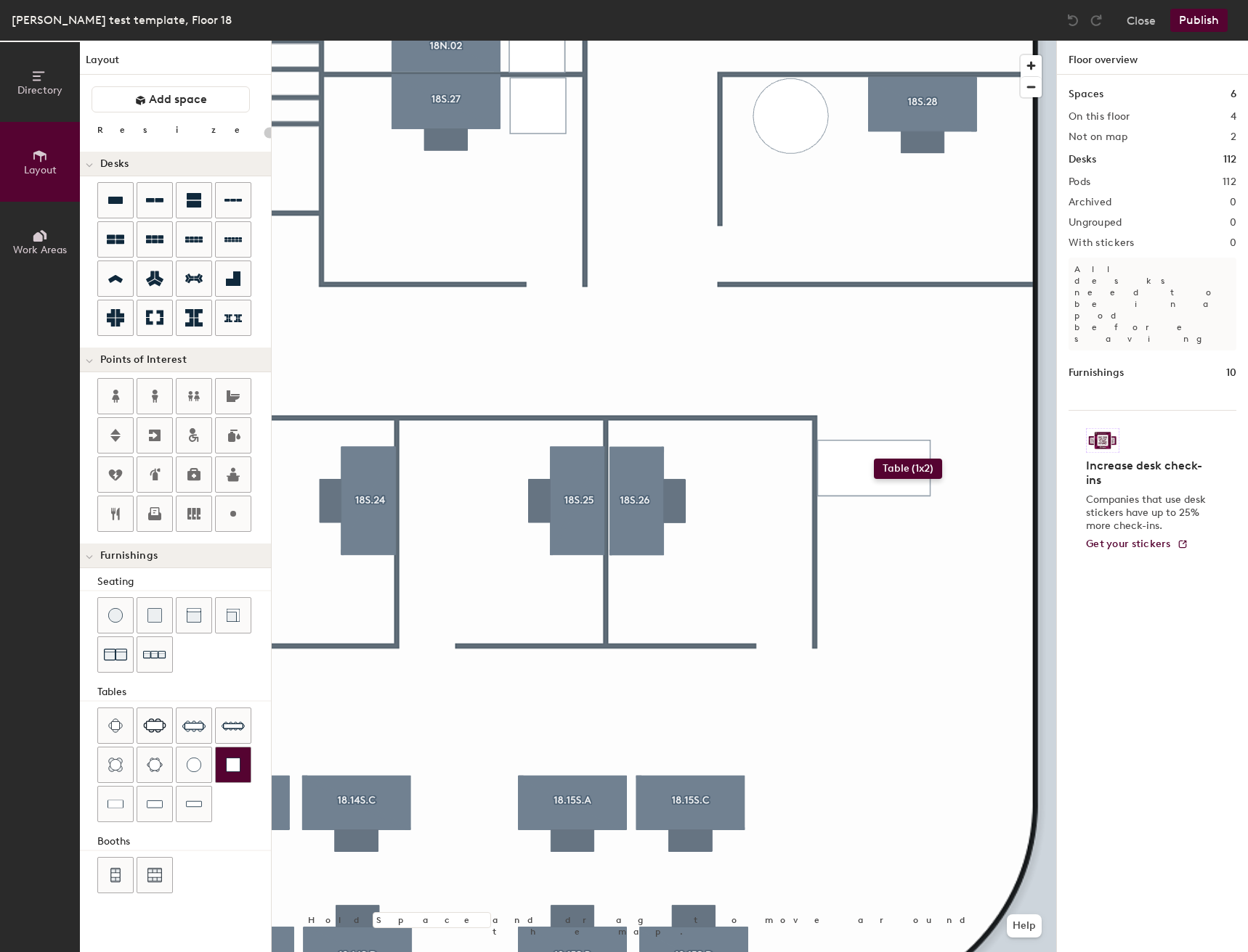
click at [874, 459] on div "Directory Layout Work Areas Layout Add space Resize Desks Points of Interest Fu…" at bounding box center [624, 496] width 1248 height 912
click at [873, 563] on div "Directory Layout Work Areas Layout Add space Resize Desks Points of Interest Fu…" at bounding box center [624, 496] width 1248 height 912
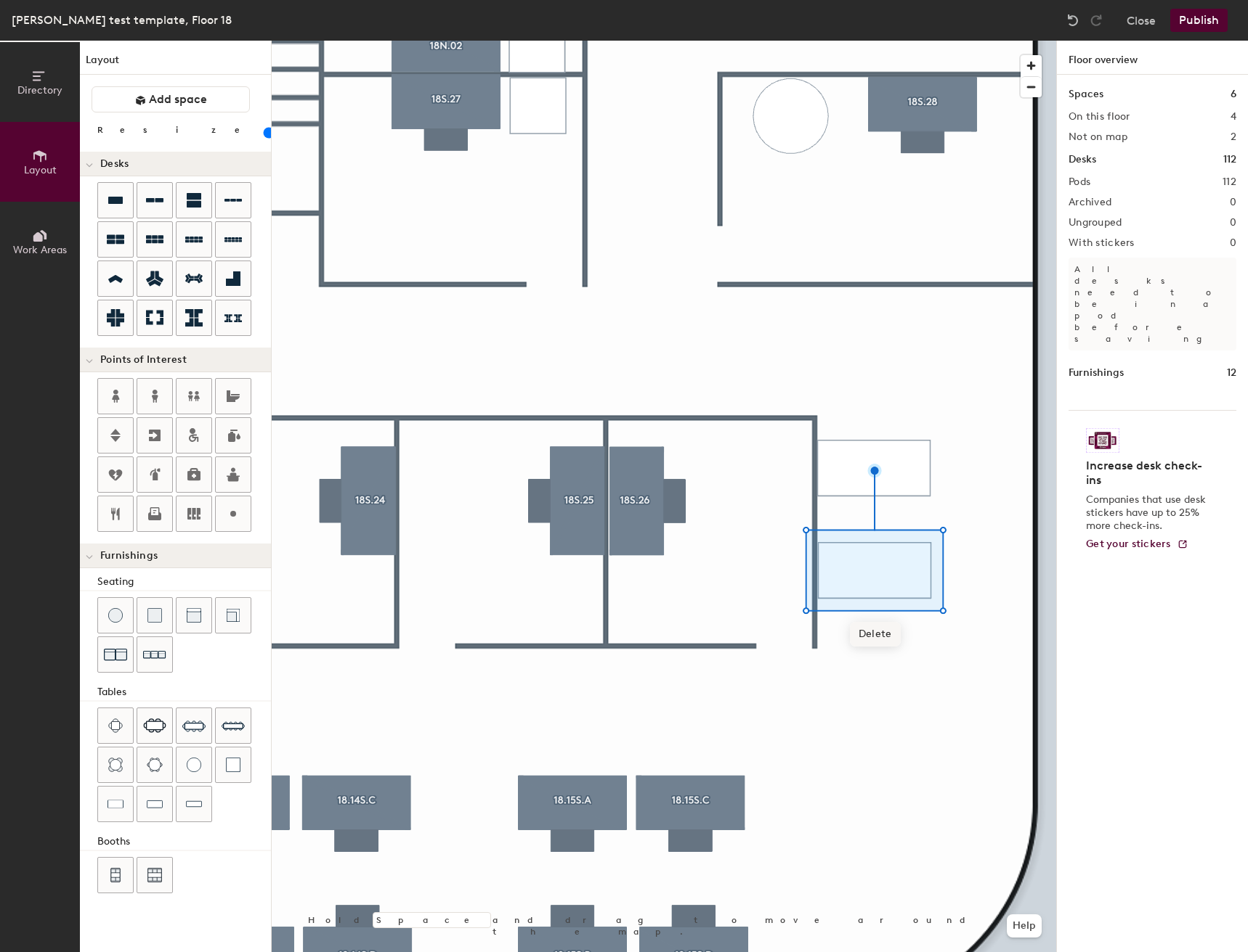
drag, startPoint x: 119, startPoint y: 808, endPoint x: 898, endPoint y: 634, distance: 798.2
click at [931, 41] on div at bounding box center [663, 41] width 784 height 0
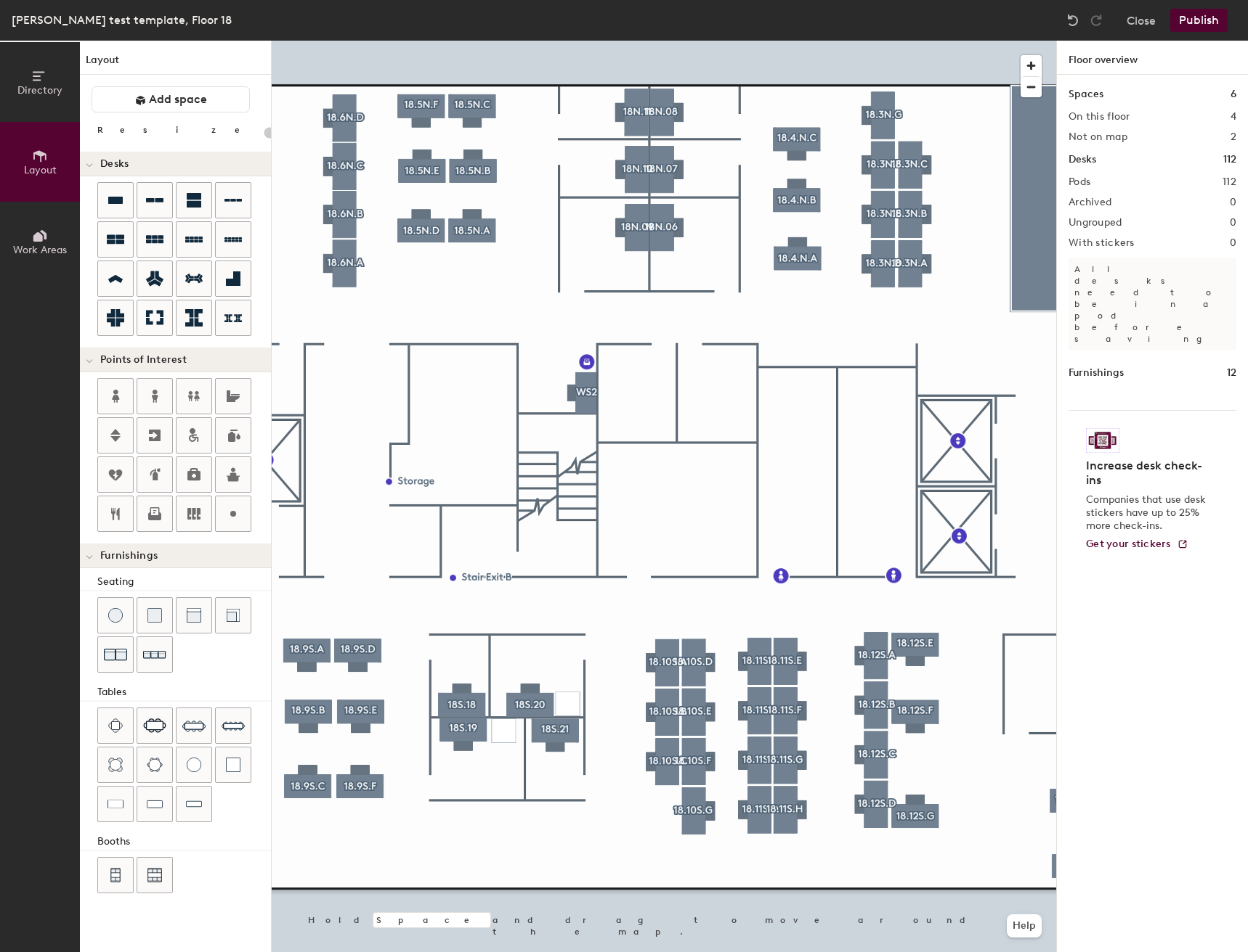
click at [1204, 27] on button "Publish" at bounding box center [1198, 20] width 57 height 23
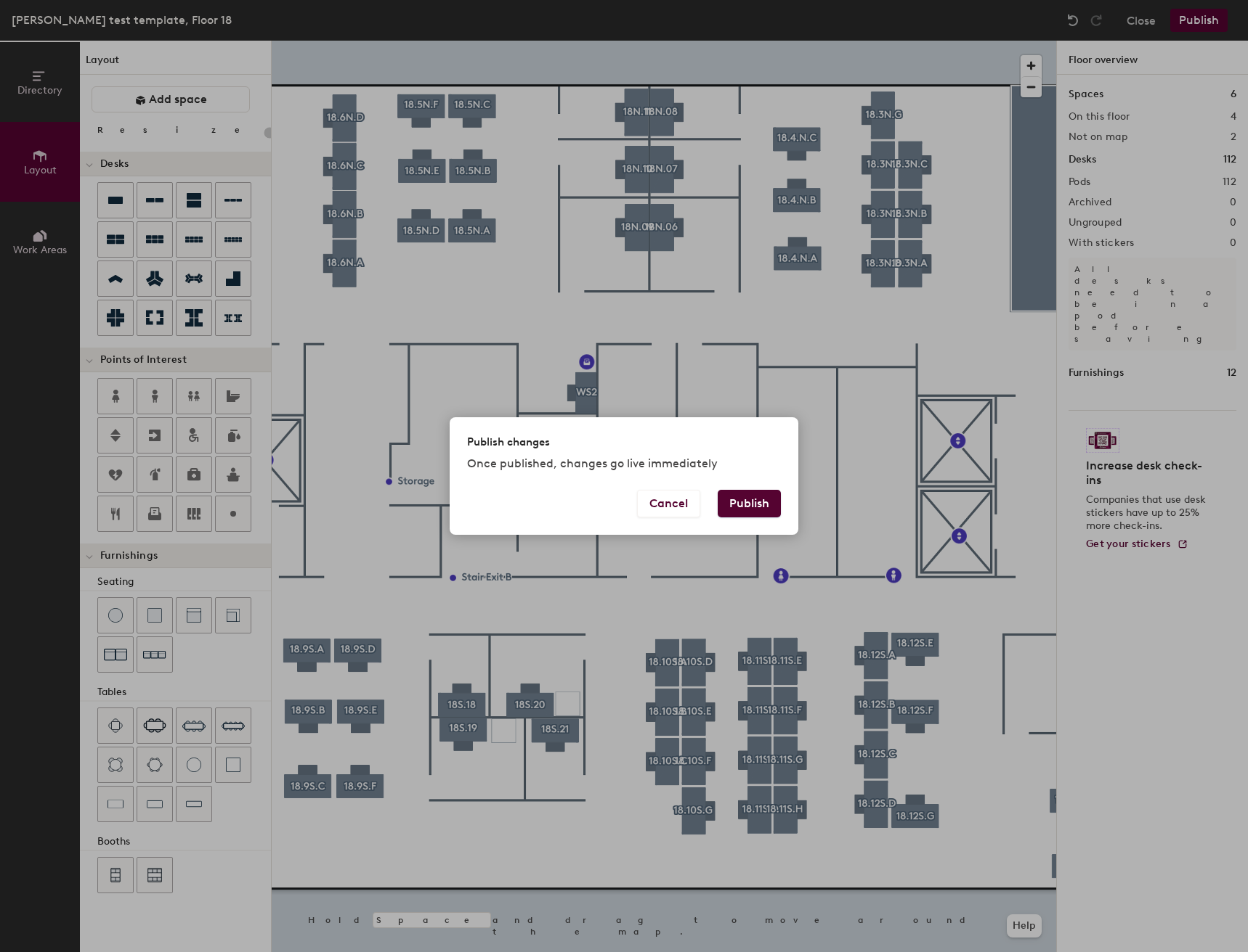
click at [753, 510] on button "Publish" at bounding box center [749, 503] width 63 height 27
type input "20"
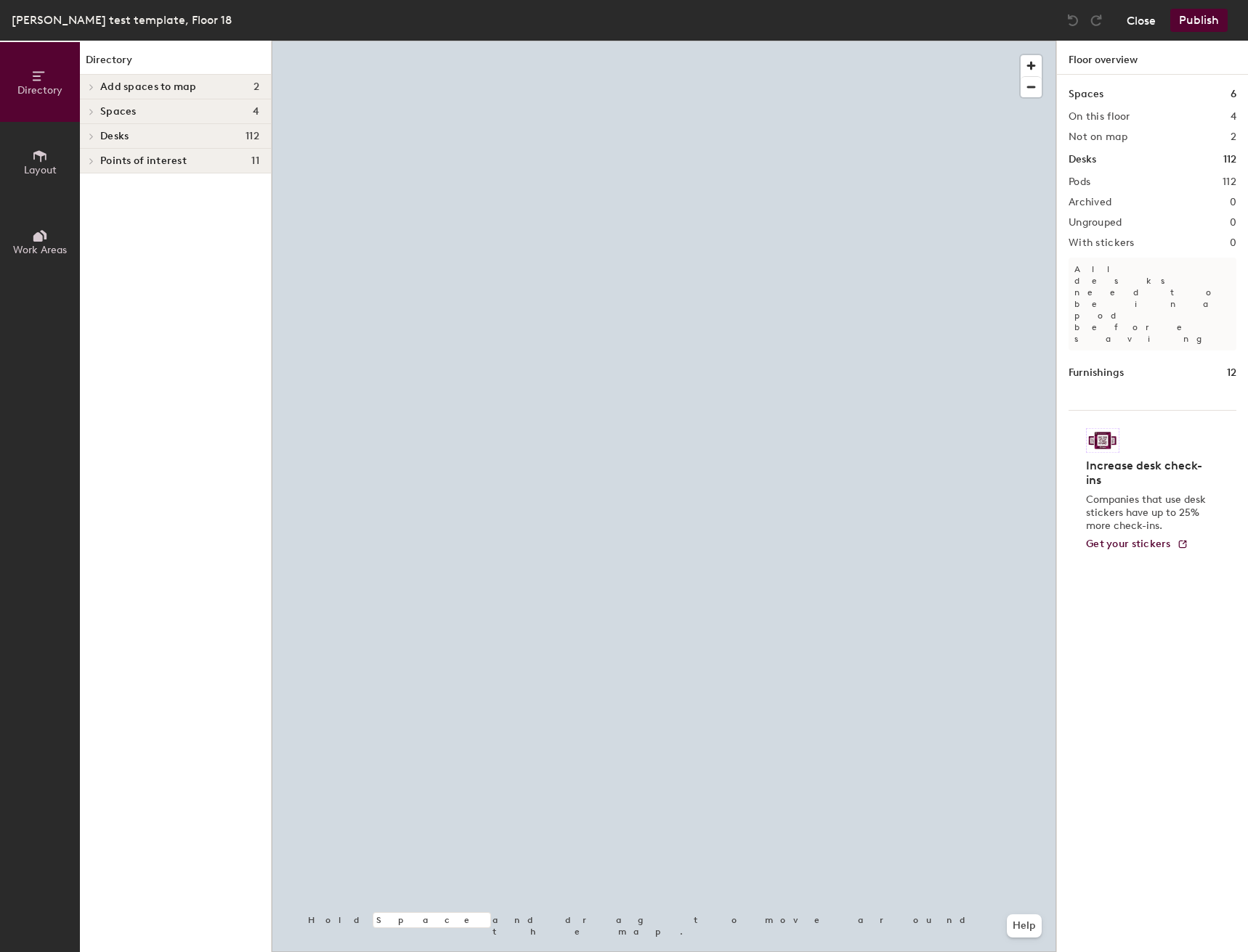
click at [1137, 28] on button "Close" at bounding box center [1140, 20] width 29 height 23
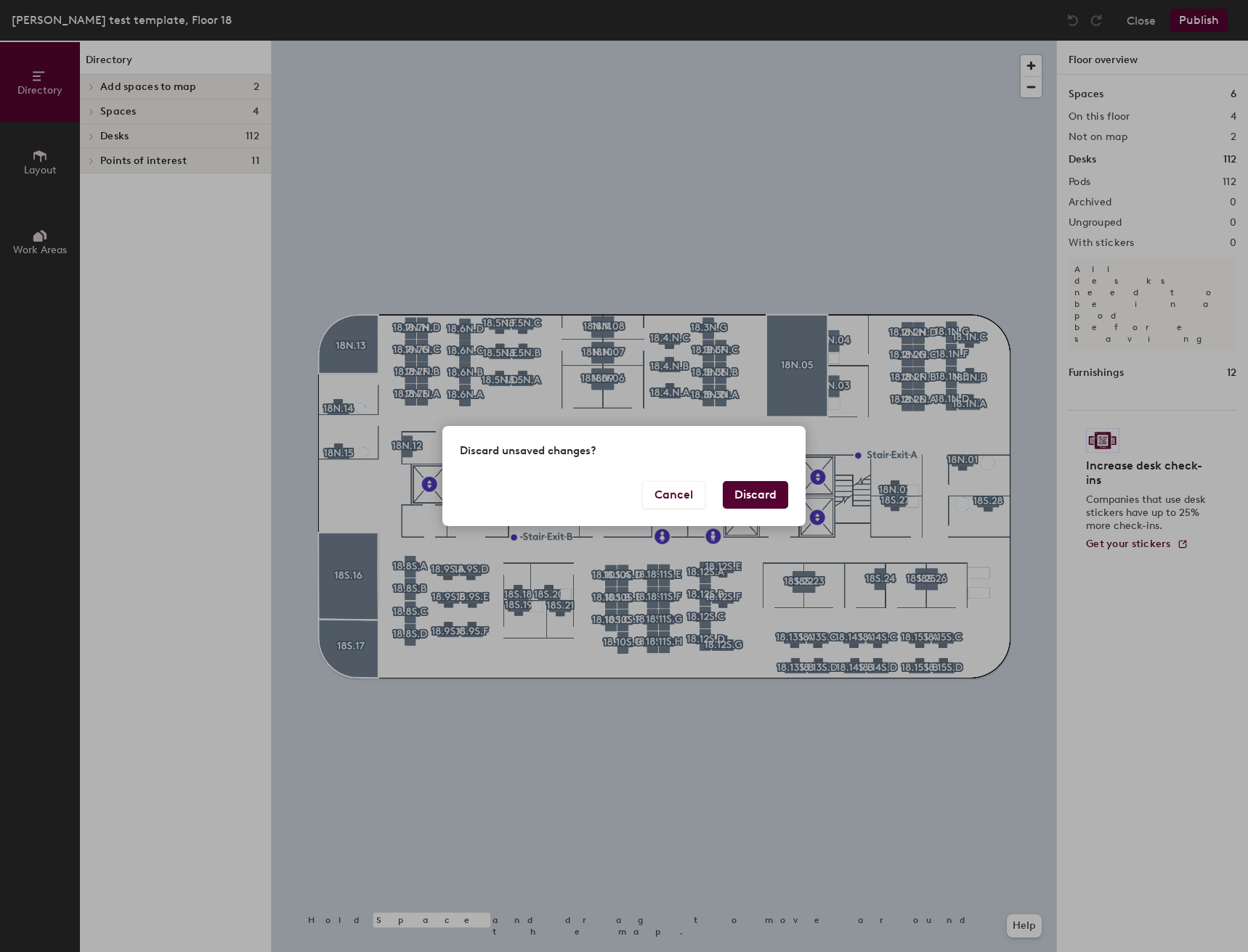
click at [768, 507] on button "Discard" at bounding box center [754, 494] width 65 height 27
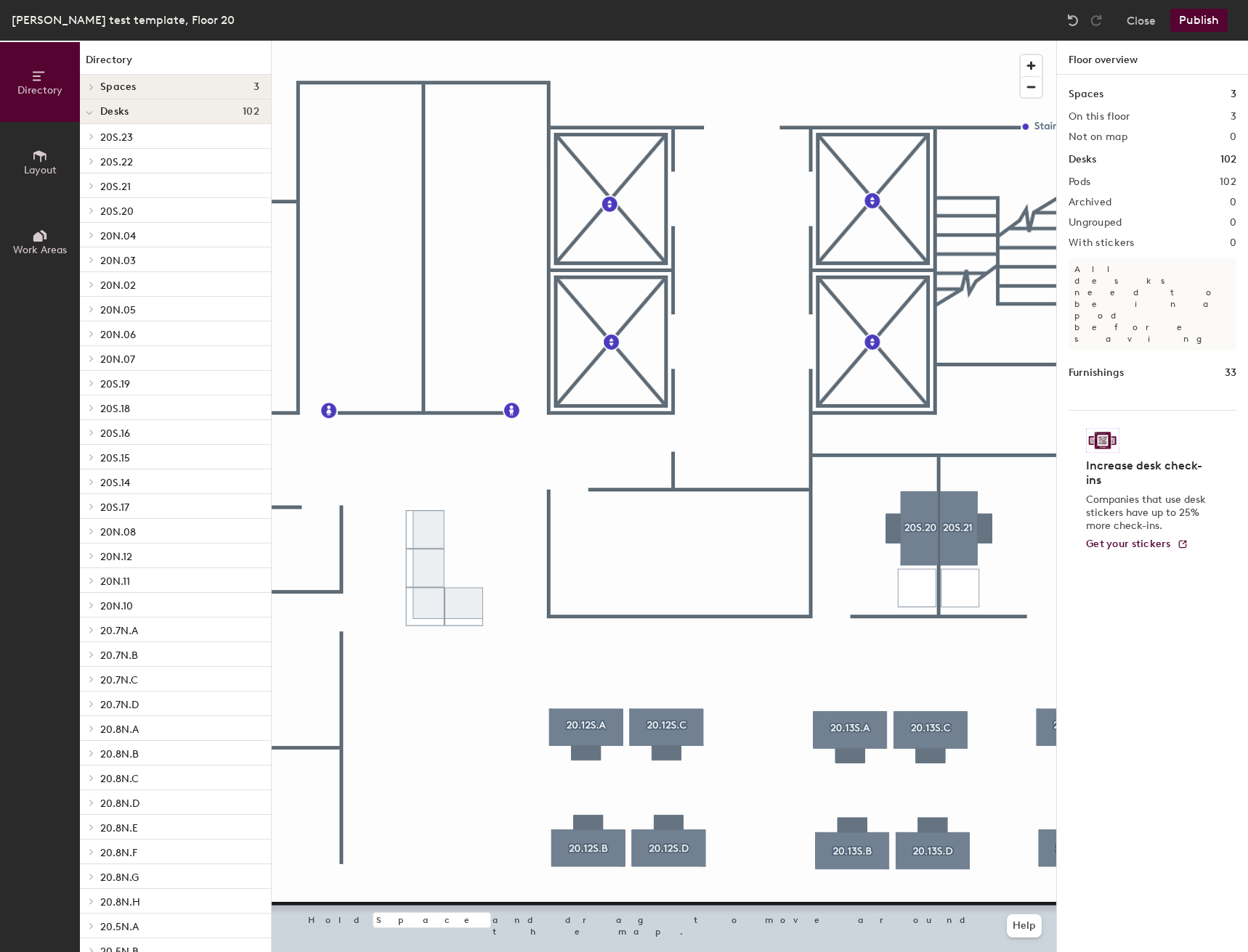
click at [18, 158] on button "Layout" at bounding box center [40, 162] width 80 height 79
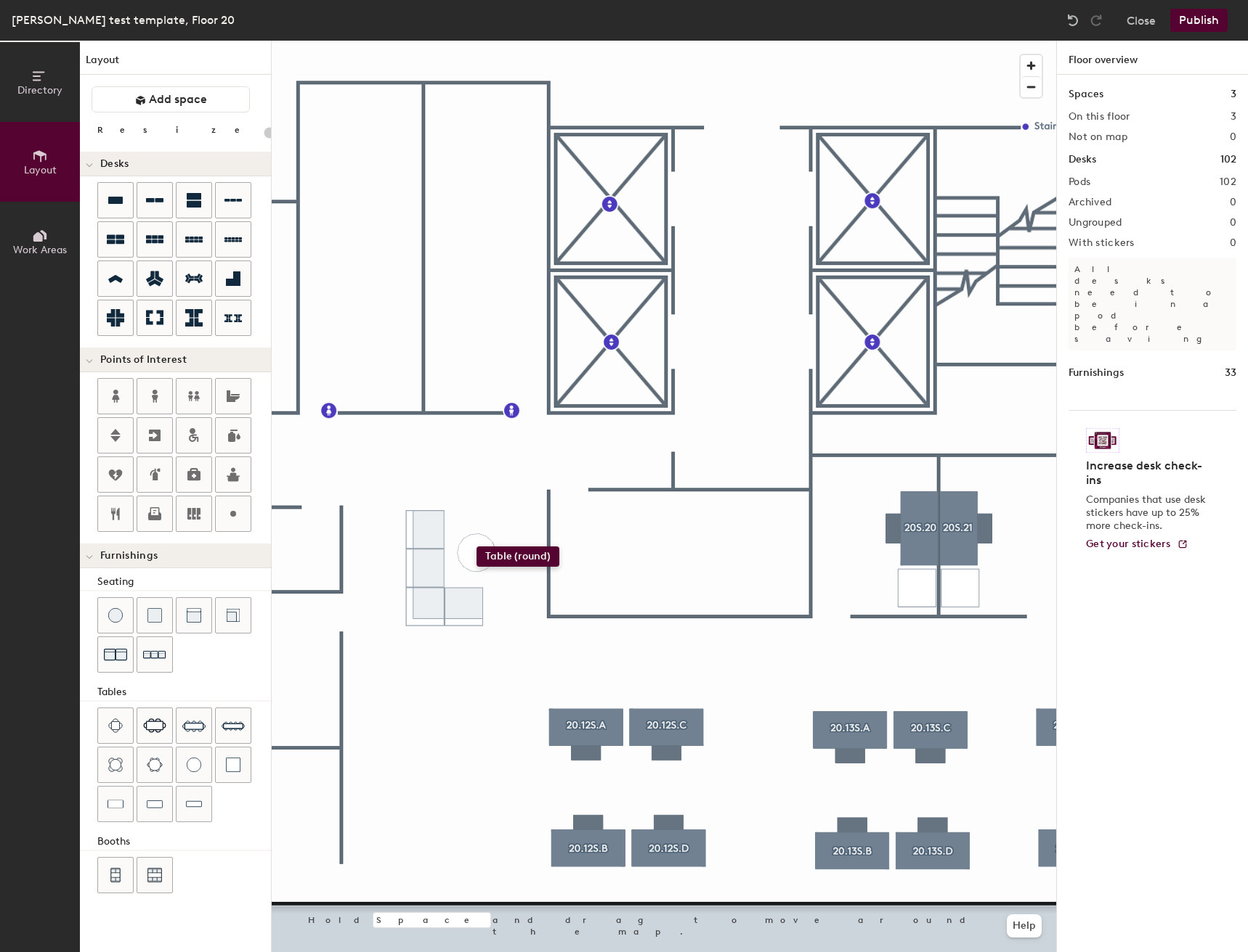
click at [476, 547] on div "Directory Layout Work Areas Layout Add space Resize Desks Points of Interest Fu…" at bounding box center [624, 496] width 1248 height 912
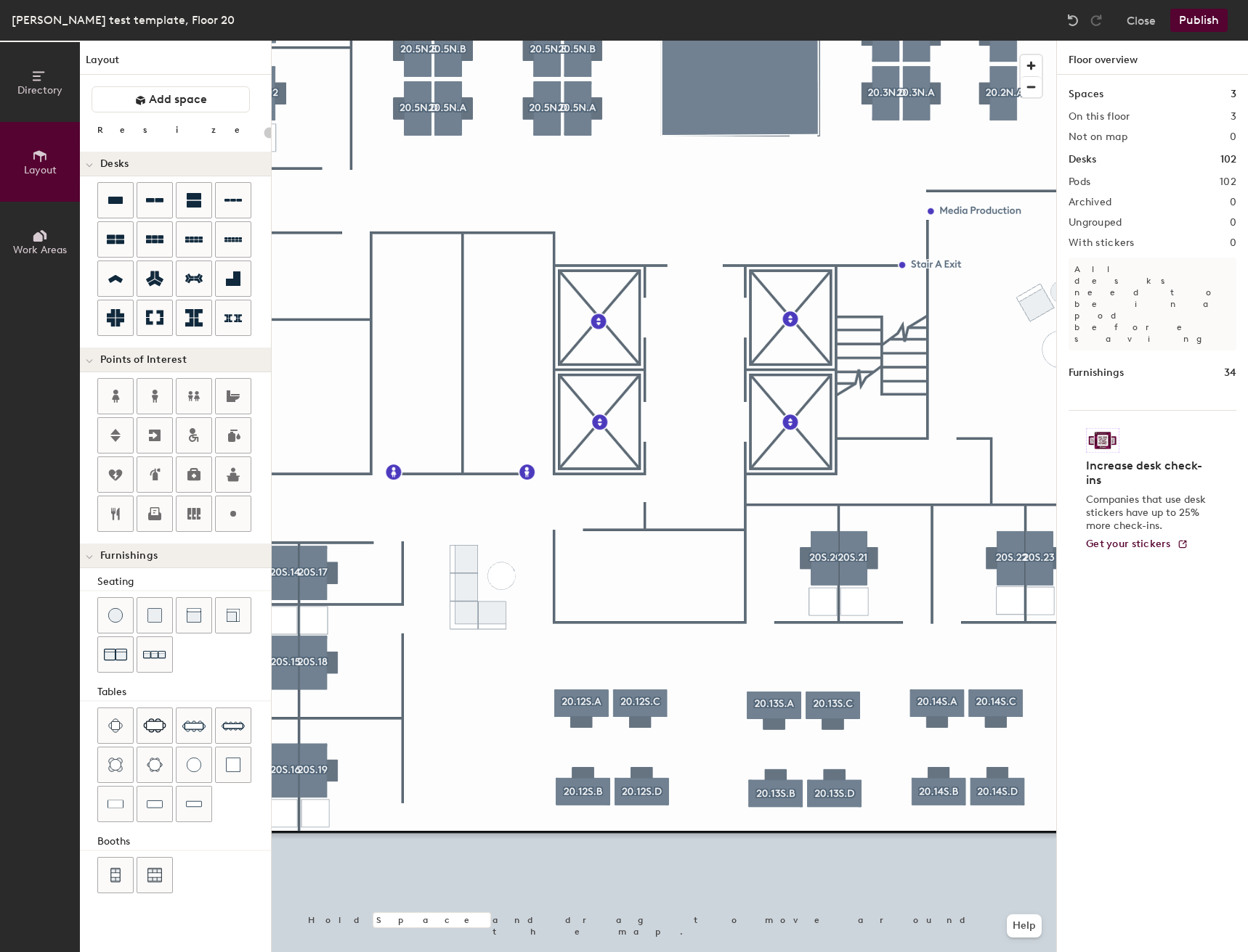
type input "20"
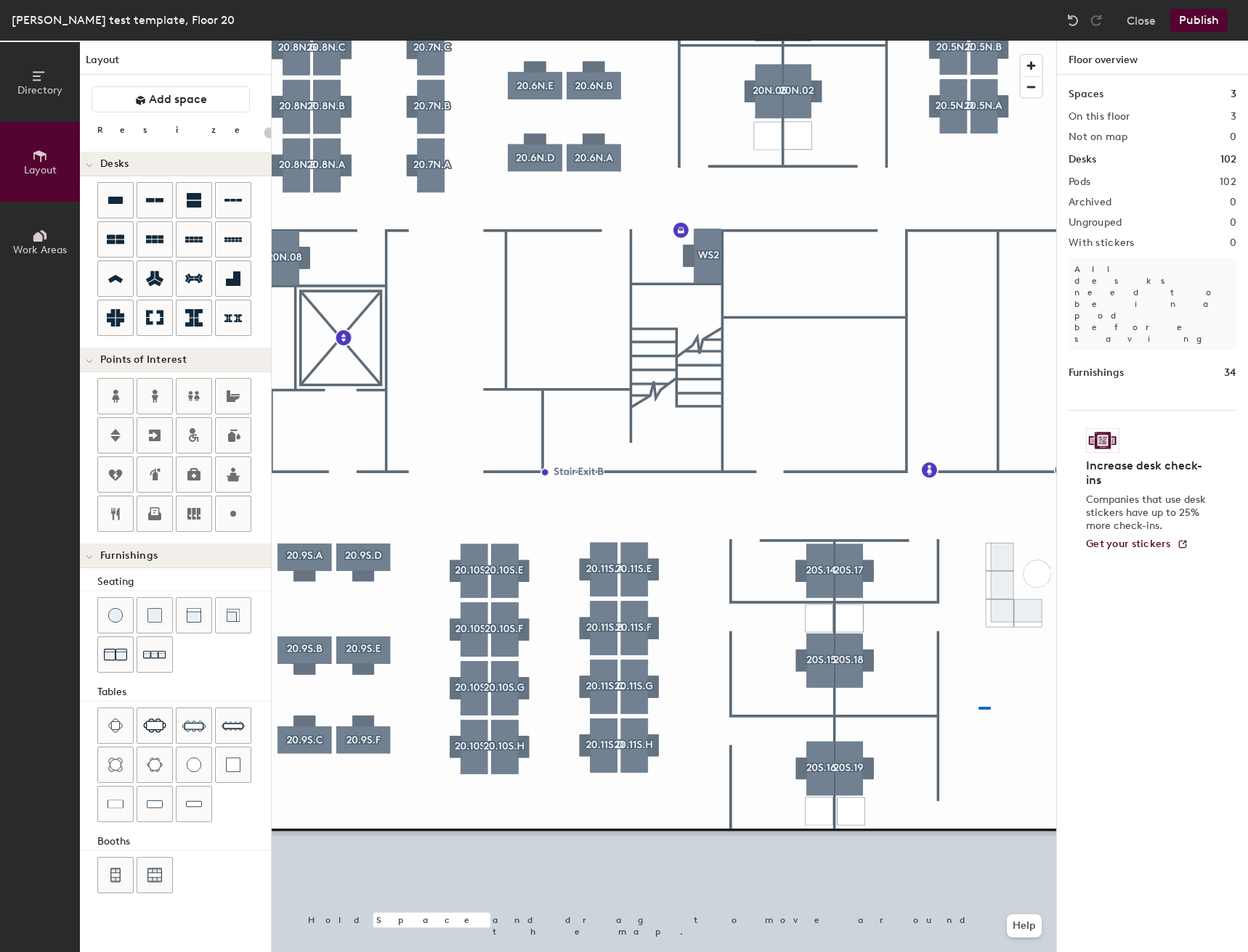
drag, startPoint x: 184, startPoint y: 763, endPoint x: 1228, endPoint y: 818, distance: 1045.4
click at [977, 41] on div at bounding box center [663, 41] width 784 height 0
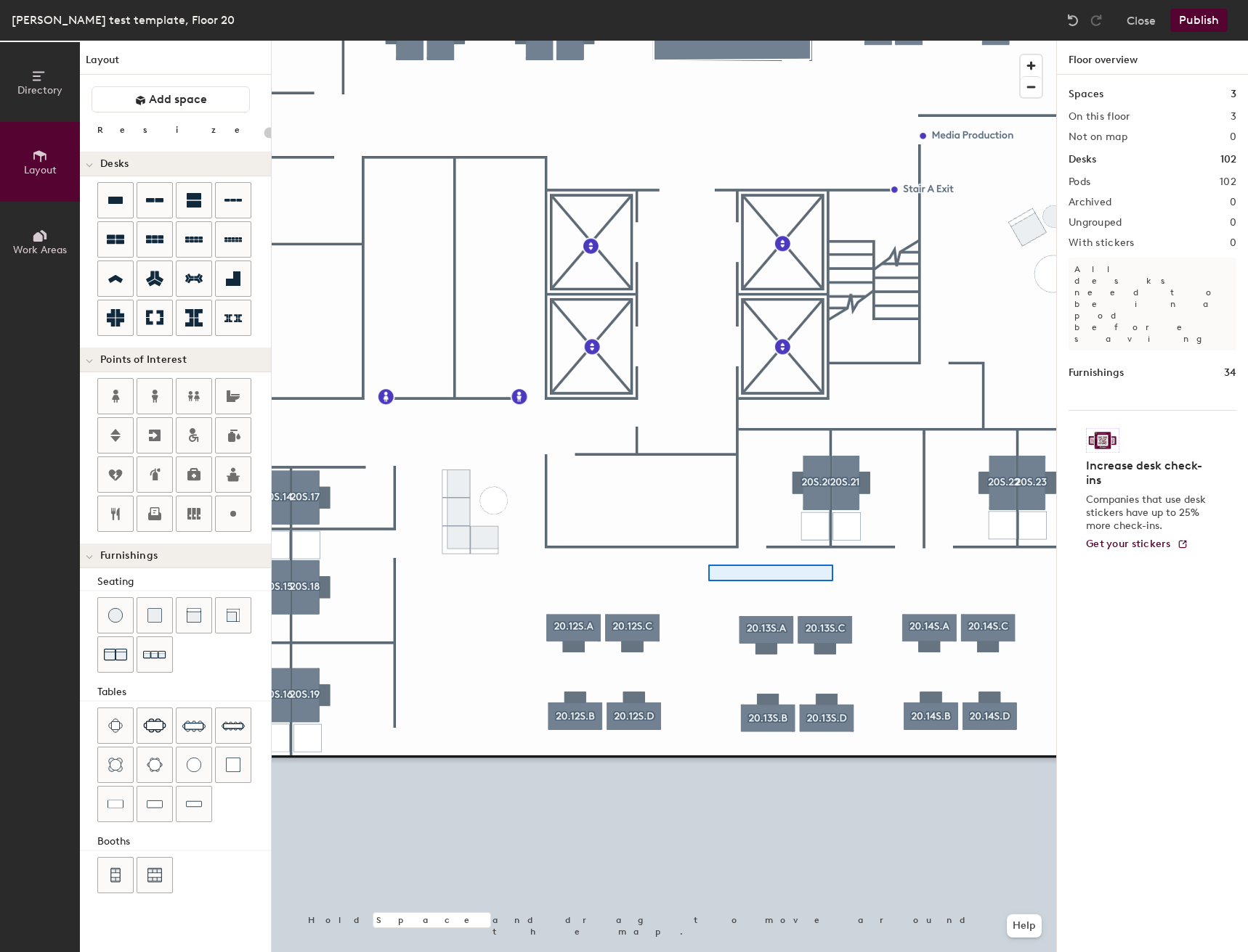
click at [707, 41] on div at bounding box center [663, 41] width 784 height 0
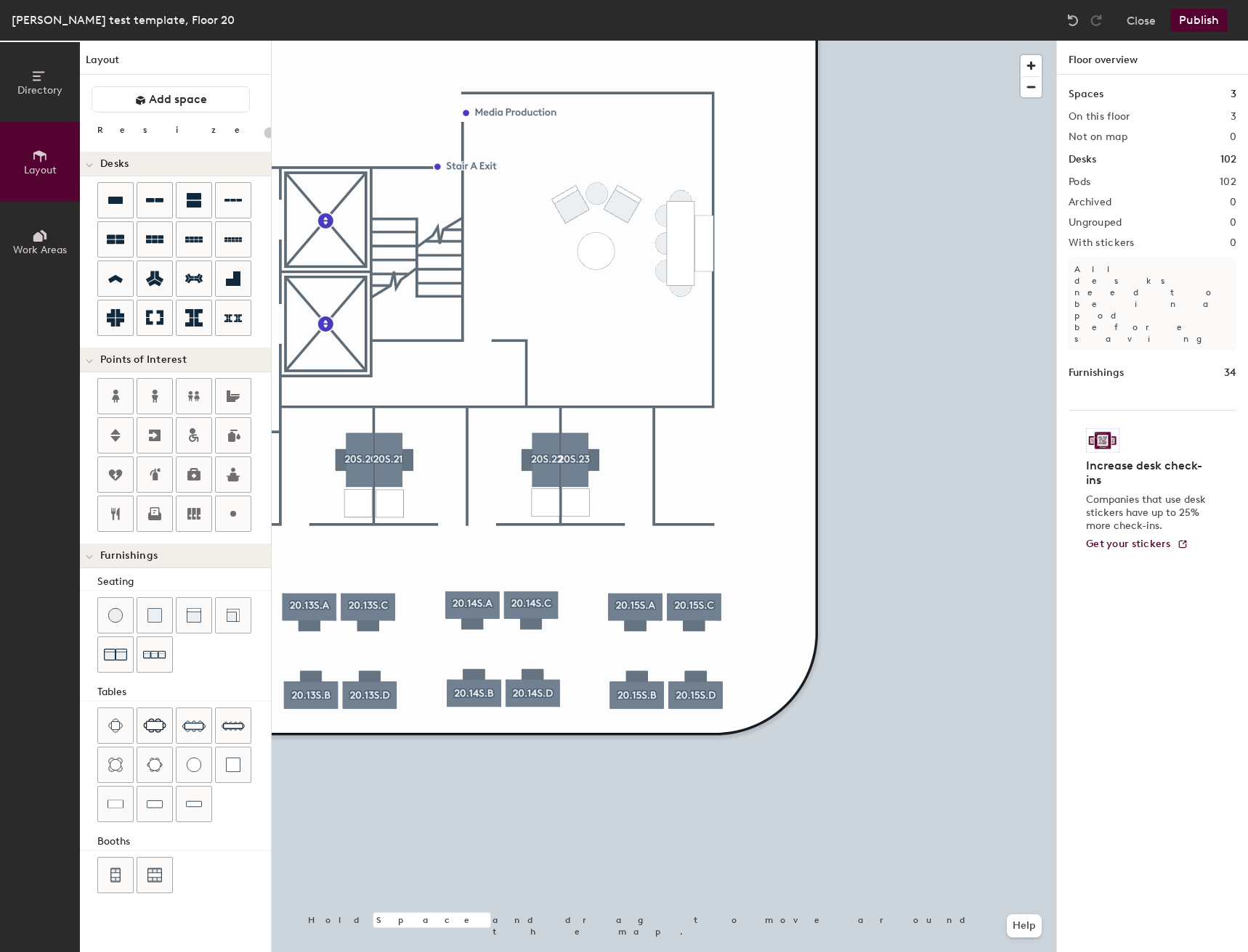
click at [25, 82] on button "Directory" at bounding box center [40, 81] width 80 height 79
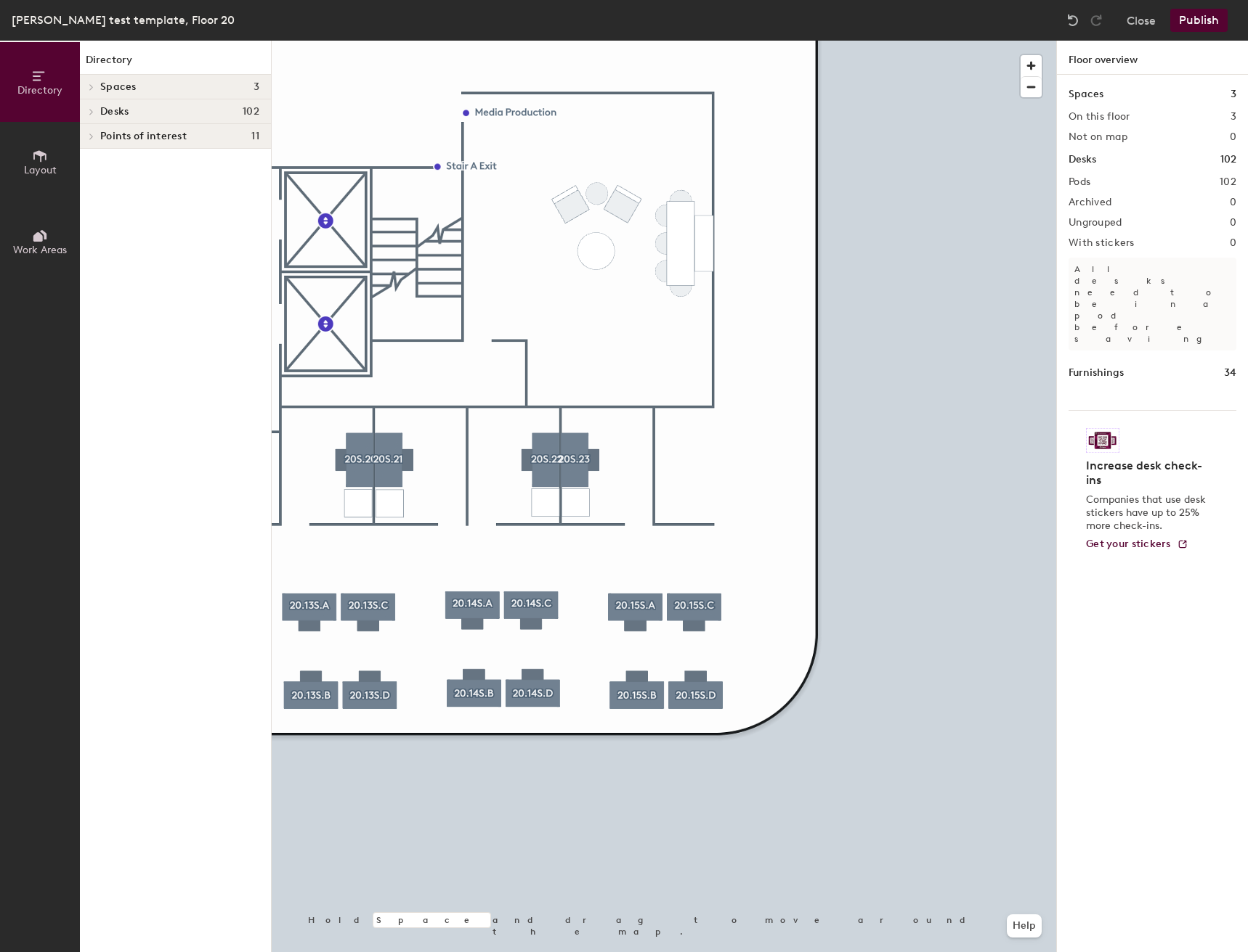
click at [36, 178] on button "Layout" at bounding box center [40, 162] width 80 height 79
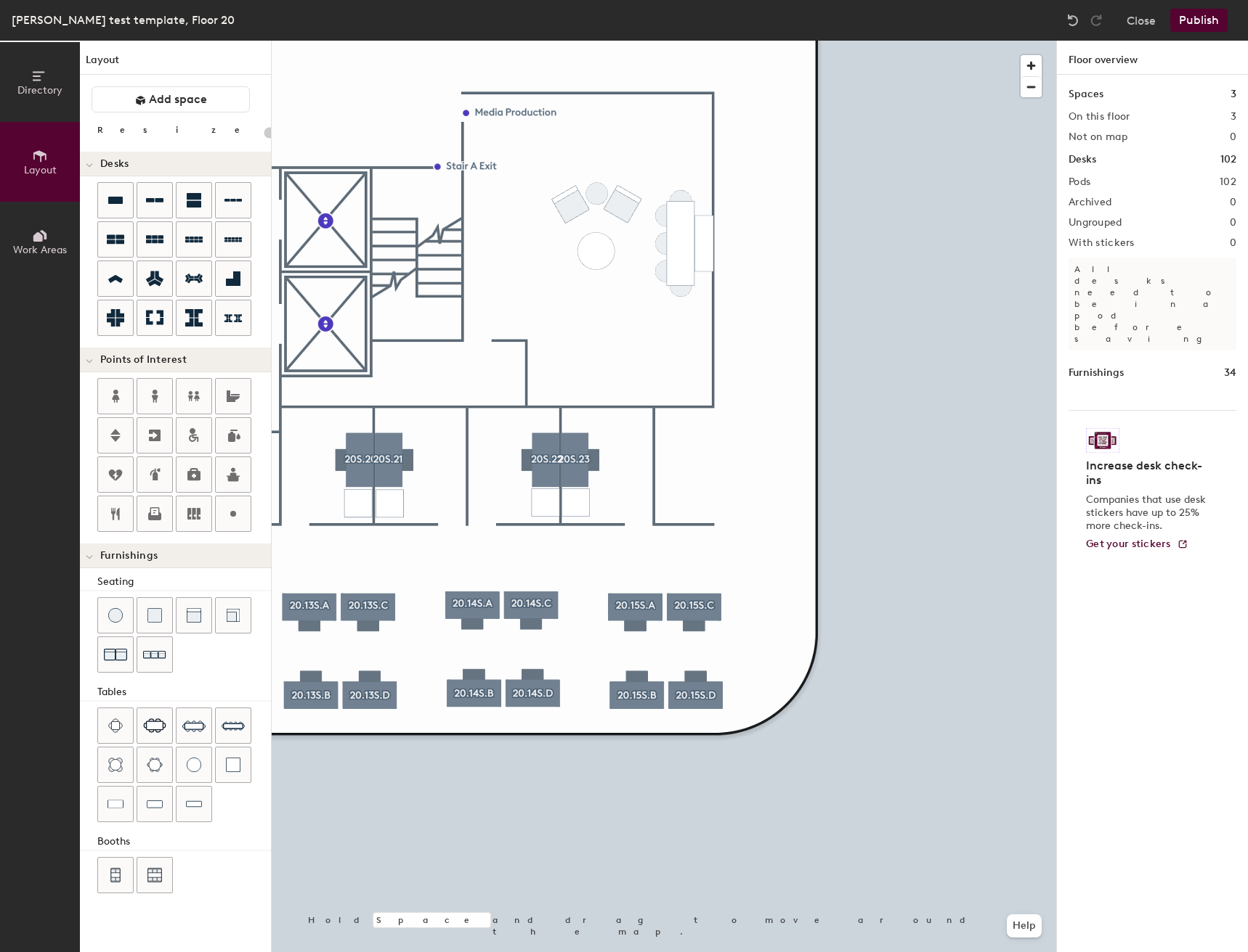
click at [36, 238] on icon at bounding box center [38, 238] width 10 height 10
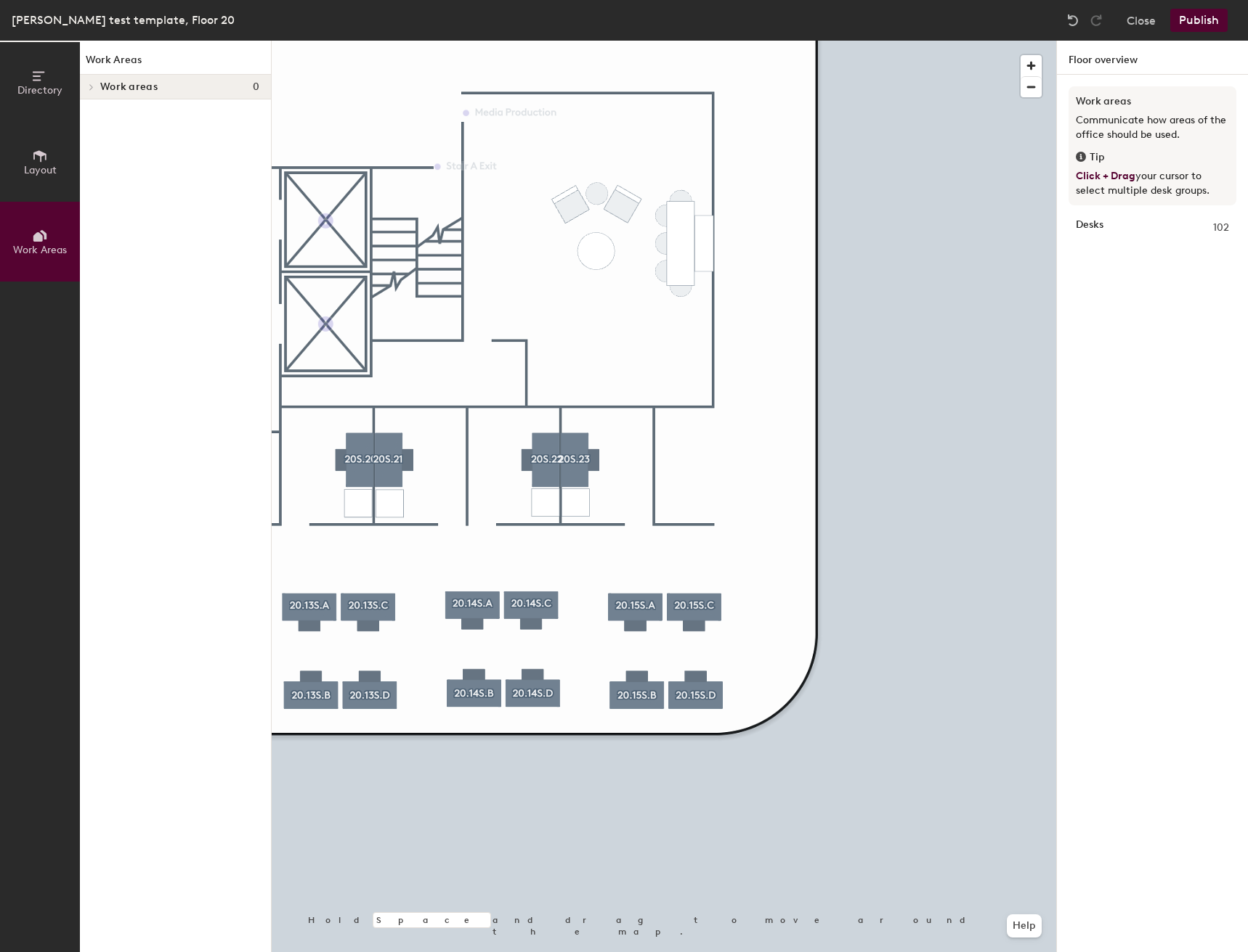
click at [35, 183] on button "Layout" at bounding box center [40, 162] width 80 height 79
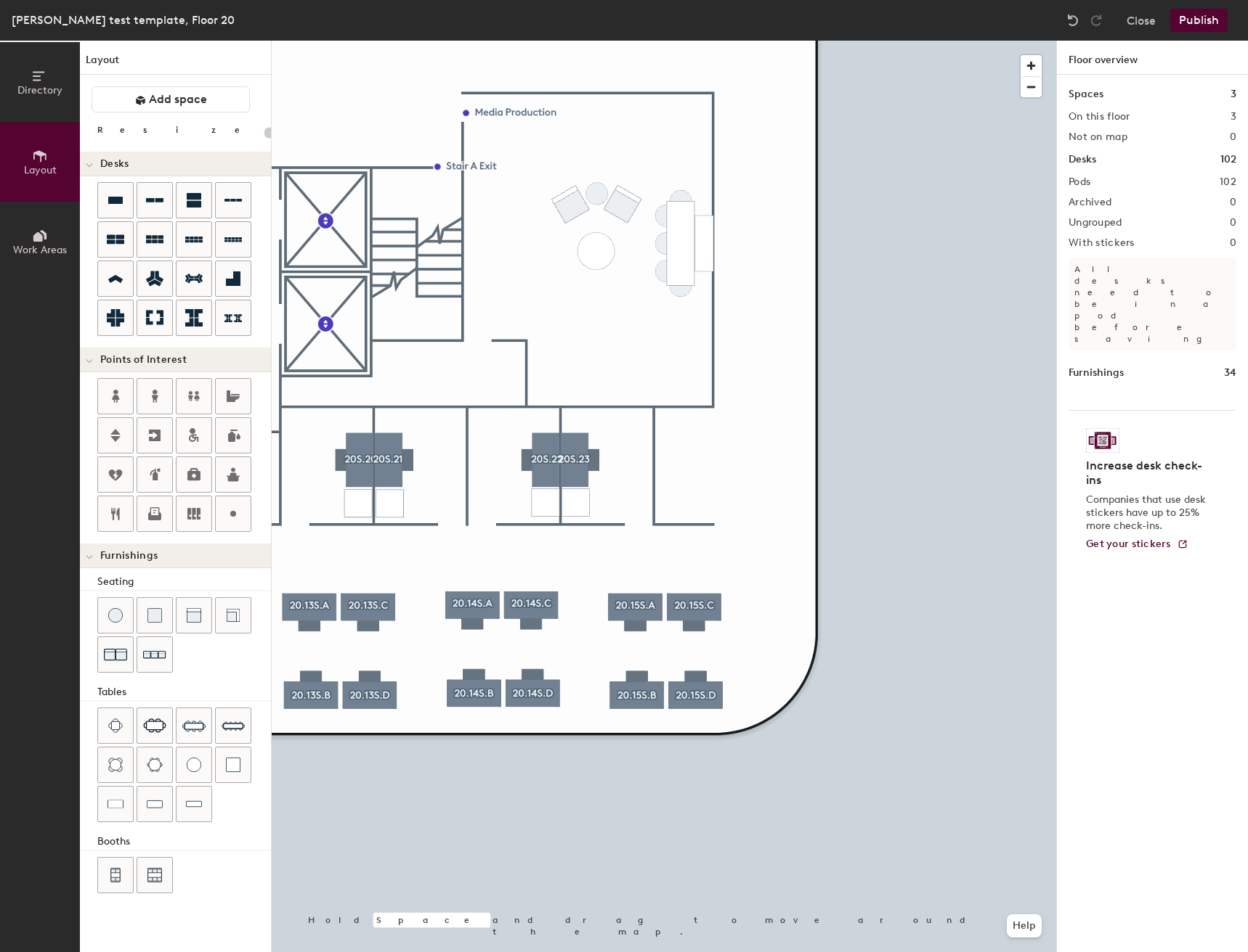
click at [666, 466] on div "Directory Layout Work Areas Layout Add space Resize Desks Points of Interest Fu…" at bounding box center [624, 496] width 1248 height 912
click at [687, 498] on span "Done" at bounding box center [690, 498] width 43 height 24
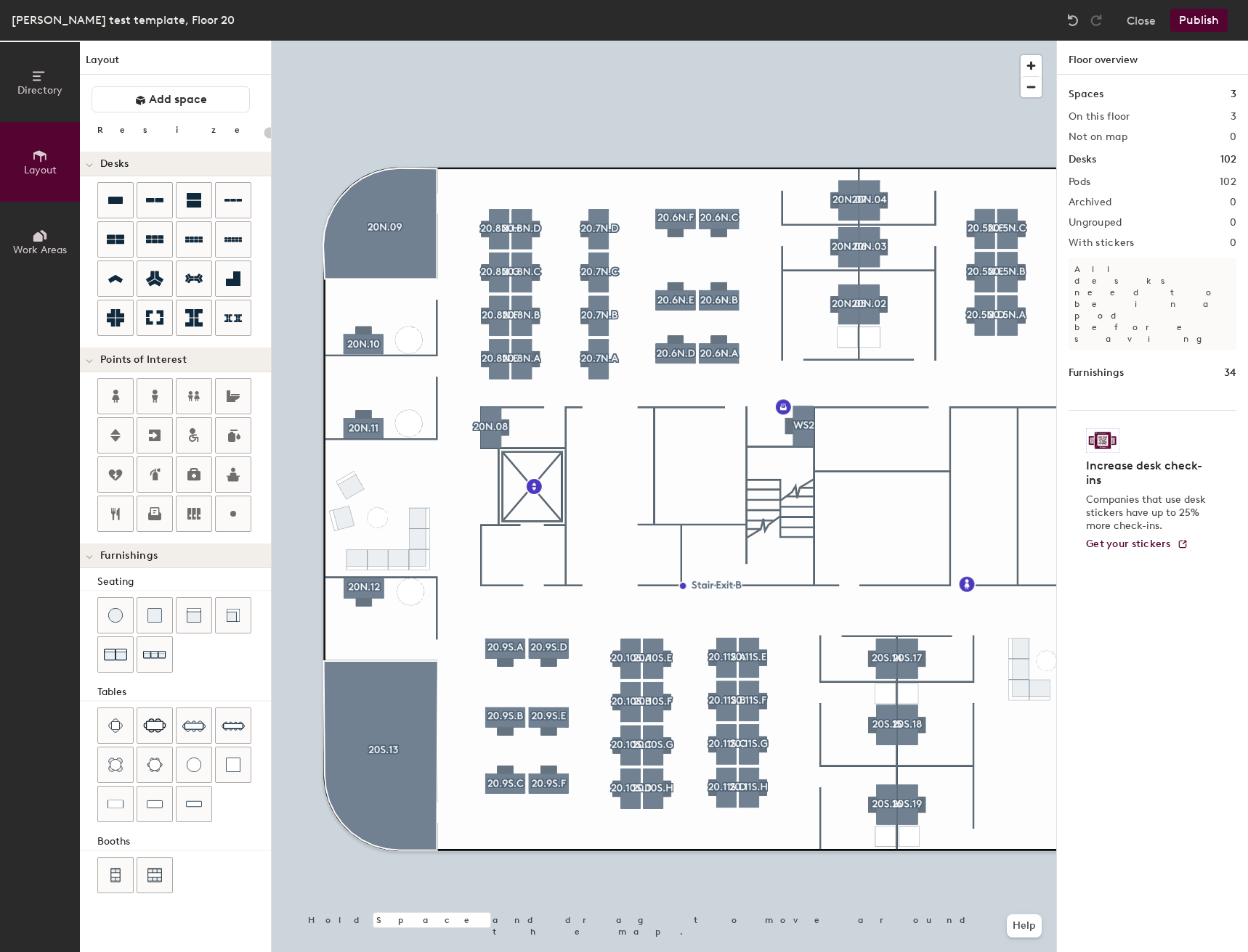
click at [1207, 16] on button "Publish" at bounding box center [1198, 20] width 57 height 23
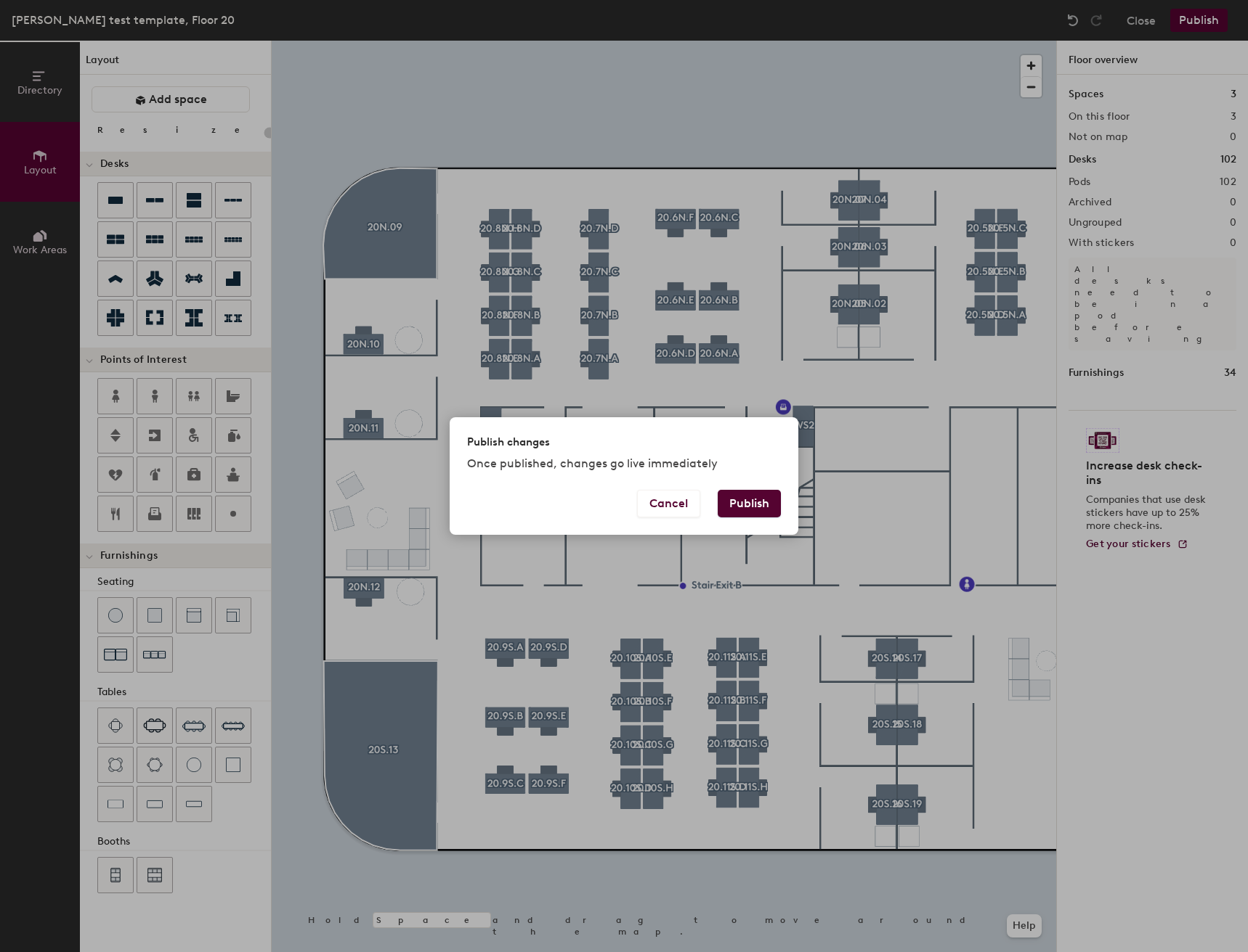
click at [756, 516] on button "Publish" at bounding box center [749, 503] width 63 height 27
type input "20"
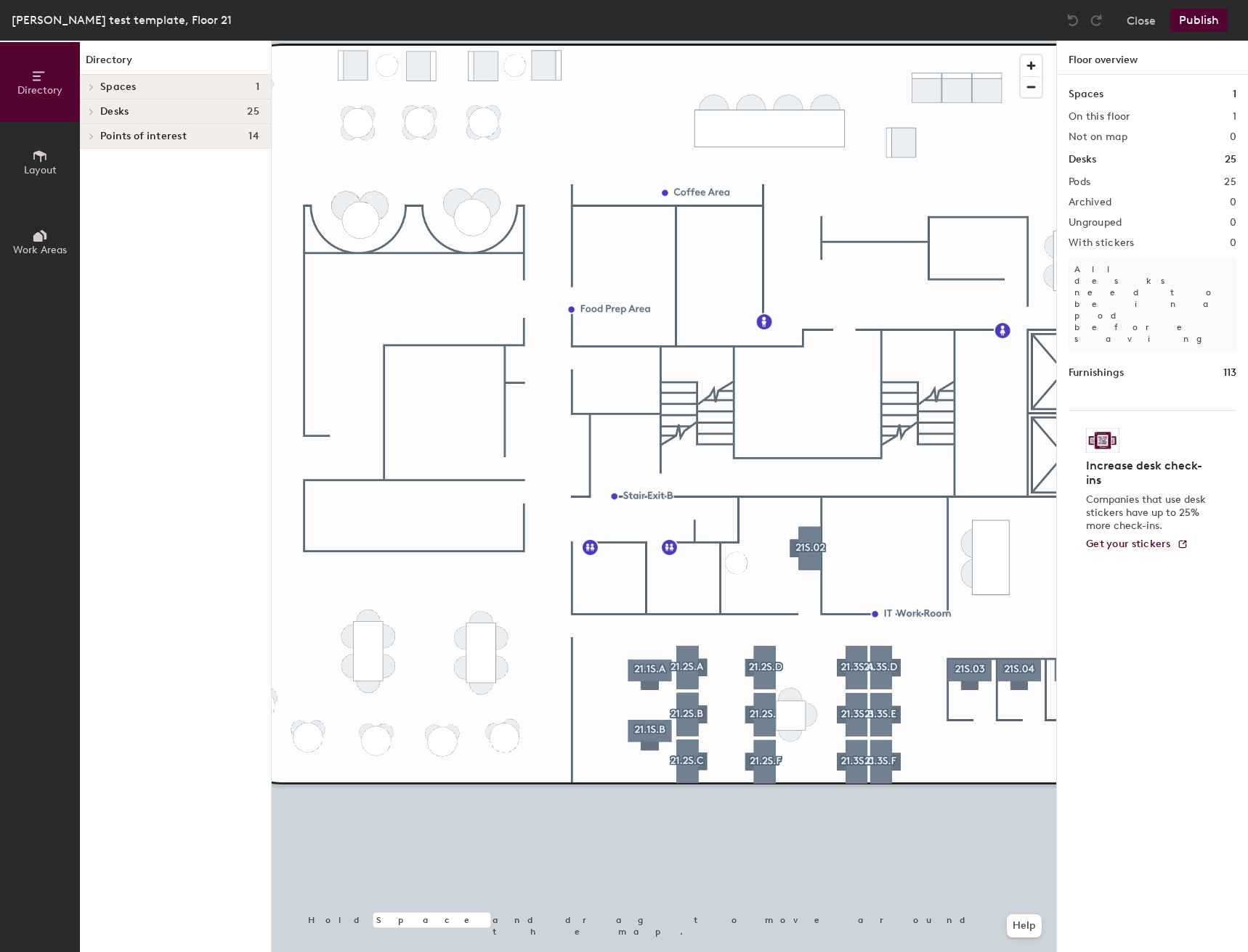
click at [20, 166] on button "Layout" at bounding box center [40, 162] width 80 height 79
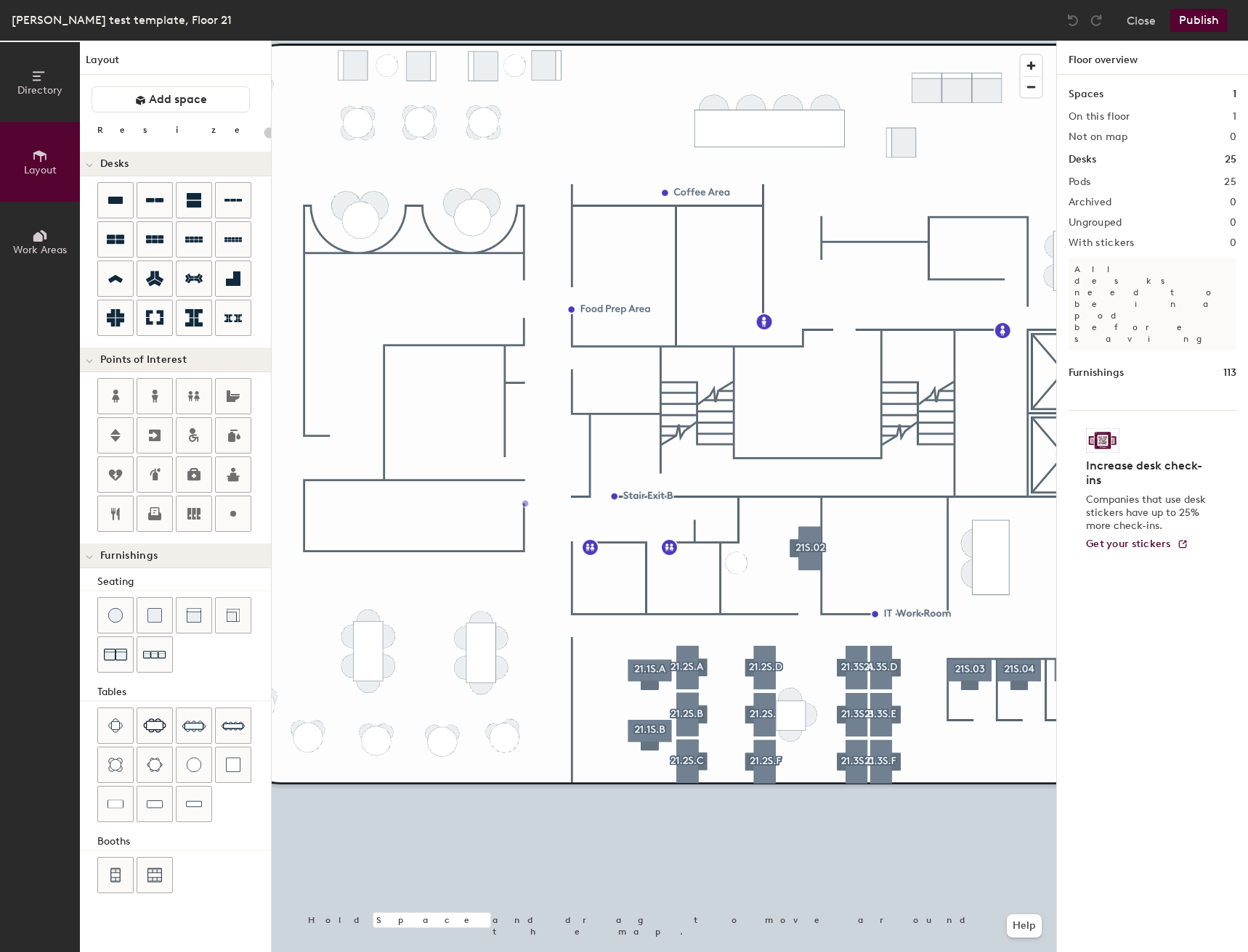
click at [525, 504] on div "Directory Layout Work Areas Layout Add space Resize Desks Points of Interest Fu…" at bounding box center [624, 496] width 1248 height 912
type input "20"
type input "Mail & Parcel Lockers"
click at [598, 540] on span "Done" at bounding box center [598, 536] width 43 height 24
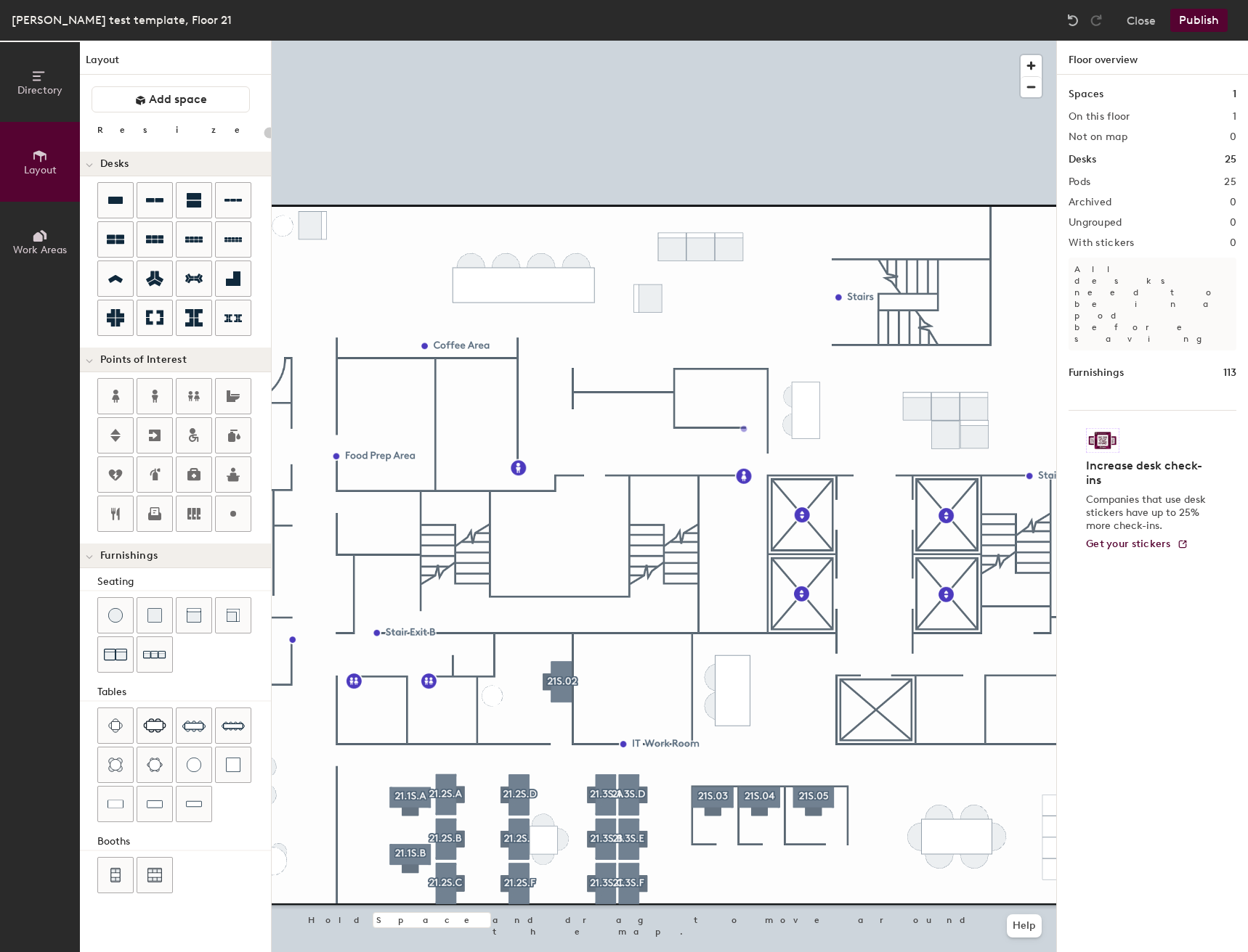
click at [744, 428] on div "Directory Layout Work Areas Layout Add space Resize Desks Points of Interest Fu…" at bounding box center [624, 496] width 1248 height 912
type input "20"
type input "Package Room"
drag, startPoint x: 224, startPoint y: 523, endPoint x: 1091, endPoint y: 779, distance: 904.0
click at [790, 41] on div at bounding box center [663, 41] width 784 height 0
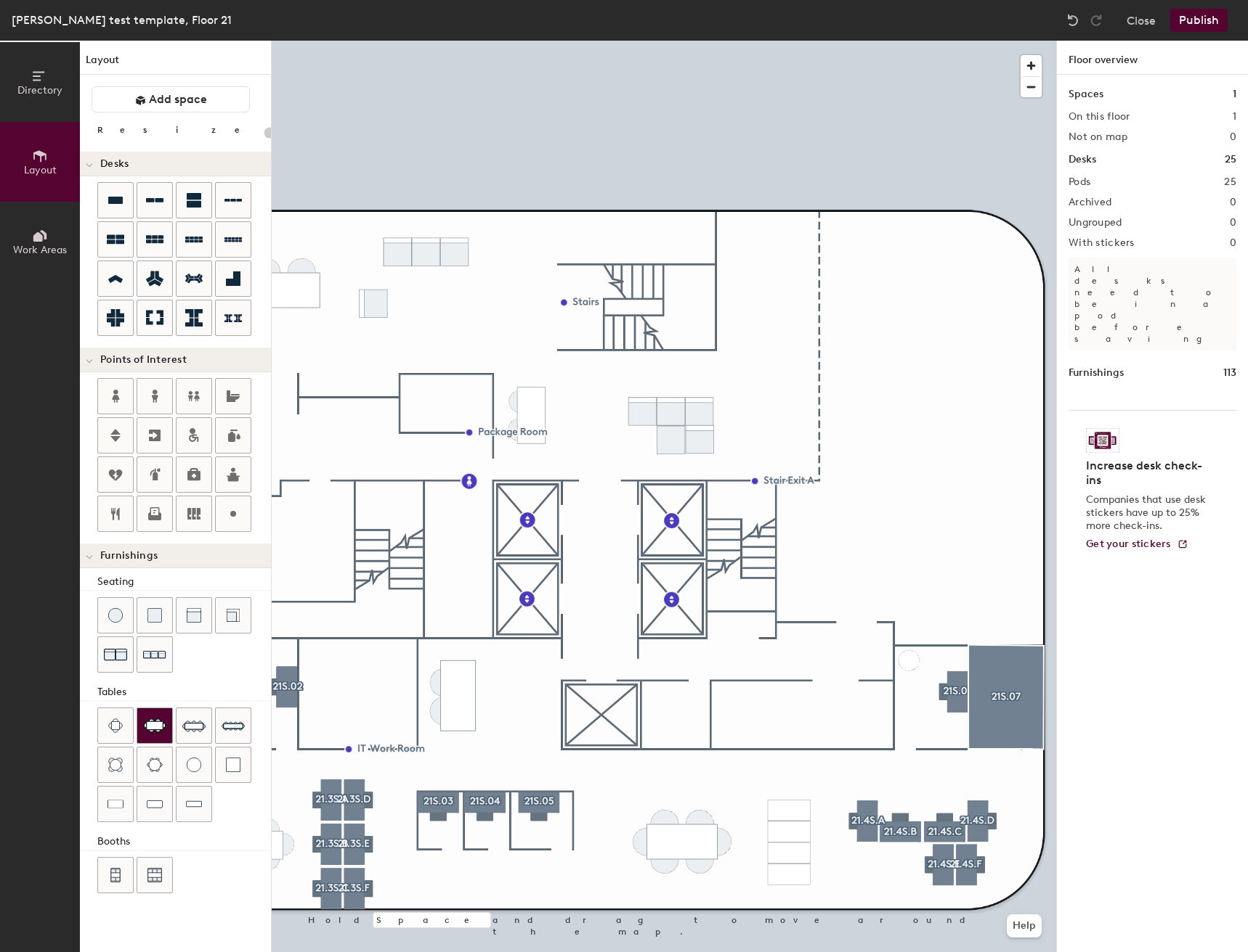
click at [153, 730] on img at bounding box center [155, 725] width 23 height 15
click at [224, 723] on img at bounding box center [233, 726] width 23 height 23
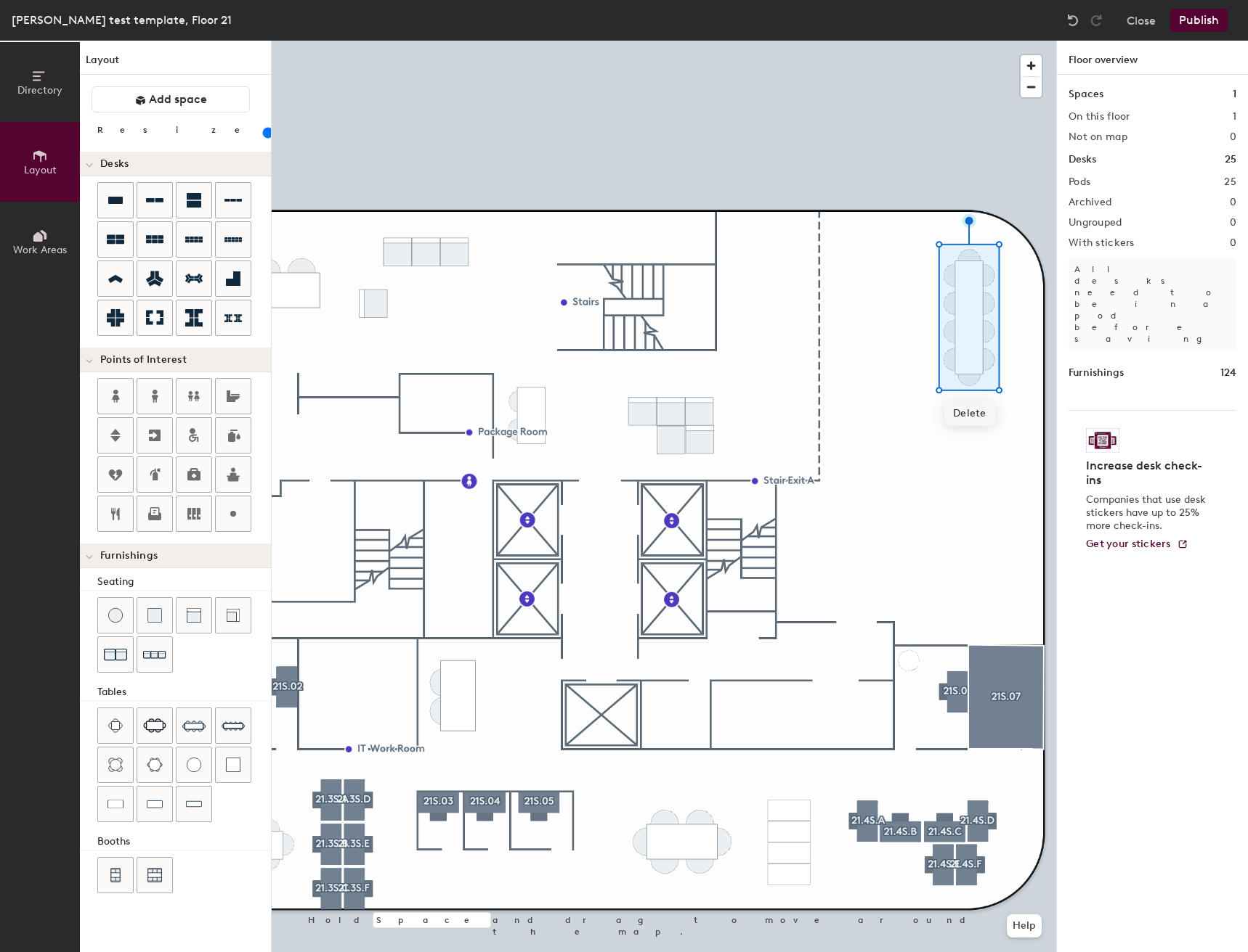
click at [954, 411] on span "Delete" at bounding box center [969, 413] width 50 height 24
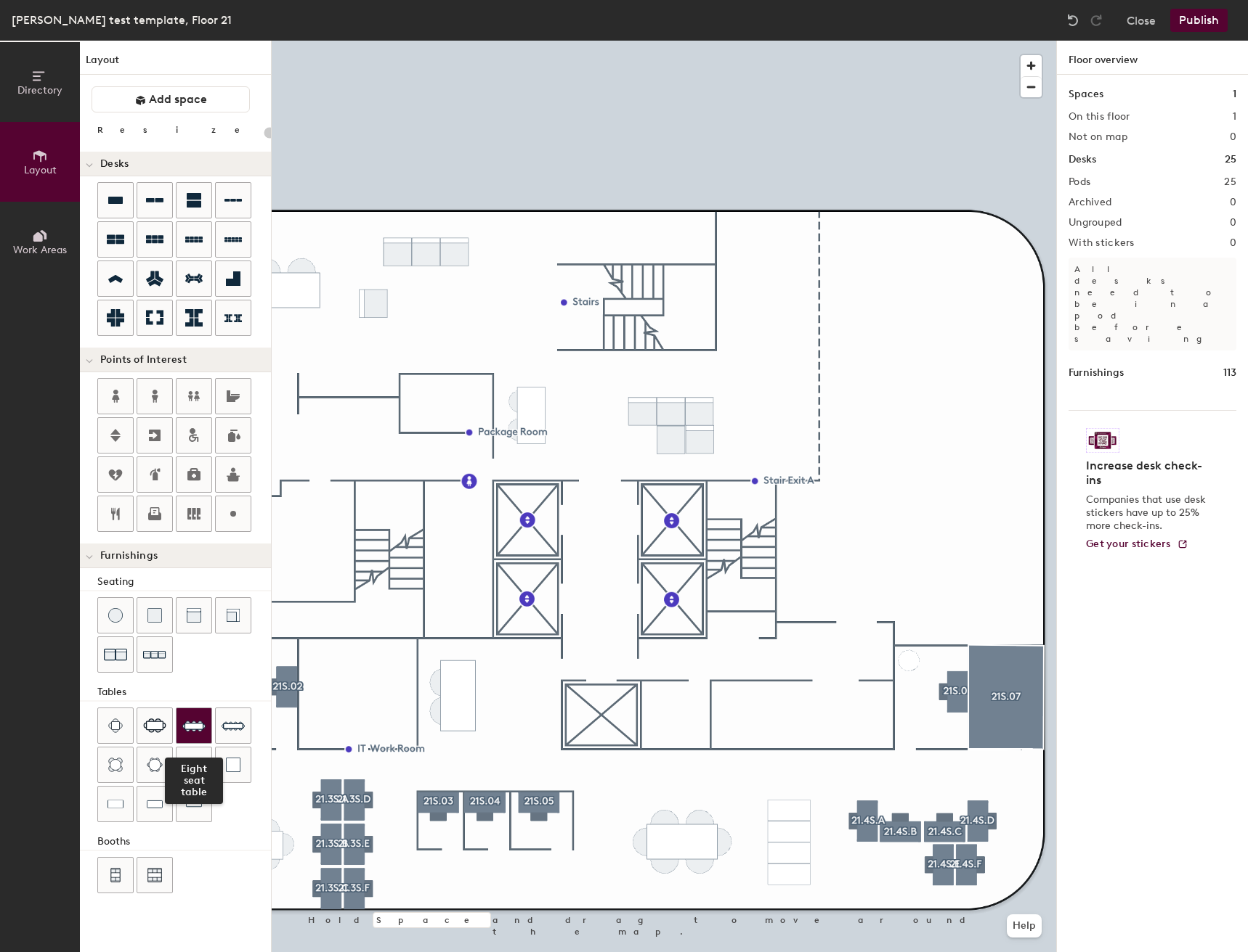
drag, startPoint x: 158, startPoint y: 739, endPoint x: 192, endPoint y: 730, distance: 35.2
click at [192, 730] on div "Eight seat table" at bounding box center [183, 766] width 174 height 117
click at [192, 730] on img at bounding box center [194, 726] width 23 height 23
click at [946, 340] on div "Directory Layout Work Areas Layout Add space Resize Desks Points of Interest Fu…" at bounding box center [624, 496] width 1248 height 912
click at [946, 434] on div "Directory Layout Work Areas Layout Add space Resize Desks Points of Interest Fu…" at bounding box center [624, 496] width 1248 height 912
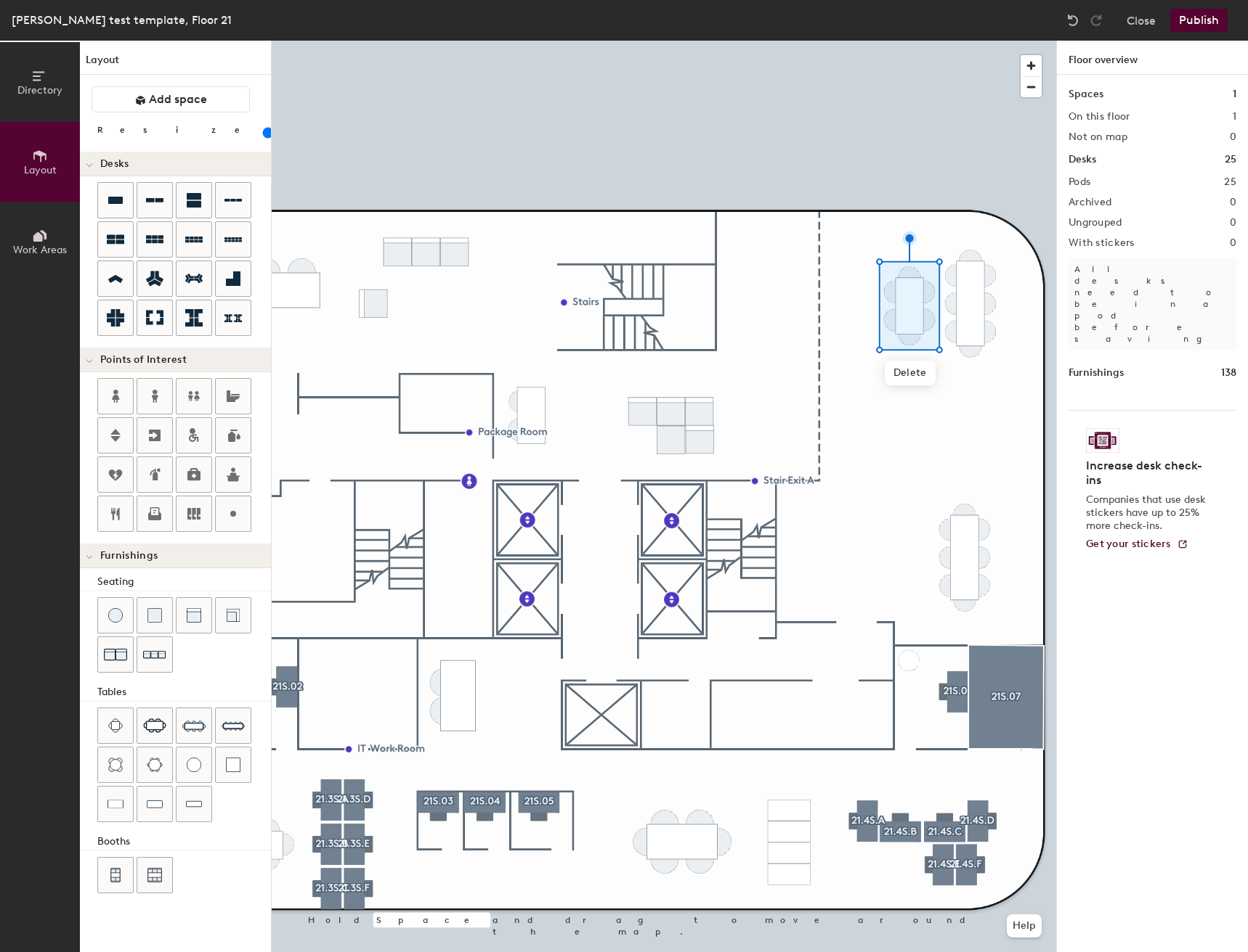
click at [901, 550] on div "Directory Layout Work Areas Layout Add space Resize Desks Points of Interest Fu…" at bounding box center [624, 496] width 1248 height 912
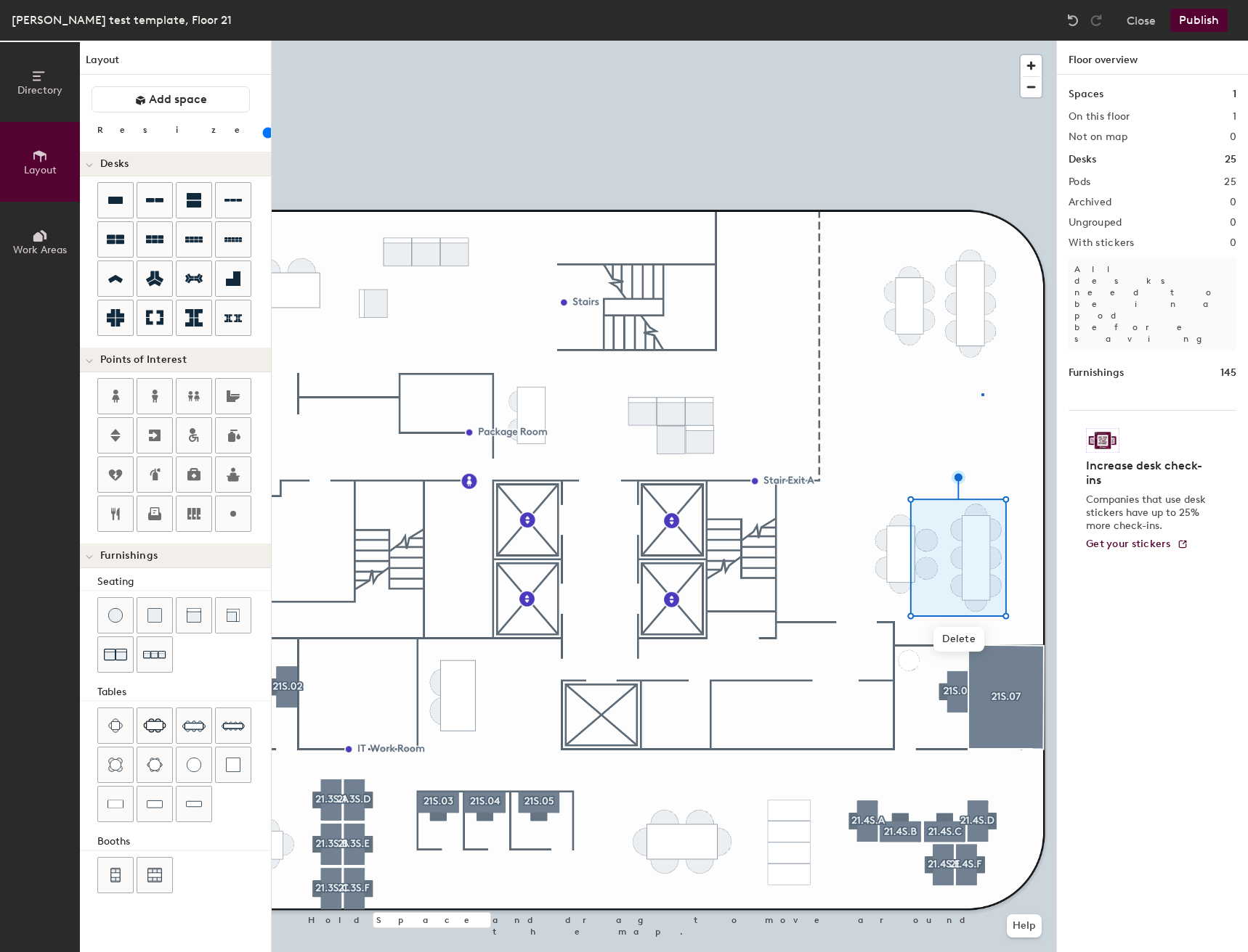
drag, startPoint x: 151, startPoint y: 717, endPoint x: 996, endPoint y: 617, distance: 850.9
click at [981, 41] on div at bounding box center [663, 41] width 784 height 0
click at [918, 612] on span "Delete" at bounding box center [926, 607] width 50 height 24
type input "20"
click at [975, 550] on span "Delete" at bounding box center [976, 554] width 50 height 24
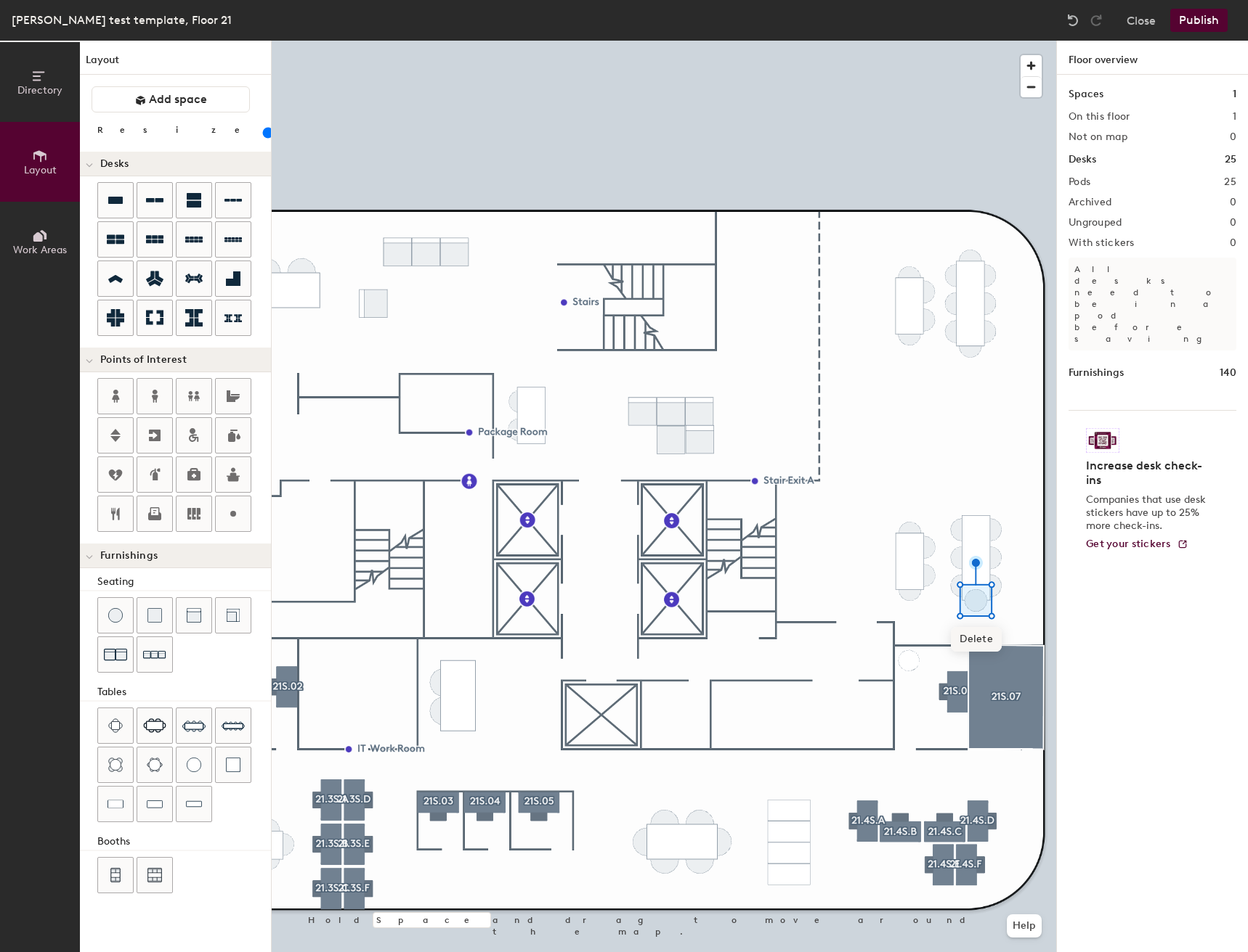
click at [975, 635] on span "Delete" at bounding box center [976, 639] width 50 height 24
click at [975, 301] on span "Delete" at bounding box center [971, 300] width 50 height 24
click at [970, 375] on span "Delete" at bounding box center [971, 385] width 50 height 24
click at [907, 625] on span "Delete" at bounding box center [910, 628] width 50 height 24
click at [912, 563] on span "Delete" at bounding box center [910, 571] width 50 height 24
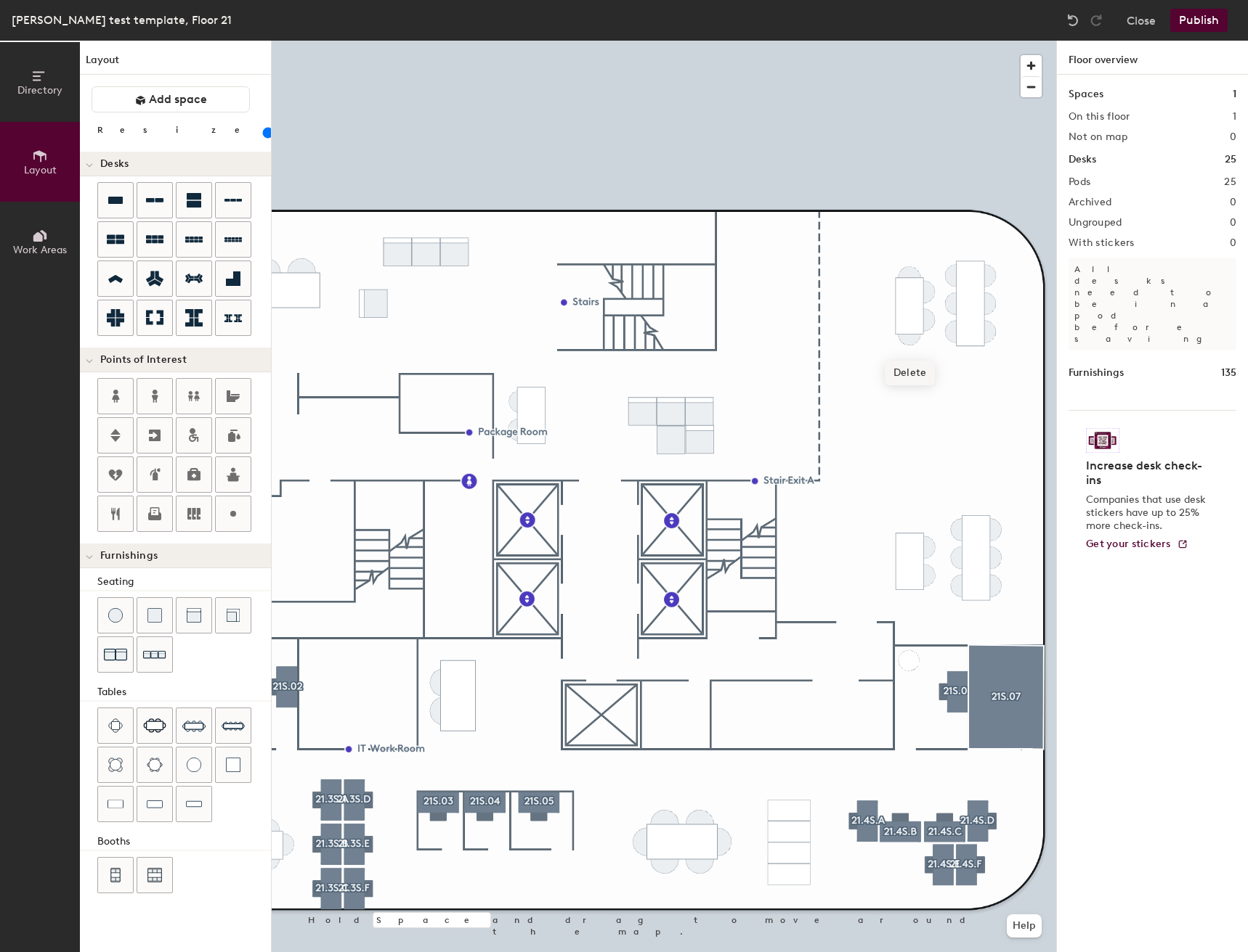
click at [914, 376] on span "Delete" at bounding box center [910, 372] width 50 height 24
click at [910, 316] on span "Delete" at bounding box center [910, 317] width 50 height 24
click at [961, 615] on span "Delete" at bounding box center [962, 624] width 50 height 24
click at [958, 361] on span "Delete" at bounding box center [956, 370] width 50 height 24
click at [939, 423] on div "Directory Layout Work Areas Layout Add space Resize Desks Points of Interest Fu…" at bounding box center [624, 496] width 1248 height 912
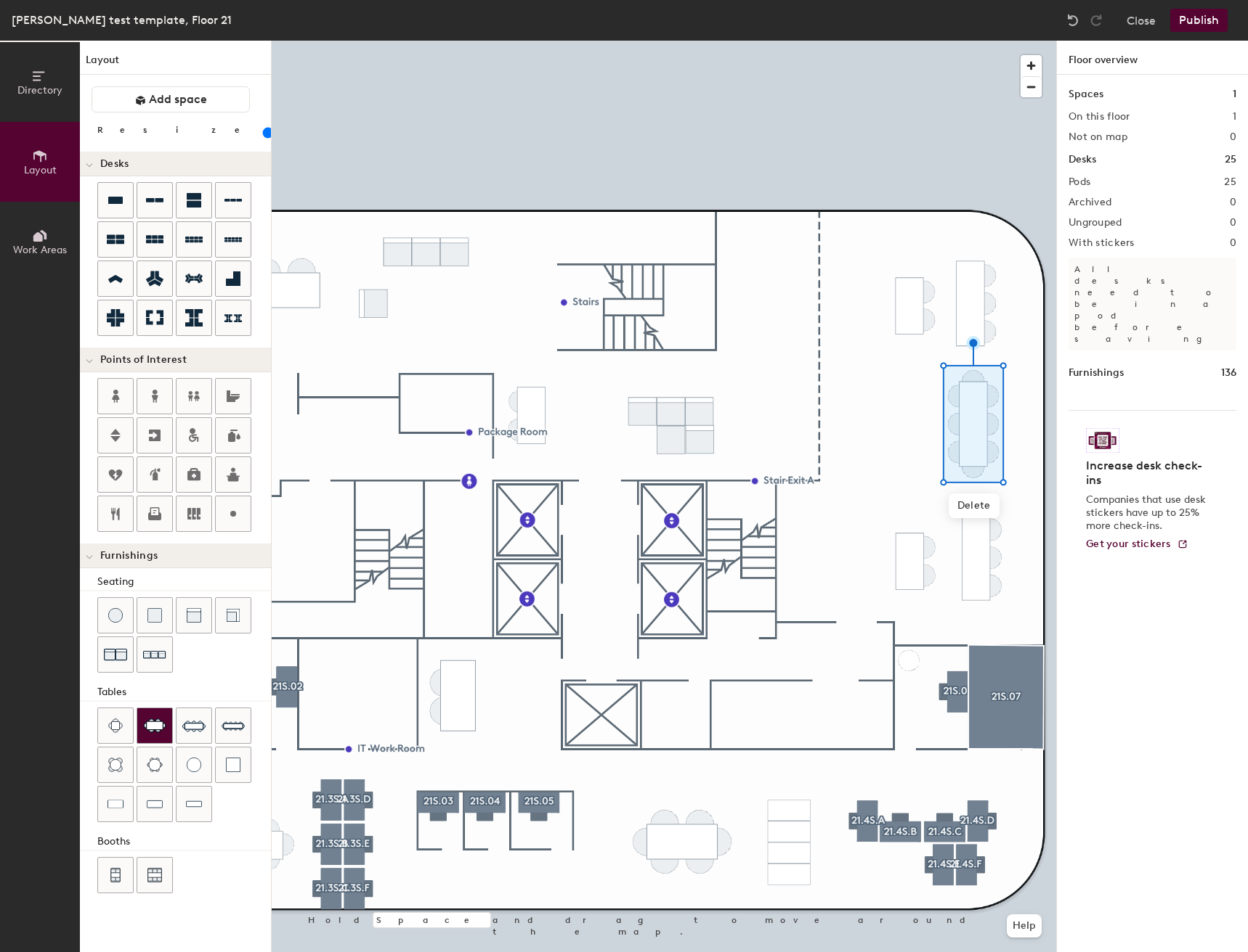
click at [138, 726] on div at bounding box center [155, 726] width 35 height 35
click at [889, 427] on div "Directory Layout Work Areas Layout Add space Resize Desks Points of Interest Fu…" at bounding box center [624, 496] width 1248 height 912
click at [958, 497] on span "Delete" at bounding box center [959, 491] width 50 height 24
click at [976, 508] on span "Delete" at bounding box center [974, 505] width 50 height 24
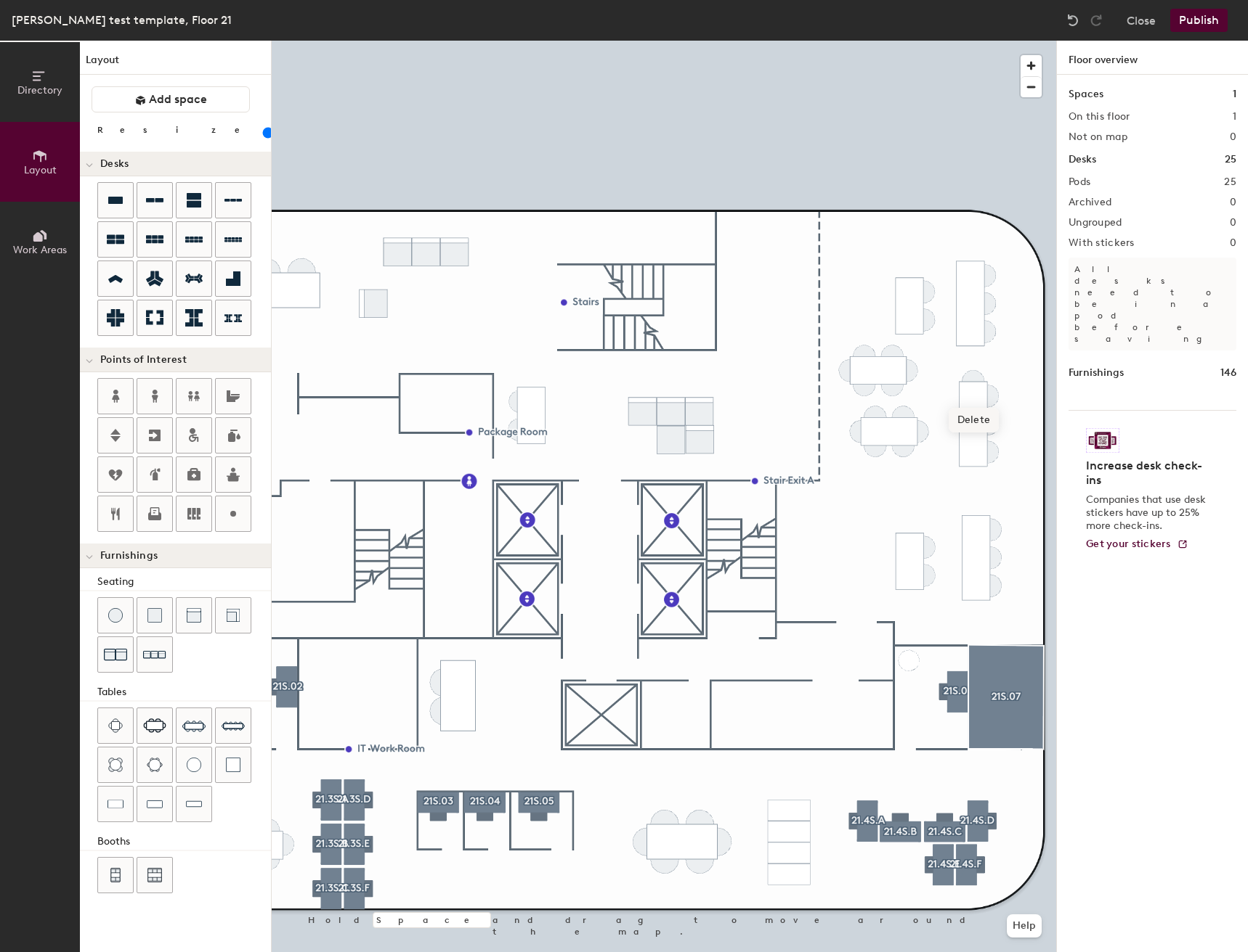
click at [976, 414] on span "Delete" at bounding box center [974, 420] width 50 height 24
click at [898, 451] on span "Delete" at bounding box center [889, 456] width 50 height 24
click at [855, 464] on span "Delete" at bounding box center [861, 470] width 50 height 24
click at [930, 41] on div at bounding box center [663, 41] width 784 height 0
click at [925, 462] on span "Delete" at bounding box center [917, 470] width 50 height 24
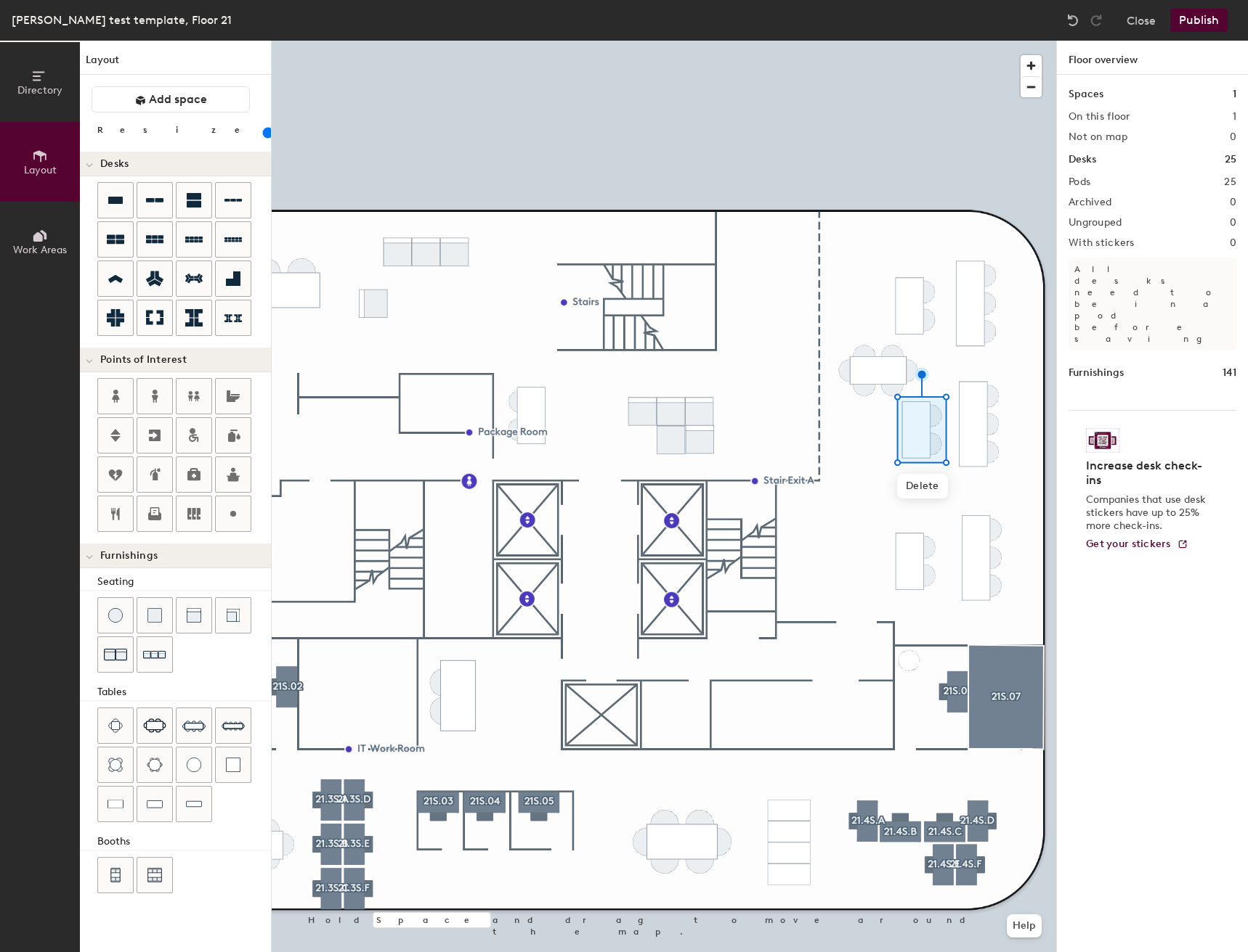
click at [1059, 431] on div "Spaces 1 On this floor 1 Not on map 0 Desks 25 Pods 25 Archived 0 Ungrouped 0 W…" at bounding box center [1152, 530] width 191 height 912
click at [1002, 41] on div at bounding box center [663, 41] width 784 height 0
click at [883, 420] on span "Delete" at bounding box center [879, 424] width 50 height 24
click at [841, 409] on span "Delete" at bounding box center [850, 409] width 50 height 24
click at [936, 41] on div at bounding box center [663, 41] width 784 height 0
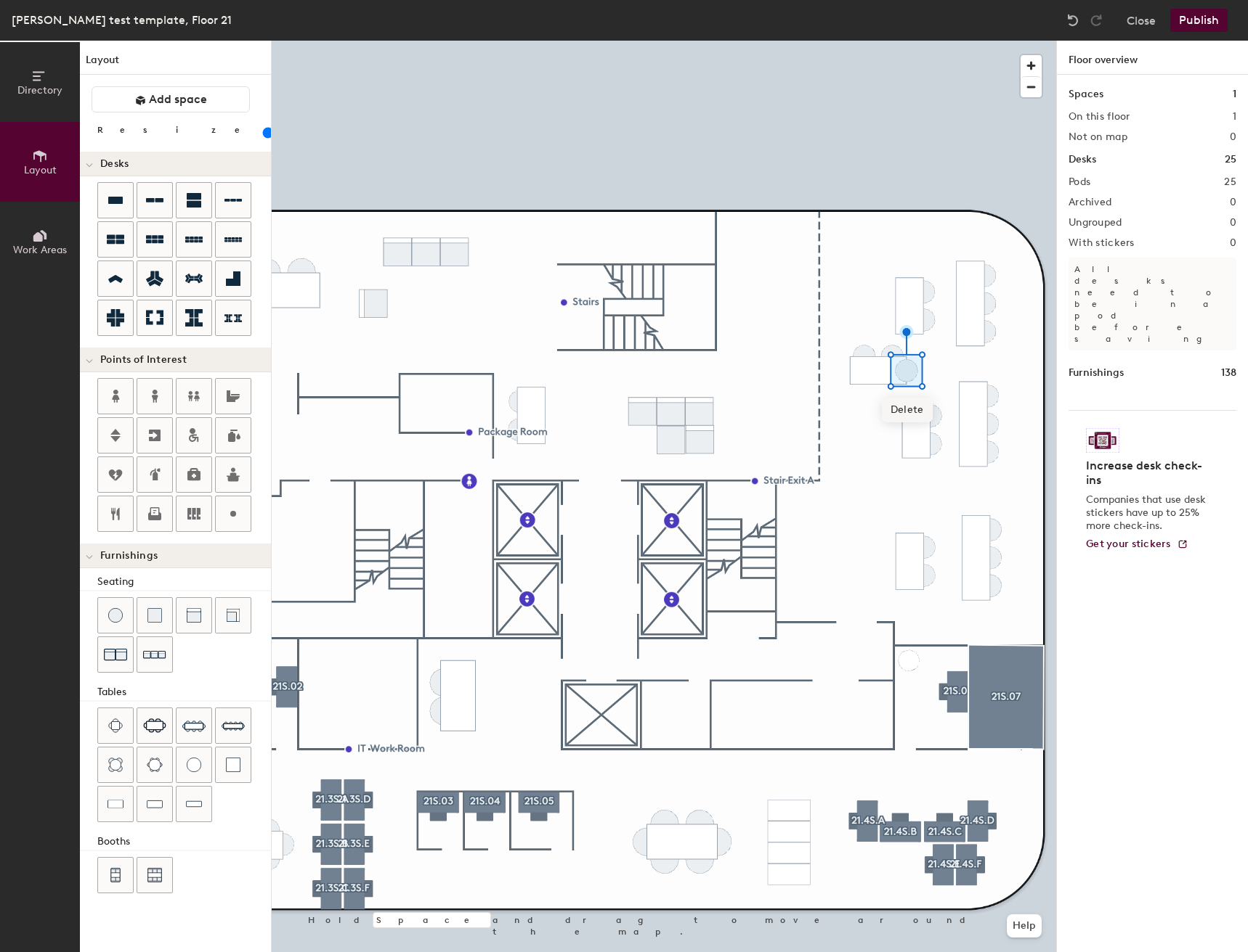
click at [912, 401] on span "Delete" at bounding box center [907, 409] width 50 height 24
type input "80"
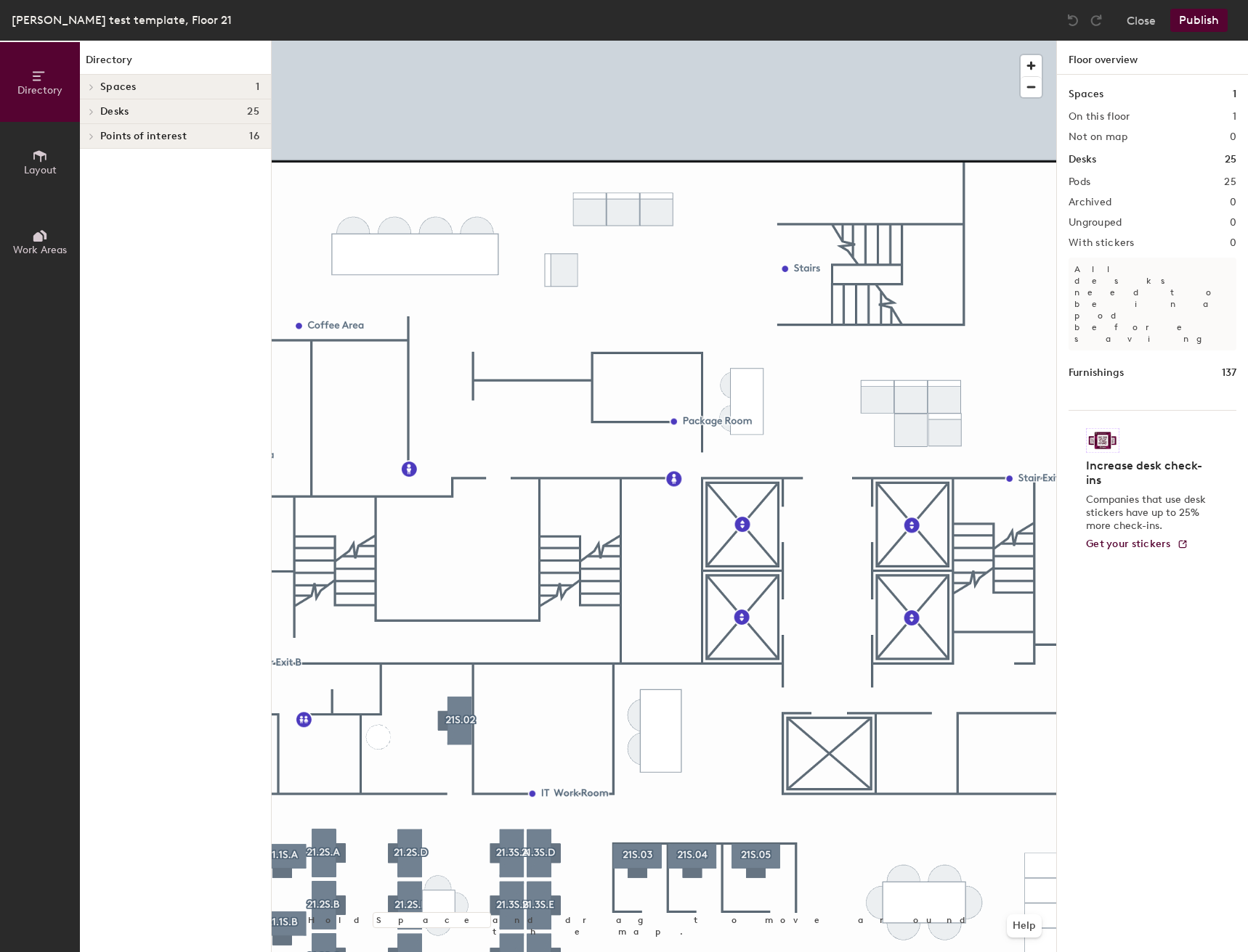
click at [1200, 15] on button "Publish" at bounding box center [1198, 20] width 57 height 23
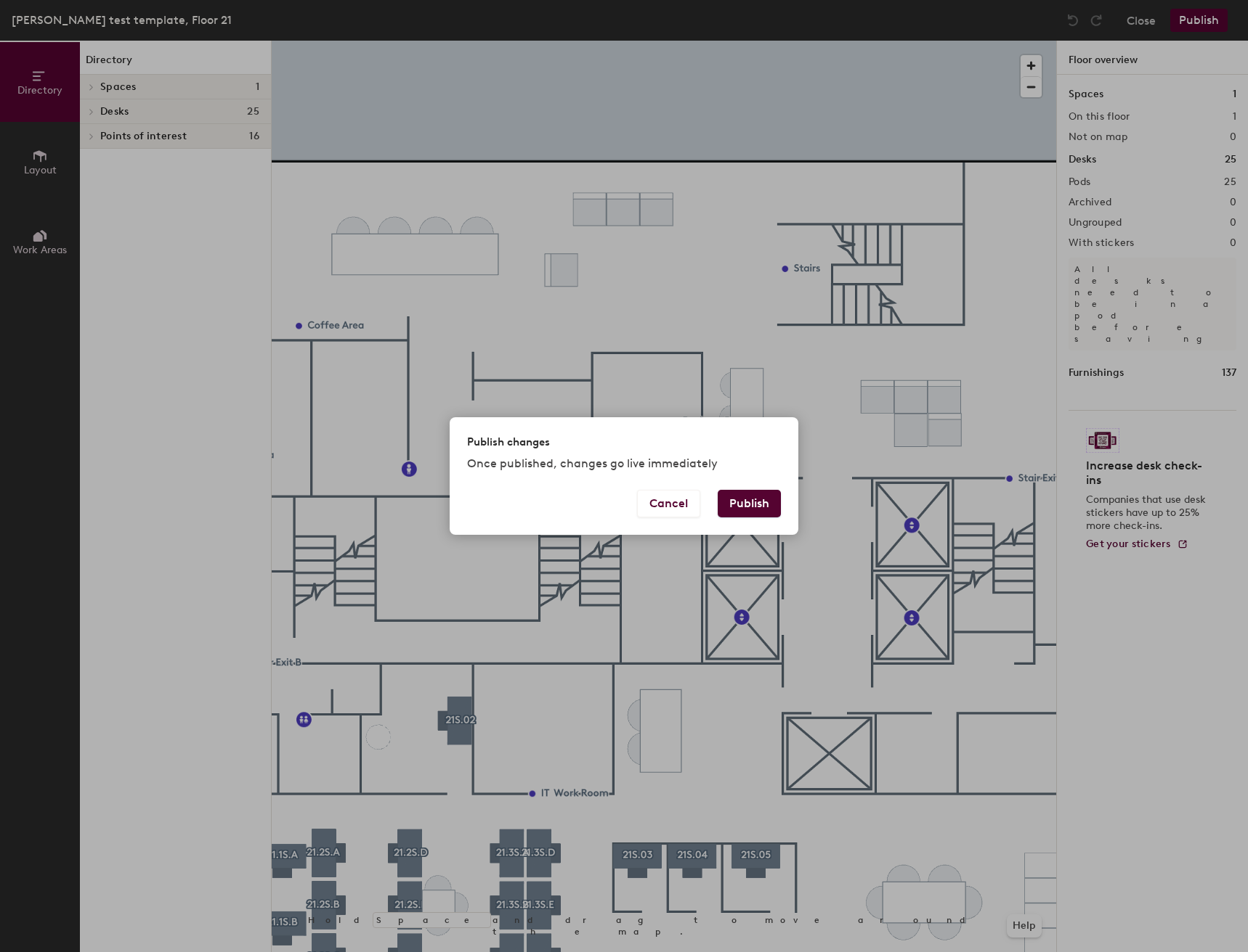
click at [743, 515] on button "Publish" at bounding box center [749, 503] width 63 height 27
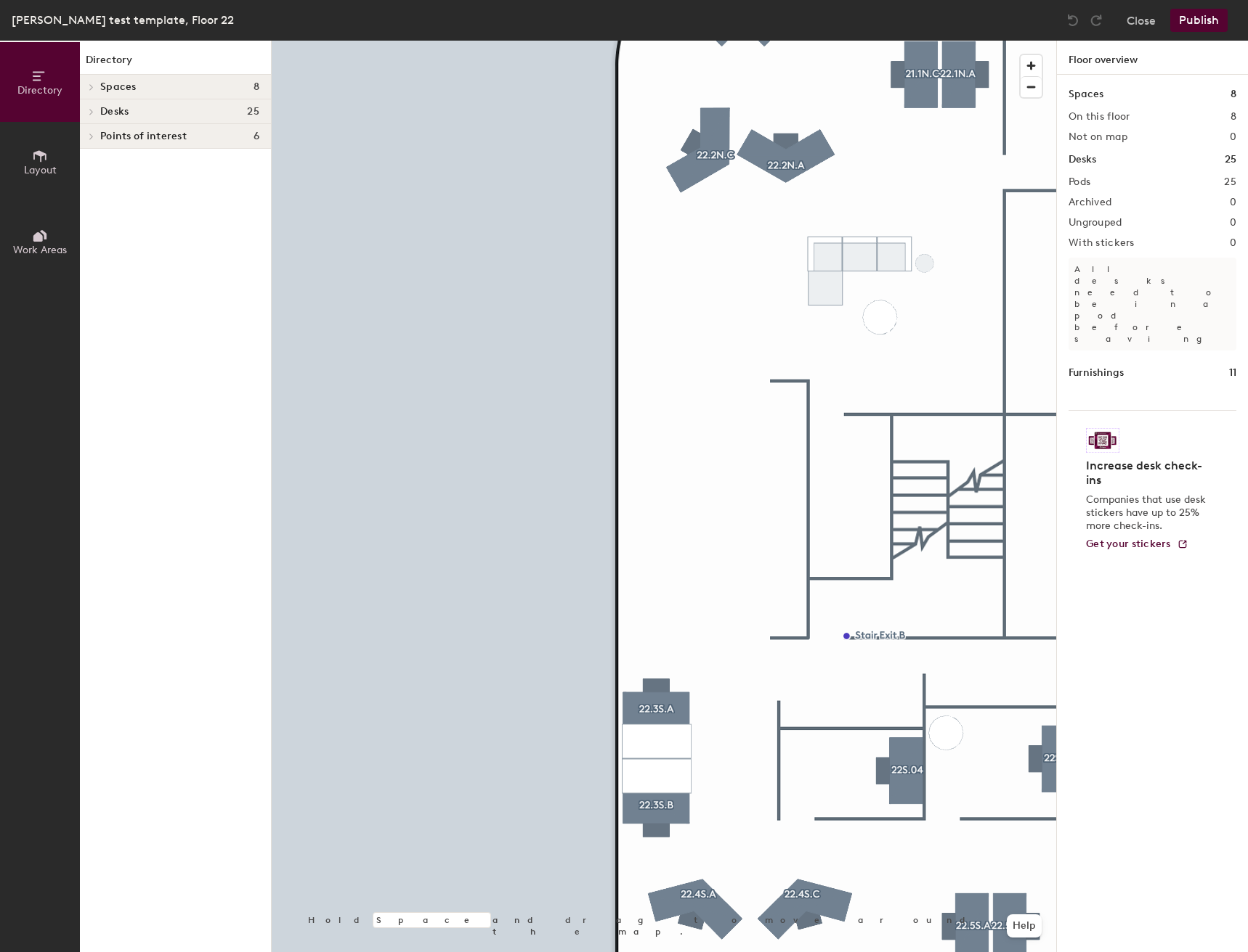
click at [48, 163] on icon at bounding box center [40, 156] width 16 height 16
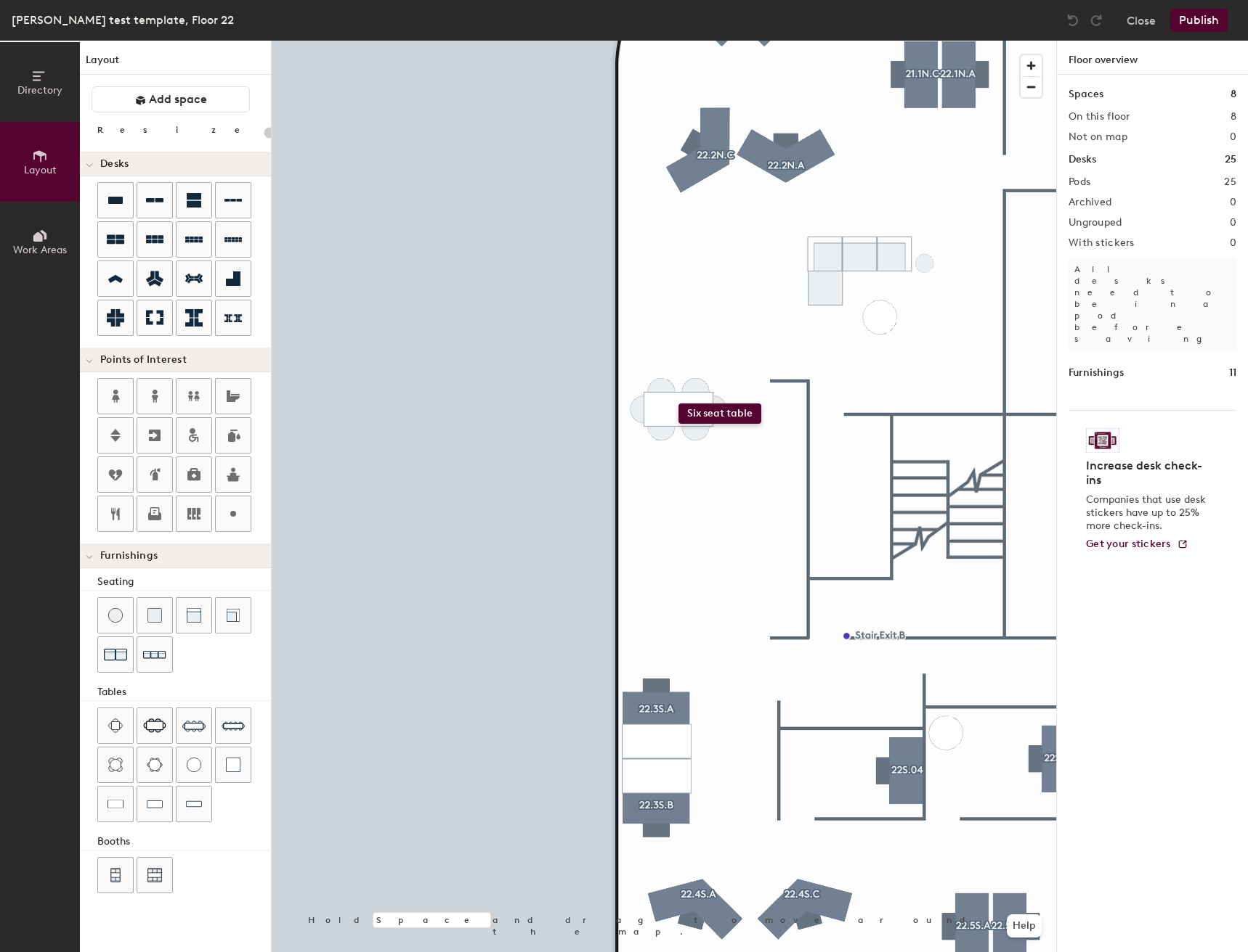
click at [678, 403] on div "Directory Layout Work Areas Layout Add space Resize Desks Points of Interest Fu…" at bounding box center [624, 496] width 1248 height 912
click at [672, 481] on span "Delete" at bounding box center [679, 470] width 50 height 24
click at [628, 461] on span "Delete" at bounding box center [644, 453] width 50 height 24
click at [718, 453] on span "Delete" at bounding box center [713, 453] width 50 height 24
click at [700, 537] on div "Directory Layout Work Areas Layout Add space Resize Desks Points of Interest Fu…" at bounding box center [624, 496] width 1248 height 912
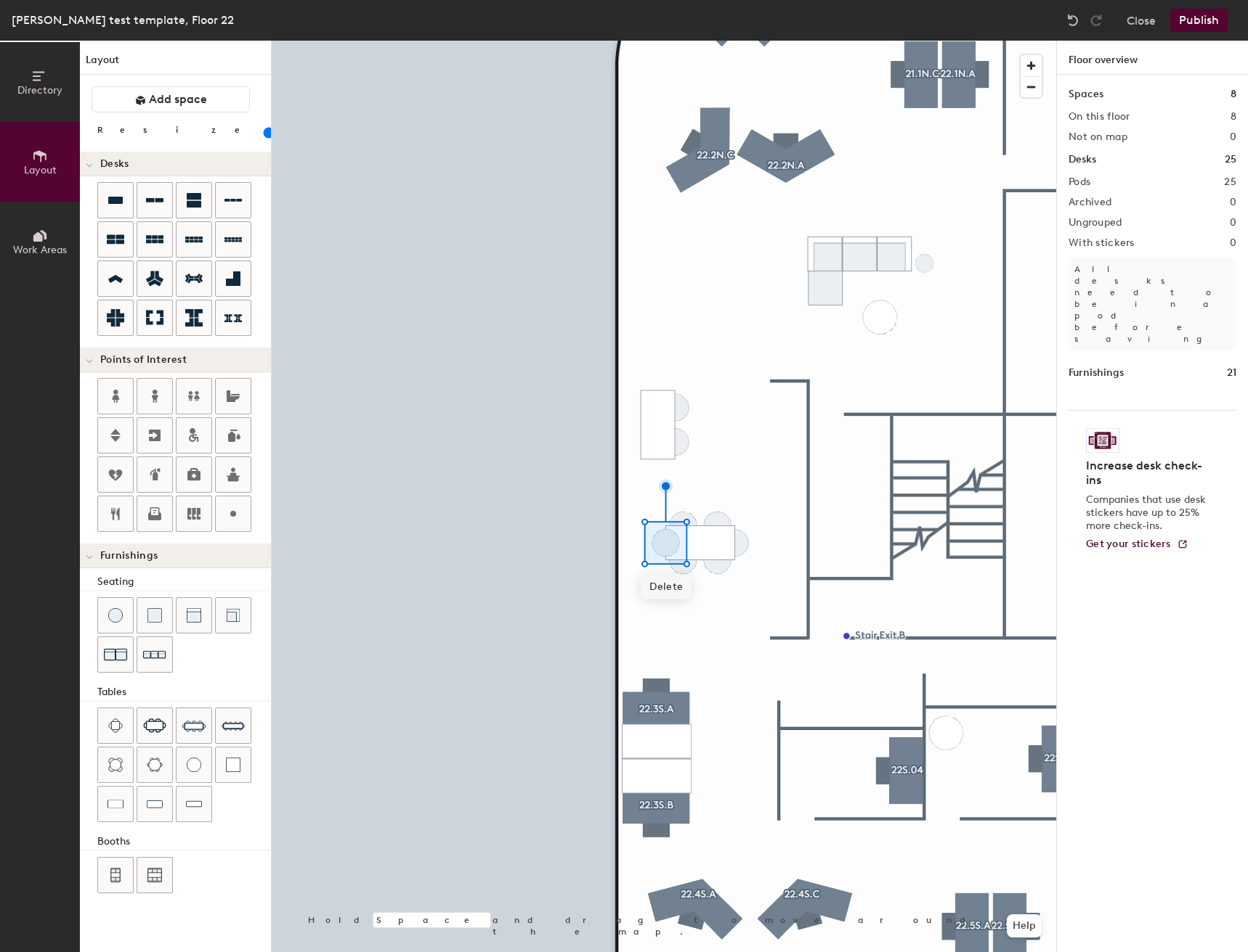
click at [673, 594] on span "Delete" at bounding box center [665, 587] width 50 height 24
click at [734, 589] on span "Delete" at bounding box center [735, 587] width 50 height 24
click at [701, 609] on span "Delete" at bounding box center [700, 604] width 50 height 24
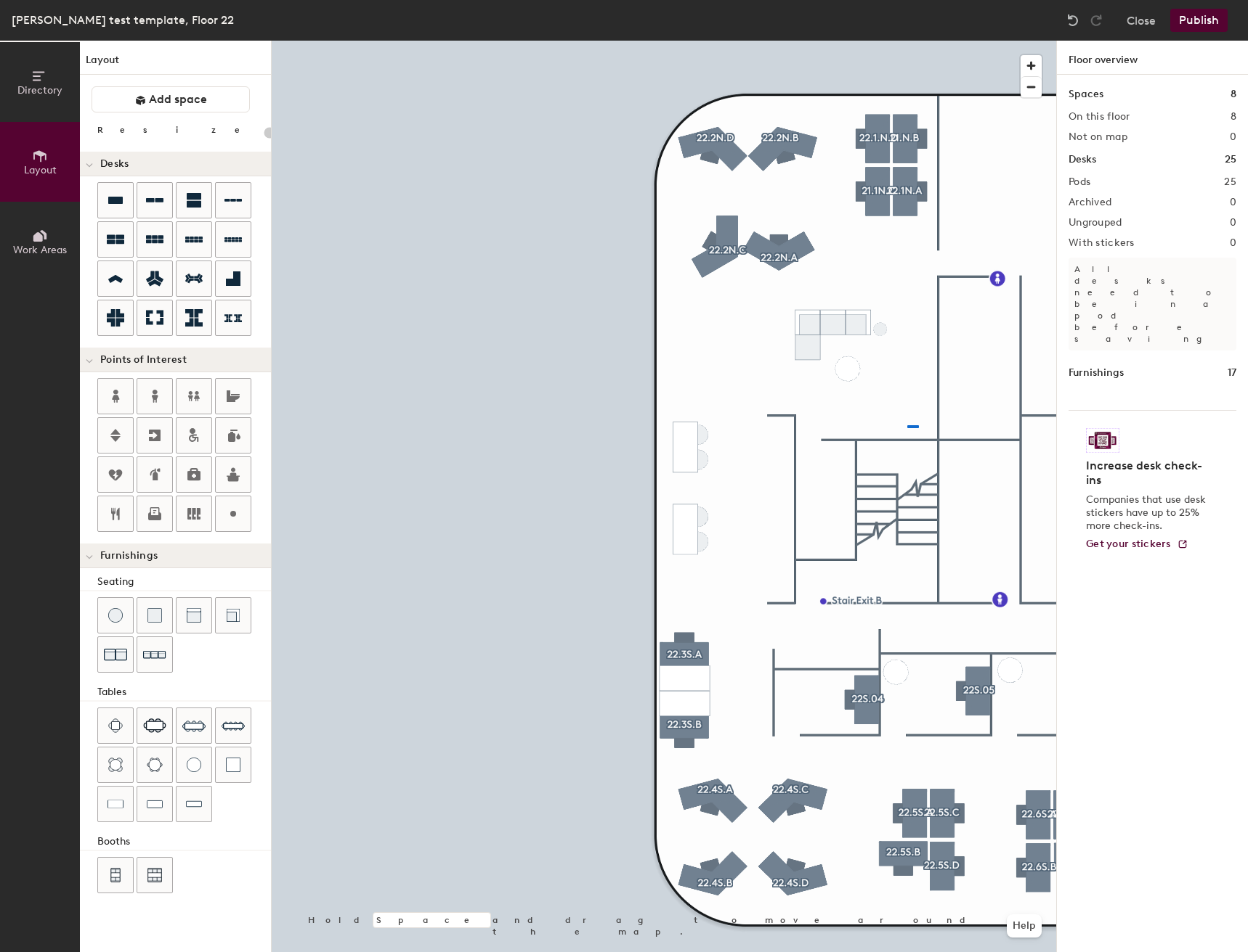
click at [907, 41] on div at bounding box center [663, 41] width 784 height 0
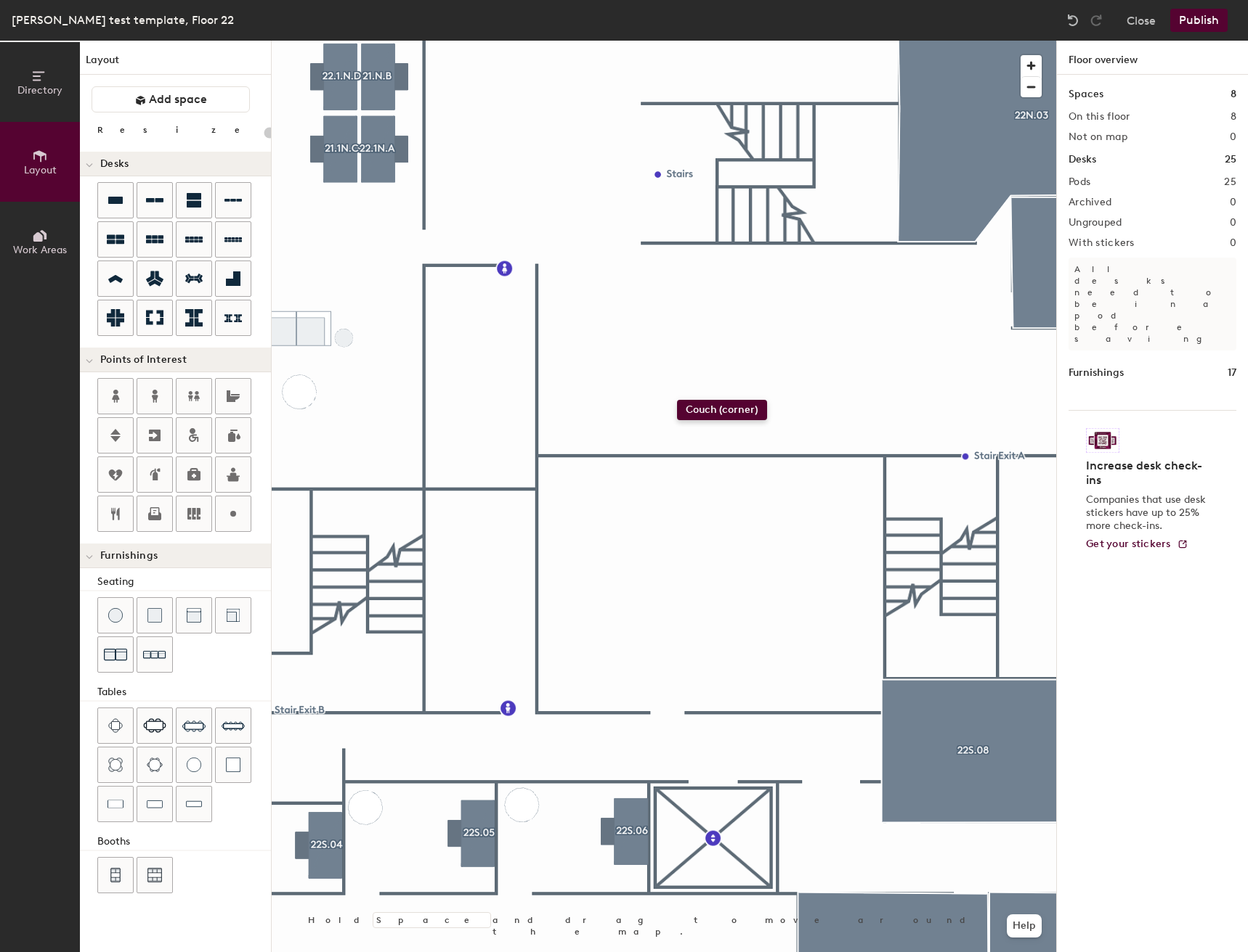
click at [677, 400] on div "Directory Layout Work Areas Layout Add space Resize Desks Points of Interest Fu…" at bounding box center [624, 496] width 1248 height 912
click at [687, 460] on span "Delete" at bounding box center [677, 457] width 50 height 24
click at [633, 397] on div "Directory Layout Work Areas Layout Add space Resize Desks Points of Interest Fu…" at bounding box center [624, 496] width 1248 height 912
drag, startPoint x: 225, startPoint y: 609, endPoint x: 264, endPoint y: 594, distance: 41.8
click at [561, 41] on div at bounding box center [663, 41] width 784 height 0
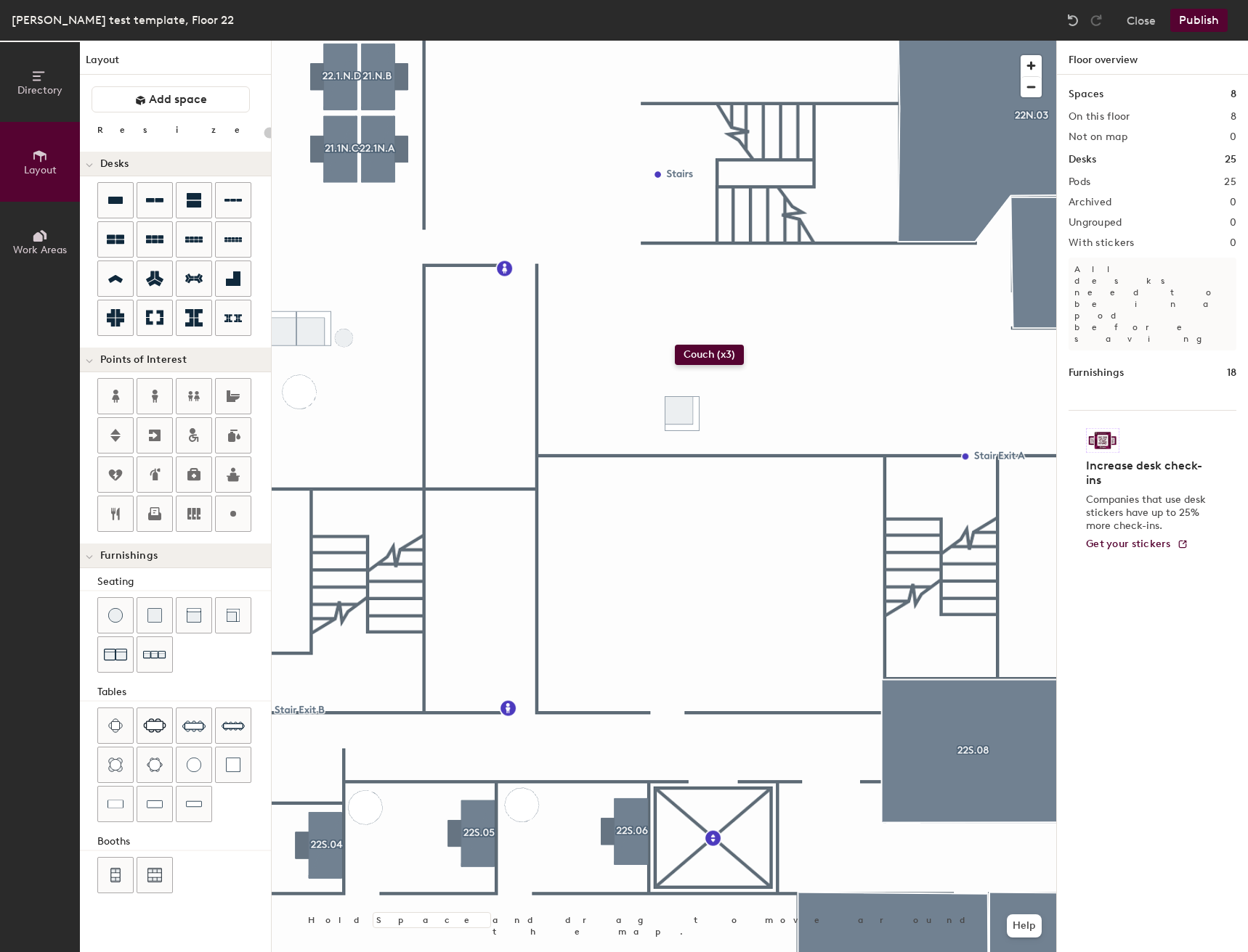
click at [675, 345] on div "Directory Layout Work Areas Layout Add space Resize Desks Points of Interest Fu…" at bounding box center [624, 496] width 1248 height 912
drag, startPoint x: 155, startPoint y: 656, endPoint x: 268, endPoint y: 587, distance: 132.4
click at [606, 41] on div at bounding box center [663, 41] width 784 height 0
click at [609, 416] on div "Directory Layout Work Areas Layout Add space Resize Desks Points of Interest Fu…" at bounding box center [624, 496] width 1248 height 912
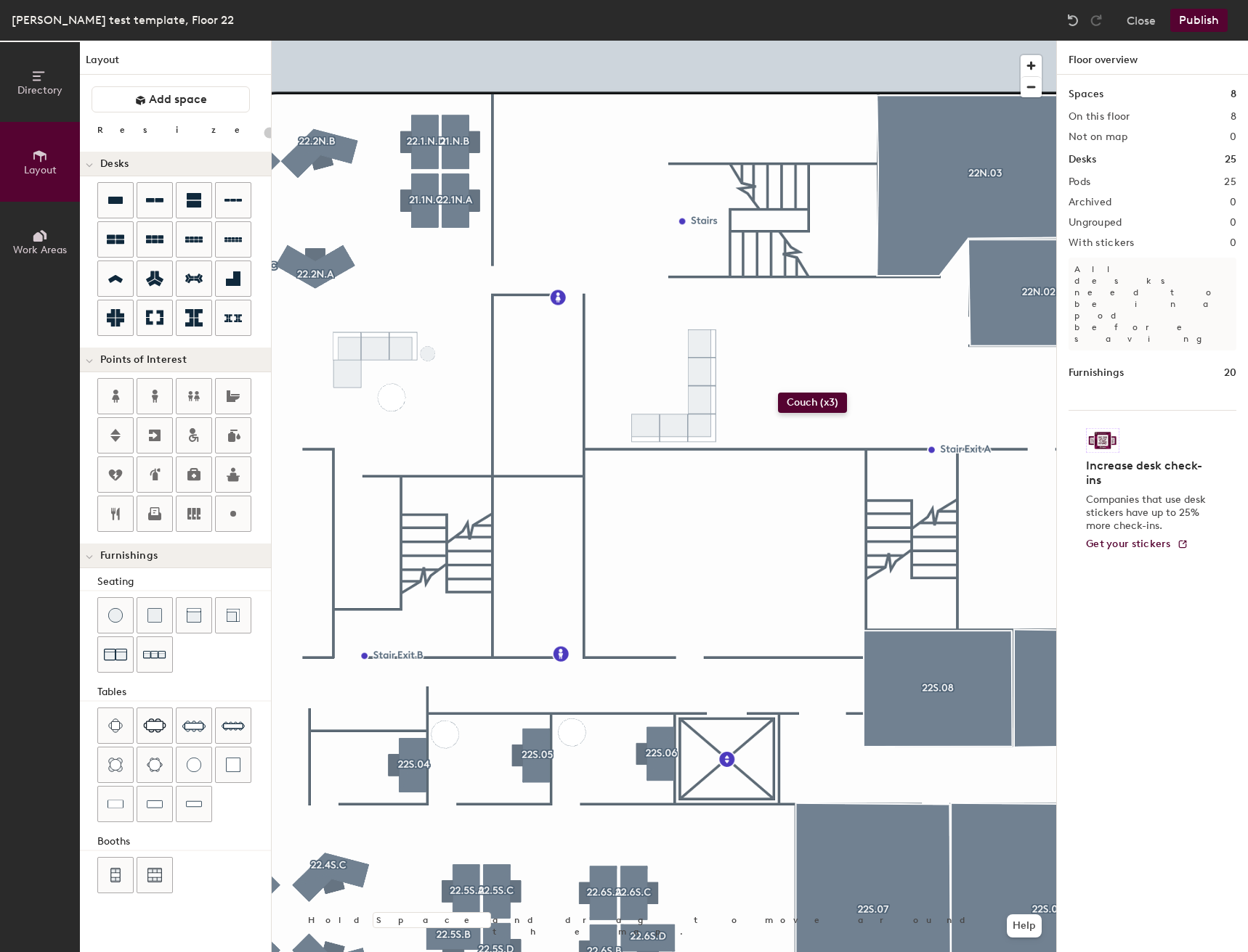
click at [778, 393] on div "Directory Layout Work Areas Layout Add space Resize Desks Points of Interest Fu…" at bounding box center [624, 496] width 1248 height 912
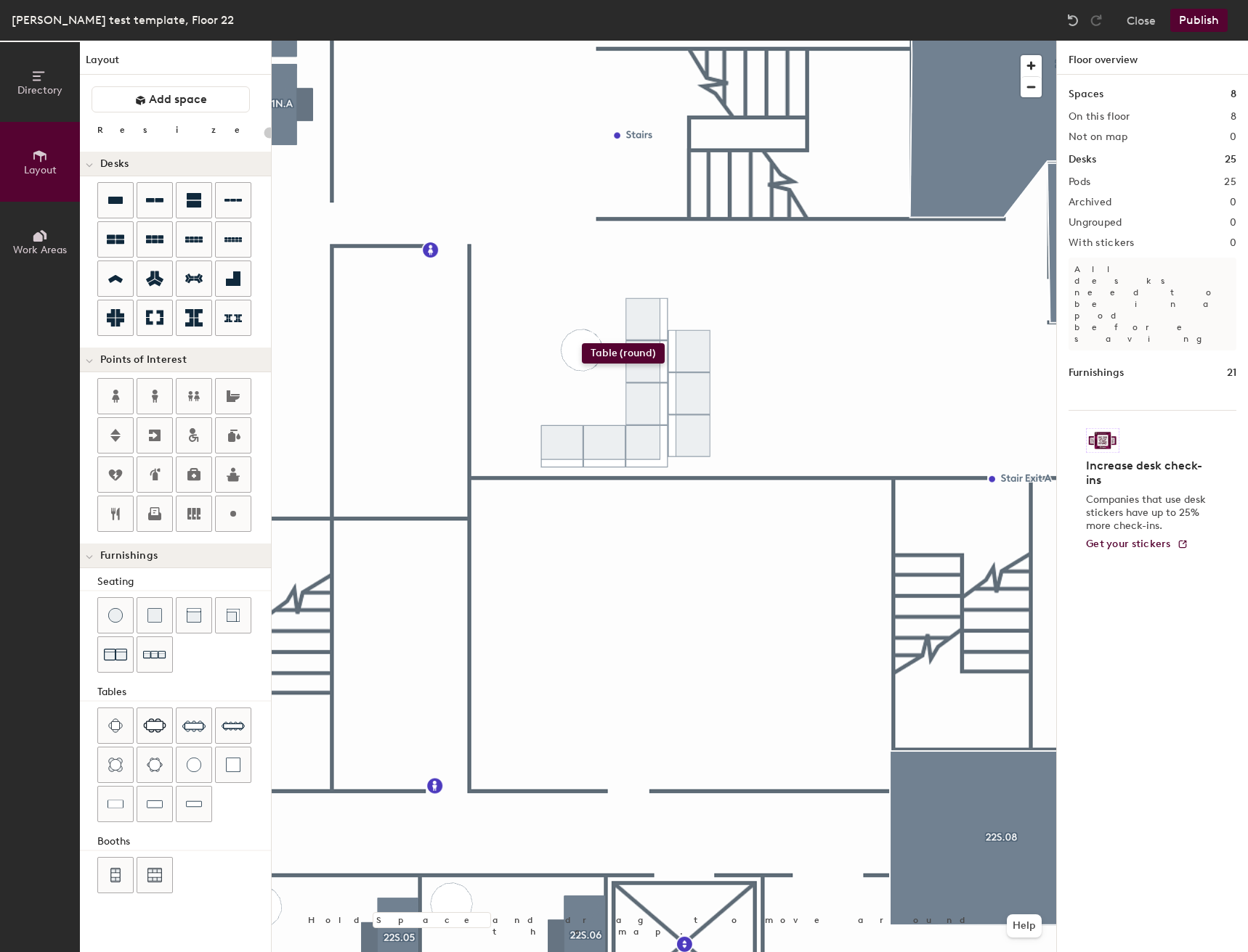
click at [582, 343] on div "Directory Layout Work Areas Layout Add space Resize Desks Points of Interest Fu…" at bounding box center [624, 496] width 1248 height 912
type input "20"
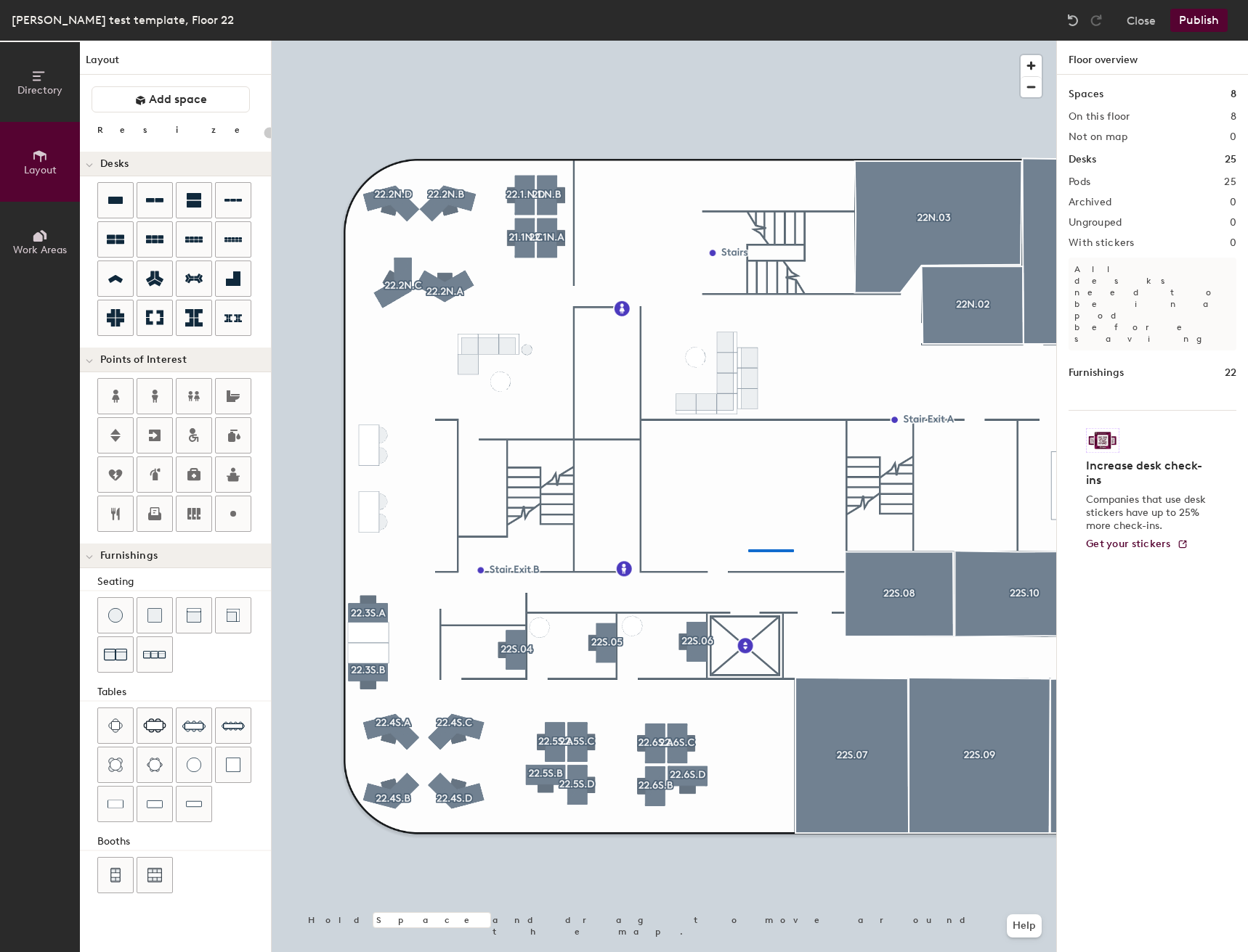
drag, startPoint x: 193, startPoint y: 780, endPoint x: 1232, endPoint y: 397, distance: 1107.3
click at [748, 41] on div at bounding box center [663, 41] width 784 height 0
click at [709, 41] on div at bounding box center [663, 41] width 784 height 0
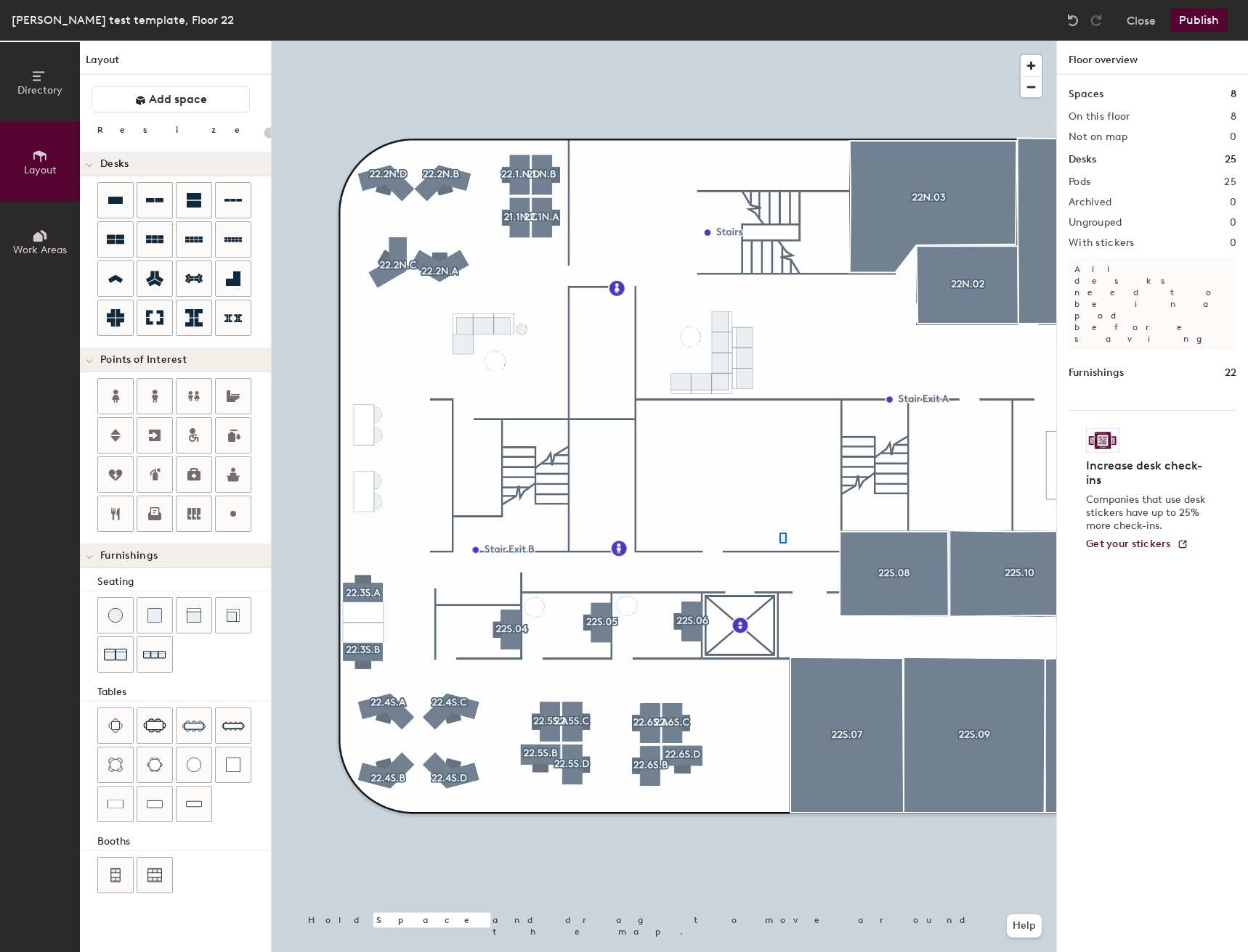
click at [779, 41] on div at bounding box center [663, 41] width 784 height 0
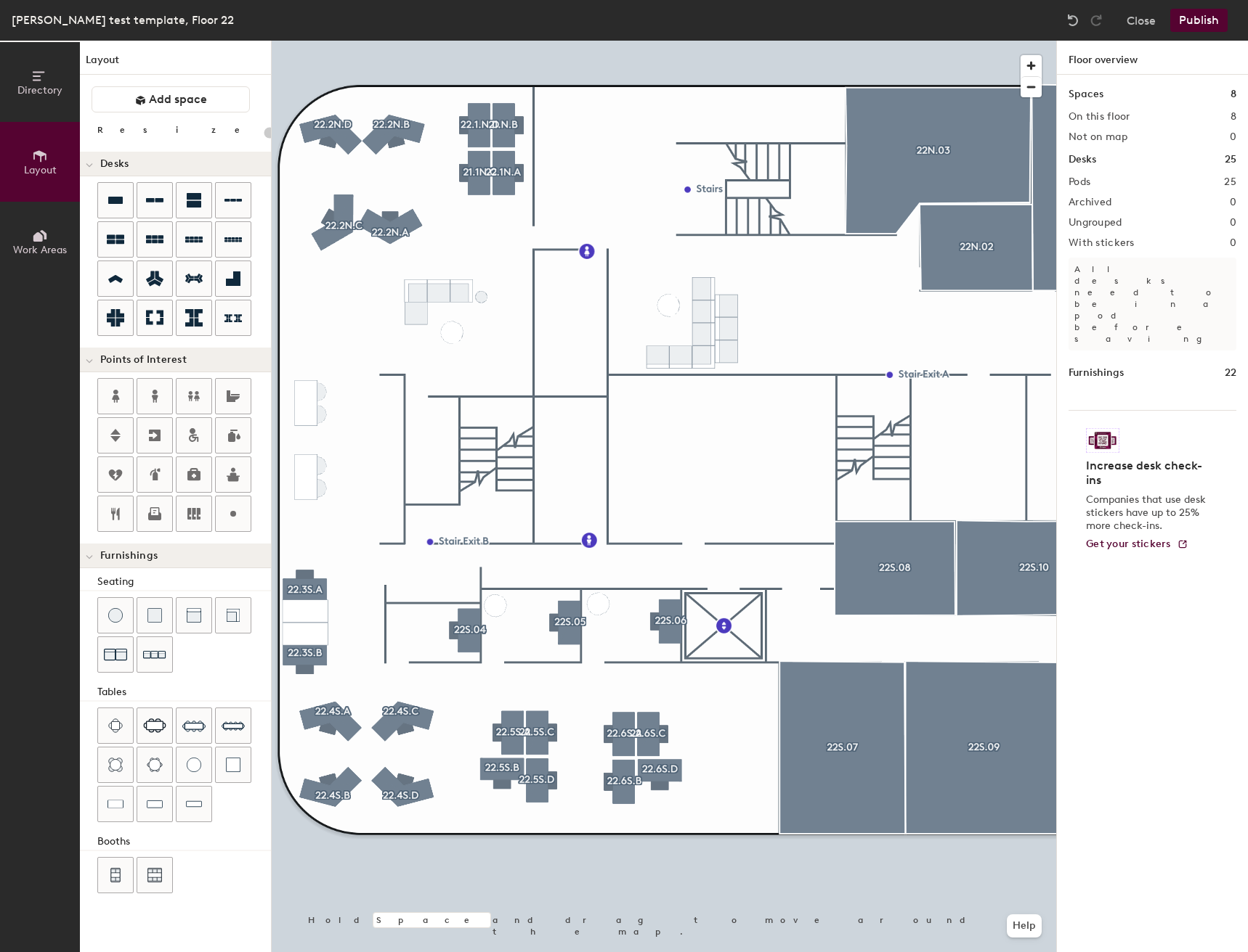
click at [1204, 20] on button "Publish" at bounding box center [1198, 20] width 57 height 23
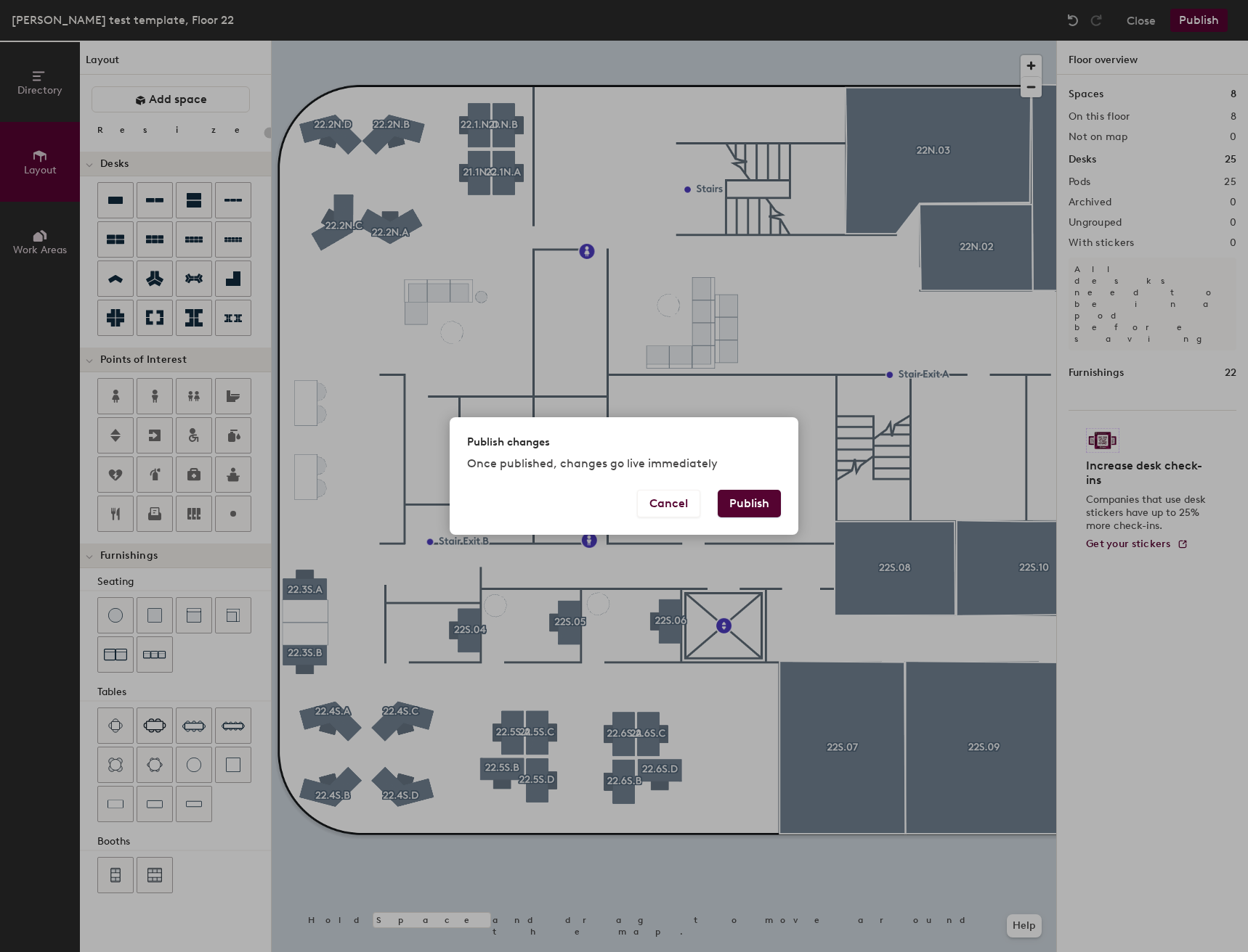
click at [752, 501] on button "Publish" at bounding box center [749, 503] width 63 height 27
type input "20"
